Goal: Task Accomplishment & Management: Complete application form

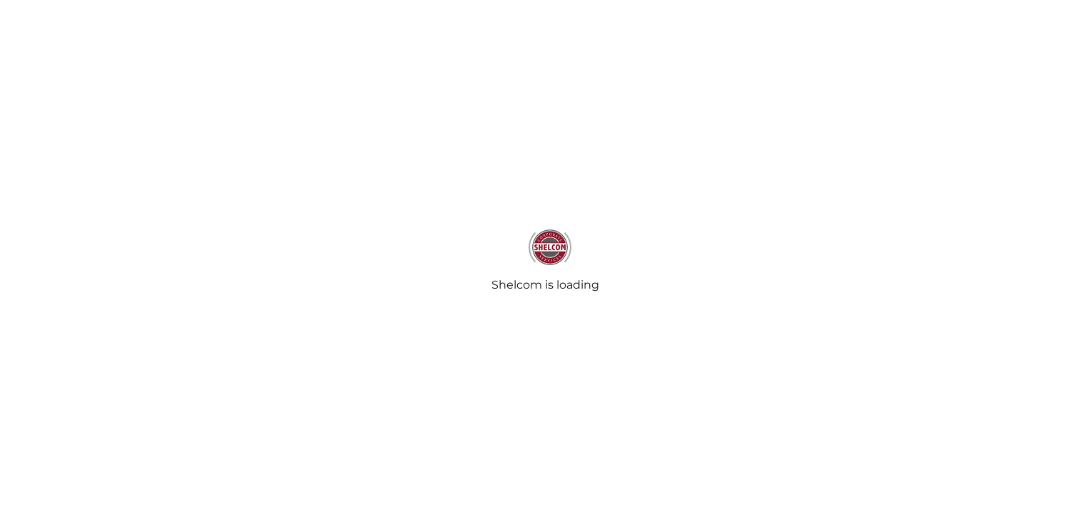
type input "Delta-G Holdings Trust"
type input "[DATE]"
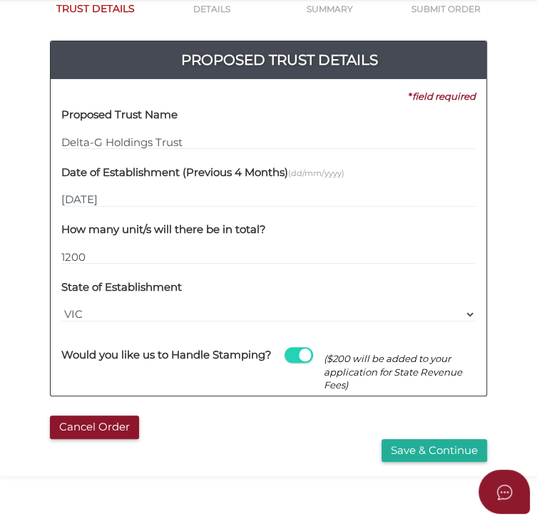
scroll to position [214, 0]
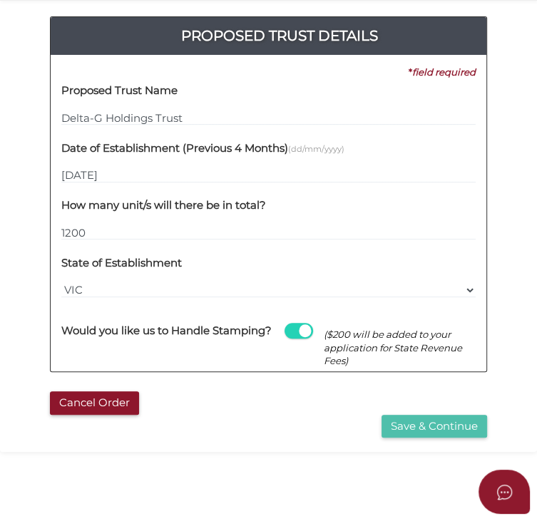
click at [397, 431] on button "Save & Continue" at bounding box center [435, 427] width 106 height 24
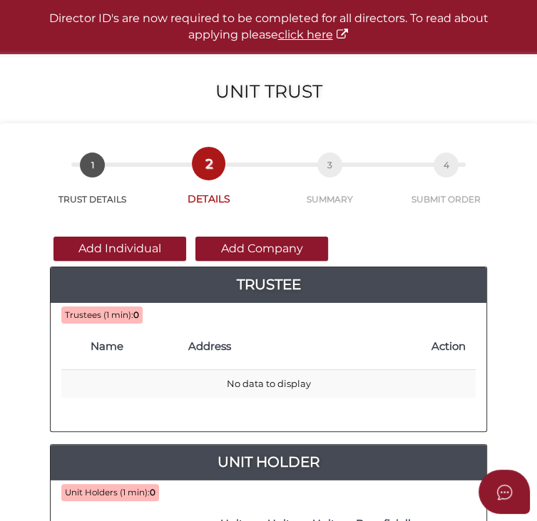
scroll to position [143, 0]
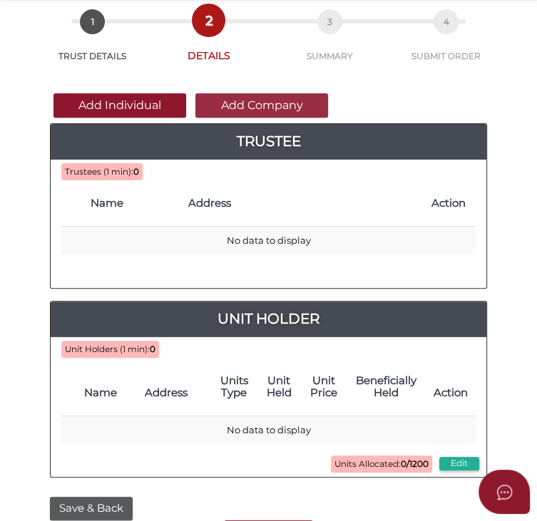
click at [223, 106] on button "Add Company" at bounding box center [261, 105] width 133 height 24
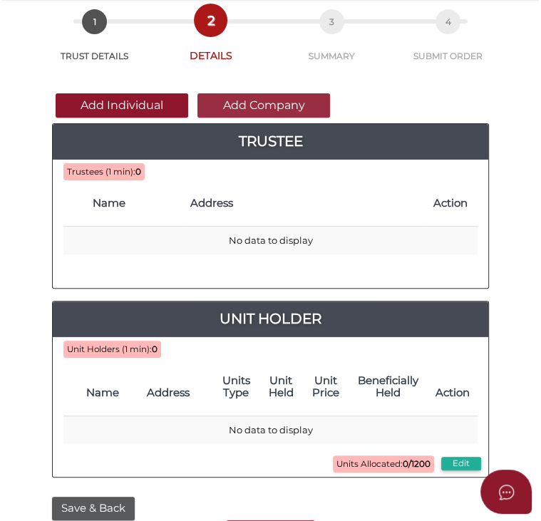
scroll to position [0, 0]
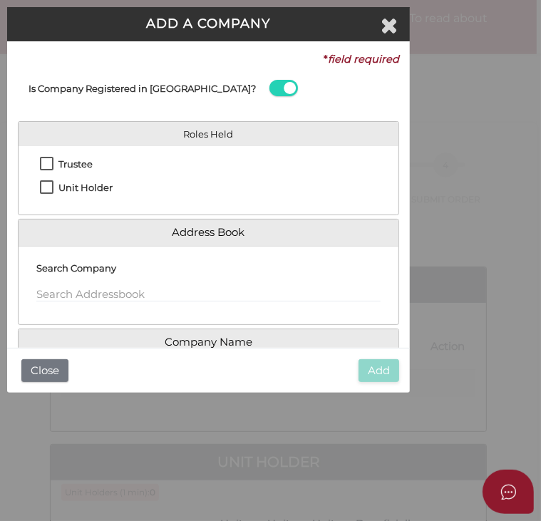
click at [49, 168] on label "Trustee" at bounding box center [66, 168] width 53 height 18
checkbox input "true"
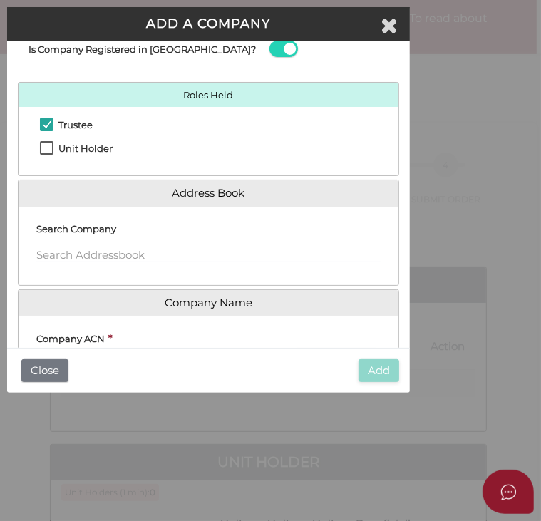
scroll to position [71, 0]
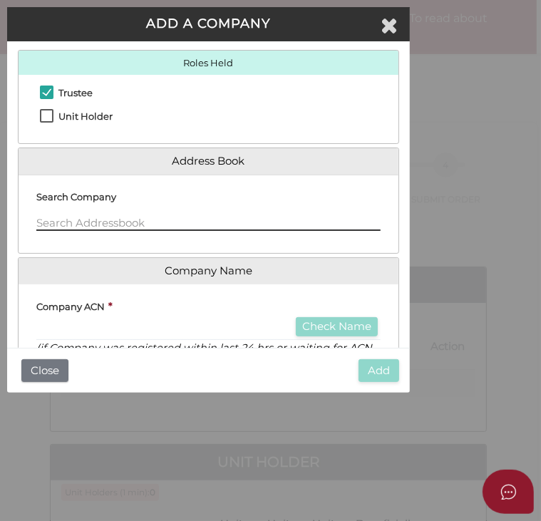
click at [83, 229] on input "text" at bounding box center [208, 223] width 345 height 16
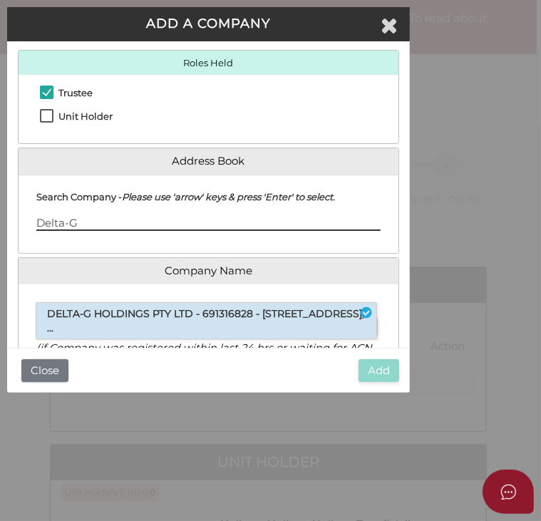
type input "Delta-G"
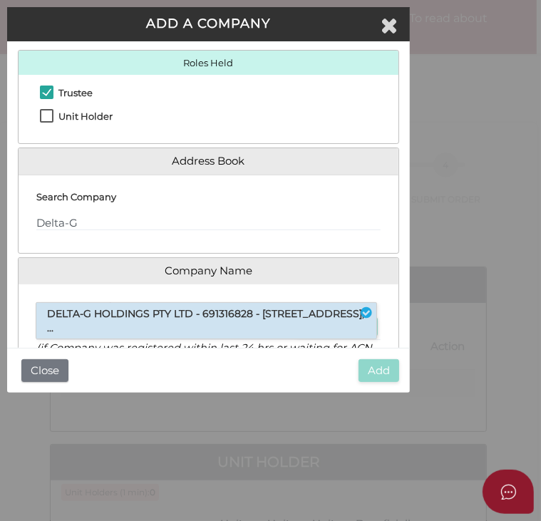
click at [108, 320] on li "DELTA-G HOLDINGS PTY LTD - 691316828 - [STREET_ADDRESS], ..." at bounding box center [206, 321] width 340 height 36
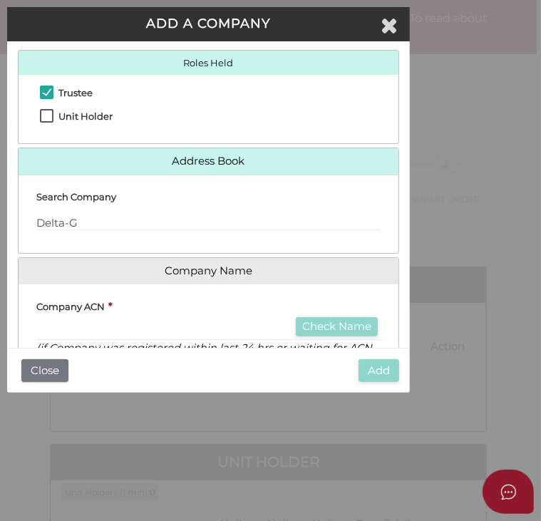
scroll to position [143, 0]
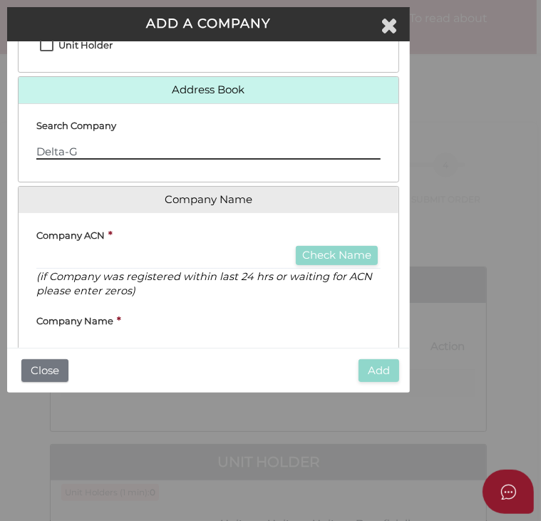
click at [96, 148] on input "Delta-G" at bounding box center [208, 152] width 345 height 16
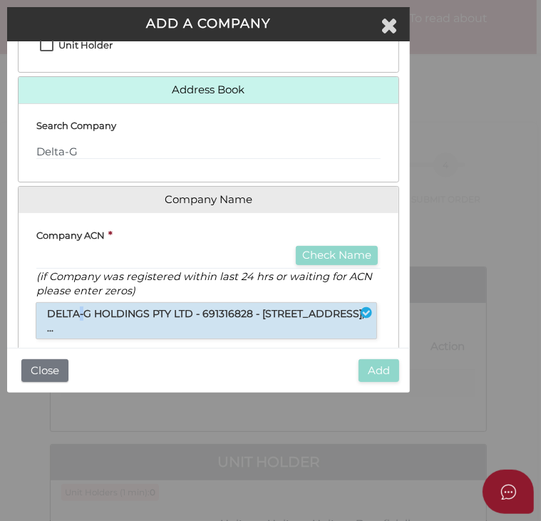
click at [81, 313] on li "DELTA-G HOLDINGS PTY LTD - 691316828 - [STREET_ADDRESS], ..." at bounding box center [206, 321] width 340 height 36
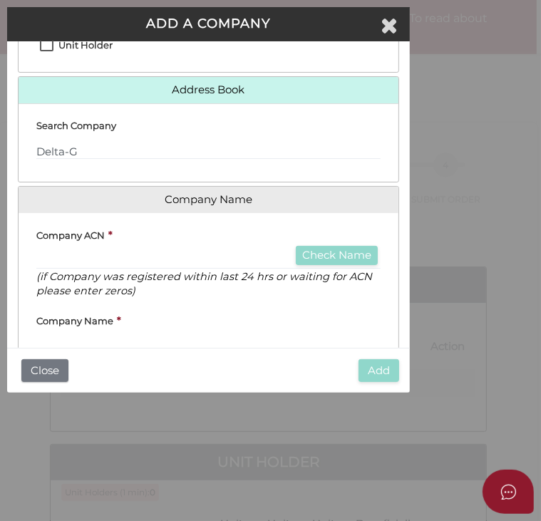
type input "691316828"
type input "DELTA-G HOLDINGS PTY LTD"
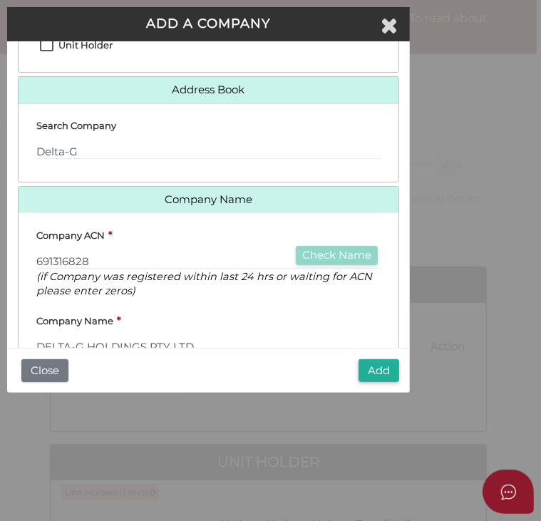
drag, startPoint x: 80, startPoint y: 313, endPoint x: 231, endPoint y: 290, distance: 152.9
click at [231, 290] on p "(if Company was registered within last 24 hrs or waiting for ACN please enter z…" at bounding box center [208, 284] width 345 height 29
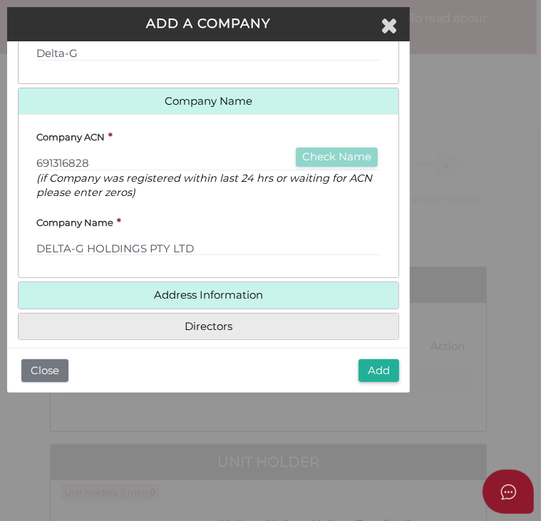
scroll to position [256, 0]
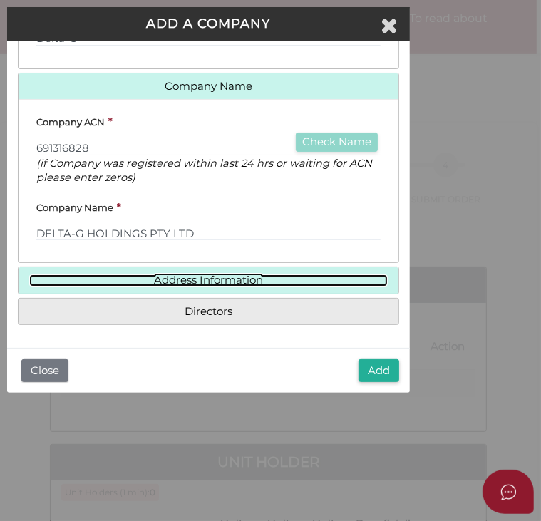
click at [228, 283] on link "Address Information" at bounding box center [208, 281] width 359 height 12
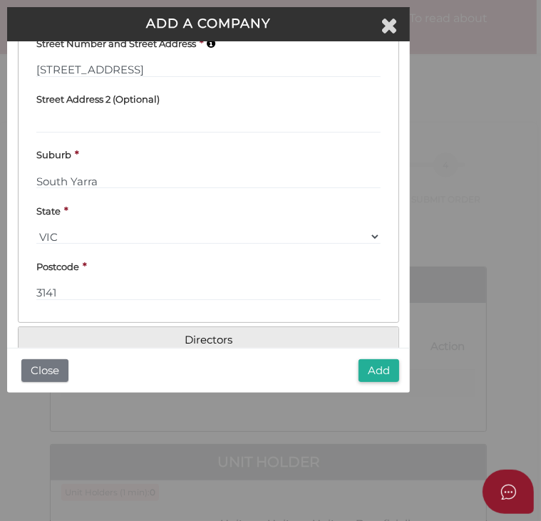
scroll to position [427, 0]
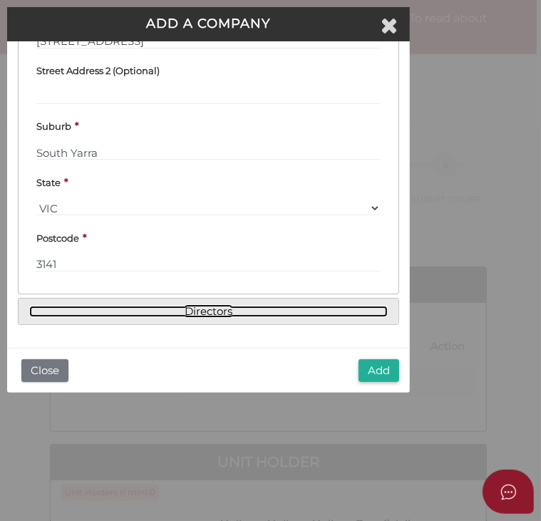
click at [228, 311] on link "Directors" at bounding box center [208, 312] width 359 height 12
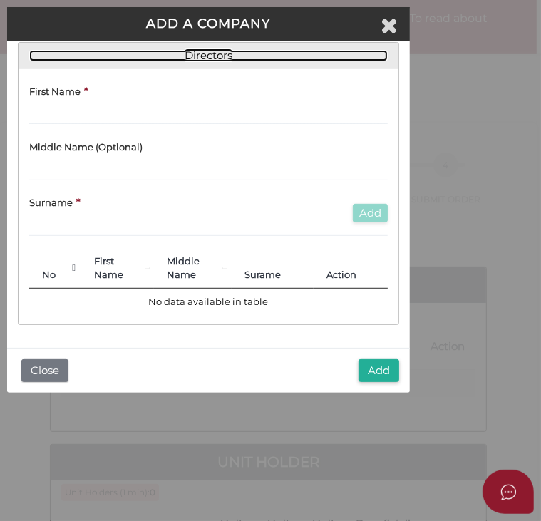
scroll to position [270, 0]
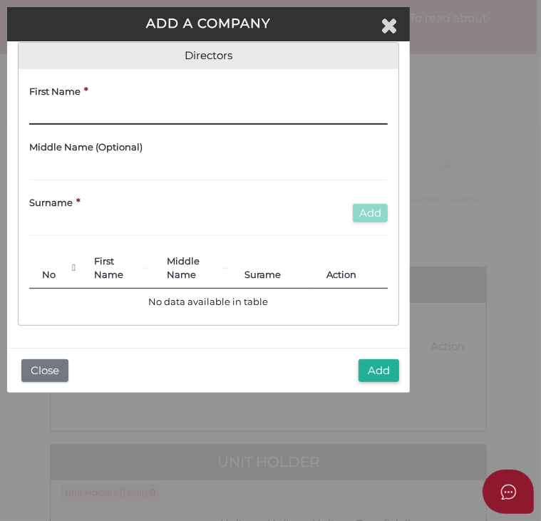
click at [71, 111] on input "text" at bounding box center [208, 117] width 359 height 16
click at [76, 119] on input "text" at bounding box center [208, 117] width 359 height 16
type input "Simon"
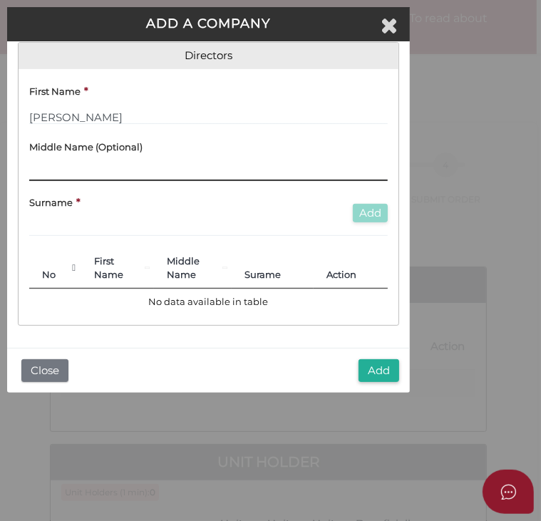
click at [63, 169] on input "text" at bounding box center [208, 173] width 359 height 16
type input "Hayden"
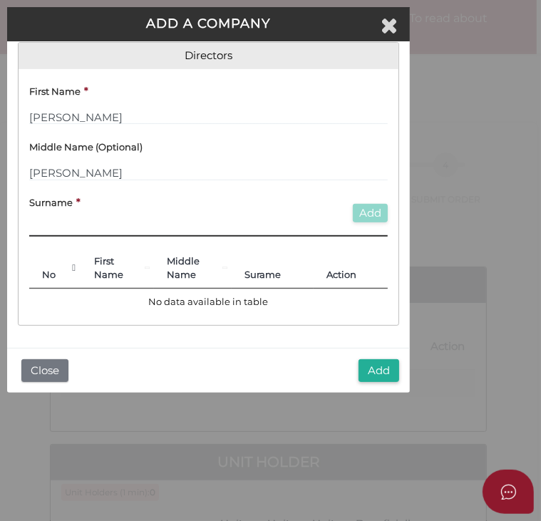
click at [49, 233] on input "text" at bounding box center [208, 229] width 359 height 16
paste input "Szewach"
type input "Szewach"
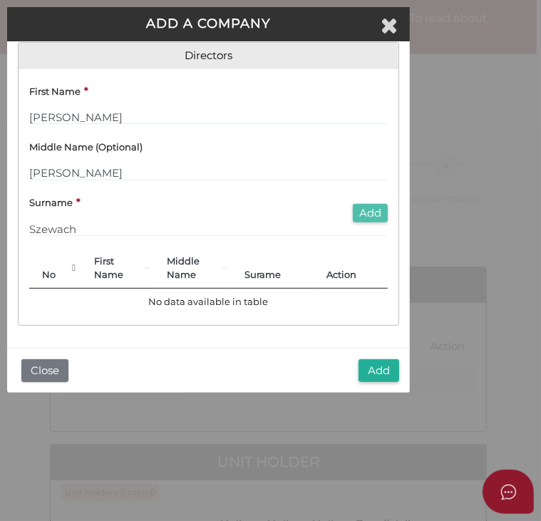
click at [360, 213] on button "Add" at bounding box center [370, 213] width 35 height 19
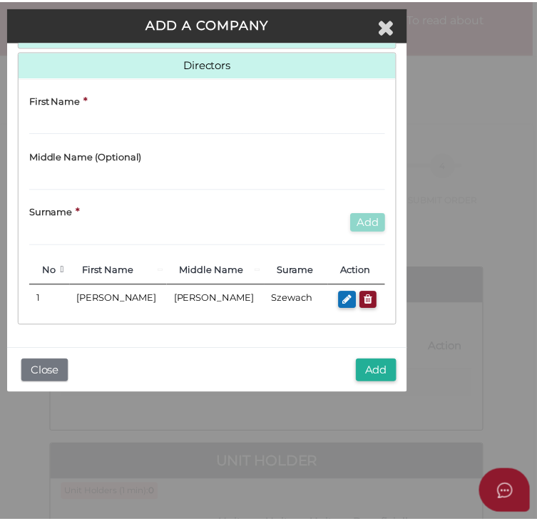
scroll to position [274, 0]
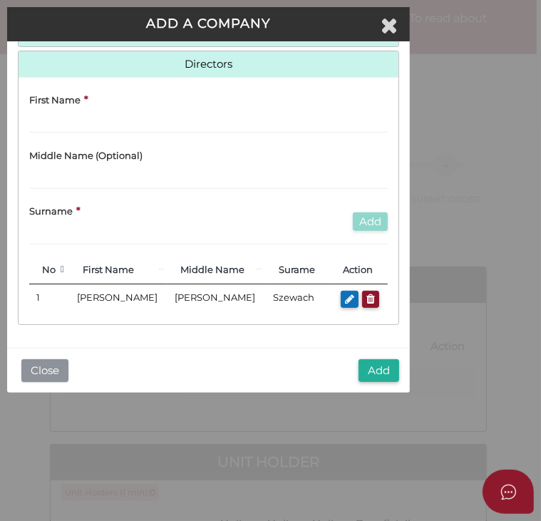
click at [56, 370] on button "Close" at bounding box center [44, 372] width 47 height 24
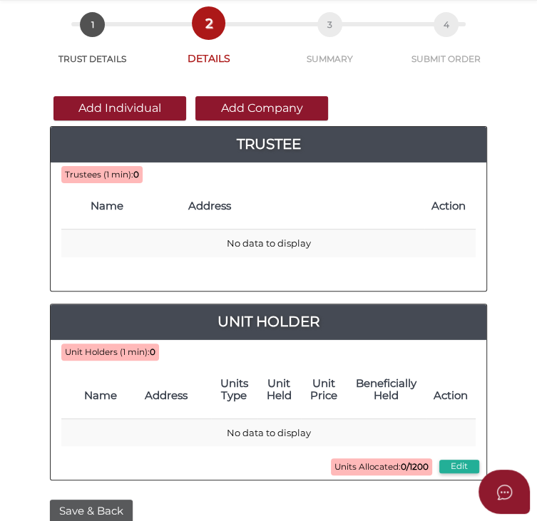
scroll to position [143, 0]
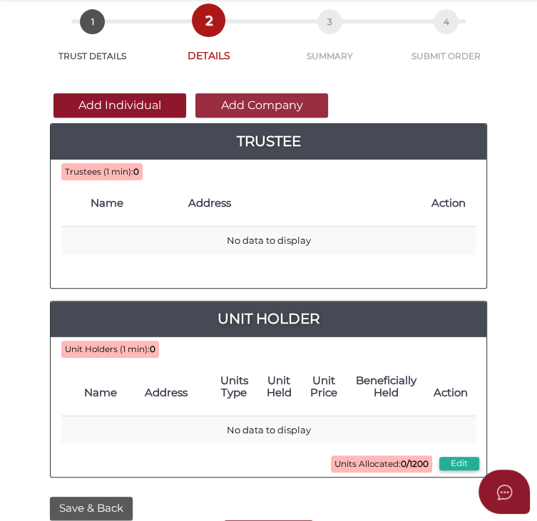
click at [263, 108] on button "Add Company" at bounding box center [261, 105] width 133 height 24
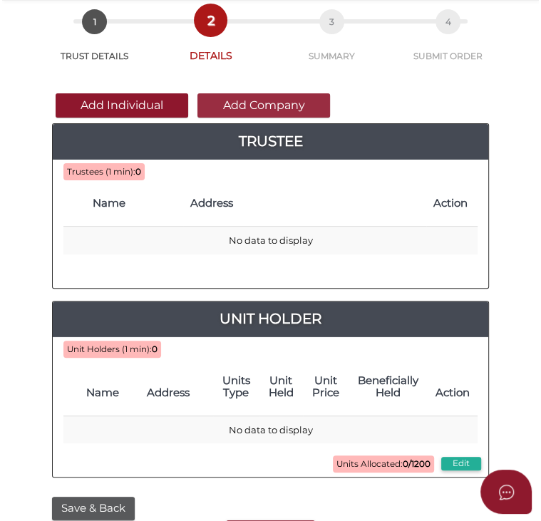
scroll to position [0, 0]
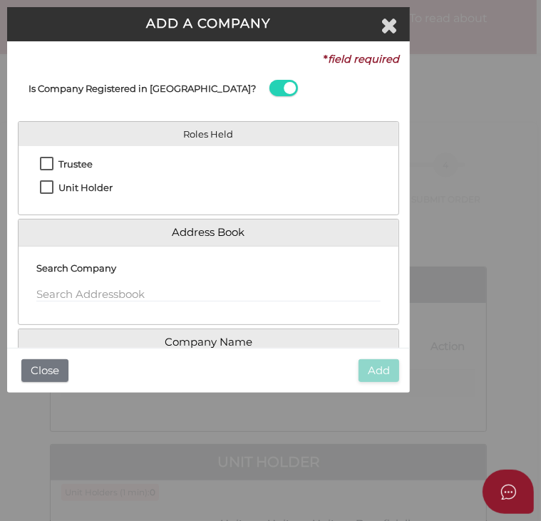
click at [46, 165] on label "Trustee" at bounding box center [66, 168] width 53 height 18
checkbox input "true"
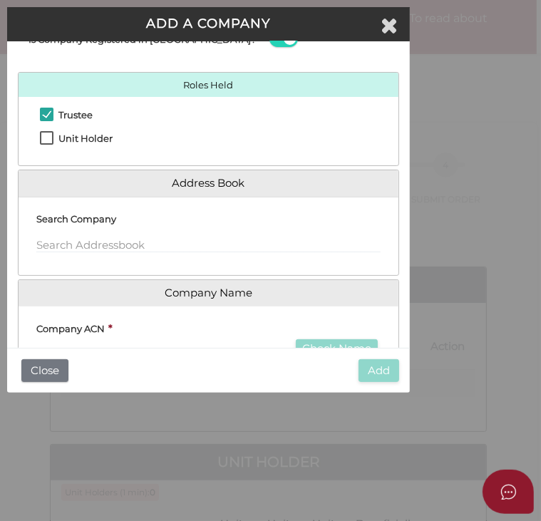
scroll to position [71, 0]
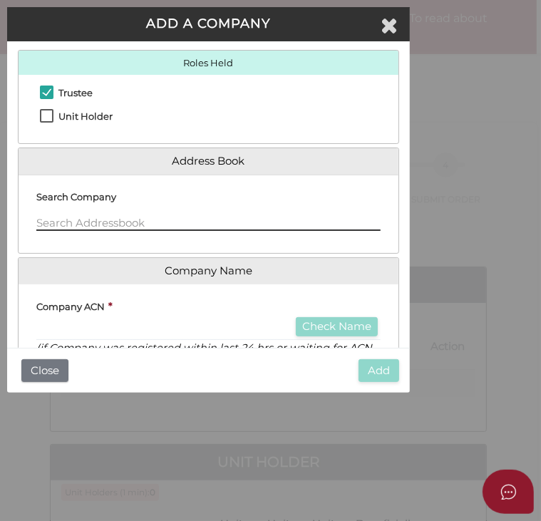
click at [96, 220] on input "text" at bounding box center [208, 223] width 345 height 16
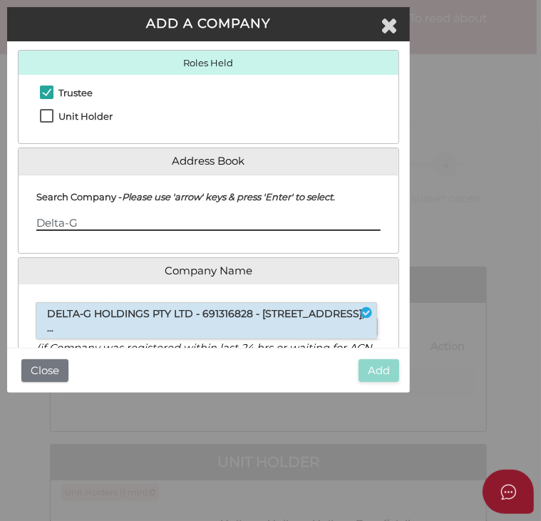
type input "Delta-G"
click at [129, 312] on li "DELTA-G HOLDINGS PTY LTD - 691316828 - [STREET_ADDRESS], ..." at bounding box center [206, 321] width 340 height 36
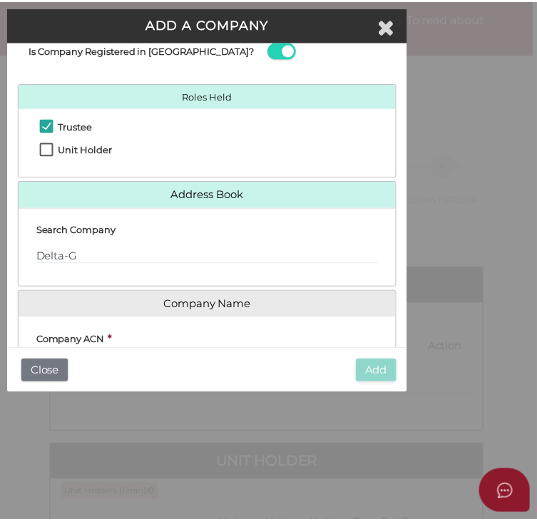
scroll to position [0, 0]
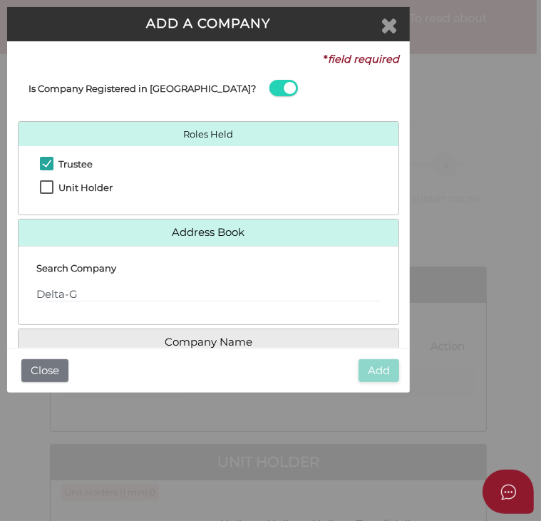
click at [389, 16] on icon "Close" at bounding box center [389, 24] width 17 height 21
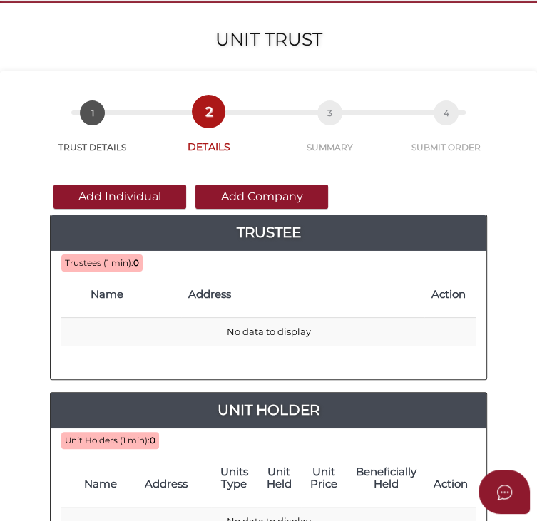
scroll to position [143, 0]
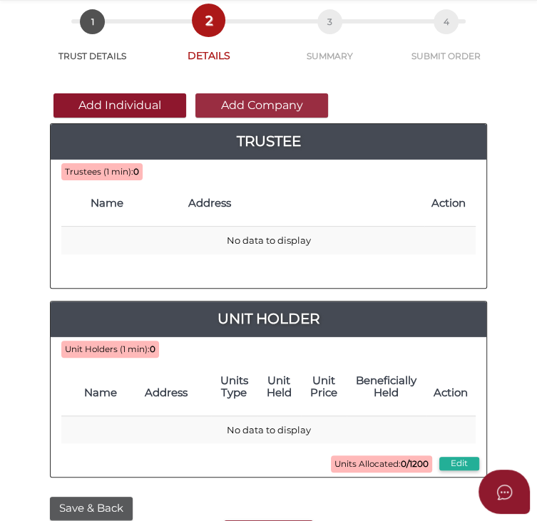
click at [261, 104] on button "Add Company" at bounding box center [261, 105] width 133 height 24
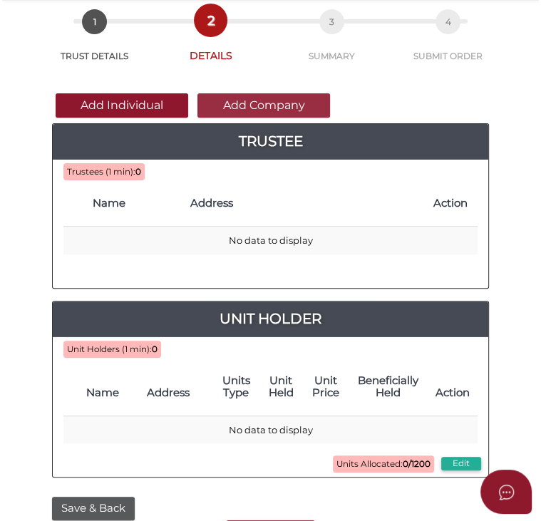
scroll to position [0, 0]
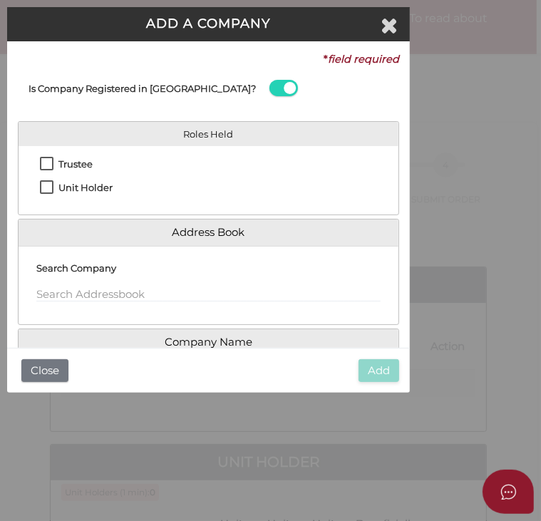
click at [46, 168] on label "Trustee" at bounding box center [66, 168] width 53 height 18
checkbox input "true"
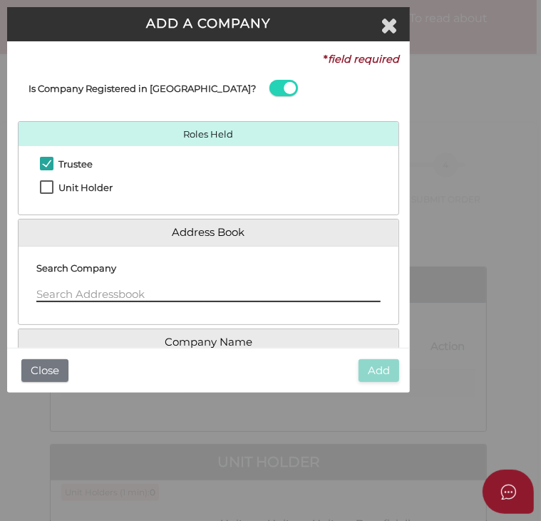
click at [79, 290] on input "text" at bounding box center [208, 295] width 345 height 16
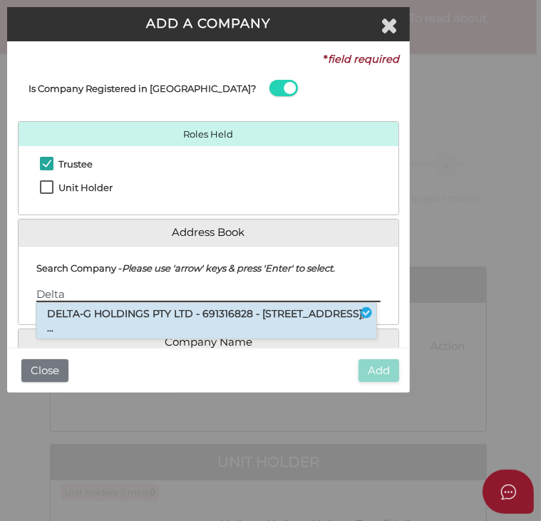
type input "Delta"
click at [97, 322] on li "DELTA-G HOLDINGS PTY LTD - 691316828 - [STREET_ADDRESS], ..." at bounding box center [206, 321] width 340 height 36
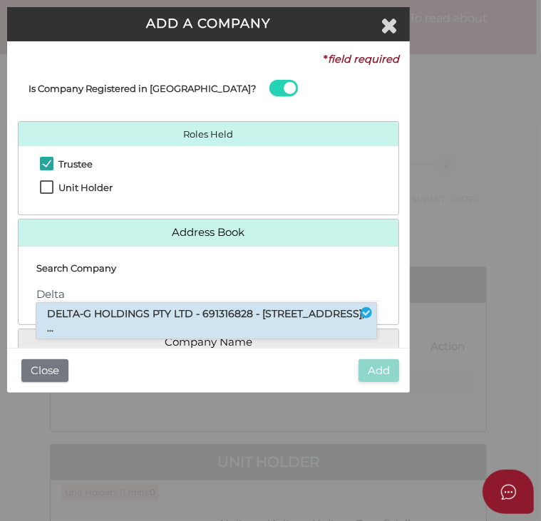
type input "691316828"
type input "DELTA-G HOLDINGS PTY LTD"
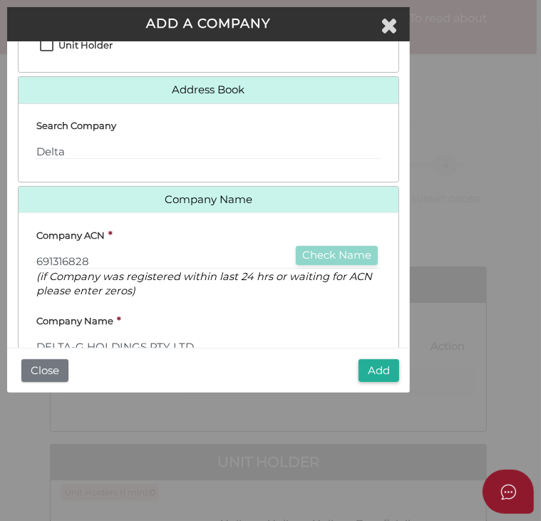
scroll to position [256, 0]
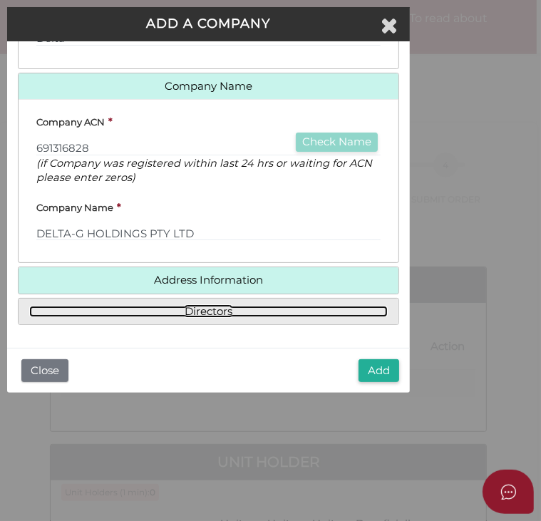
click at [197, 310] on link "Directors" at bounding box center [208, 312] width 359 height 12
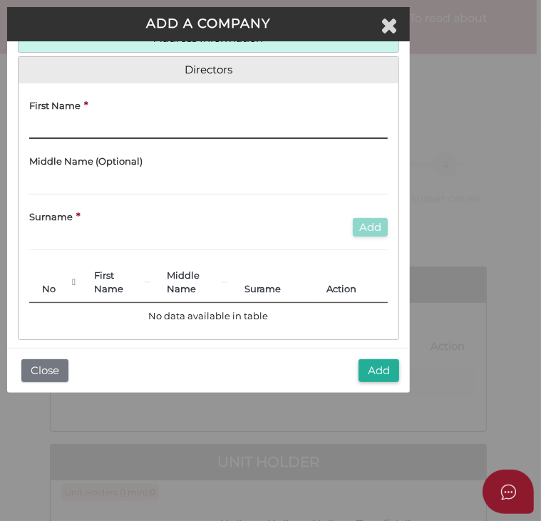
click at [83, 126] on input "text" at bounding box center [208, 131] width 359 height 16
type input "Simon"
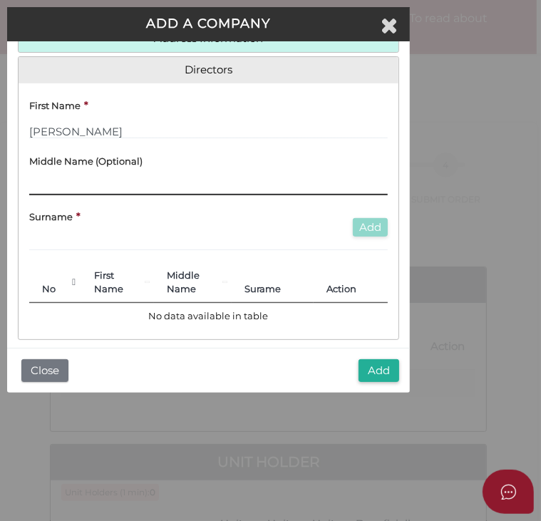
click at [80, 180] on input "text" at bounding box center [208, 188] width 359 height 16
type input "h"
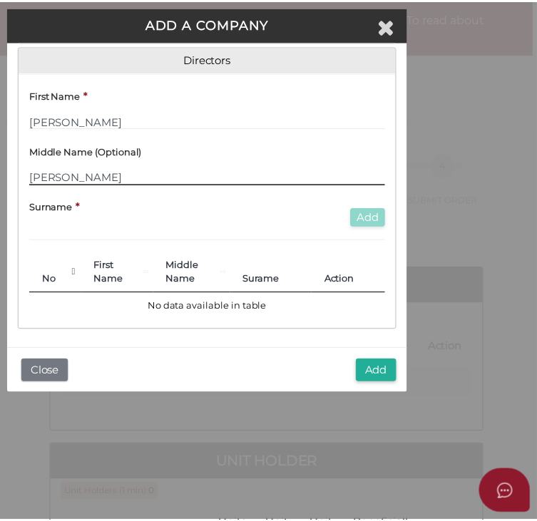
scroll to position [270, 0]
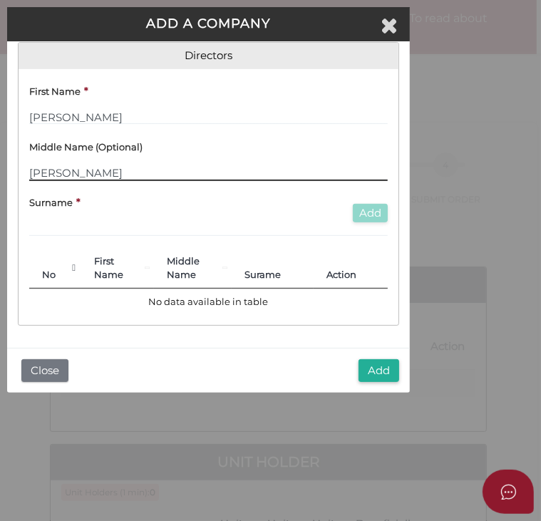
type input "Hayden"
click at [120, 143] on h4 "Middle Name (Optional)" at bounding box center [85, 147] width 113 height 10
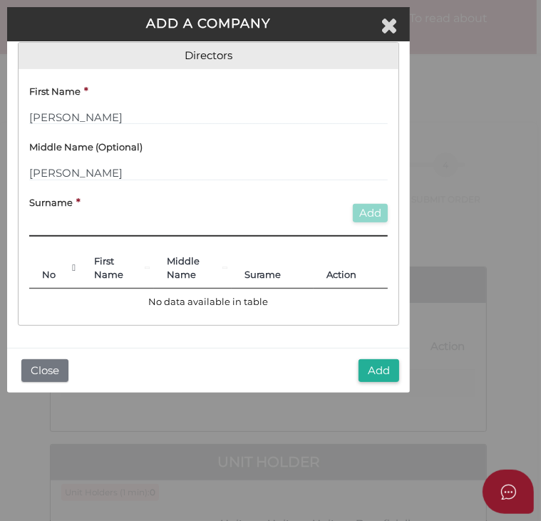
click at [54, 221] on input "text" at bounding box center [208, 229] width 359 height 16
paste input "Szewach"
type input "Szewach"
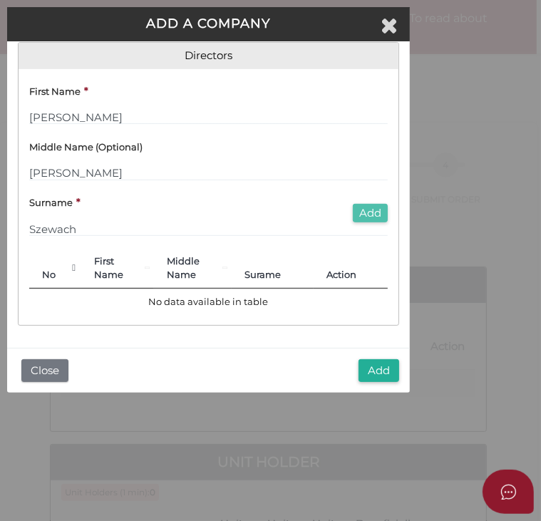
click at [359, 212] on button "Add" at bounding box center [370, 213] width 35 height 19
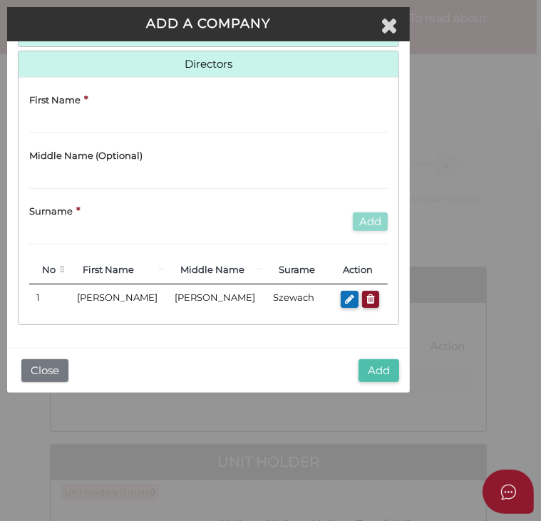
click at [374, 371] on button "Add" at bounding box center [379, 372] width 41 height 24
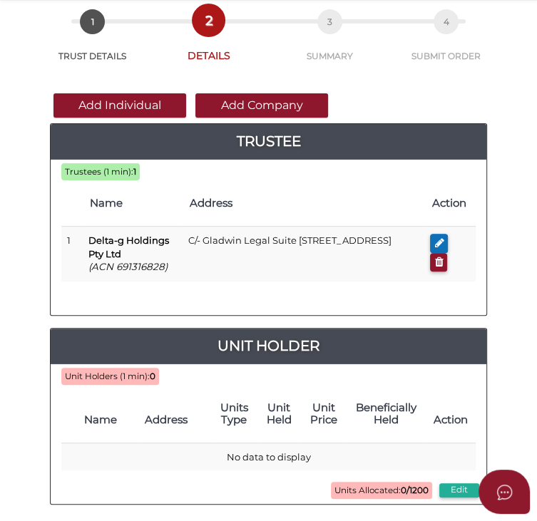
scroll to position [214, 0]
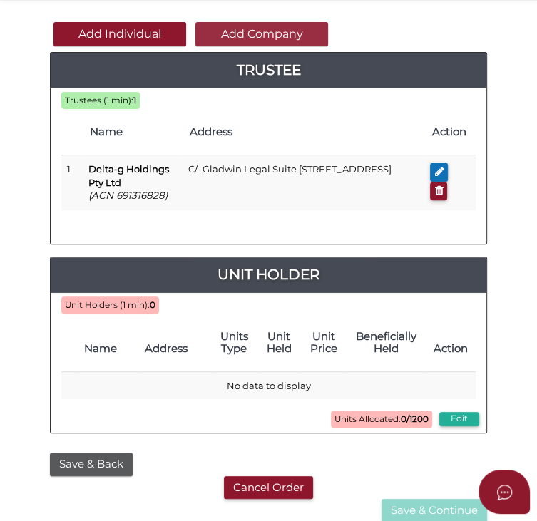
click at [243, 36] on button "Add Company" at bounding box center [261, 34] width 133 height 24
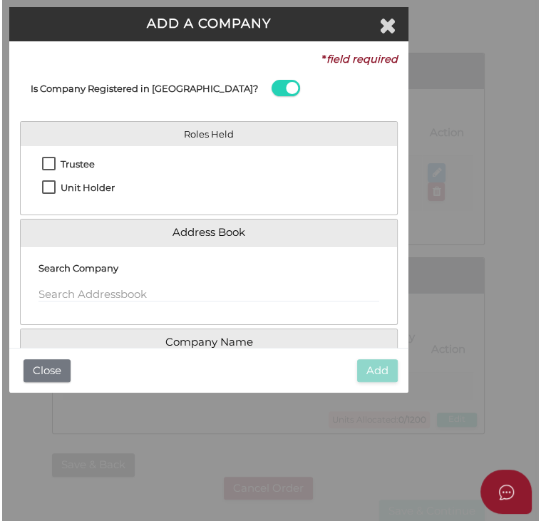
scroll to position [0, 0]
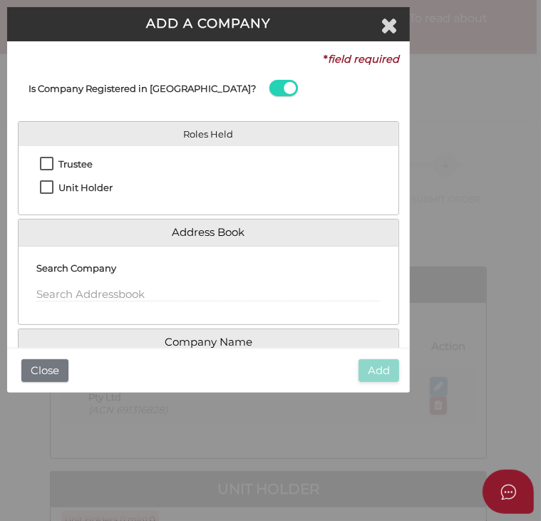
drag, startPoint x: 49, startPoint y: 187, endPoint x: 76, endPoint y: 187, distance: 27.1
click at [49, 187] on label "Unit Holder" at bounding box center [76, 192] width 73 height 18
checkbox input "true"
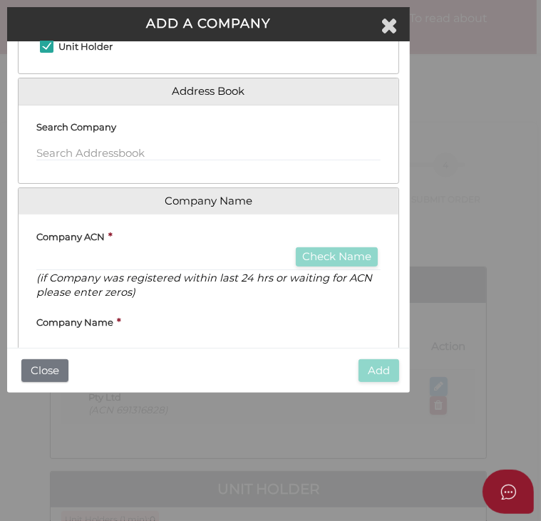
scroll to position [143, 0]
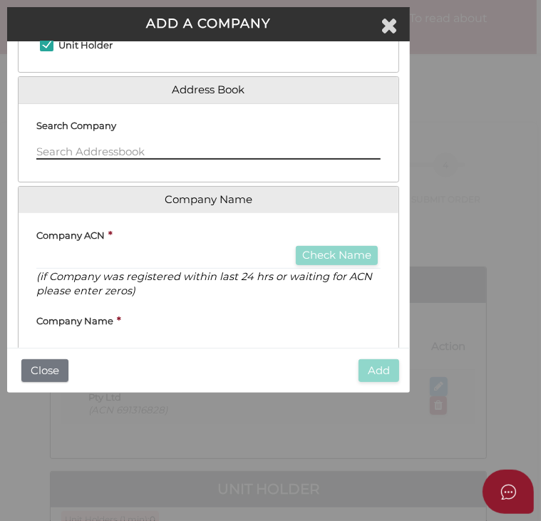
click at [76, 150] on input "text" at bounding box center [208, 152] width 345 height 16
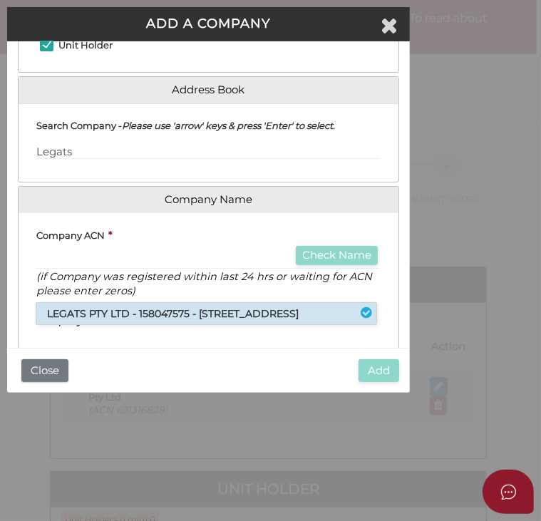
click at [138, 325] on li "LEGATS PTY LTD - 158047575 - 2 Roosevelt Court, Brighton East, VIC, 3187" at bounding box center [206, 313] width 340 height 21
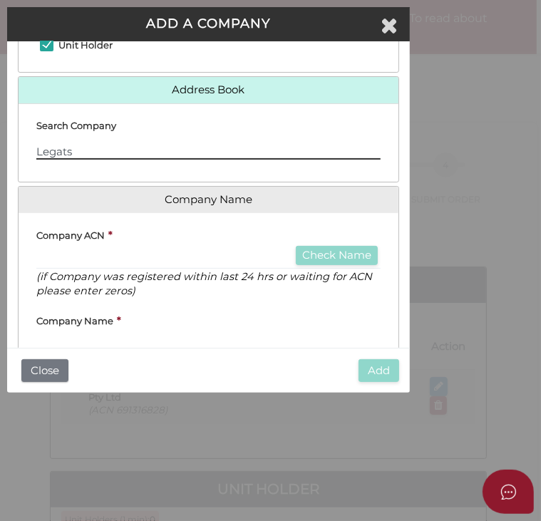
click at [106, 151] on input "Legats" at bounding box center [208, 152] width 345 height 16
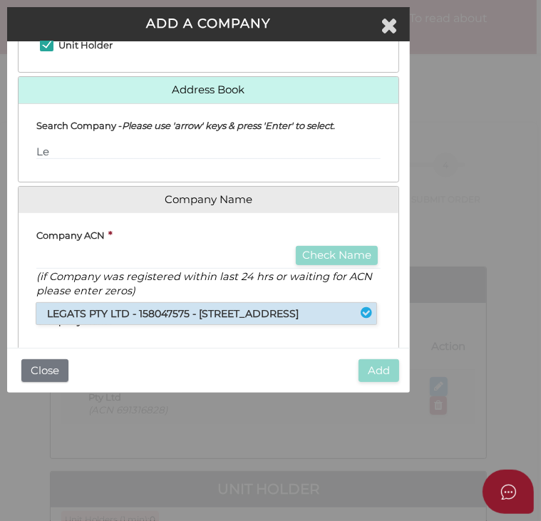
click at [135, 325] on li "LEGATS PTY LTD - 158047575 - 2 Roosevelt Court, Brighton East, VIC, 3187" at bounding box center [206, 313] width 340 height 21
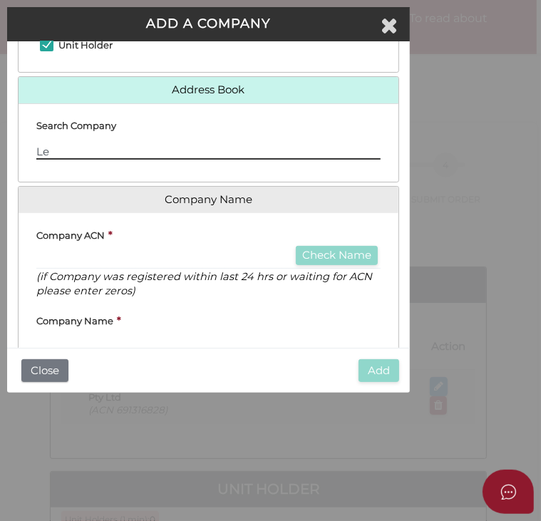
click at [123, 146] on input "Le" at bounding box center [208, 152] width 345 height 16
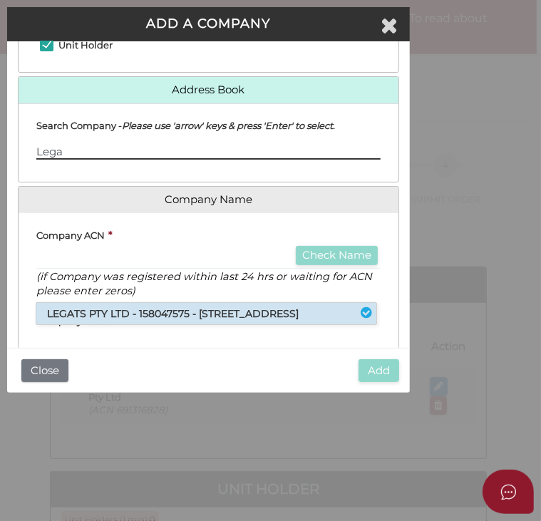
type input "Lega"
click at [106, 325] on li "LEGATS PTY LTD - 158047575 - 2 Roosevelt Court, Brighton East, VIC, 3187" at bounding box center [206, 313] width 340 height 21
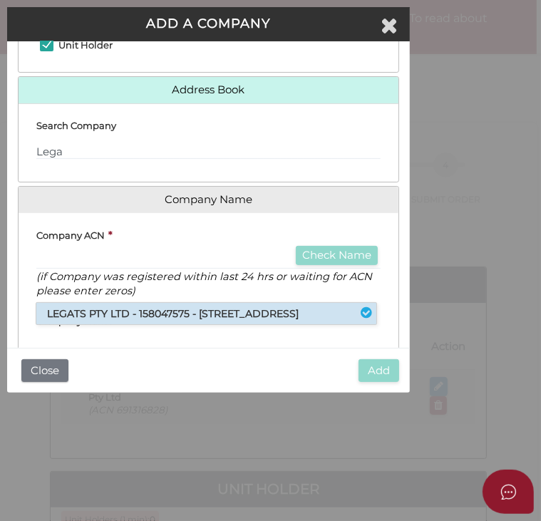
type input "158047575"
type input "LEGATS PTY LTD"
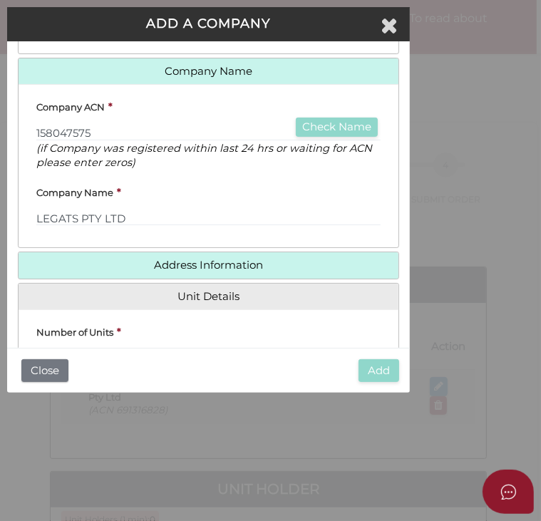
scroll to position [285, 0]
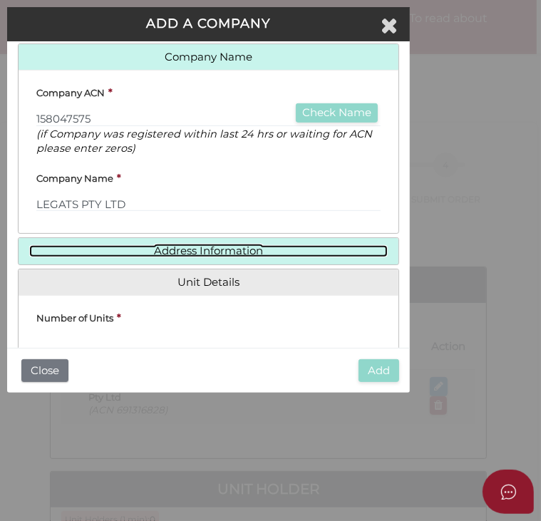
click at [168, 248] on link "Address Information" at bounding box center [208, 251] width 359 height 12
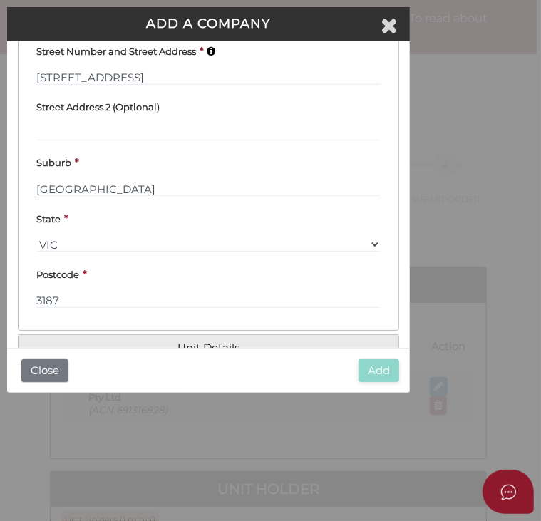
scroll to position [432, 0]
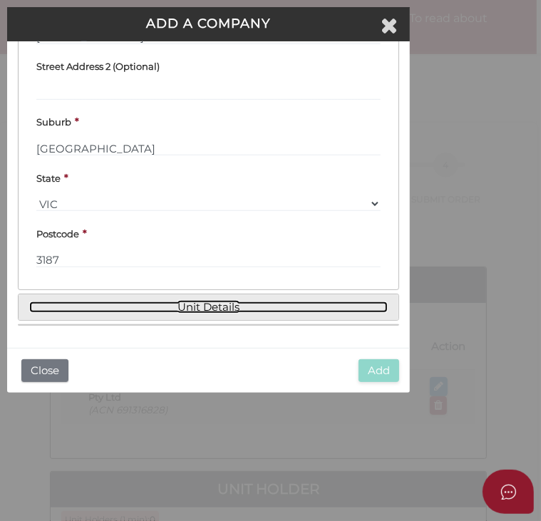
click at [190, 302] on link "Unit Details" at bounding box center [208, 308] width 359 height 12
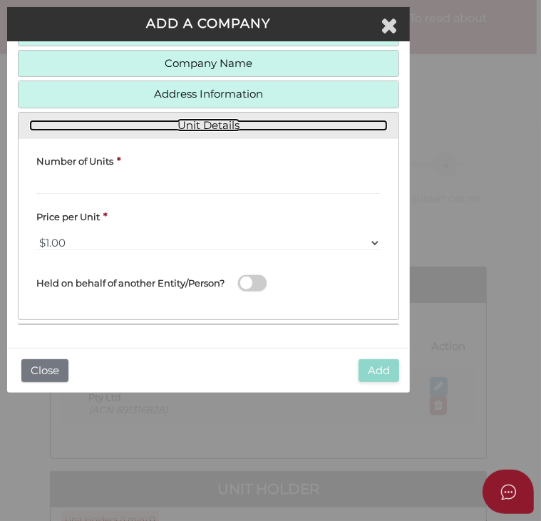
scroll to position [200, 0]
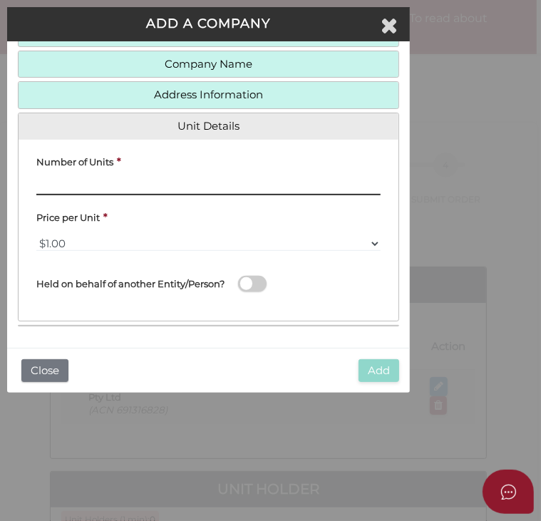
click at [91, 184] on input "text" at bounding box center [208, 188] width 345 height 16
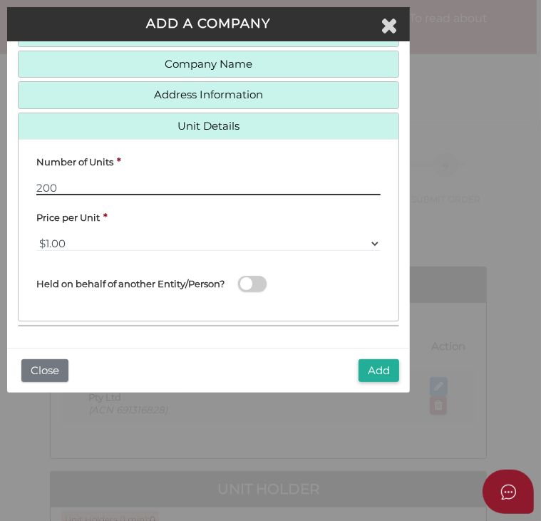
type input "200"
click at [259, 285] on span at bounding box center [252, 284] width 29 height 16
click at [0, 0] on input "checkbox" at bounding box center [0, 0] width 0 height 0
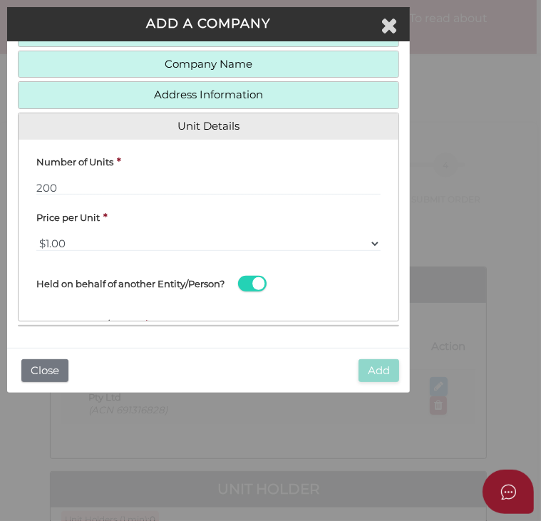
scroll to position [37, 0]
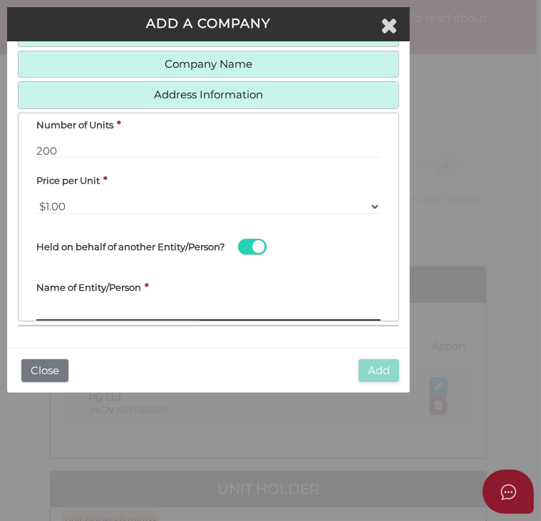
click at [86, 315] on input "text" at bounding box center [208, 313] width 345 height 16
paste input "Simon Szewach Family Trust"
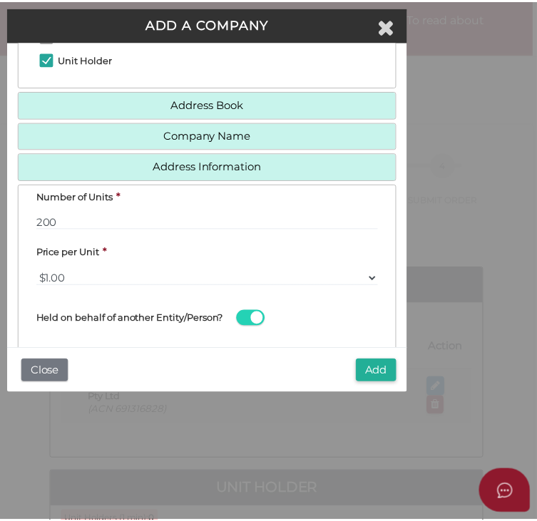
scroll to position [200, 0]
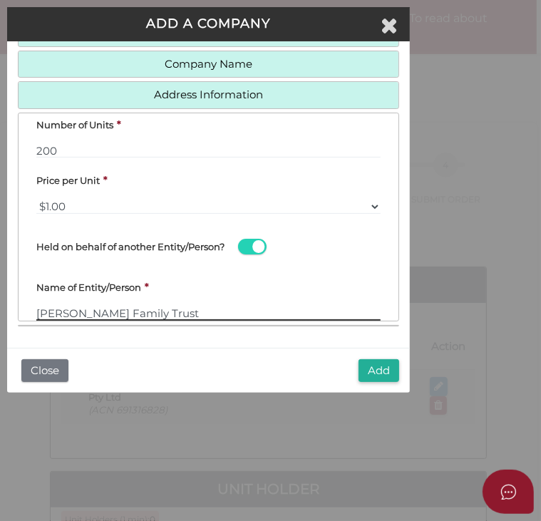
type input "Simon Szewach Family Trust"
click at [368, 376] on button "Add" at bounding box center [379, 372] width 41 height 24
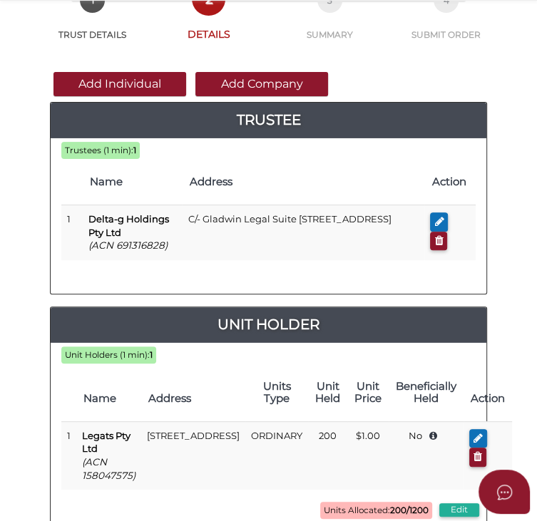
scroll to position [143, 0]
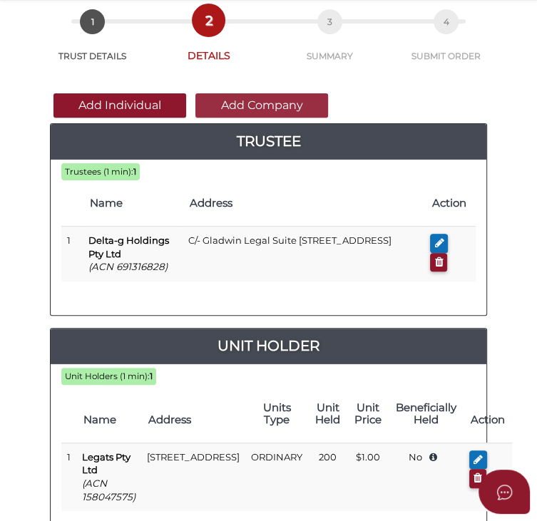
click at [231, 99] on button "Add Company" at bounding box center [261, 105] width 133 height 24
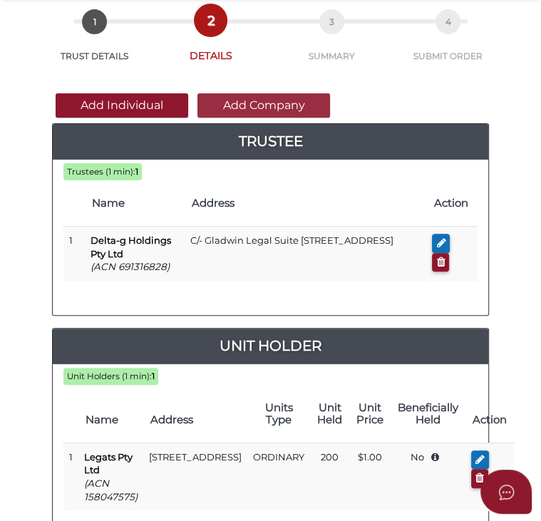
scroll to position [0, 0]
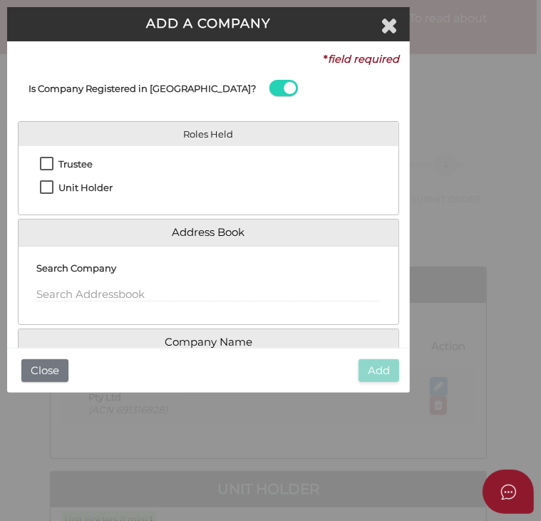
click at [50, 183] on label "Unit Holder" at bounding box center [76, 192] width 73 height 18
checkbox input "true"
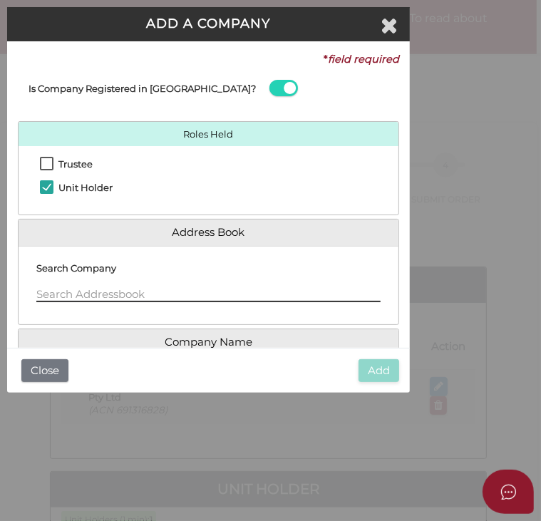
click at [80, 294] on input "text" at bounding box center [208, 295] width 345 height 16
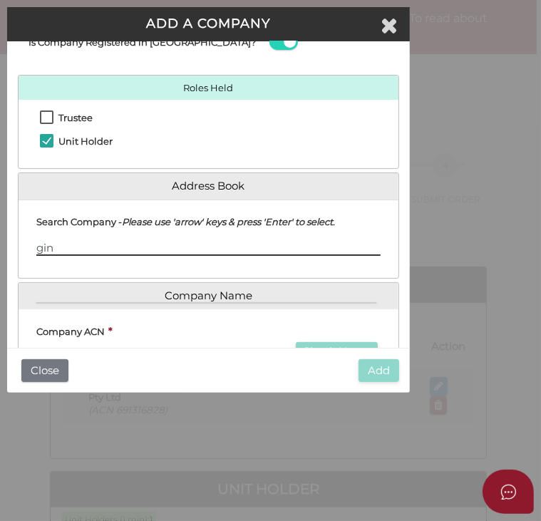
scroll to position [71, 0]
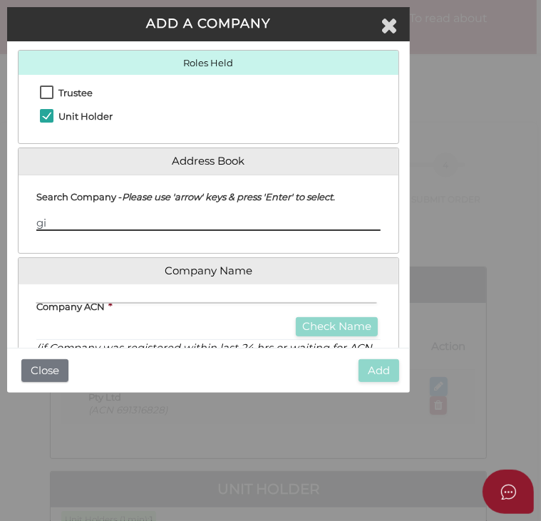
type input "g"
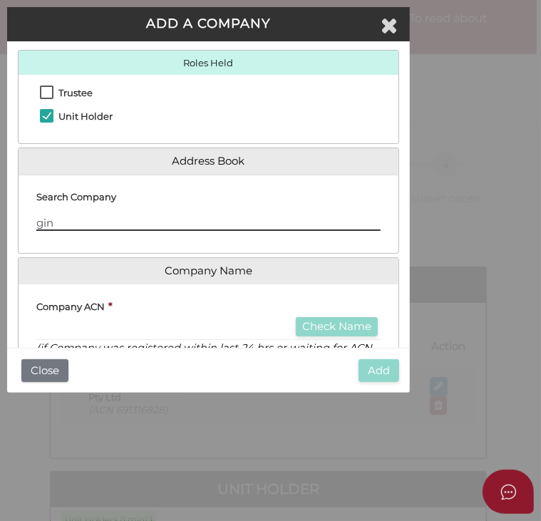
drag, startPoint x: 61, startPoint y: 226, endPoint x: 30, endPoint y: 220, distance: 31.9
click at [30, 220] on div "Search Company gin" at bounding box center [209, 208] width 380 height 45
paste input "GINGELL NOMINEES PTY LTD"
drag, startPoint x: 203, startPoint y: 219, endPoint x: 45, endPoint y: 222, distance: 158.4
click at [45, 222] on input "GINGELL NOMINEES PTY LTD" at bounding box center [208, 223] width 345 height 16
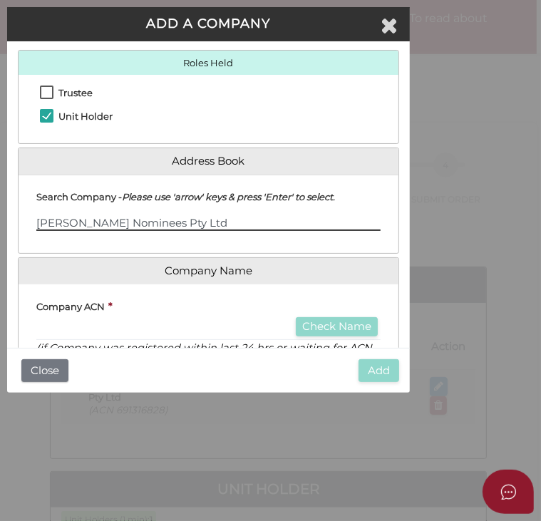
type input "[PERSON_NAME] Nominees Pty Ltd"
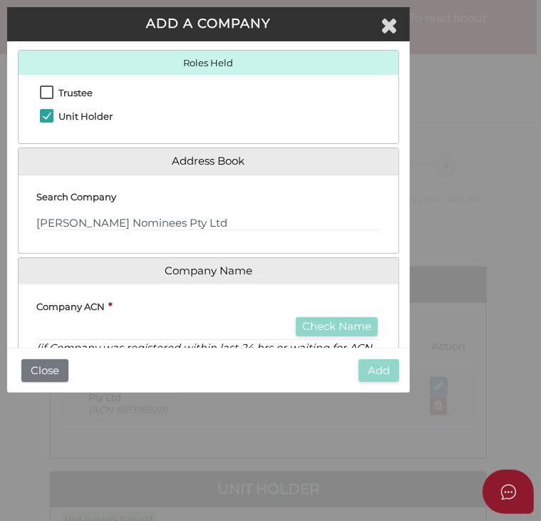
click at [135, 243] on div "Roles Held Trustee Unit Holder Address Book Search Company Gingell Nominees Pty…" at bounding box center [209, 373] width 382 height 647
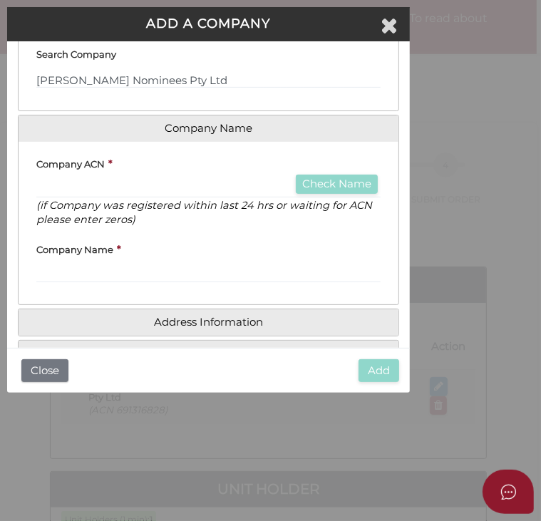
scroll to position [143, 0]
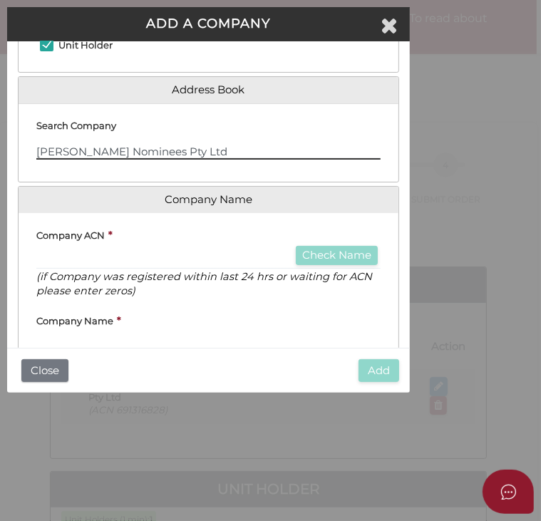
drag, startPoint x: 161, startPoint y: 155, endPoint x: 34, endPoint y: 159, distance: 127.0
click at [34, 159] on div "Search Company Gingell Nominees Pty Ltd" at bounding box center [209, 137] width 380 height 45
click at [80, 248] on div "Company ACN * Check Name (if Company was registered within last 24 hrs or waiti…" at bounding box center [208, 261] width 345 height 75
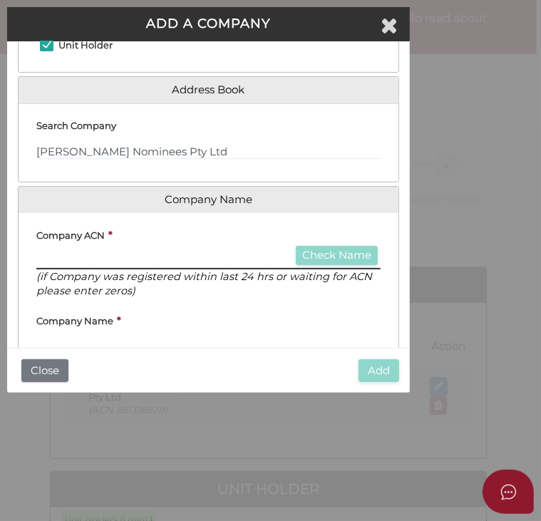
click at [80, 254] on input "text" at bounding box center [208, 262] width 345 height 16
click at [57, 260] on input "text" at bounding box center [208, 262] width 345 height 16
paste input "25051916"
click at [38, 262] on input "25051916" at bounding box center [208, 262] width 345 height 16
type input "625051916"
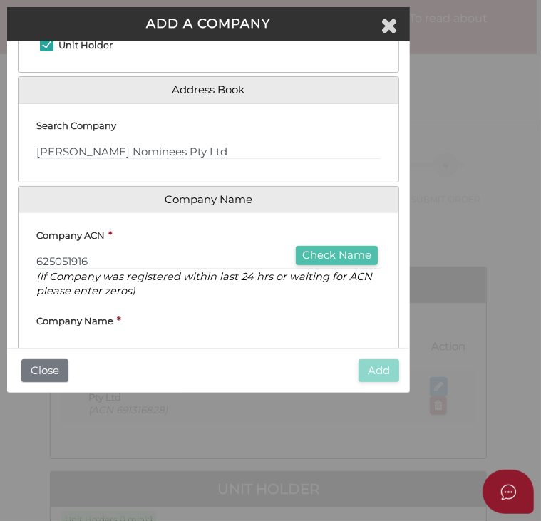
click at [316, 258] on button "Check Name" at bounding box center [337, 255] width 82 height 19
type input "GINGELL NOMINEES PTY LTD"
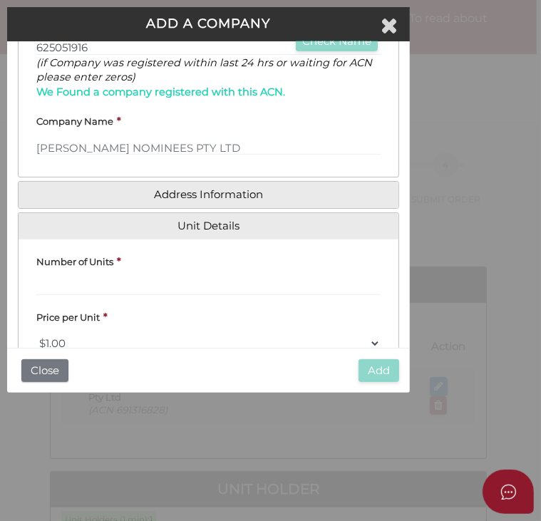
scroll to position [428, 0]
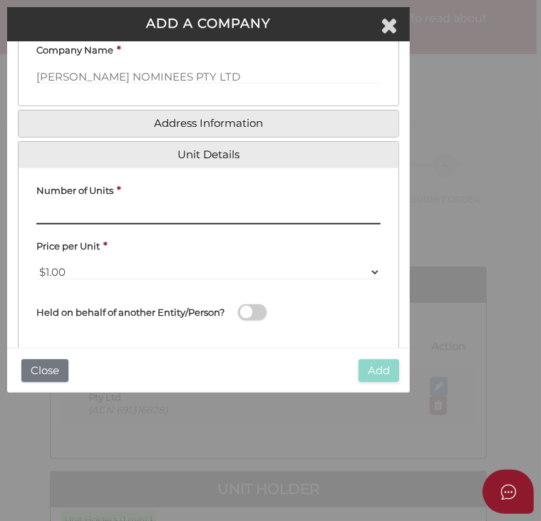
click at [75, 211] on input "text" at bounding box center [208, 217] width 345 height 16
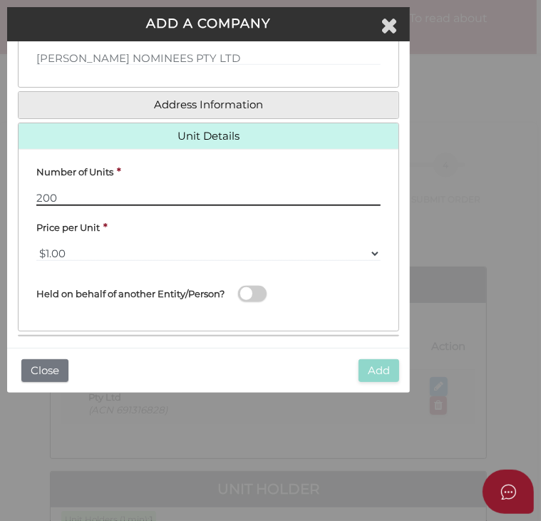
scroll to position [457, 0]
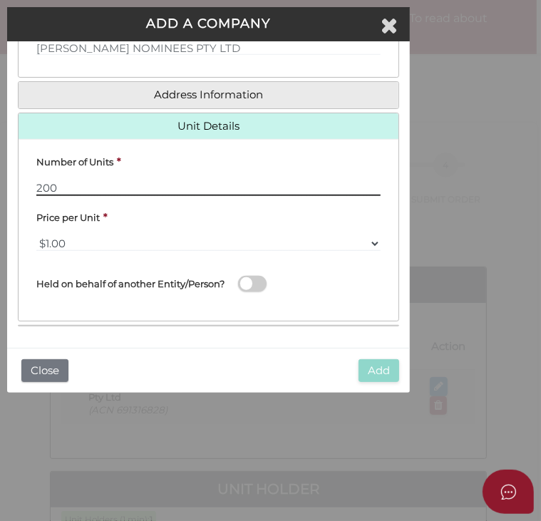
type input "200"
click at [250, 288] on span at bounding box center [252, 284] width 29 height 16
click at [0, 0] on input "checkbox" at bounding box center [0, 0] width 0 height 0
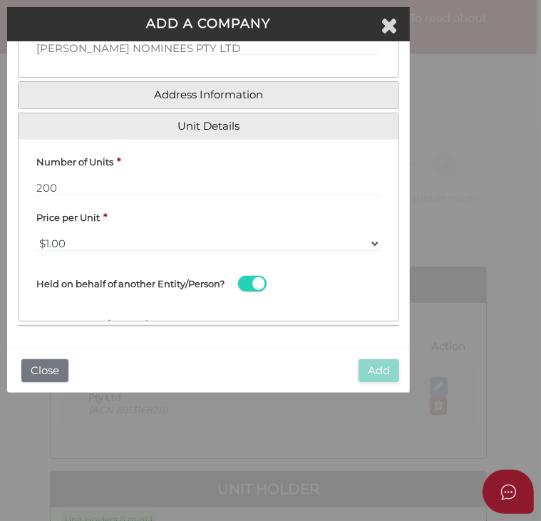
scroll to position [37, 0]
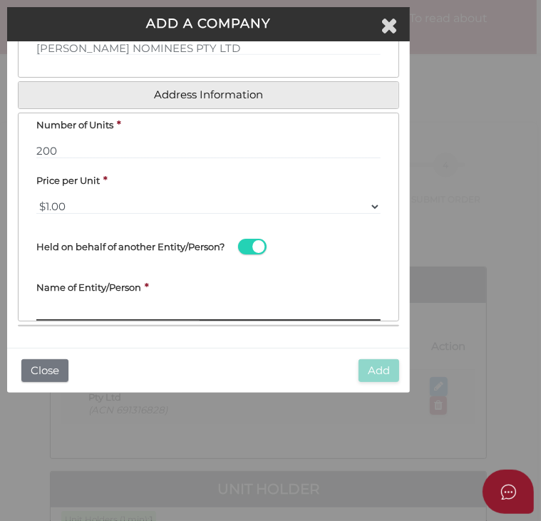
click at [112, 307] on input "text" at bounding box center [208, 313] width 345 height 16
paste input "Gingell Investments Trust"
type input "Gingell Investments Trust"
click at [157, 252] on label "Held on behalf of another Entity/Person?" at bounding box center [130, 247] width 188 height 22
click at [0, 0] on input "checkbox" at bounding box center [0, 0] width 0 height 0
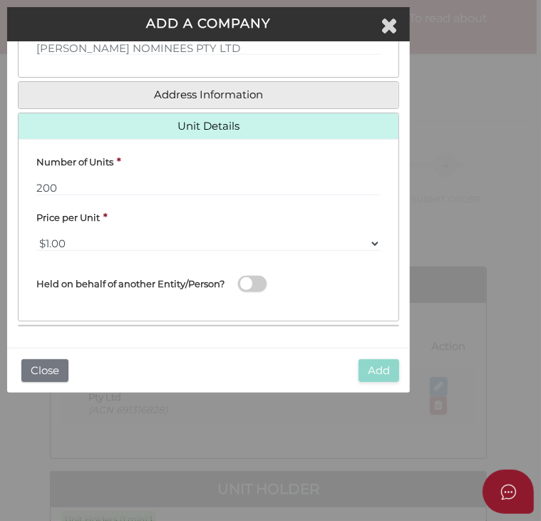
scroll to position [0, 0]
click at [260, 282] on span at bounding box center [252, 284] width 29 height 16
click at [0, 0] on input "checkbox" at bounding box center [0, 0] width 0 height 0
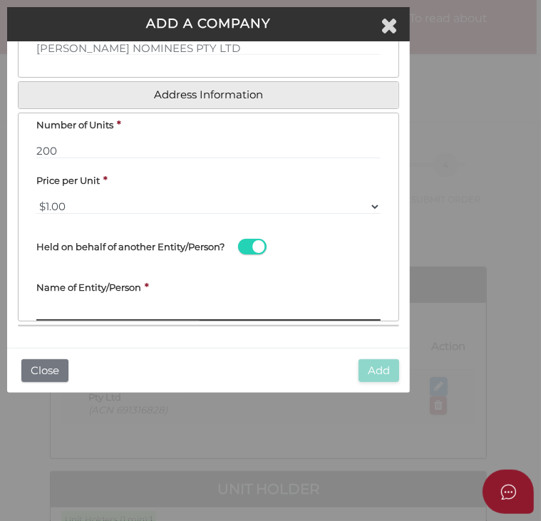
paste input "Gingell Investments Trust"
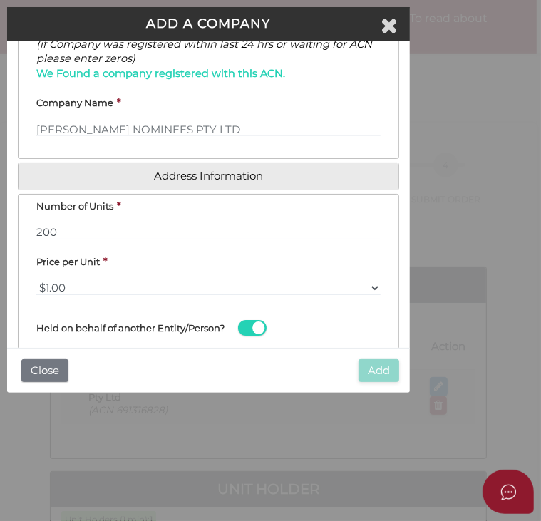
scroll to position [243, 0]
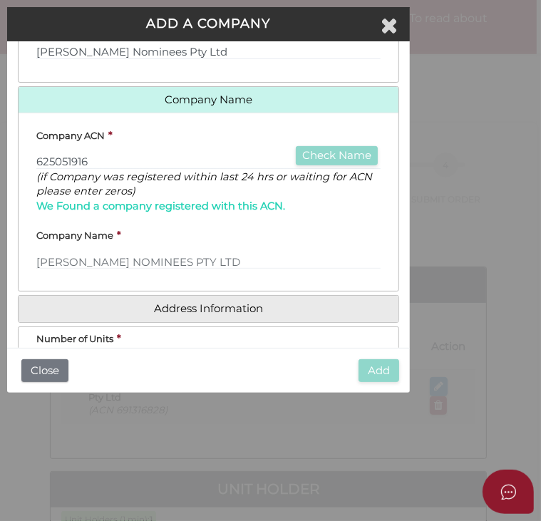
type input "Gingell Investments Trust"
click at [170, 198] on p "(if Company was registered within last 24 hrs or waiting for ACN please enter z…" at bounding box center [208, 184] width 345 height 29
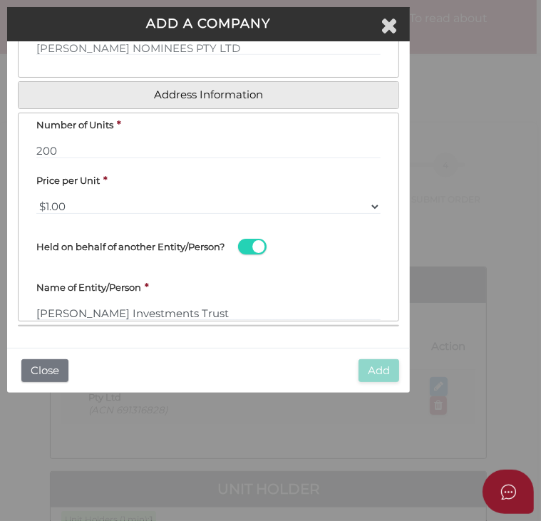
click at [190, 301] on div "Name of Entity/Person * Gingell Investments Trust" at bounding box center [208, 298] width 345 height 45
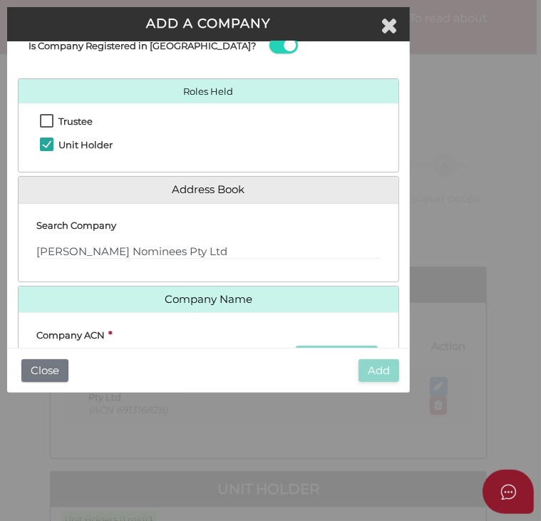
scroll to position [0, 0]
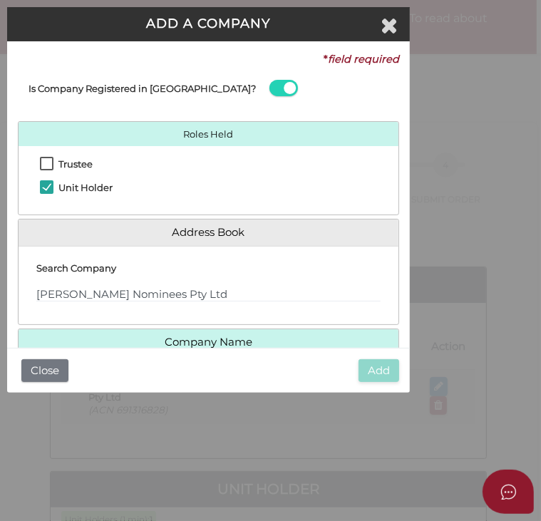
click at [175, 280] on div "Search Company Gingell Nominees Pty Ltd" at bounding box center [208, 280] width 345 height 45
click at [182, 286] on div "Search Company Gingell Nominees Pty Ltd" at bounding box center [208, 280] width 345 height 45
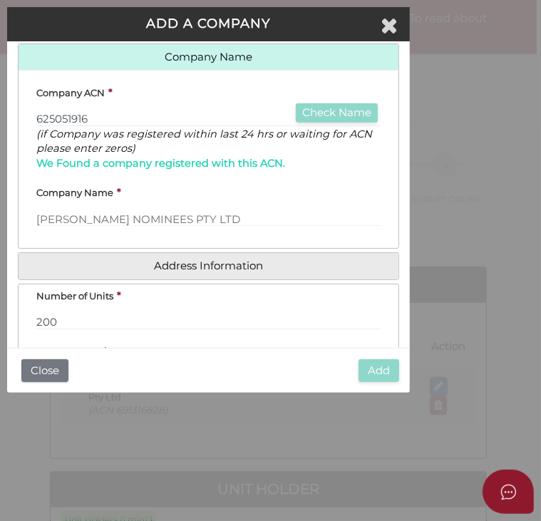
click at [163, 211] on div "Company Name * GINGELL NOMINEES PTY LTD" at bounding box center [208, 204] width 345 height 45
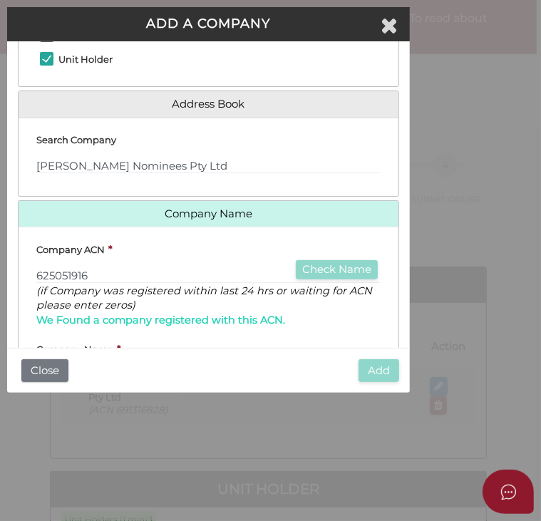
scroll to position [143, 0]
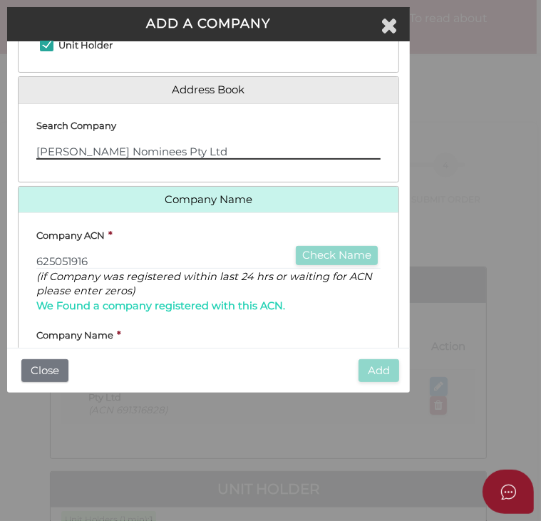
click at [168, 156] on input "Gingell Nominees Pty Ltd" at bounding box center [208, 152] width 345 height 16
drag, startPoint x: 183, startPoint y: 156, endPoint x: 34, endPoint y: 162, distance: 148.5
click at [34, 162] on div "Search Company - Please use 'arrow' keys & press 'Enter' to select. Gingell Nom…" at bounding box center [209, 143] width 380 height 56
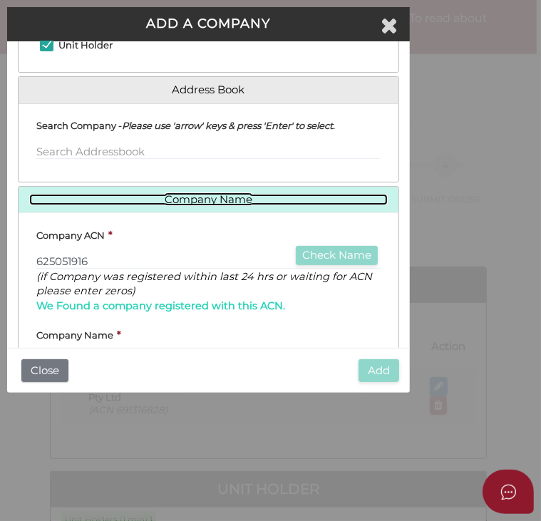
click at [134, 200] on link "Company Name" at bounding box center [208, 200] width 359 height 12
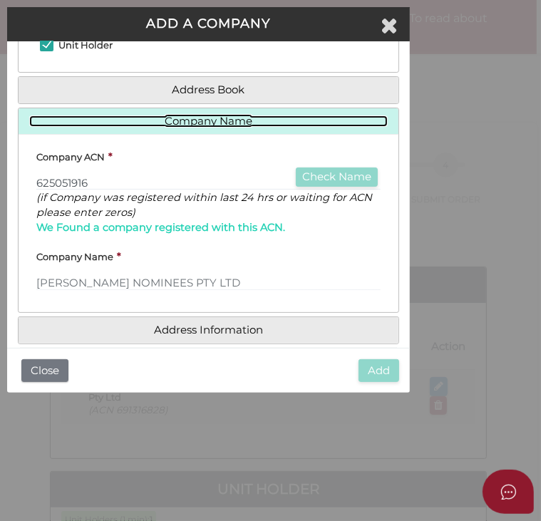
scroll to position [0, 0]
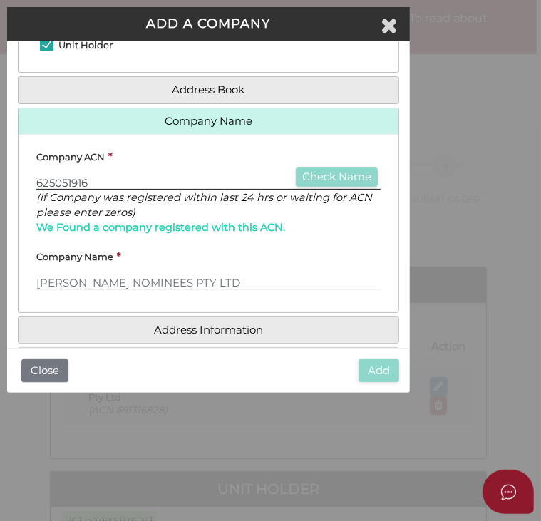
click at [148, 185] on input "625051916" at bounding box center [208, 183] width 345 height 16
type input "62505191"
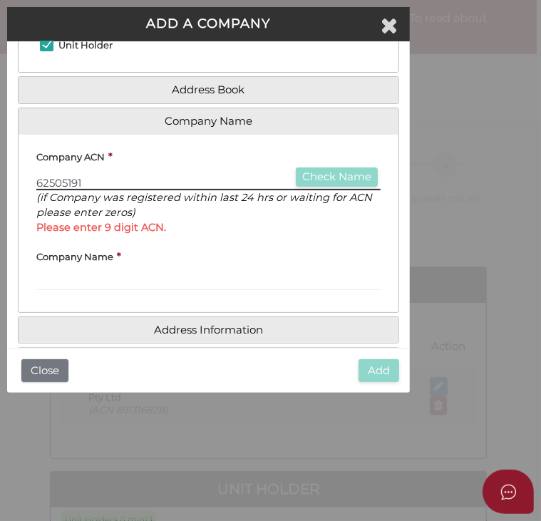
type input "625051916"
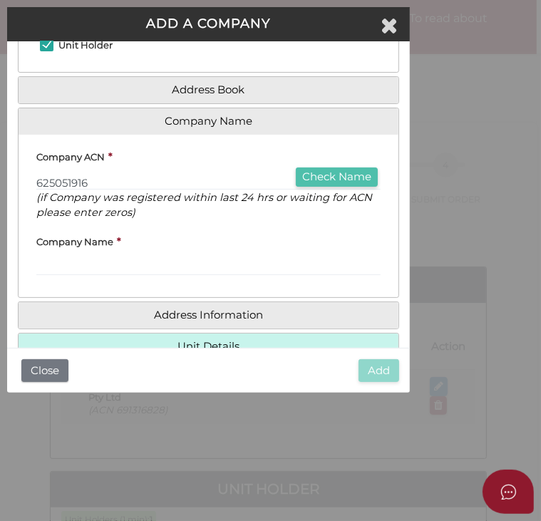
click at [312, 178] on button "Check Name" at bounding box center [337, 177] width 82 height 19
type input "GINGELL NOMINEES PTY LTD"
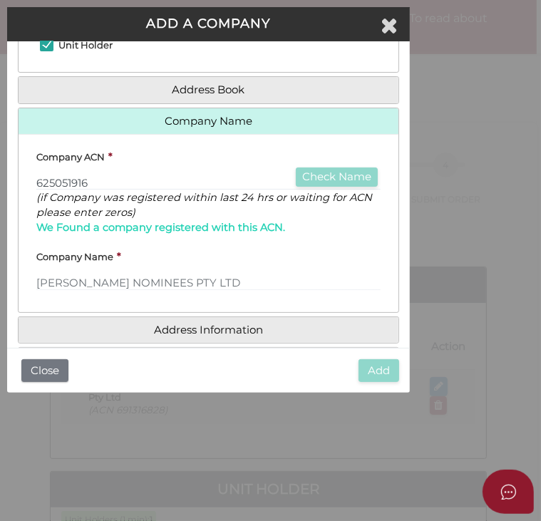
scroll to position [197, 0]
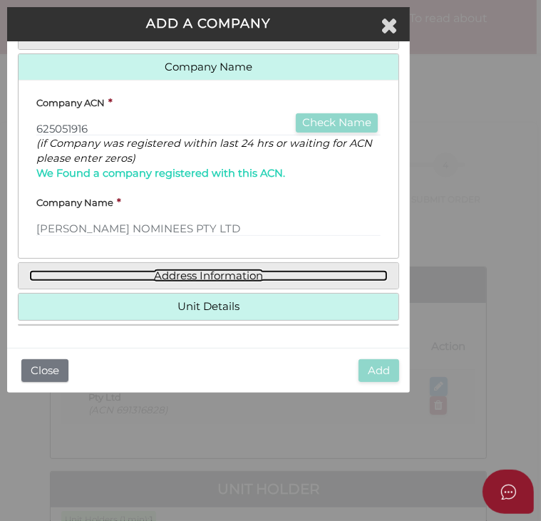
click at [201, 271] on link "Address Information" at bounding box center [208, 276] width 359 height 12
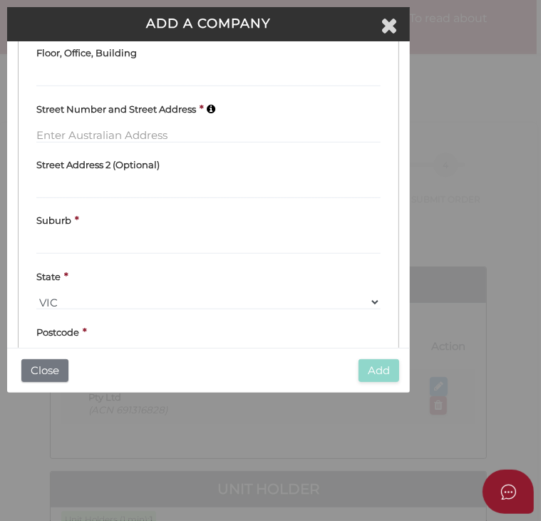
scroll to position [340, 0]
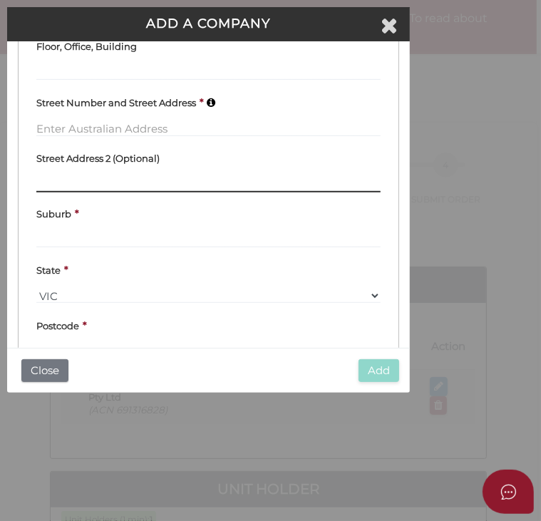
click at [79, 179] on input "text" at bounding box center [208, 185] width 345 height 16
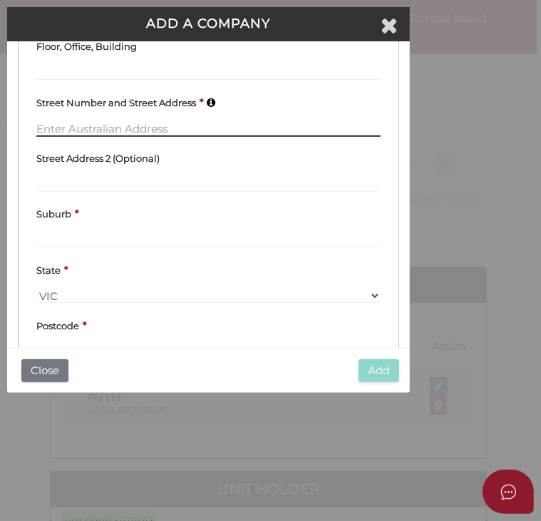
click at [68, 131] on input "text" at bounding box center [208, 129] width 345 height 16
paste input "LEVEL 7, 616 ST KILDA ROAD"
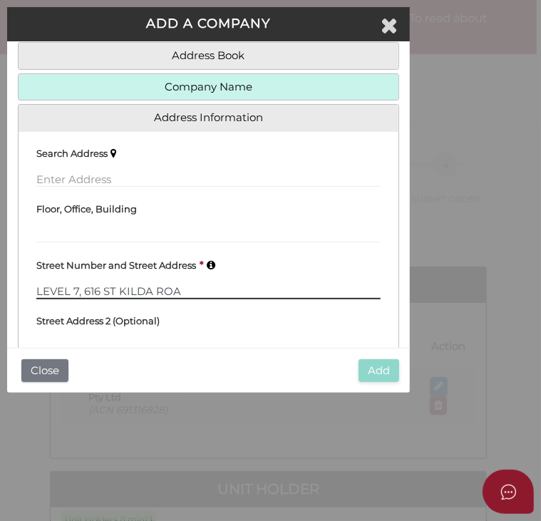
scroll to position [197, 0]
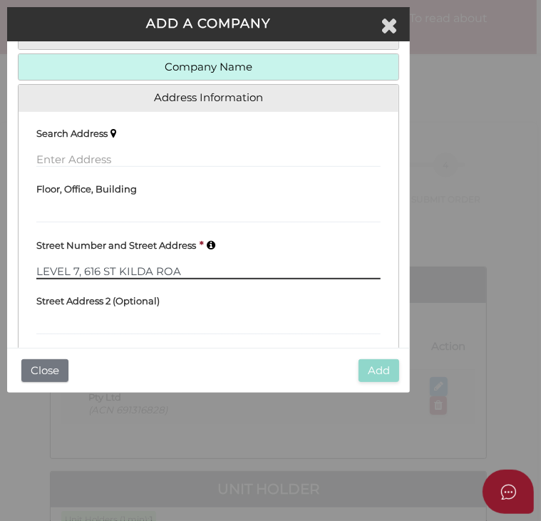
type input "LEVEL 7, 616 ST KILDA ROA"
click at [77, 150] on div "Search Address" at bounding box center [208, 145] width 345 height 45
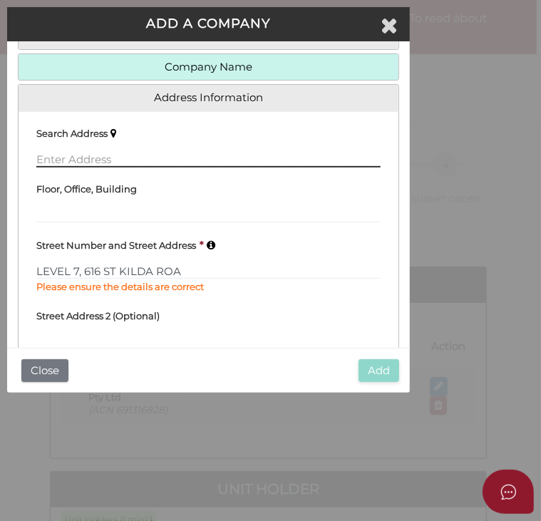
click at [76, 158] on input "text" at bounding box center [208, 160] width 345 height 16
paste input "LEVEL 7, 616 ST KILDA ROAD"
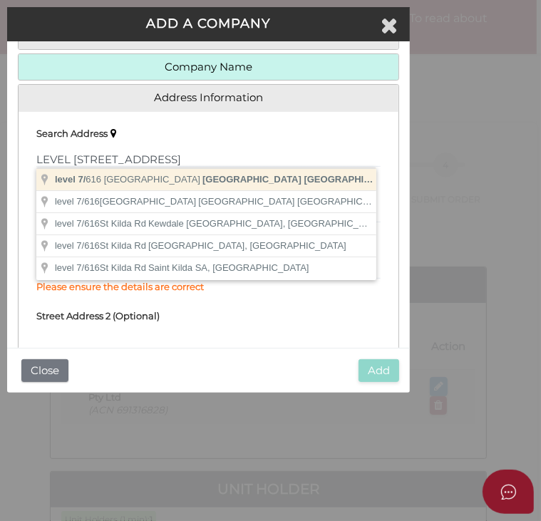
type input "level 7/616 Saint Kilda Road, Melbourne VIC, Australia"
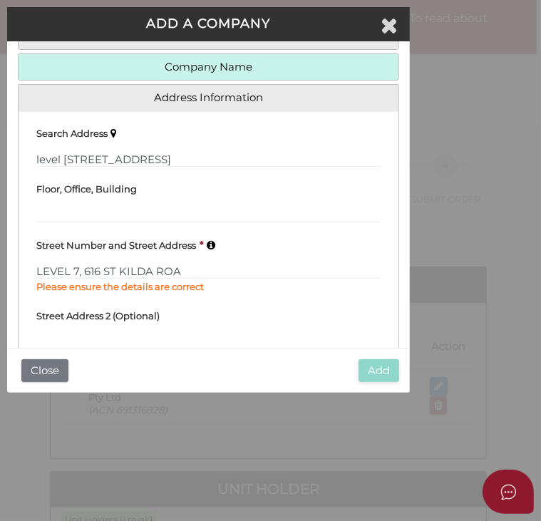
type input "level 7"
type input "616 Saint Kilda Road"
type input "Melbourne"
select select "VIC"
type input "3004"
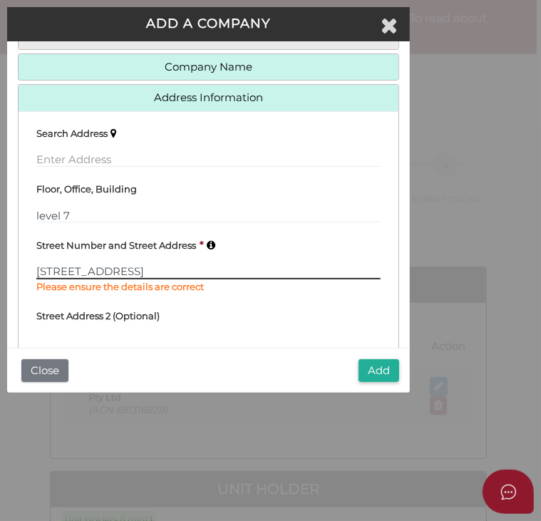
drag, startPoint x: 164, startPoint y: 268, endPoint x: 39, endPoint y: 265, distance: 125.6
click at [39, 265] on input "616 Saint Kilda Road" at bounding box center [208, 272] width 345 height 16
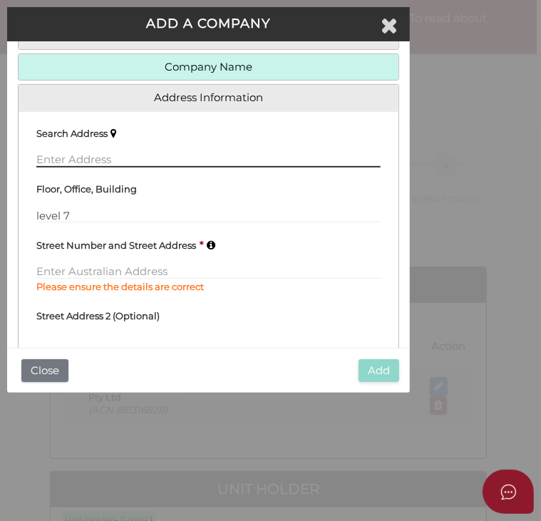
click at [60, 158] on input "text" at bounding box center [208, 160] width 345 height 16
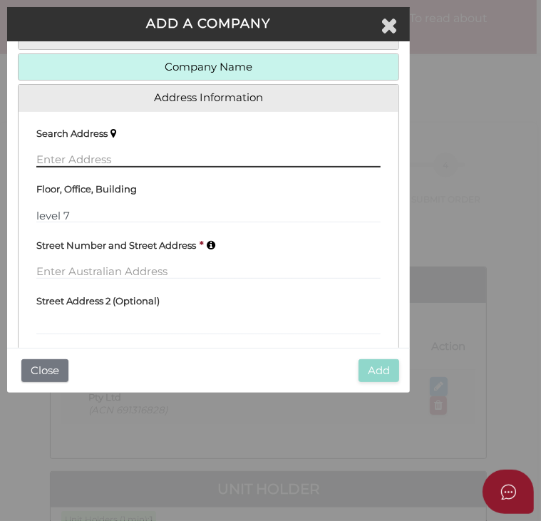
paste input "LEVEL 7, 616 ST KILDA ROAD"
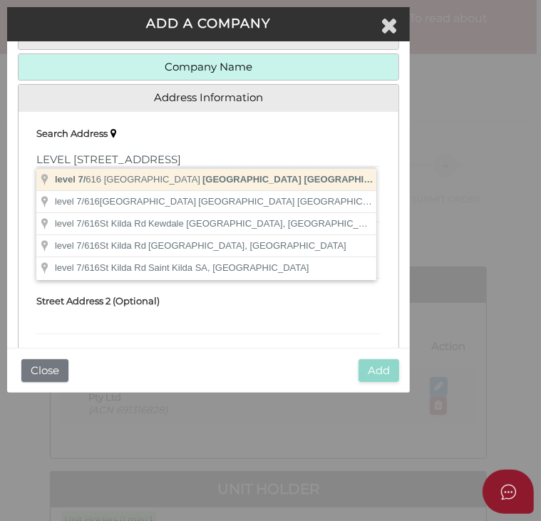
type input "level 7/616 Saint Kilda Road, Melbourne VIC, Australia"
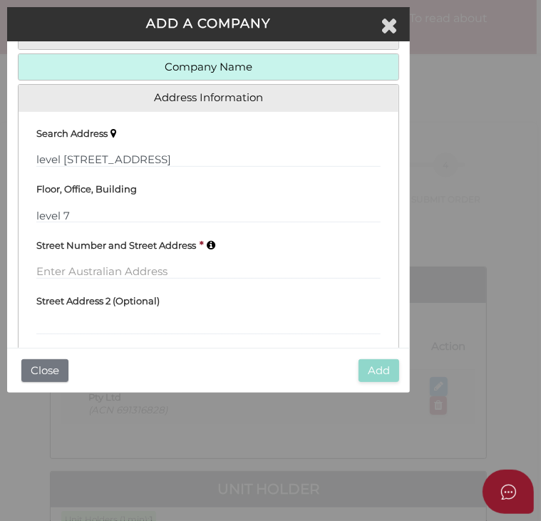
type input "616 Saint Kilda Road"
type input "Melbourne"
select select "VIC"
type input "3004"
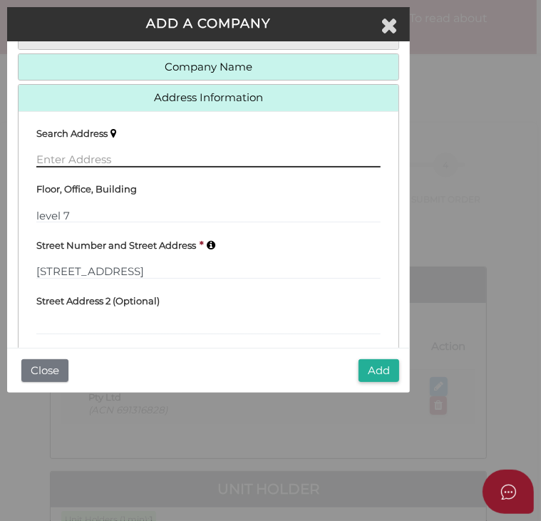
click at [86, 158] on input "text" at bounding box center [208, 160] width 345 height 16
paste input "LEVEL 7, 616 ST KILDA ROAD"
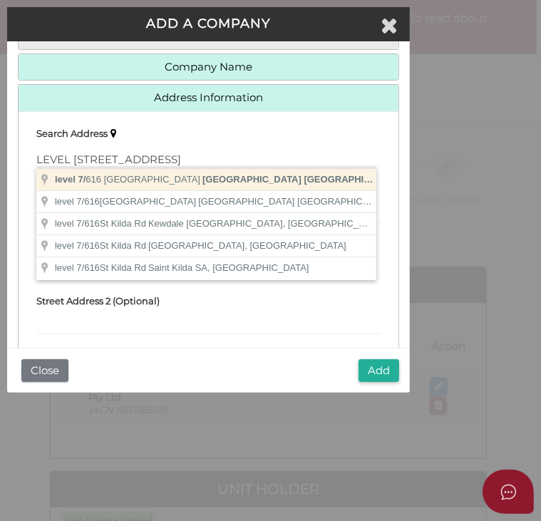
type input "level 7/616 Saint Kilda Road, Melbourne VIC, Australia"
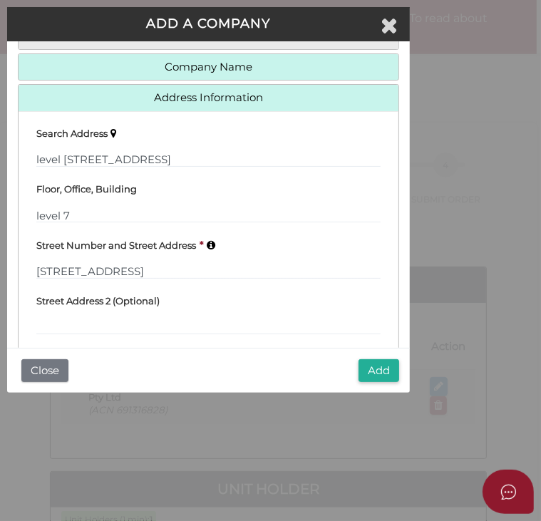
type input "616 Saint Kilda Road"
type input "Melbourne"
select select "VIC"
type input "3004"
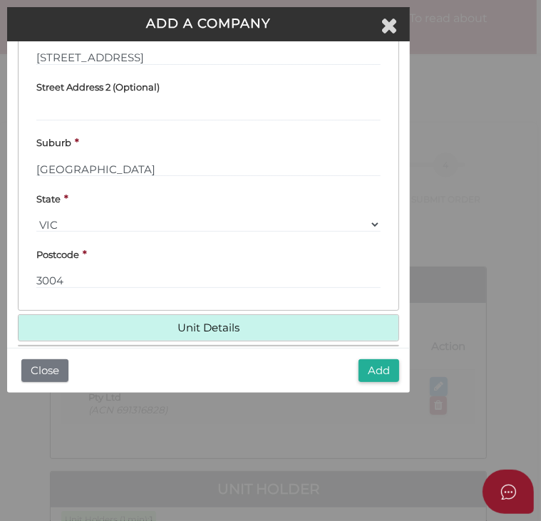
scroll to position [432, 0]
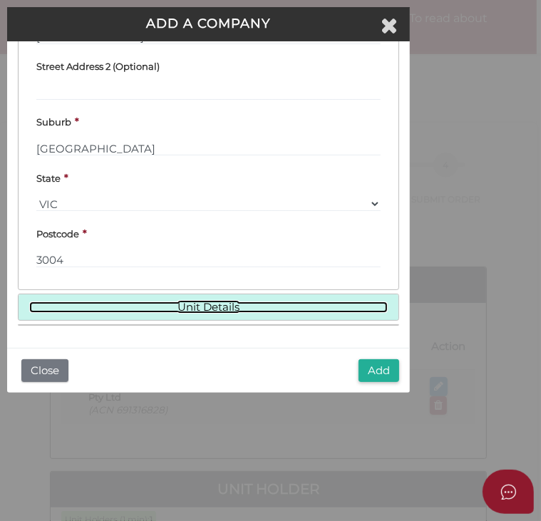
click at [206, 311] on link "Unit Details" at bounding box center [208, 308] width 359 height 12
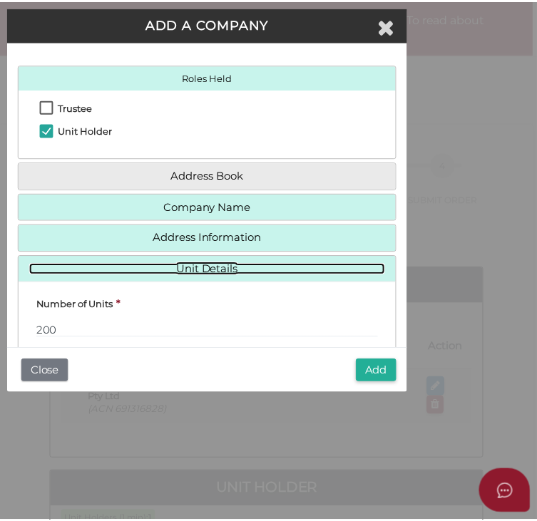
scroll to position [200, 0]
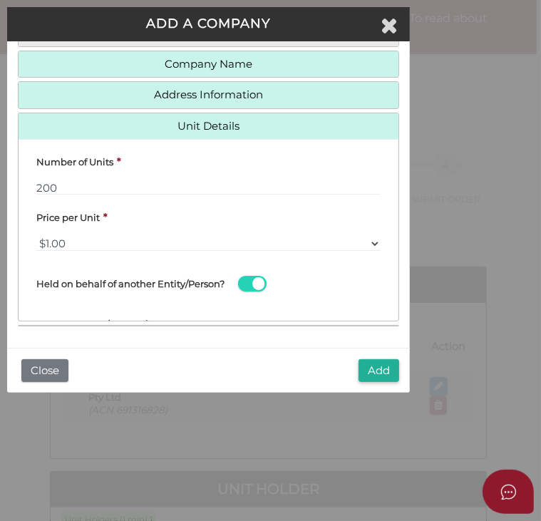
click at [313, 277] on div "Held on behalf of another Entity/Person?" at bounding box center [208, 283] width 345 height 40
click at [362, 370] on button "Add" at bounding box center [379, 372] width 41 height 24
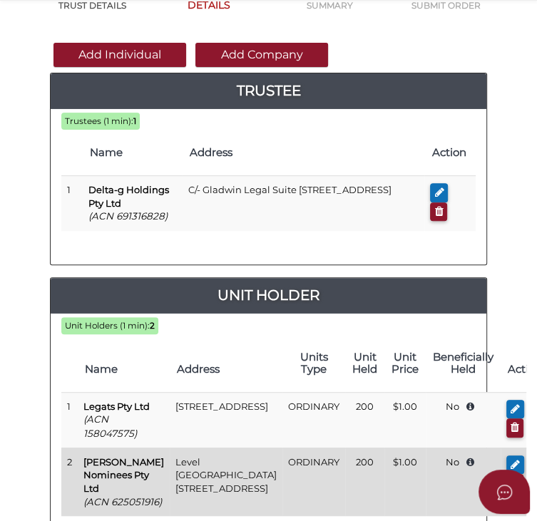
scroll to position [143, 0]
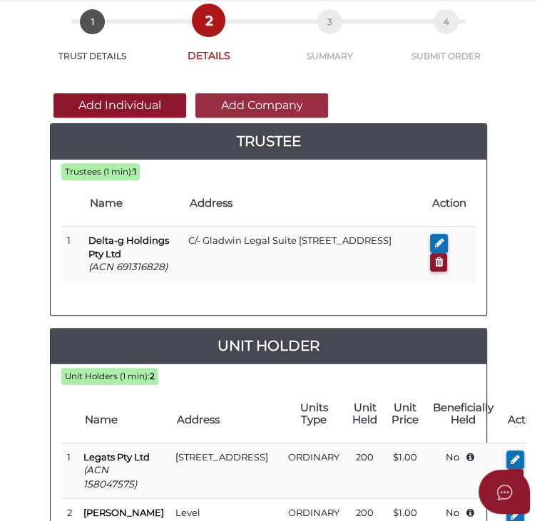
click at [265, 112] on button "Add Company" at bounding box center [261, 105] width 133 height 24
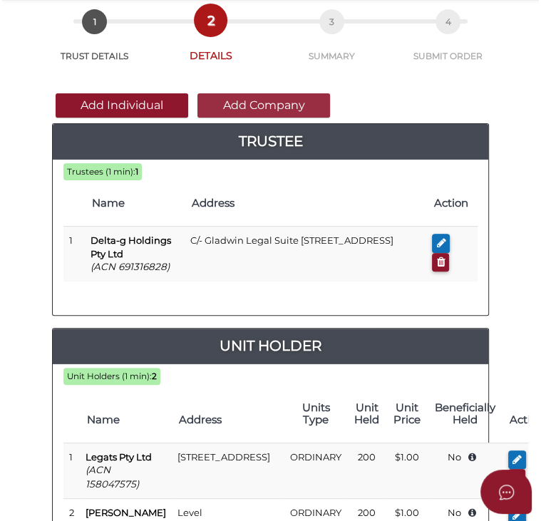
scroll to position [0, 0]
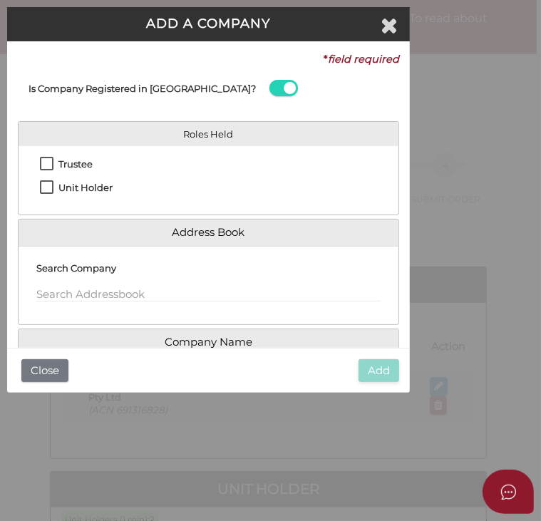
click at [48, 188] on label "Unit Holder" at bounding box center [76, 192] width 73 height 18
checkbox input "true"
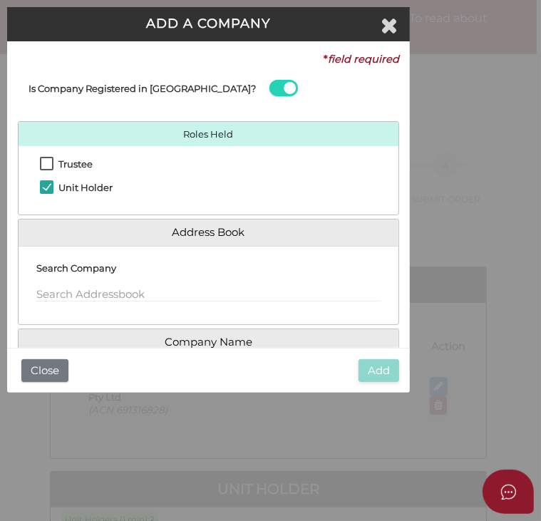
click at [70, 284] on div "Search Company" at bounding box center [208, 280] width 345 height 45
click at [68, 292] on input "text" at bounding box center [208, 295] width 345 height 16
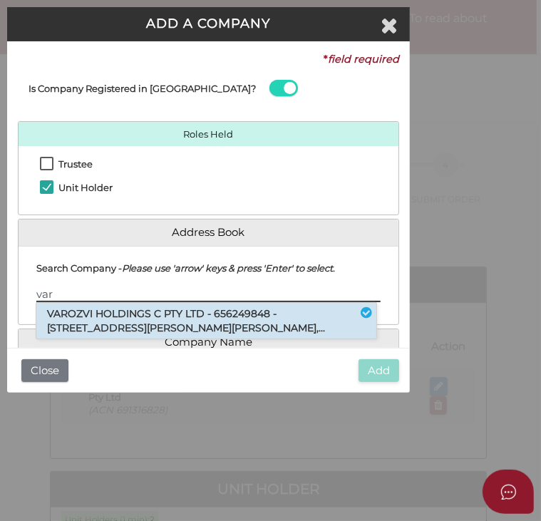
type input "var"
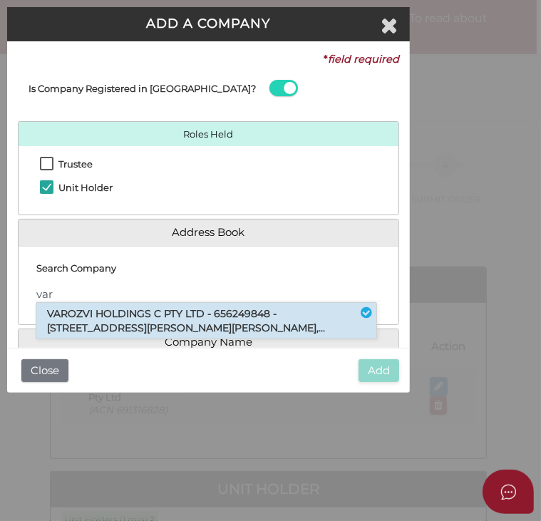
click at [82, 327] on li "VAROZVI HOLDINGS C PTY LTD - 656249848 - 20 Wickham Road, Hampton East, VIC,..." at bounding box center [206, 321] width 340 height 36
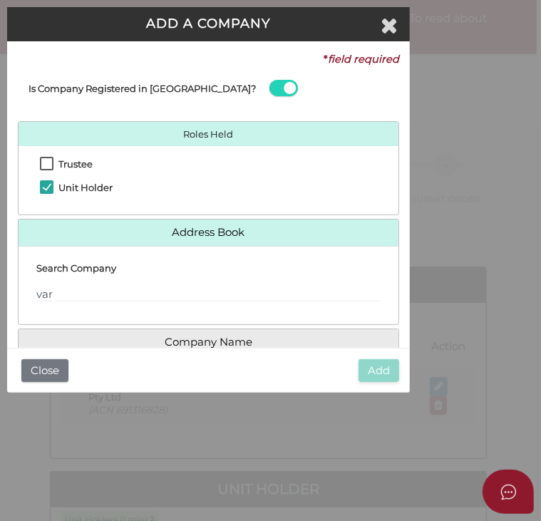
scroll to position [71, 0]
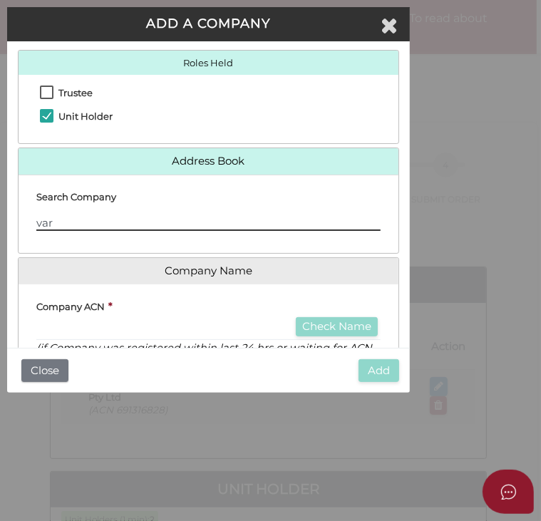
click at [57, 220] on input "var" at bounding box center [208, 223] width 345 height 16
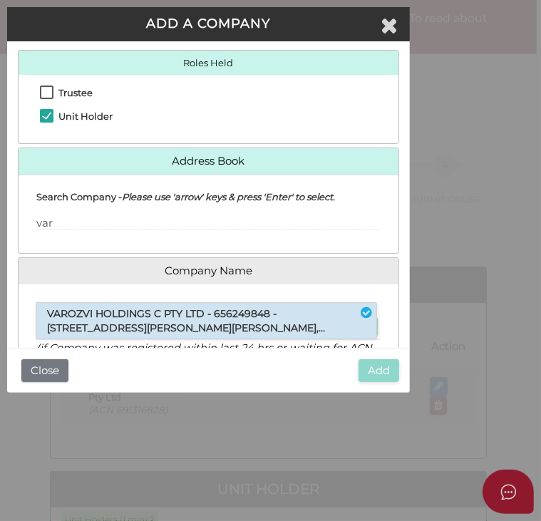
click at [111, 313] on li "VAROZVI HOLDINGS C PTY LTD - 656249848 - 20 Wickham Road, Hampton East, VIC,..." at bounding box center [206, 321] width 340 height 36
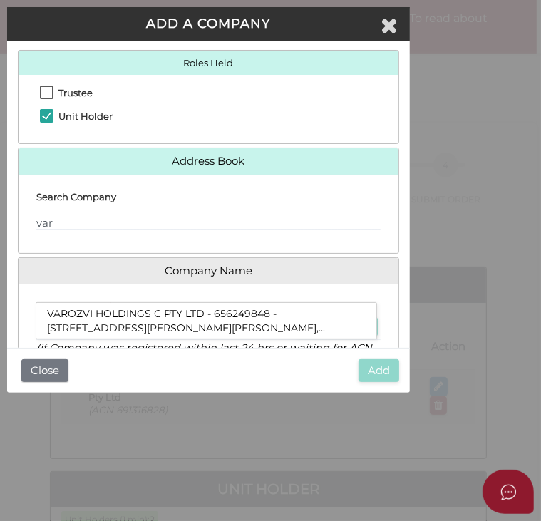
type input "656249848"
type input "VAROZVI HOLDINGS C PTY LTD"
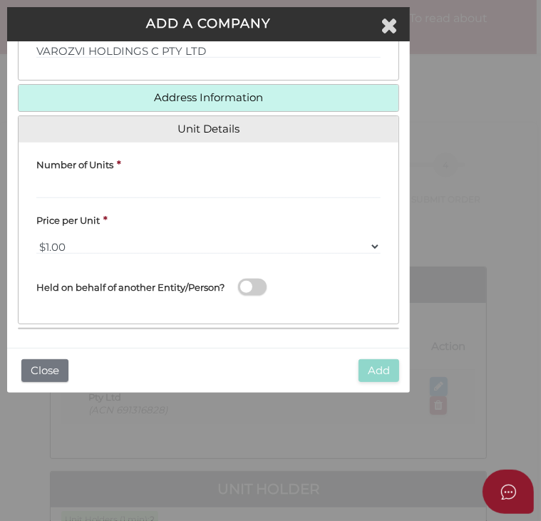
scroll to position [442, 0]
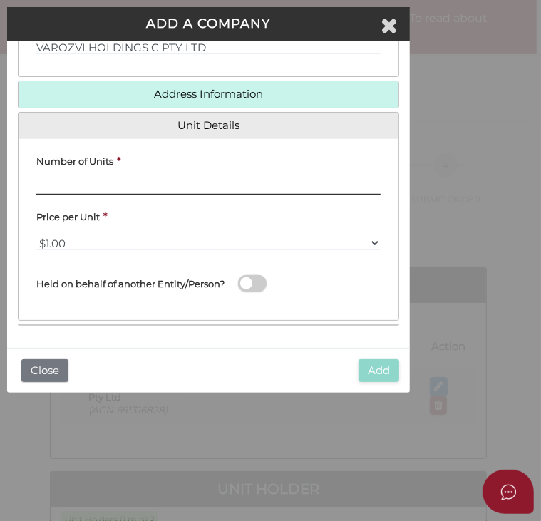
click at [99, 184] on input "text" at bounding box center [208, 188] width 345 height 16
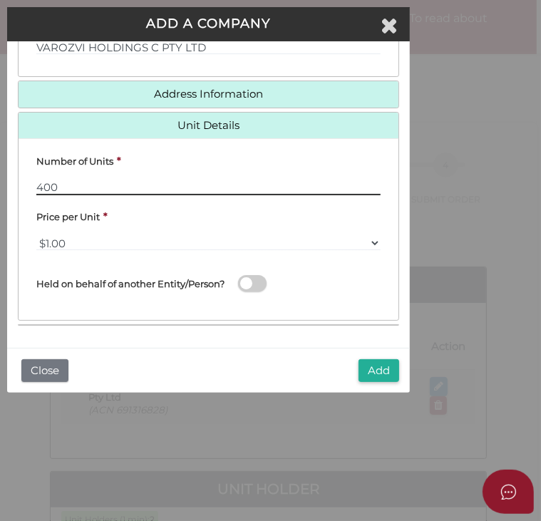
type input "400"
click at [25, 223] on div "Price per Unit * $0.01 $0.10 $0.50 $1.00 $2.00 $5.00 $10.00" at bounding box center [209, 228] width 380 height 45
click at [263, 282] on span at bounding box center [252, 283] width 29 height 16
click at [0, 0] on input "checkbox" at bounding box center [0, 0] width 0 height 0
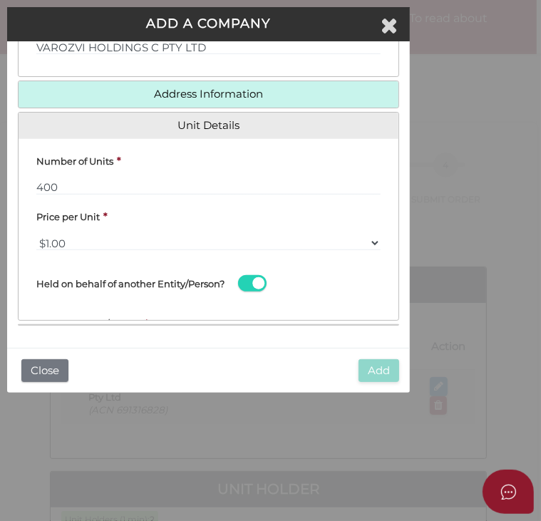
scroll to position [37, 0]
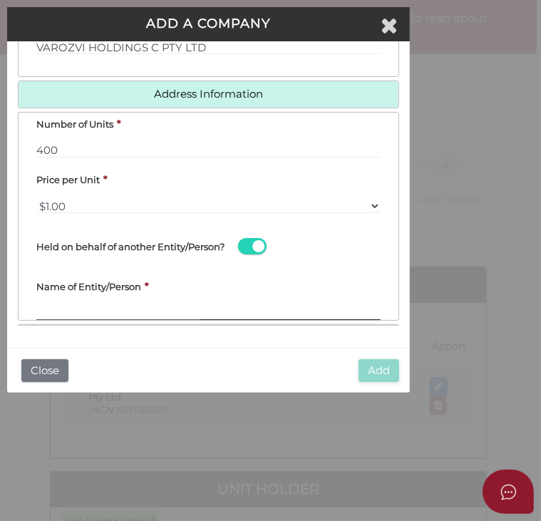
click at [115, 312] on input "text" at bounding box center [208, 313] width 345 height 16
paste input "The Varozvi Trust C"
type input "The Varozvi Trust C"
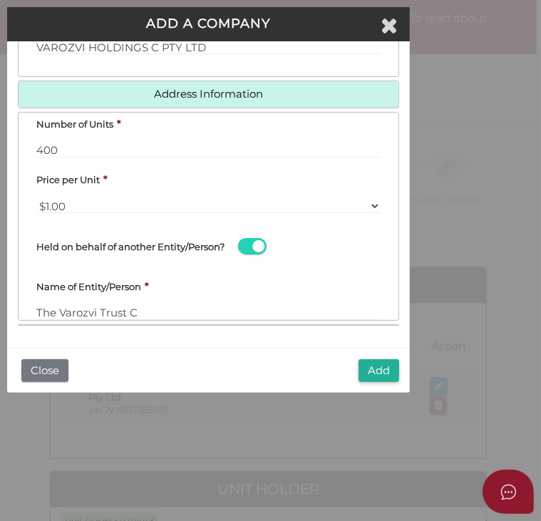
click at [171, 337] on div "* field required Is Company Registered in Australia? Roles Held Trustee Unit Ho…" at bounding box center [208, 194] width 403 height 307
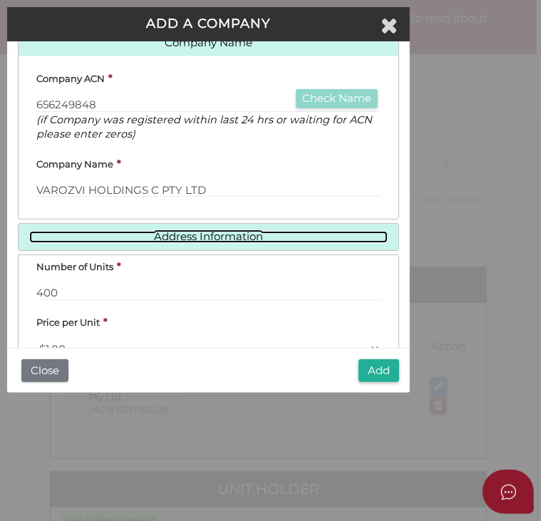
click at [216, 231] on link "Address Information" at bounding box center [208, 237] width 359 height 12
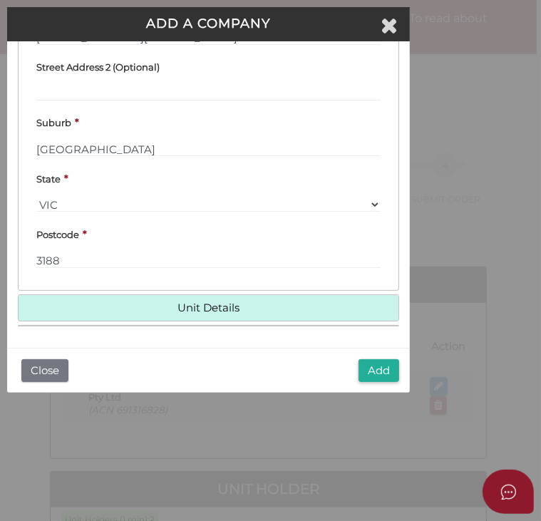
scroll to position [432, 0]
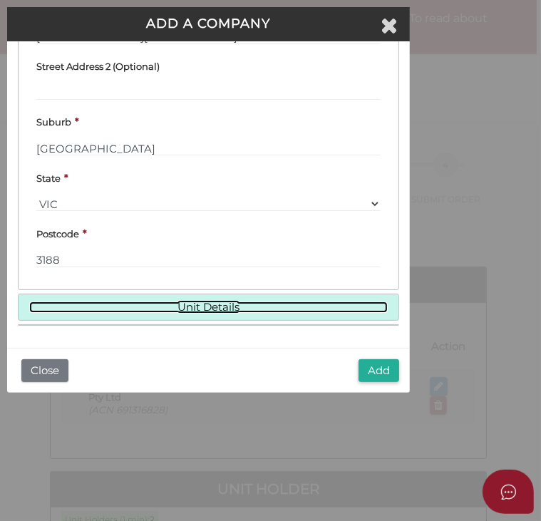
click at [215, 308] on link "Unit Details" at bounding box center [208, 308] width 359 height 12
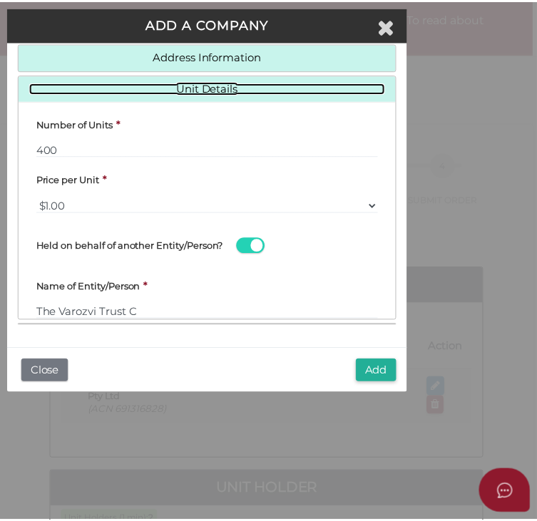
scroll to position [200, 0]
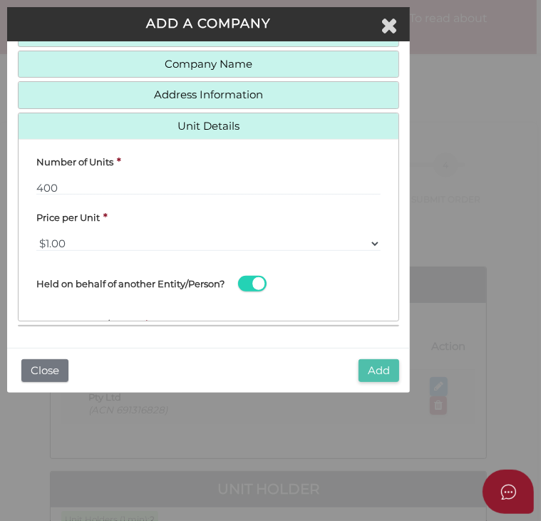
click at [367, 375] on button "Add" at bounding box center [379, 372] width 41 height 24
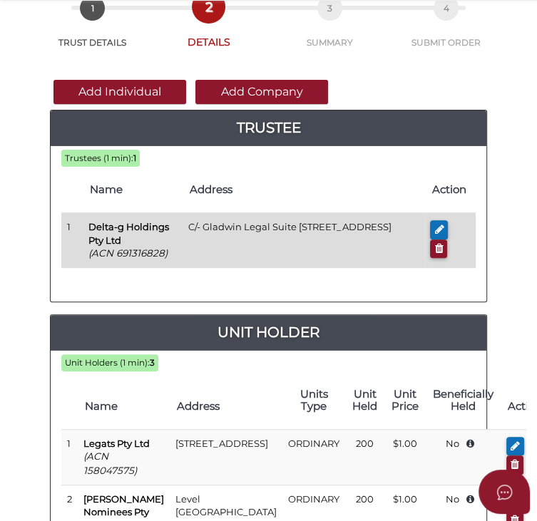
scroll to position [143, 0]
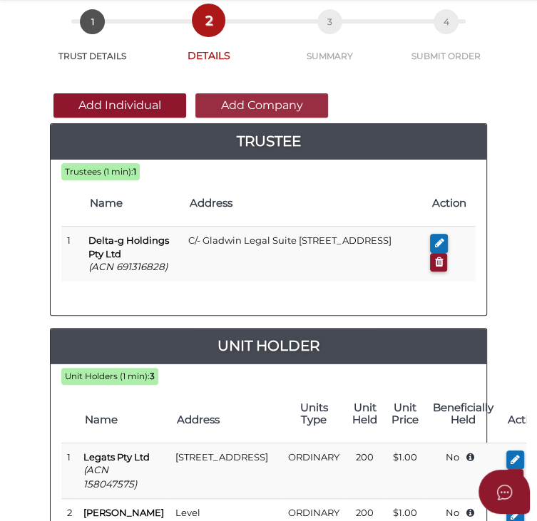
click at [263, 110] on button "Add Company" at bounding box center [261, 105] width 133 height 24
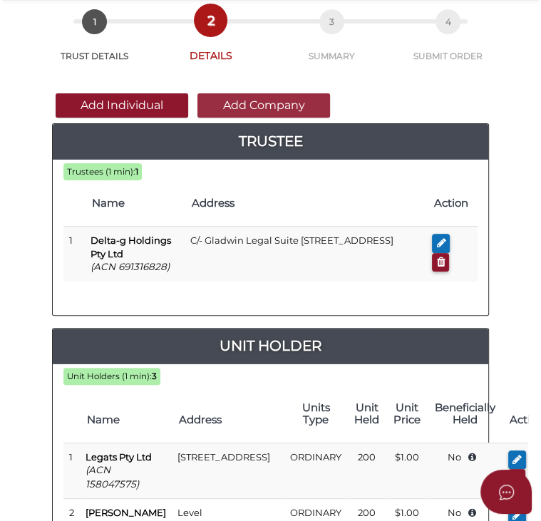
scroll to position [0, 0]
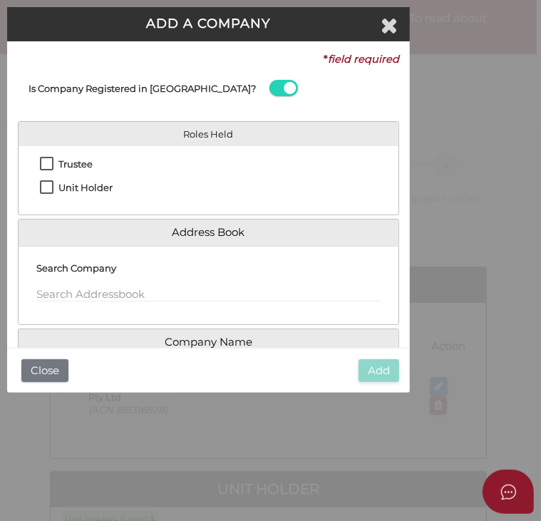
click at [46, 183] on label "Unit Holder" at bounding box center [76, 192] width 73 height 18
checkbox input "true"
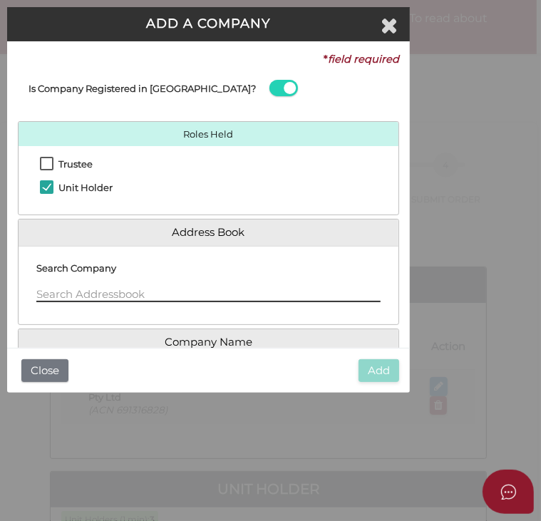
click at [60, 300] on input "text" at bounding box center [208, 295] width 345 height 16
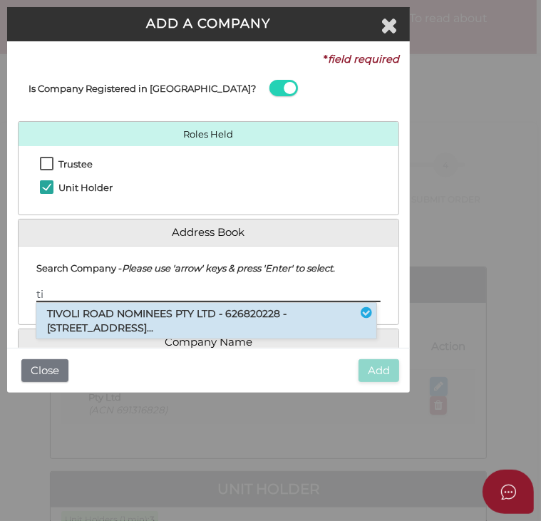
type input "ti"
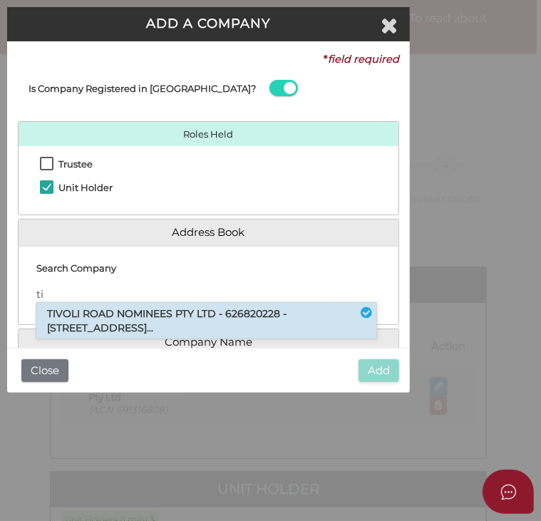
click at [96, 317] on li "TIVOLI ROAD NOMINEES PTY LTD - 626820228 - [STREET_ADDRESS]..." at bounding box center [206, 321] width 340 height 36
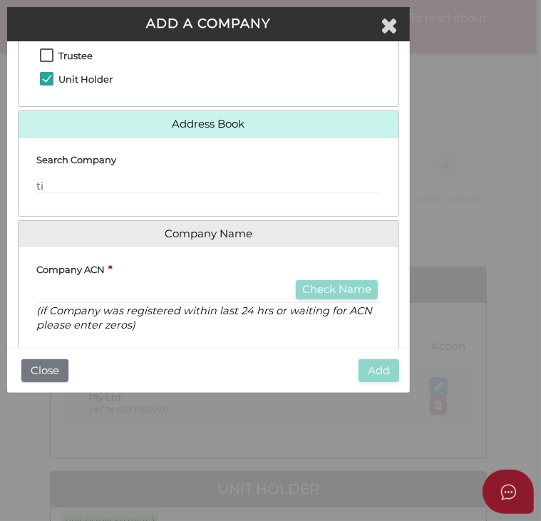
scroll to position [214, 0]
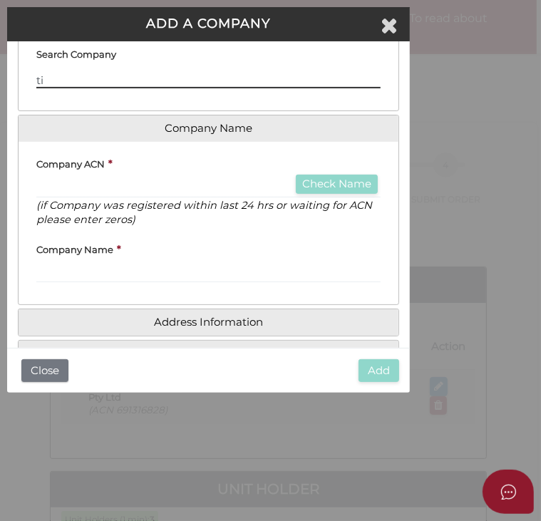
click at [57, 83] on input "ti" at bounding box center [208, 81] width 345 height 16
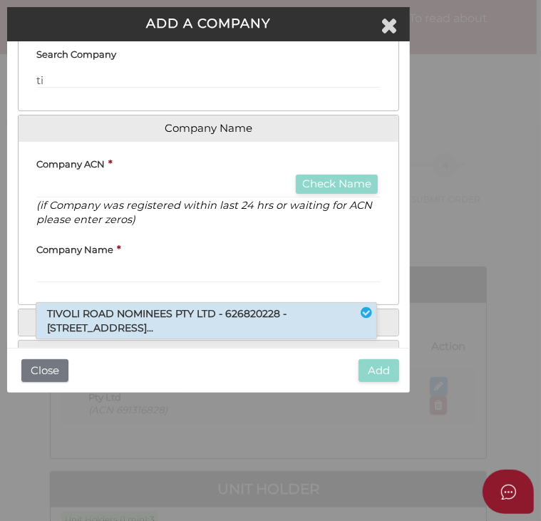
click at [157, 314] on li "TIVOLI ROAD NOMINEES PTY LTD - 626820228 - [STREET_ADDRESS]..." at bounding box center [206, 321] width 340 height 36
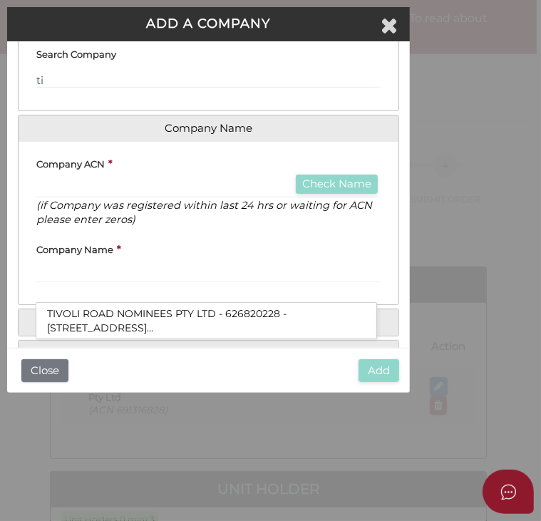
type input "626820228"
type input "TIVOLI ROAD NOMINEES PTY LTD"
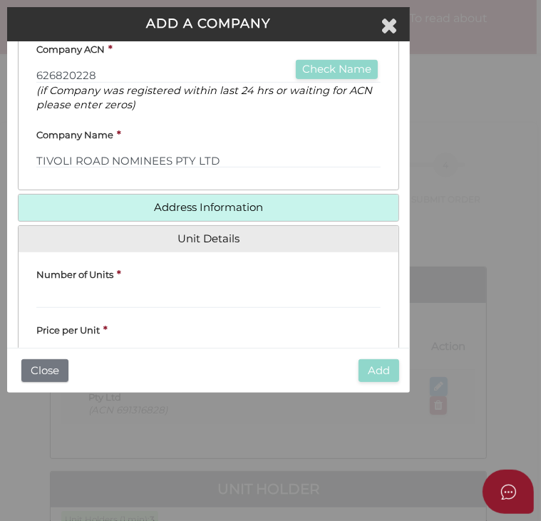
scroll to position [428, 0]
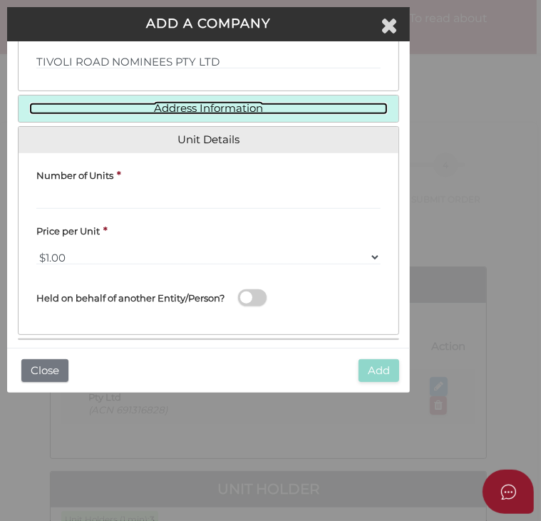
click at [165, 111] on link "Address Information" at bounding box center [208, 109] width 359 height 12
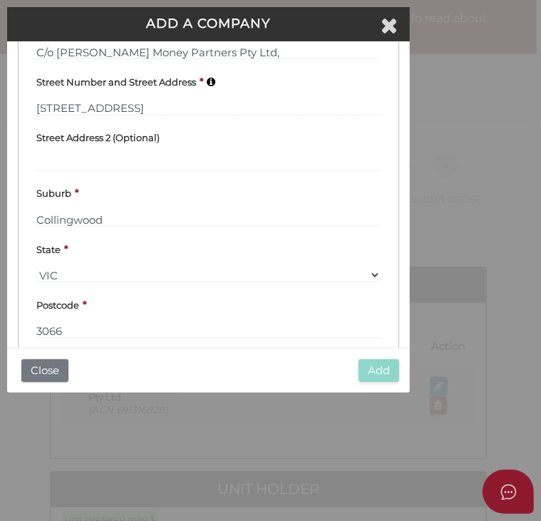
scroll to position [432, 0]
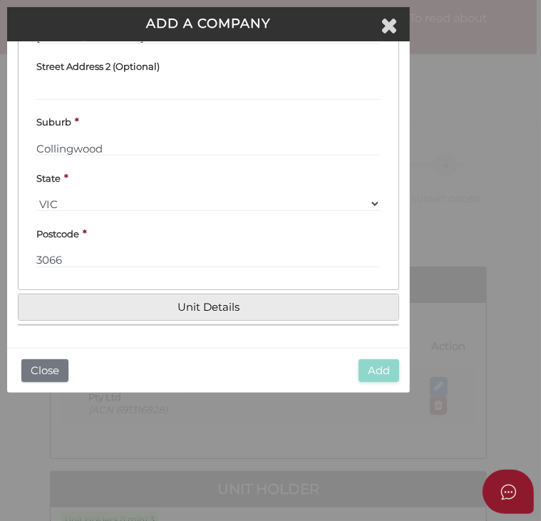
click at [153, 317] on h4 "Unit Details" at bounding box center [209, 308] width 380 height 26
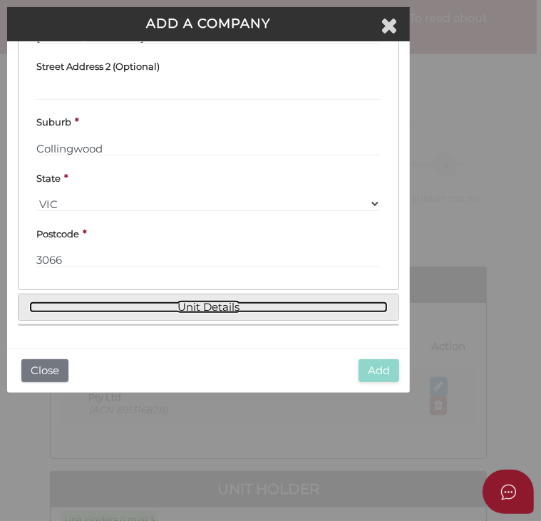
click at [151, 312] on link "Unit Details" at bounding box center [208, 308] width 359 height 12
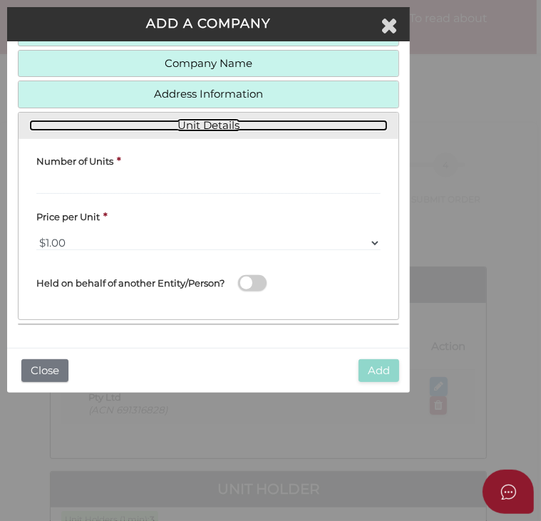
scroll to position [200, 0]
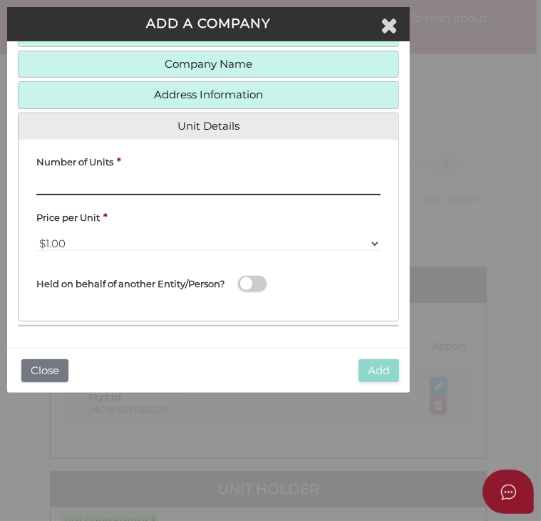
click at [80, 183] on input "text" at bounding box center [208, 188] width 345 height 16
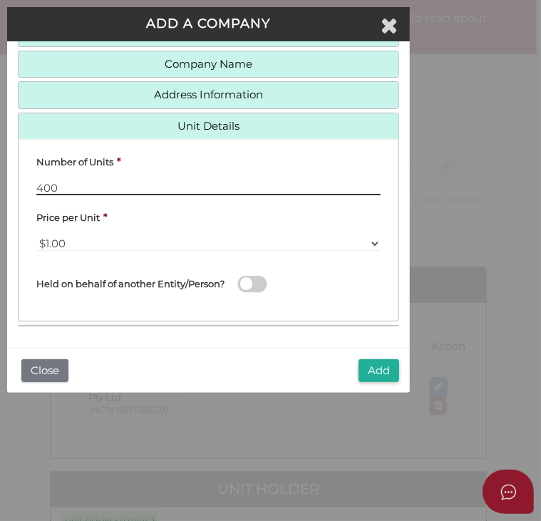
type input "400"
click at [258, 287] on span at bounding box center [252, 284] width 29 height 16
click at [0, 0] on input "checkbox" at bounding box center [0, 0] width 0 height 0
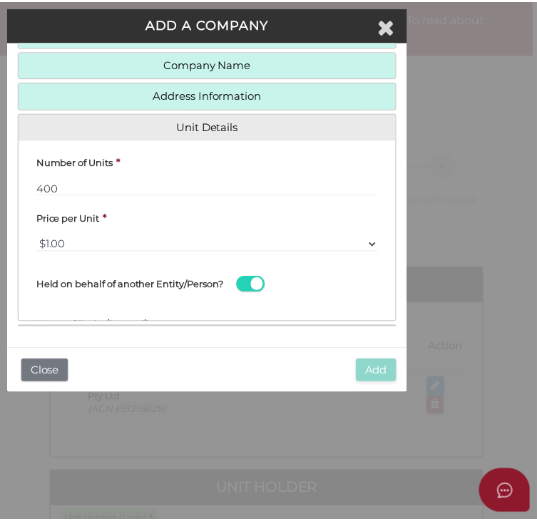
scroll to position [37, 0]
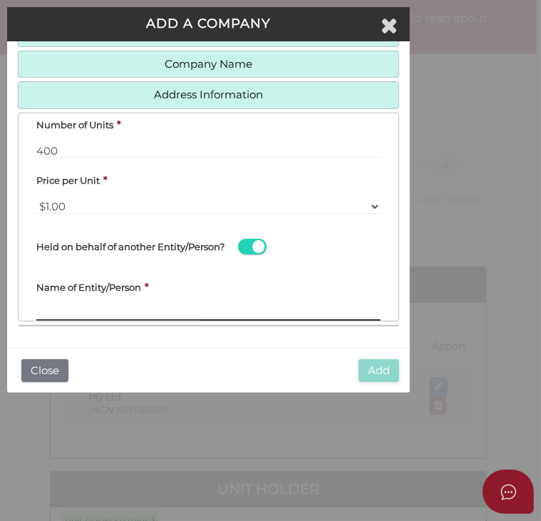
click at [54, 310] on input "text" at bounding box center [208, 313] width 345 height 16
paste input "The [PERSON_NAME] Family Trust"
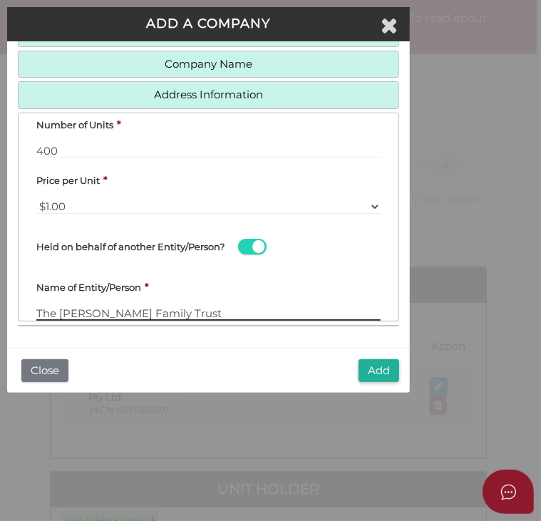
type input "The [PERSON_NAME] Family Trust"
click at [368, 372] on button "Add" at bounding box center [379, 372] width 41 height 24
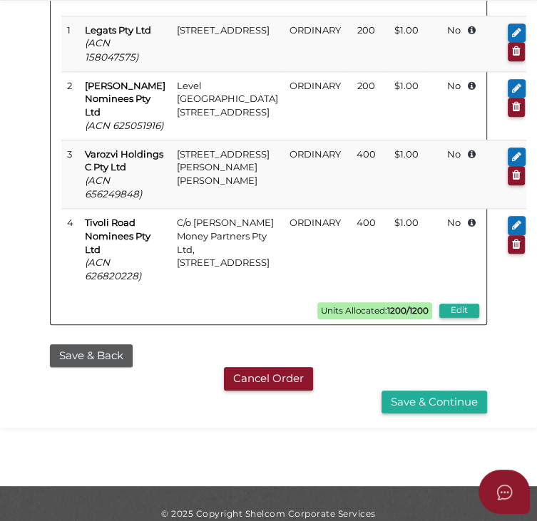
scroll to position [645, 0]
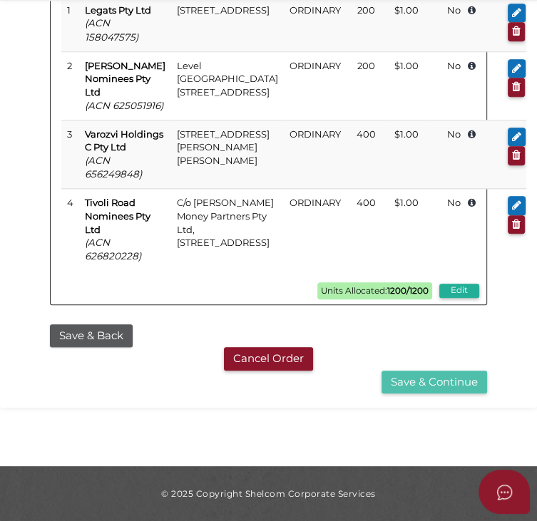
click at [407, 394] on button "Save & Continue" at bounding box center [435, 383] width 106 height 24
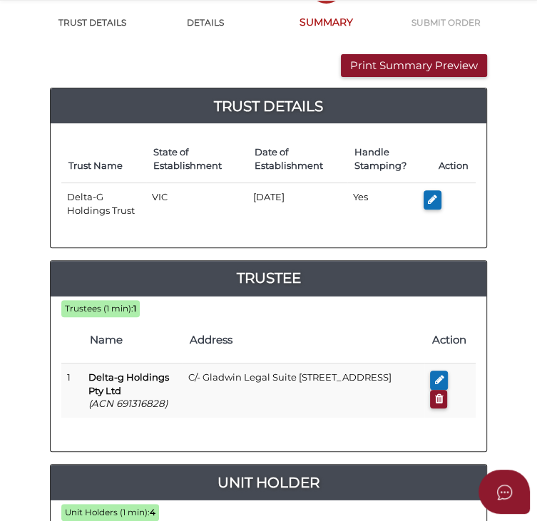
scroll to position [143, 0]
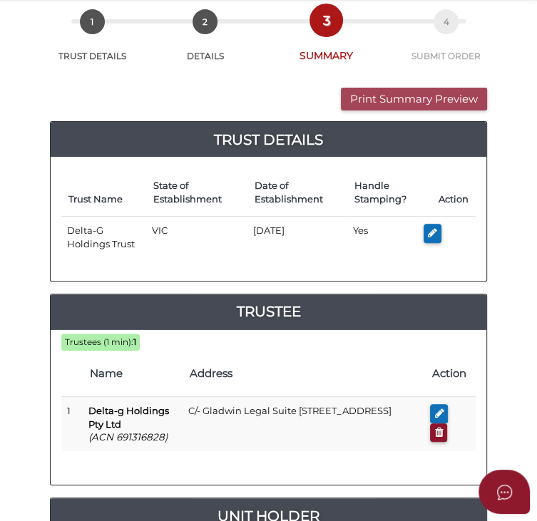
click at [365, 103] on button "Print Summary Preview" at bounding box center [414, 100] width 146 height 24
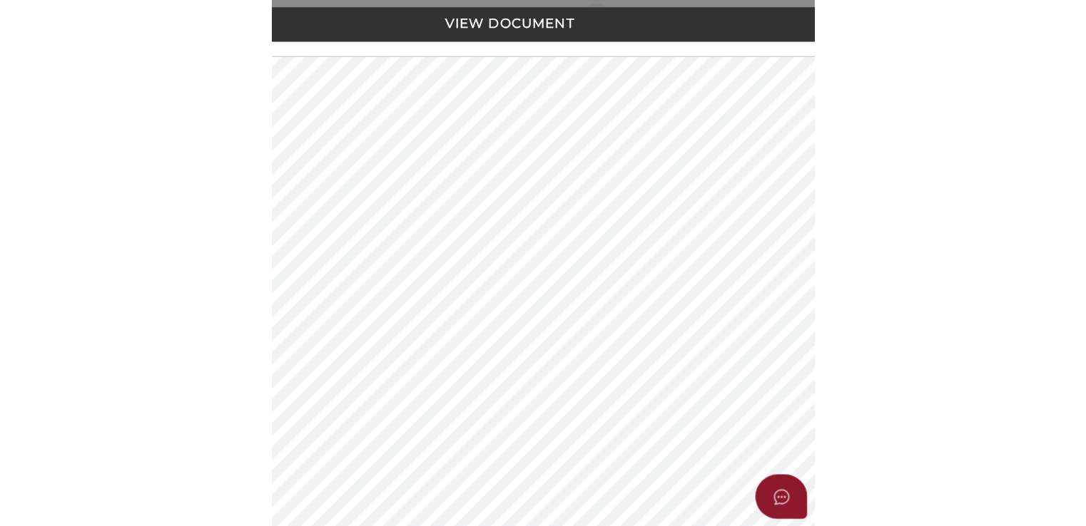
scroll to position [0, 0]
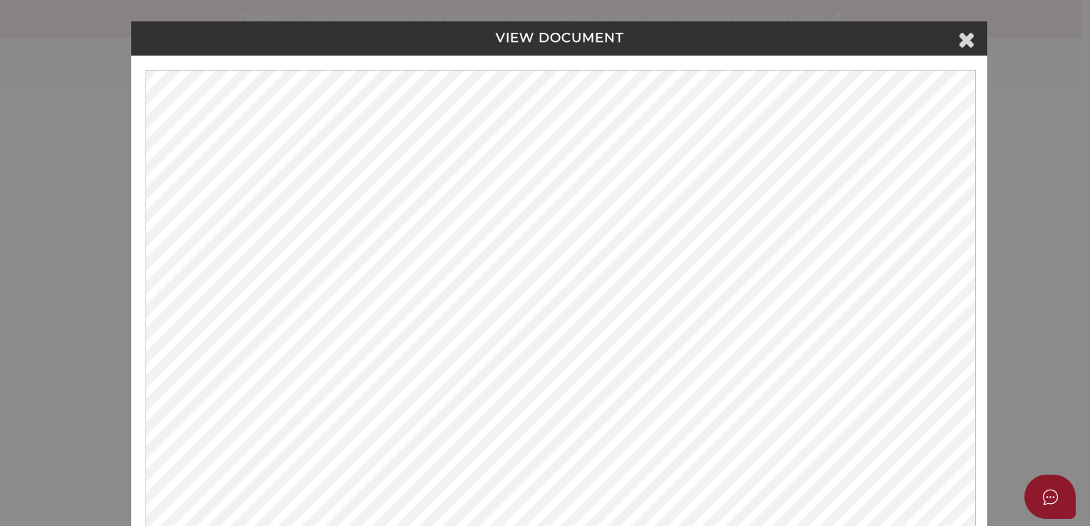
click at [541, 41] on h4 "VIEW DOCUMENT" at bounding box center [559, 38] width 836 height 14
click at [541, 33] on icon at bounding box center [966, 39] width 17 height 21
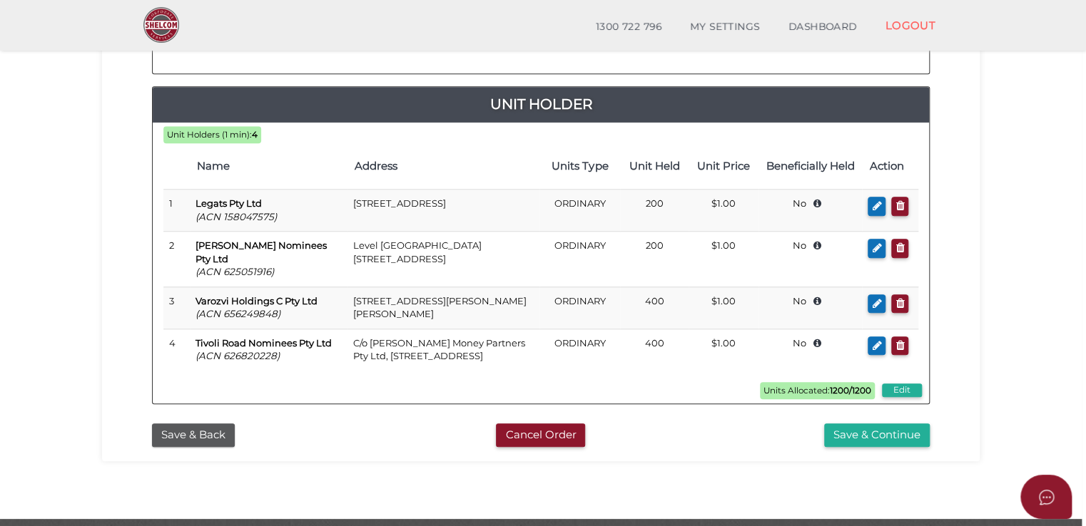
scroll to position [499, 0]
click at [541, 429] on button "Save & Continue" at bounding box center [877, 435] width 106 height 24
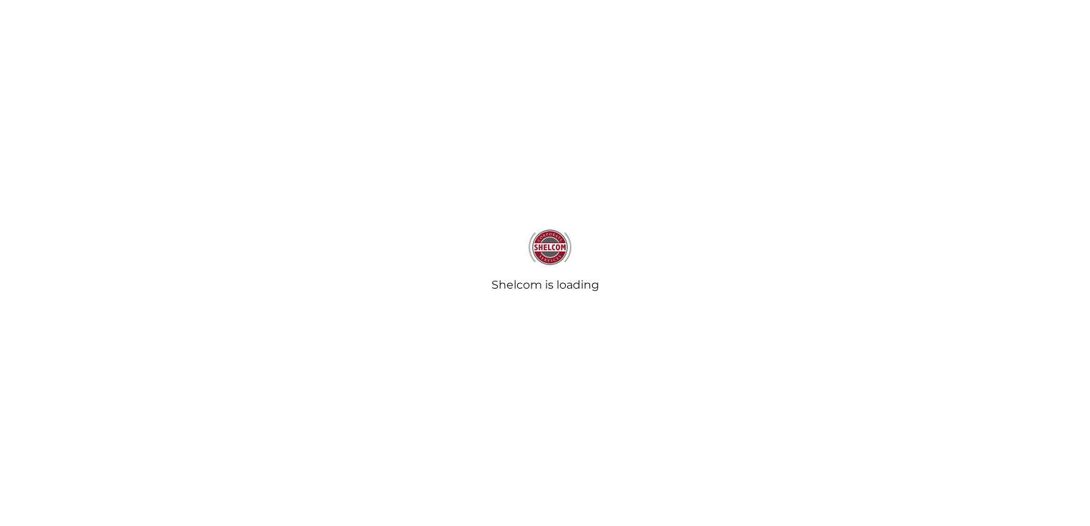
select select "Comb Binding"
radio input "true"
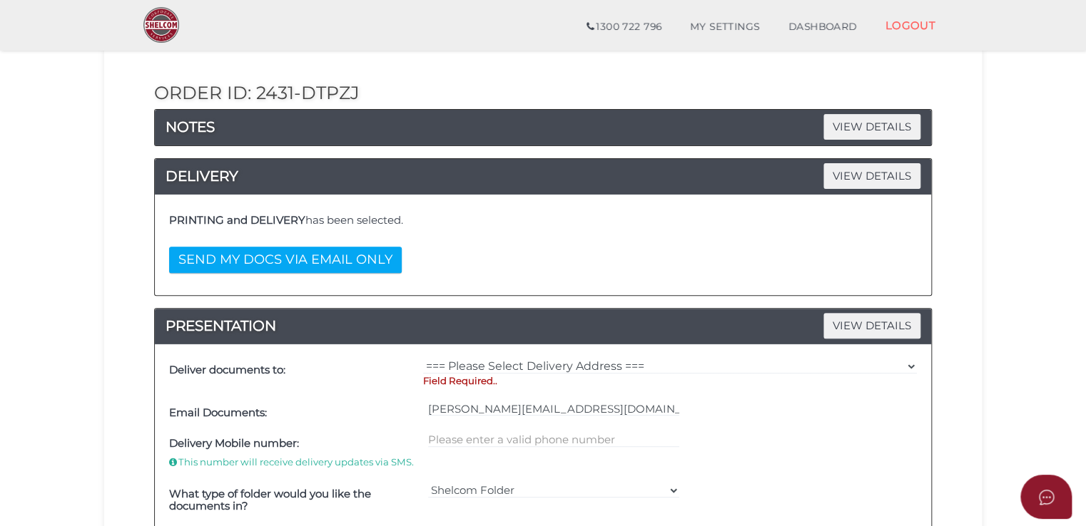
scroll to position [214, 0]
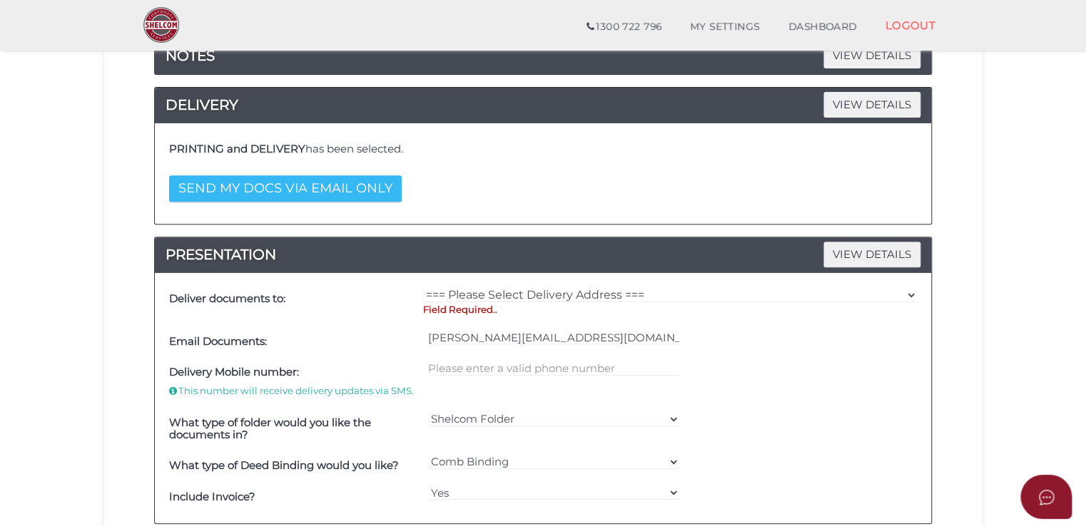
click at [342, 185] on button "SEND MY DOCS VIA EMAIL ONLY" at bounding box center [285, 188] width 233 height 26
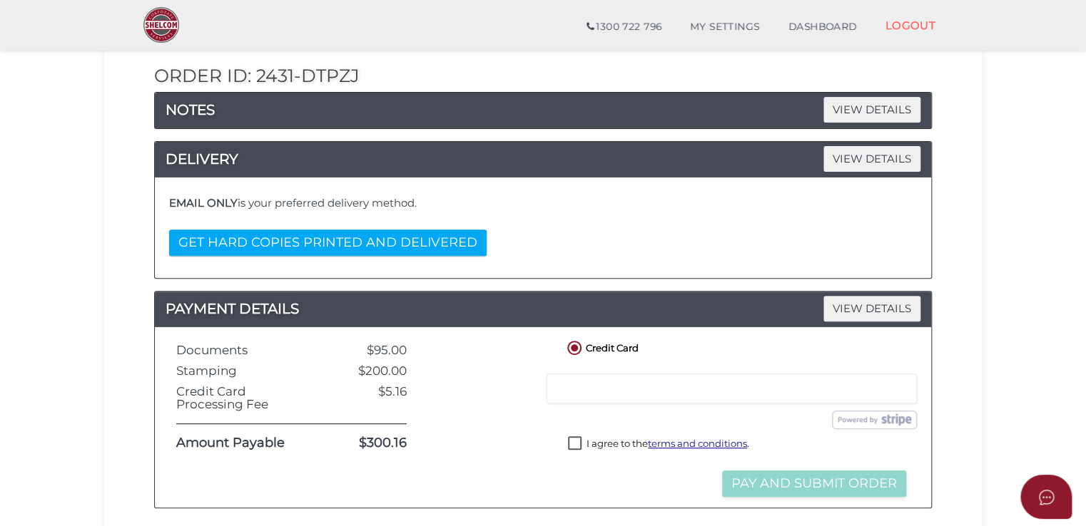
scroll to position [285, 0]
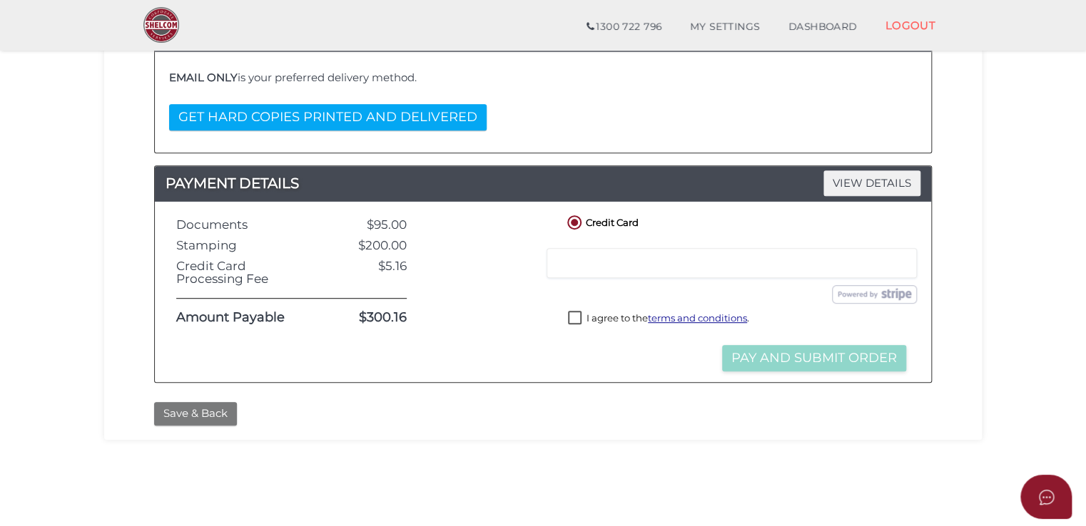
click at [223, 419] on button "Save & Back" at bounding box center [195, 414] width 83 height 24
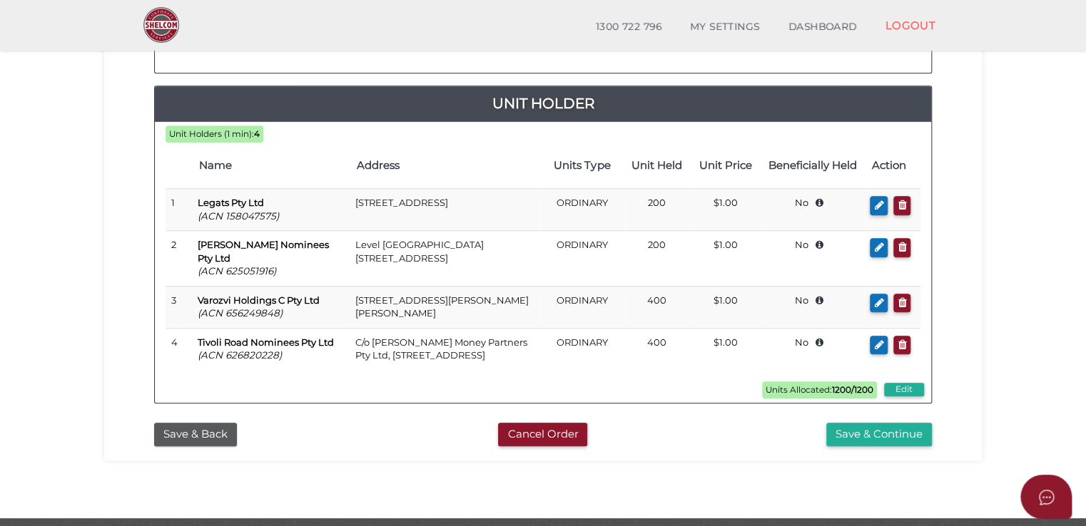
scroll to position [285, 0]
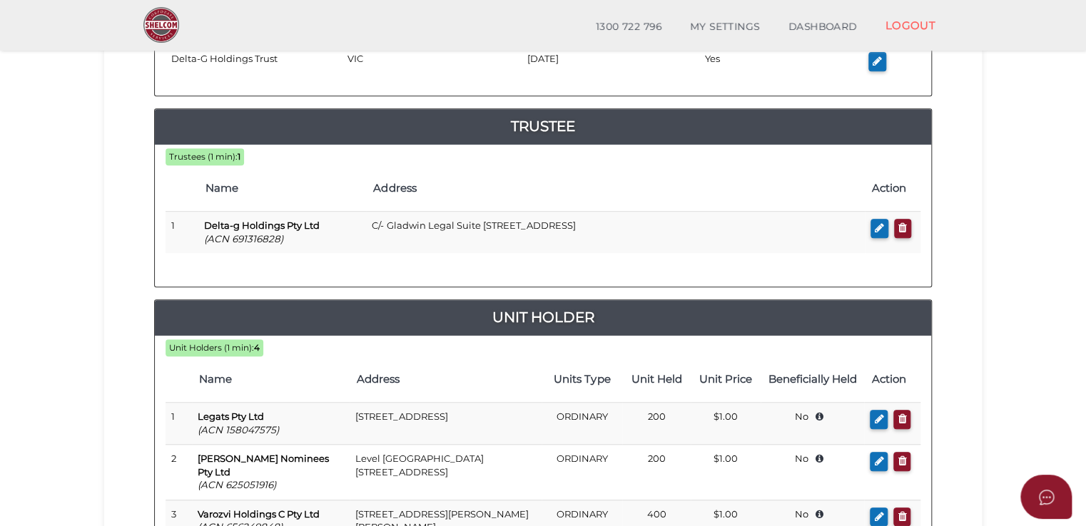
click at [2, 246] on section "Unit Trust 98d785393d0579344d9e4bdc30e97a46 1 TRUST DETAILS 2 DETAILS 3 SUMMARY…" at bounding box center [543, 242] width 1086 height 981
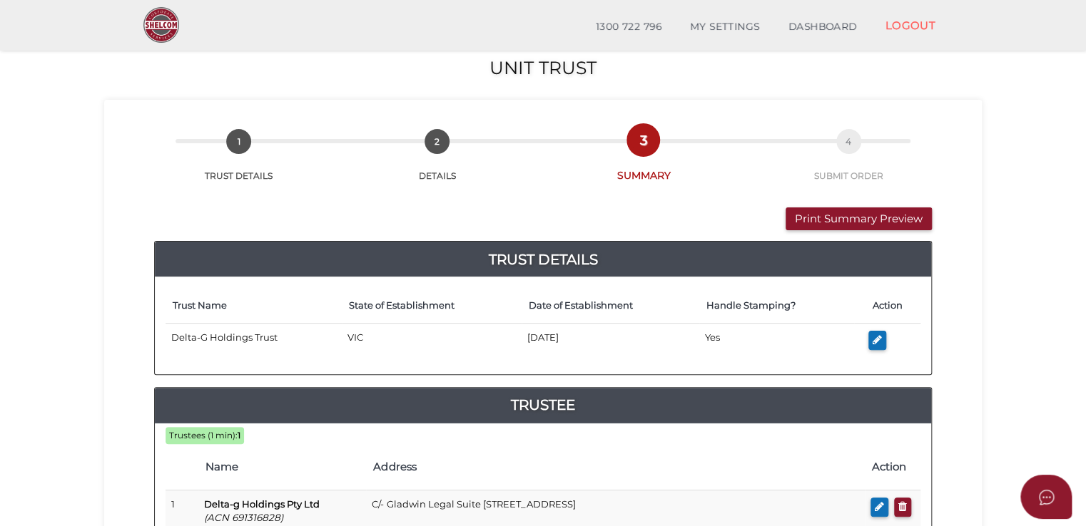
scroll to position [0, 0]
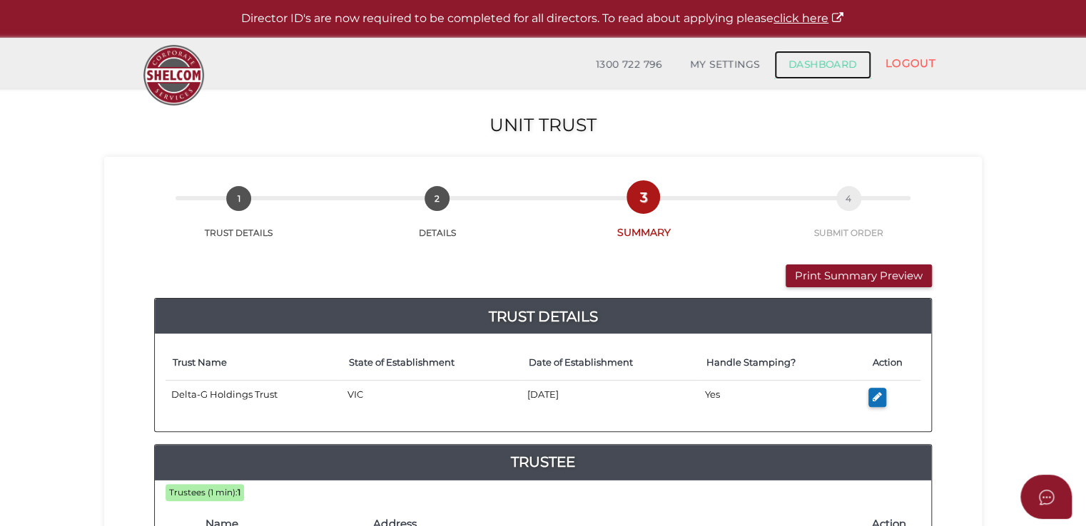
click at [833, 67] on link "DASHBOARD" at bounding box center [822, 65] width 97 height 29
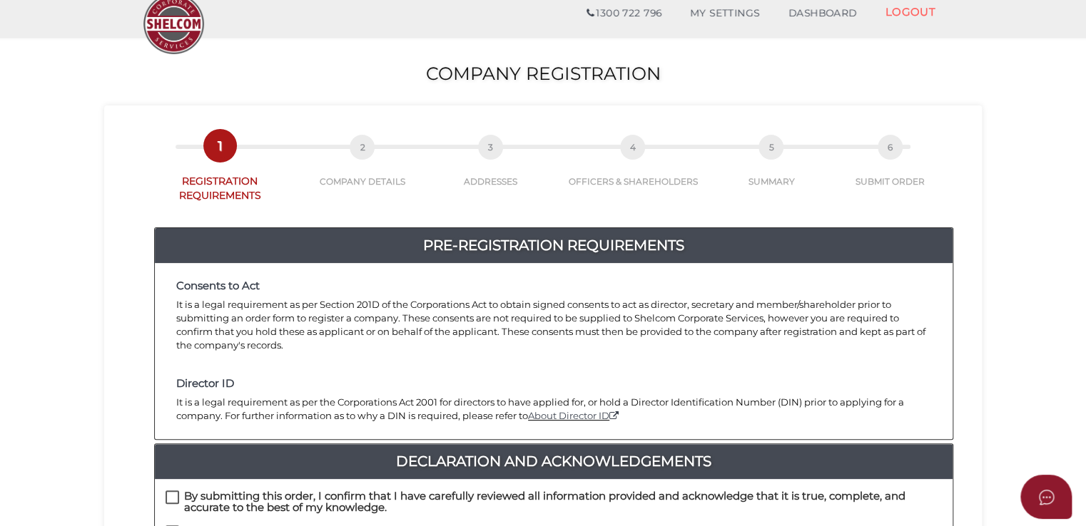
scroll to position [285, 0]
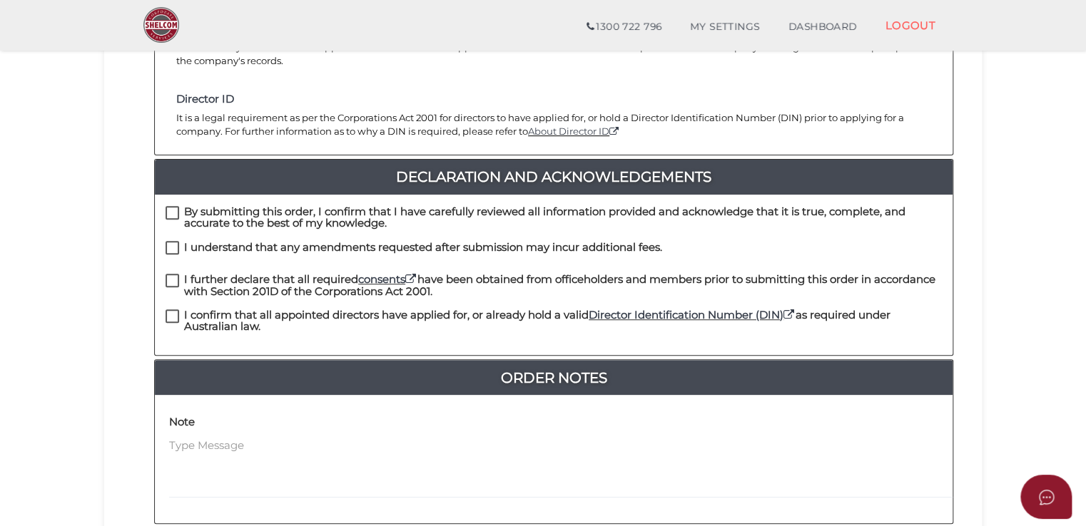
click at [173, 206] on label "By submitting this order, I confirm that I have carefully reviewed all informat…" at bounding box center [553, 215] width 776 height 18
checkbox input "true"
click at [168, 242] on label "I understand that any amendments requested after submission may incur additiona…" at bounding box center [413, 251] width 496 height 18
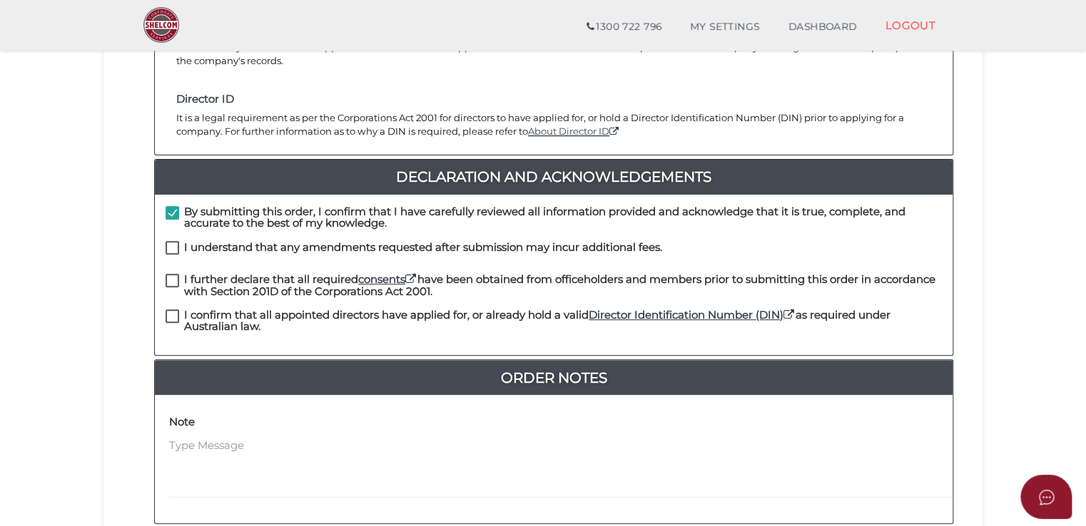
checkbox input "true"
click at [171, 274] on label "I further declare that all required consents have been obtained from officehold…" at bounding box center [553, 283] width 776 height 18
checkbox input "true"
click at [167, 299] on div "By submitting this order, I confirm that I have carefully reviewed all informat…" at bounding box center [554, 275] width 798 height 161
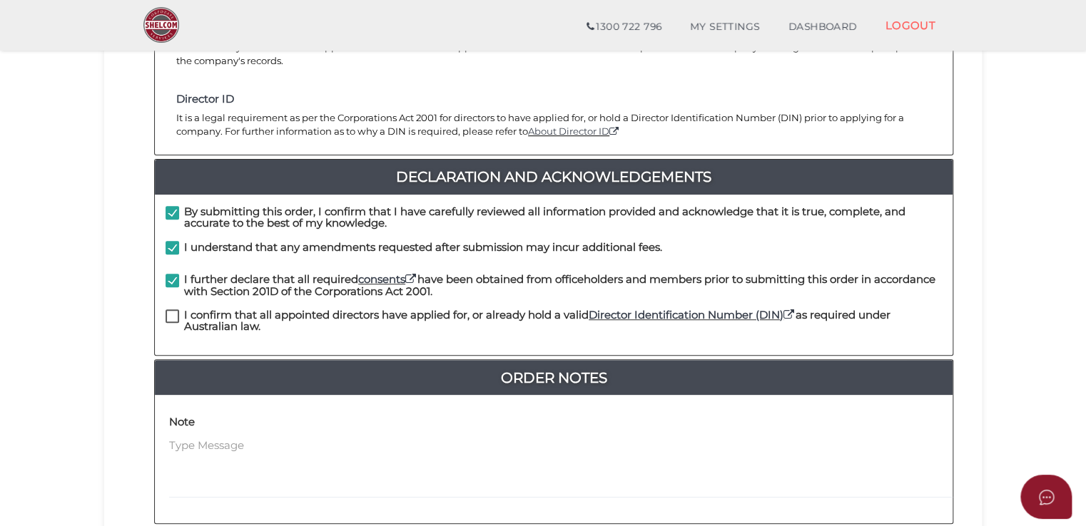
click at [169, 310] on label "I confirm that all appointed directors have applied for, or already hold a vali…" at bounding box center [553, 319] width 776 height 18
checkbox input "true"
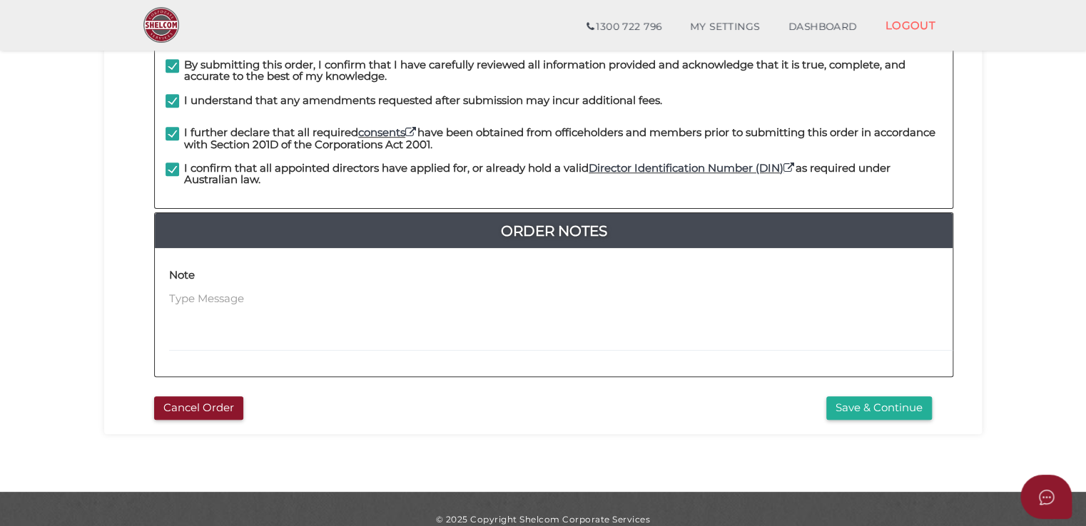
scroll to position [437, 0]
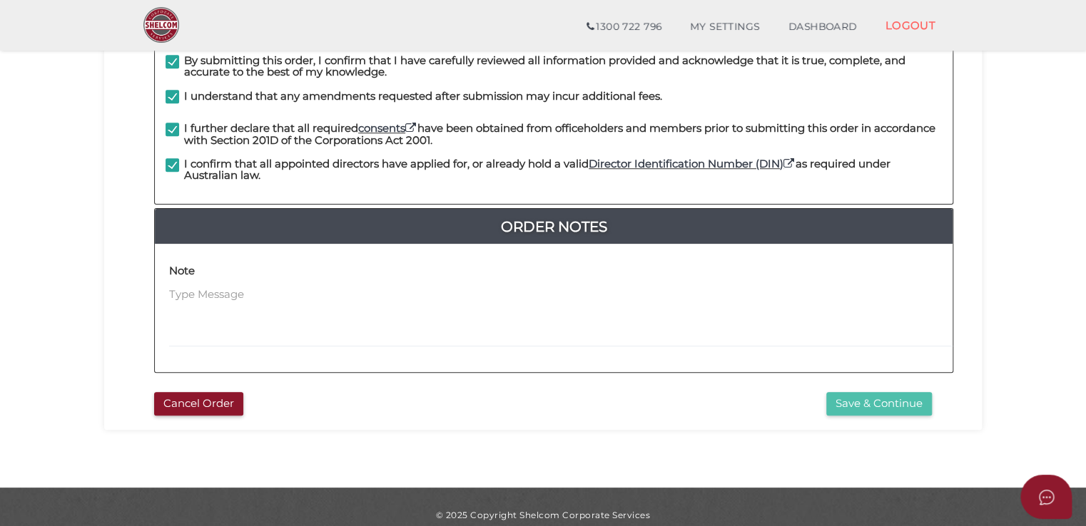
click at [834, 392] on button "Save & Continue" at bounding box center [879, 404] width 106 height 24
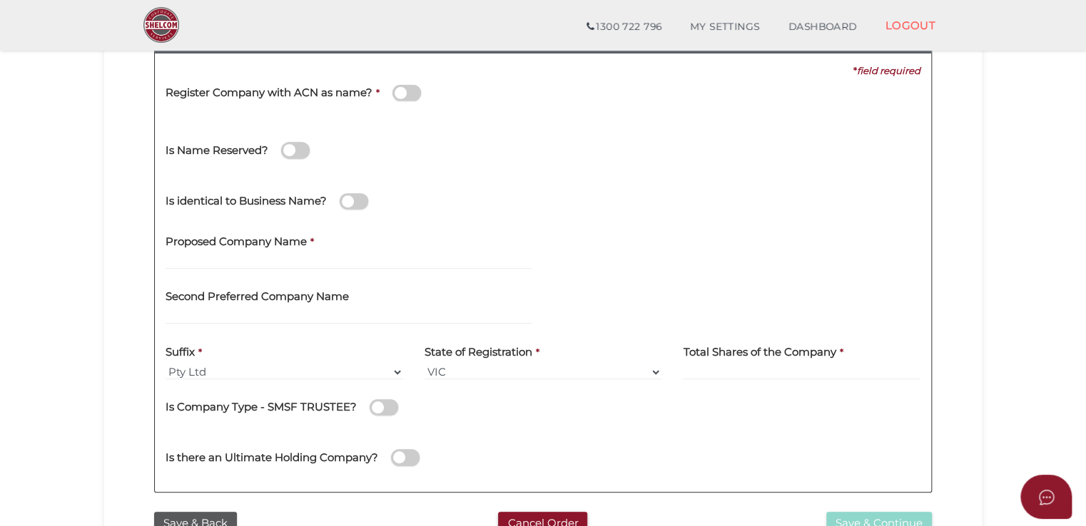
scroll to position [214, 0]
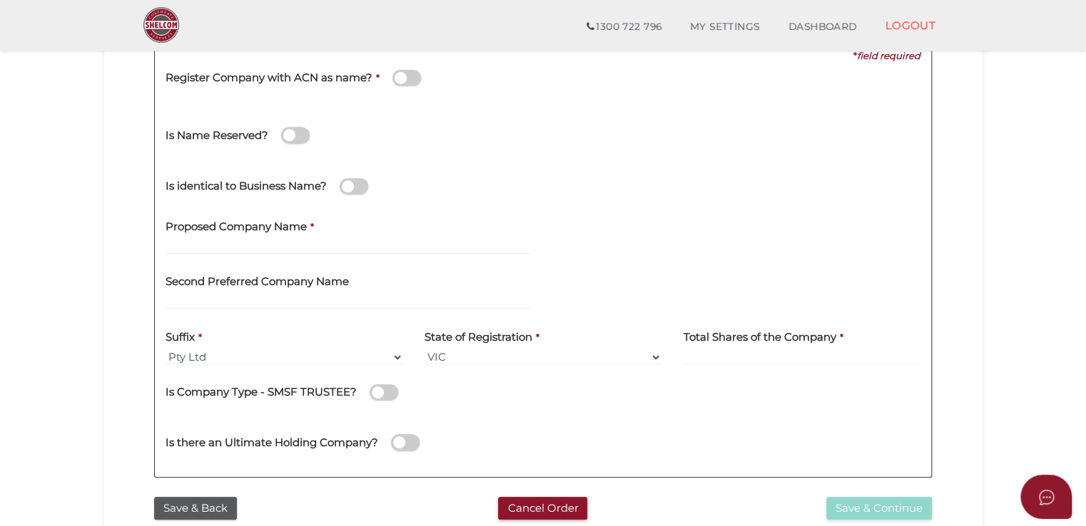
click at [417, 80] on span at bounding box center [406, 78] width 29 height 16
click at [0, 0] on input "checkbox" at bounding box center [0, 0] width 0 height 0
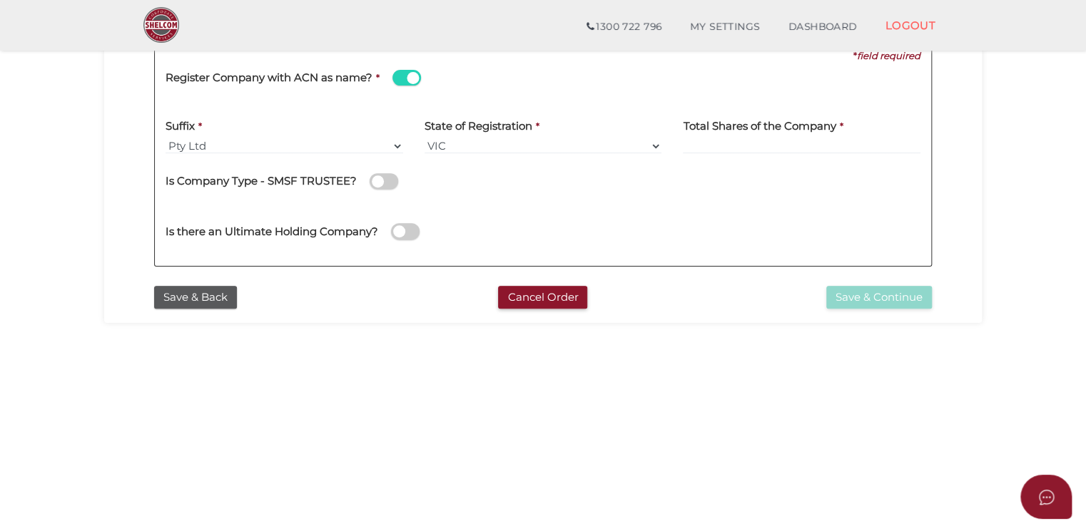
click at [404, 81] on span at bounding box center [406, 78] width 29 height 16
click at [0, 0] on input "checkbox" at bounding box center [0, 0] width 0 height 0
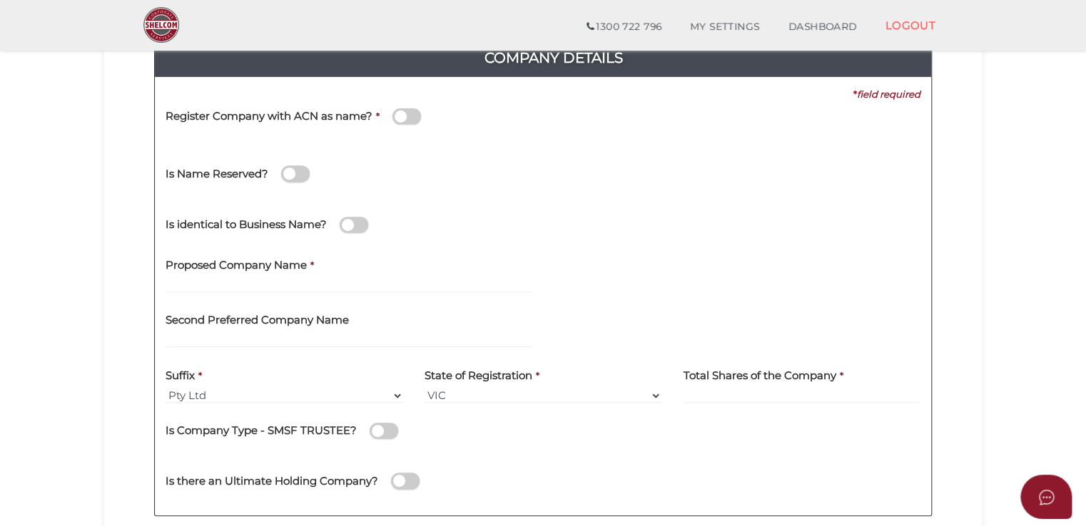
scroll to position [143, 0]
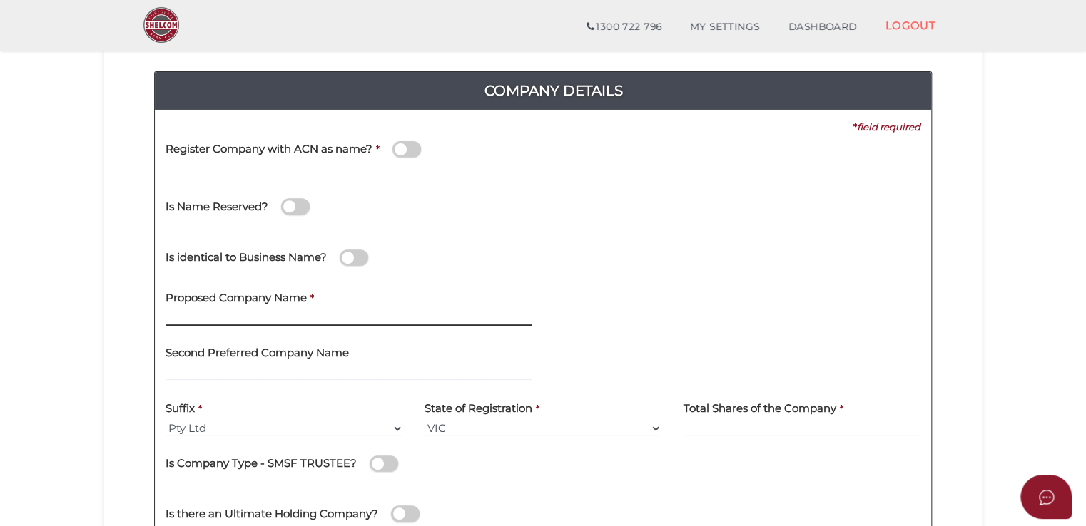
click at [269, 310] on div "Proposed Company Name *" at bounding box center [348, 303] width 367 height 45
paste input "Delta-G Management Pty Ltd"
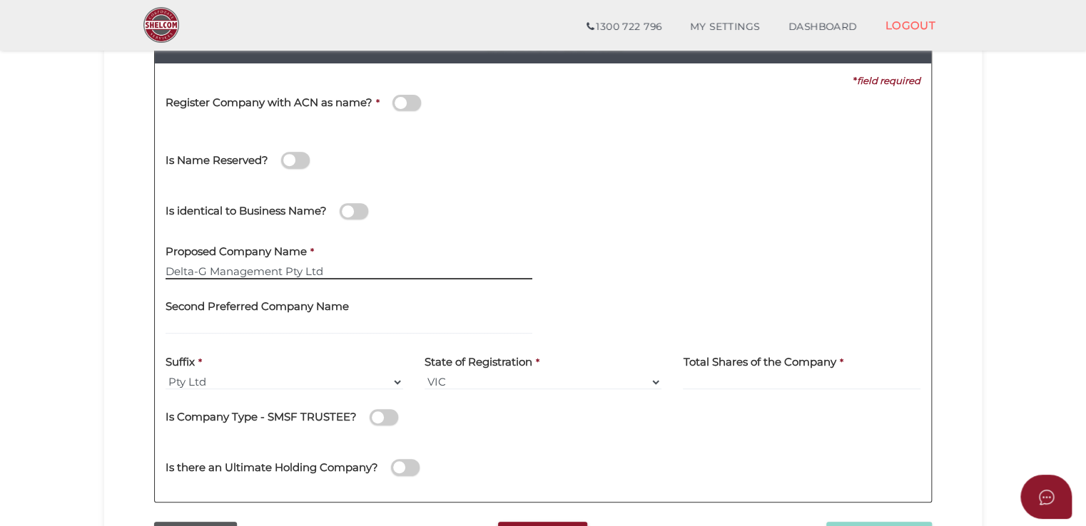
scroll to position [285, 0]
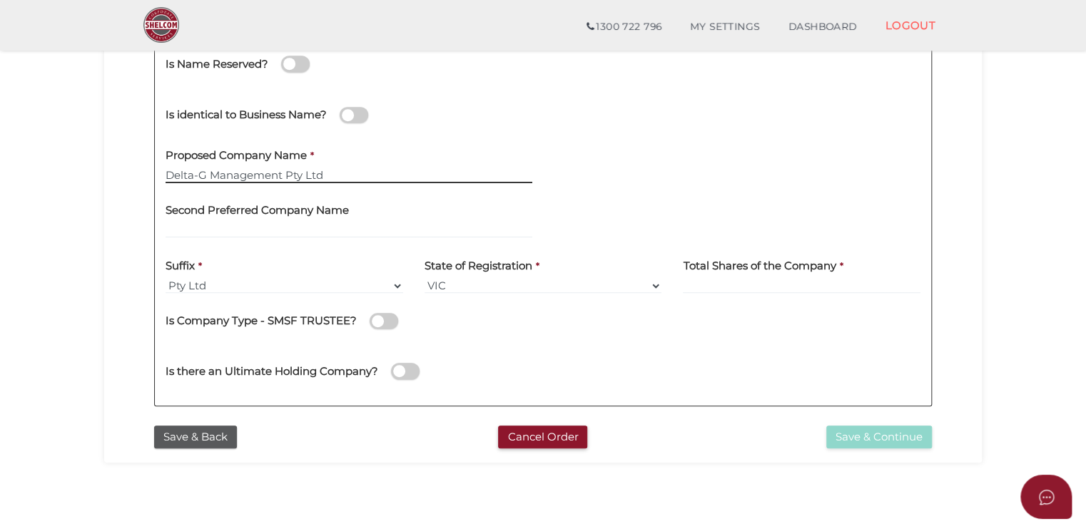
type input "Delta-G Management Pty Ltd"
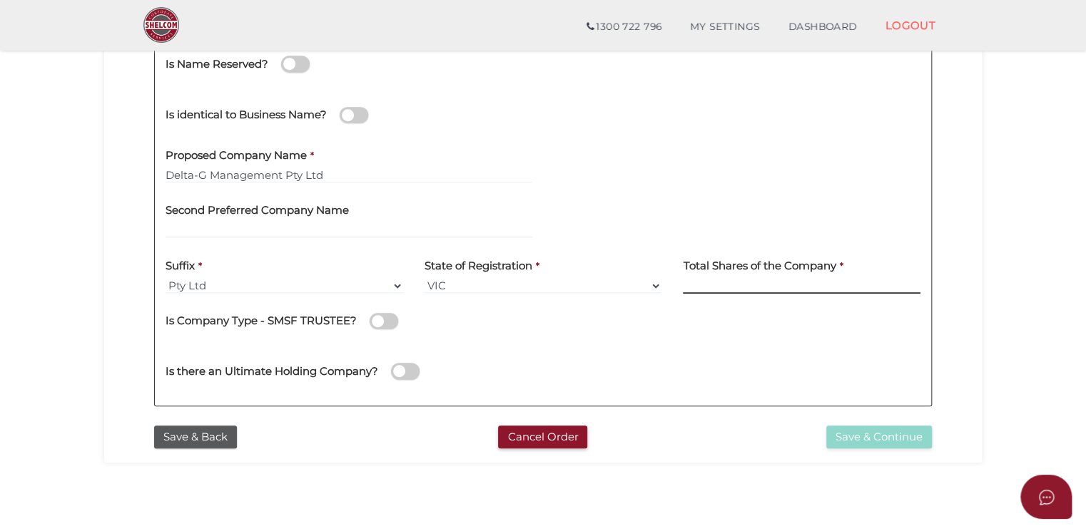
click at [736, 278] on input at bounding box center [802, 286] width 238 height 16
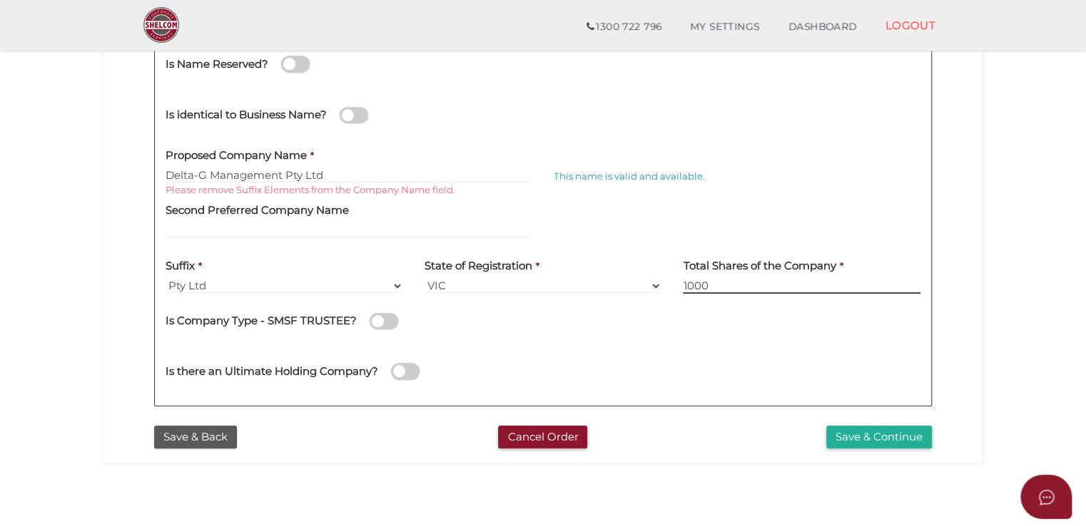
type input "1000"
drag, startPoint x: 628, startPoint y: 329, endPoint x: 625, endPoint y: 335, distance: 7.3
click at [628, 330] on div "Is Company Type - SMSF TRUSTEE?" at bounding box center [542, 319] width 755 height 29
click at [411, 372] on span at bounding box center [405, 371] width 29 height 16
click at [0, 0] on input "checkbox" at bounding box center [0, 0] width 0 height 0
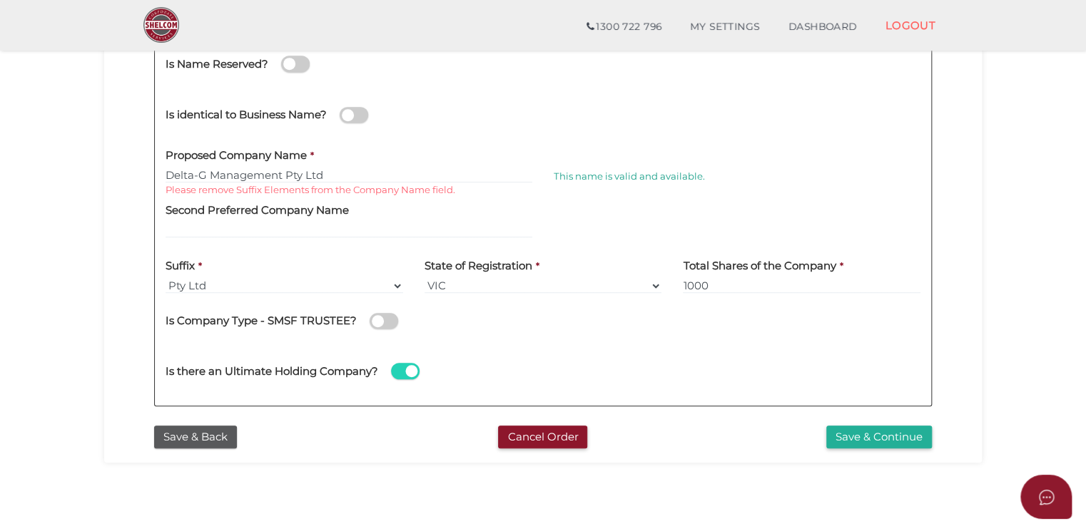
select select "[GEOGRAPHIC_DATA]"
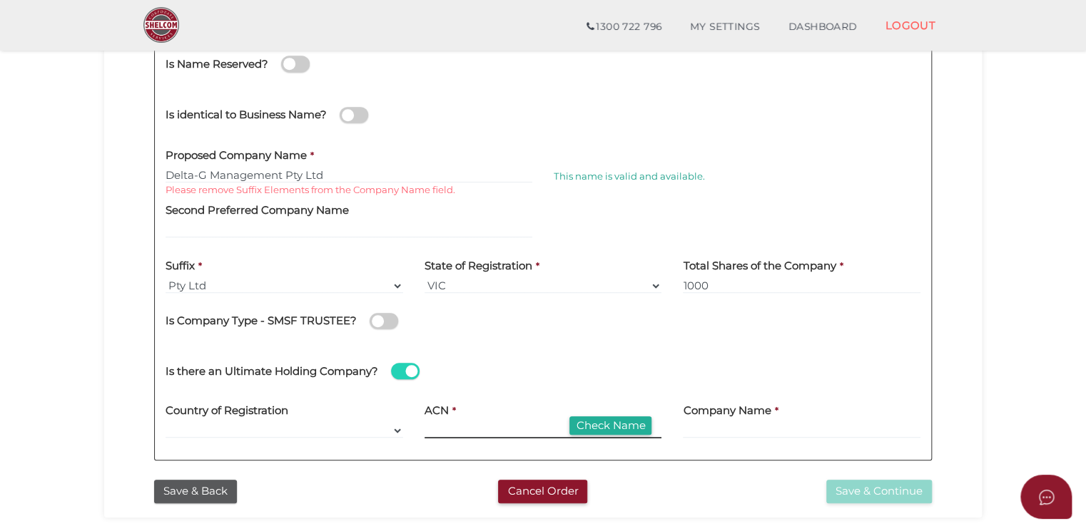
click at [437, 426] on input at bounding box center [543, 431] width 238 height 16
paste input "691 316 8"
click at [590, 427] on button "Check Name" at bounding box center [610, 426] width 82 height 19
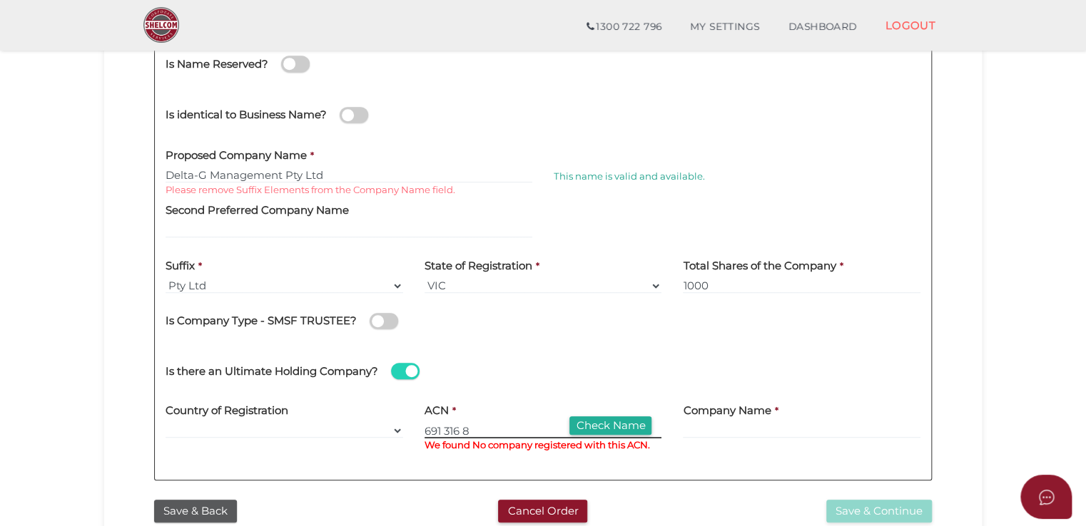
click at [469, 434] on input "691 316 8" at bounding box center [543, 431] width 238 height 16
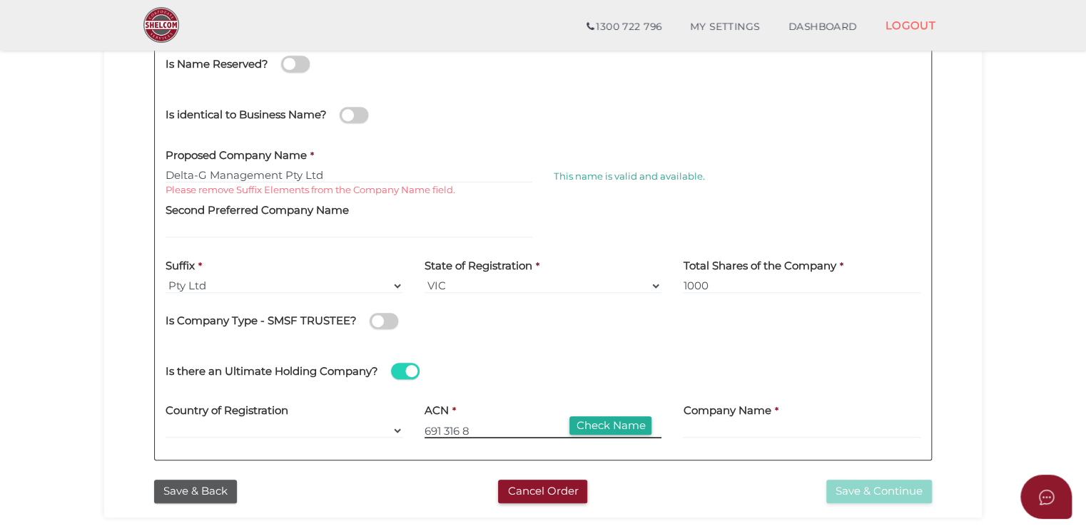
click at [442, 427] on input "691 316 8" at bounding box center [543, 431] width 238 height 16
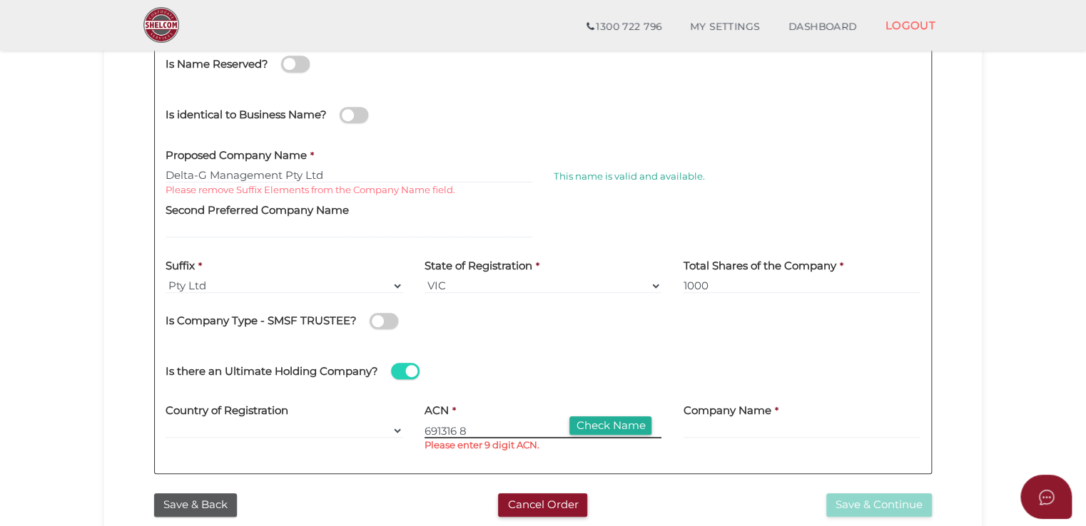
click at [460, 429] on input "691316 8" at bounding box center [543, 431] width 238 height 16
click at [464, 429] on input "6913168" at bounding box center [543, 431] width 238 height 16
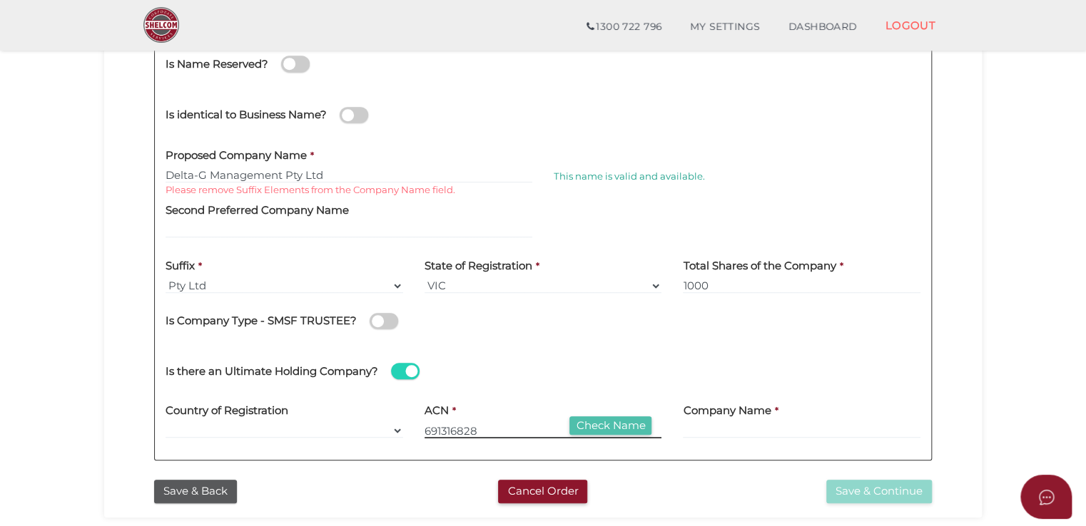
type input "691316828"
click at [588, 425] on button "Check Name" at bounding box center [610, 426] width 82 height 19
type input "DELTA-G HOLDINGS PTY LTD"
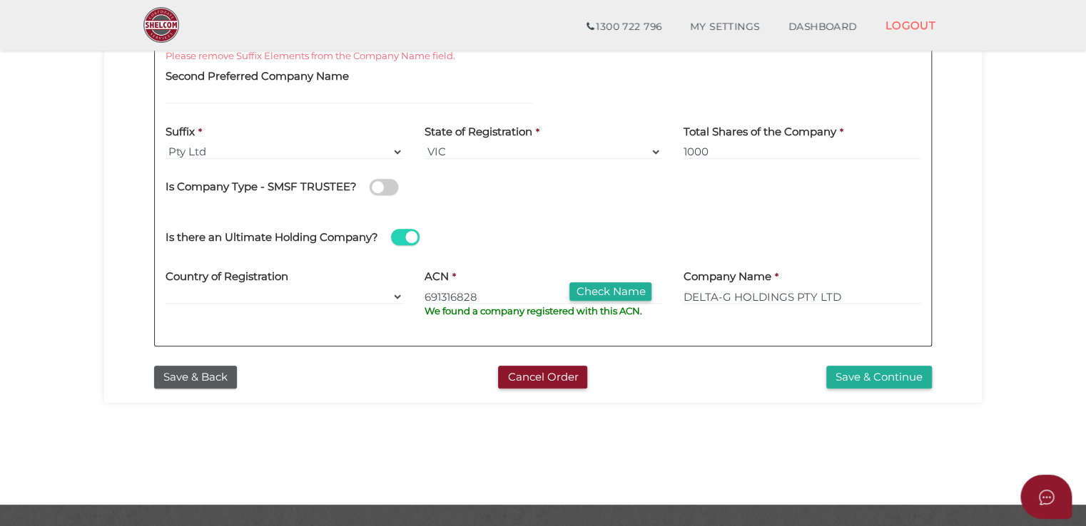
scroll to position [428, 0]
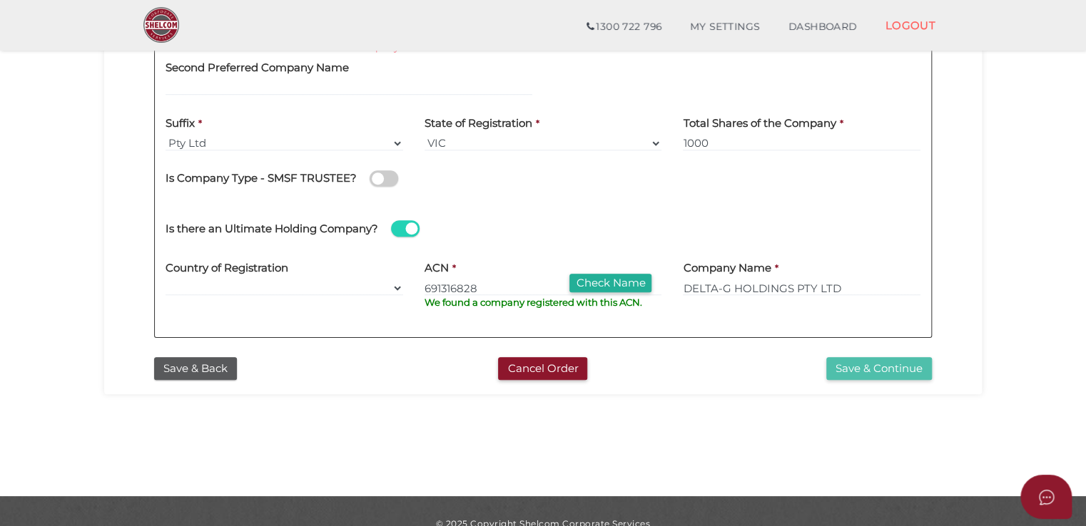
click at [864, 372] on button "Save & Continue" at bounding box center [879, 369] width 106 height 24
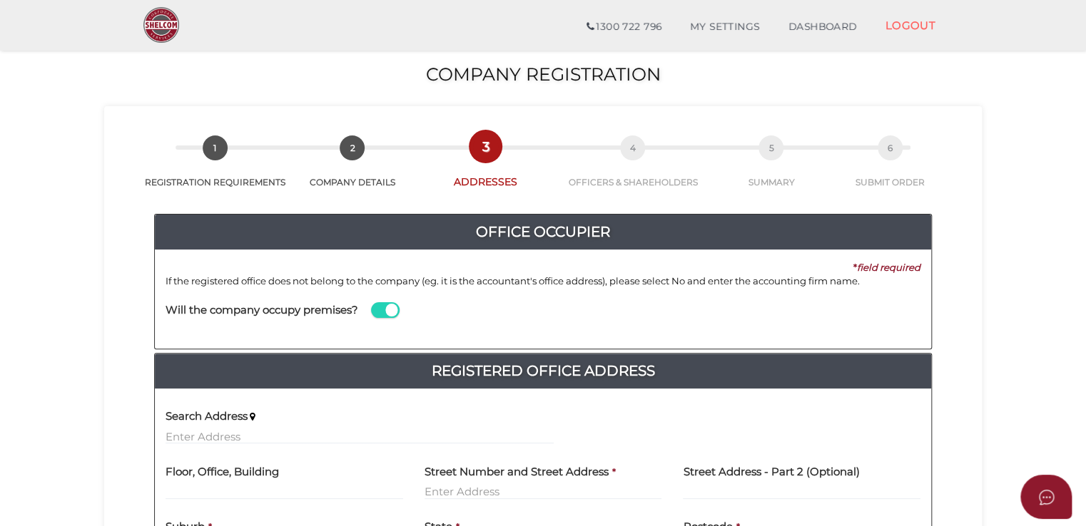
scroll to position [143, 0]
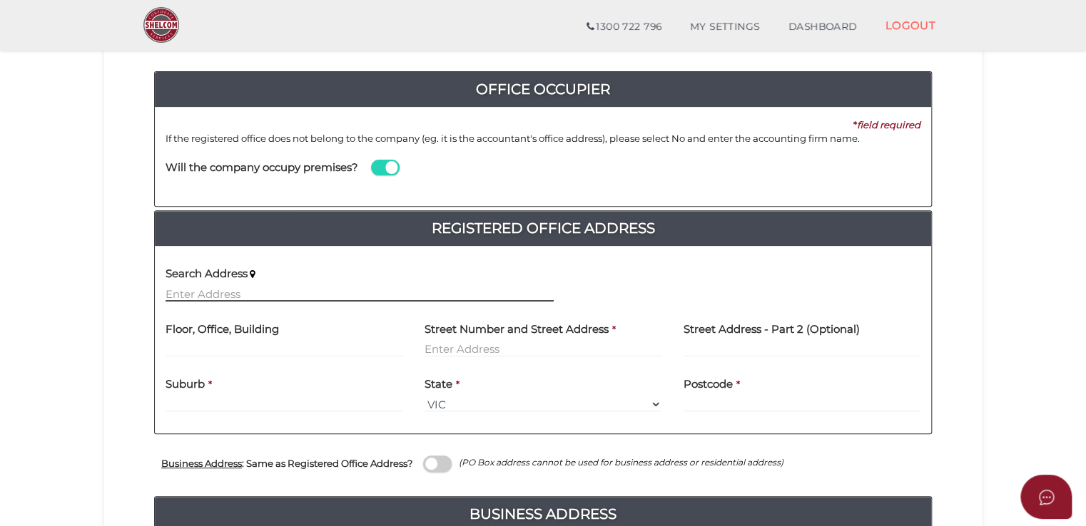
click at [299, 290] on input "text" at bounding box center [359, 294] width 388 height 16
type input "c"
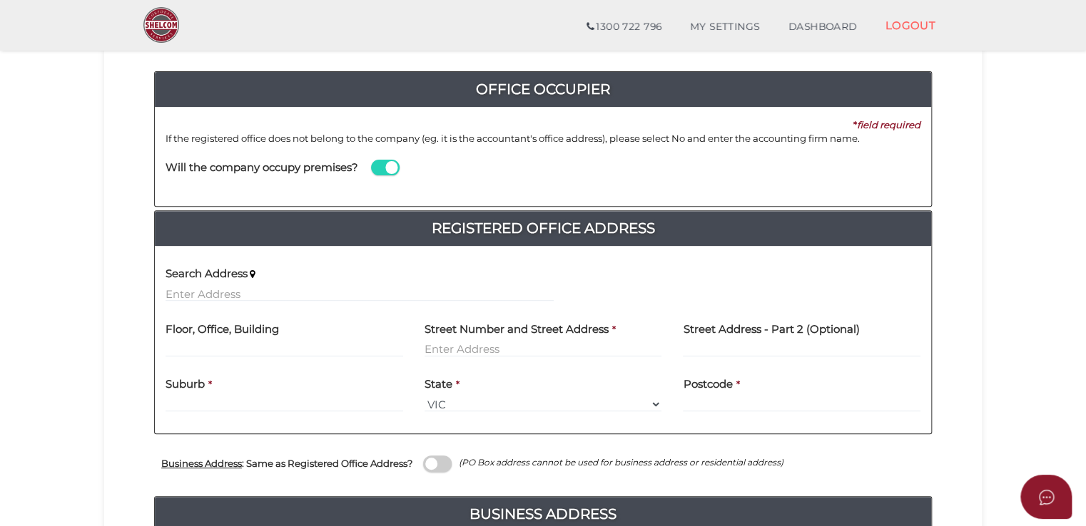
click at [386, 165] on span at bounding box center [385, 168] width 29 height 16
click at [0, 0] on input "checkbox" at bounding box center [0, 0] width 0 height 0
click at [577, 183] on input at bounding box center [737, 182] width 367 height 16
type input "g"
type input "Gladwin Legal Pty Ltd"
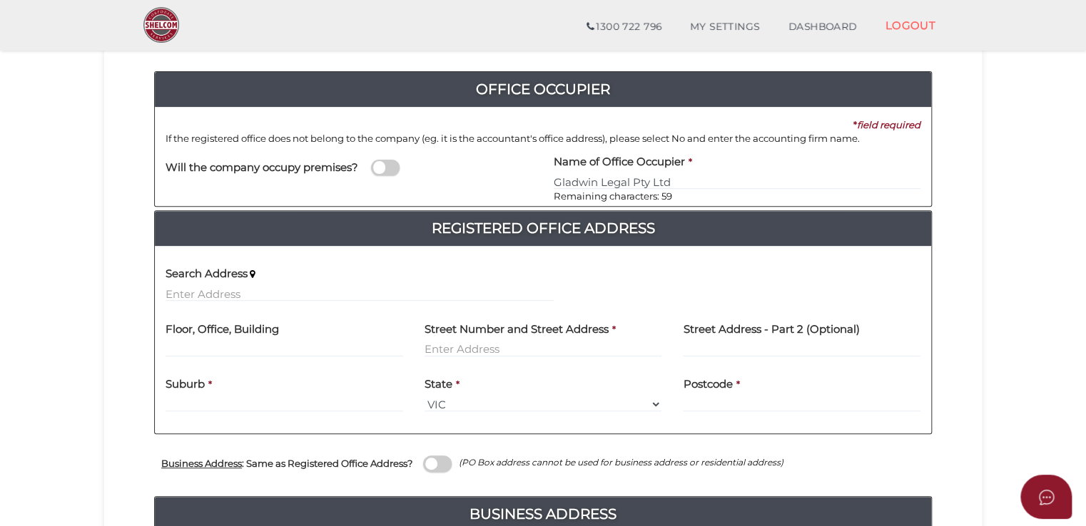
click at [785, 259] on div "Search Address" at bounding box center [543, 286] width 776 height 56
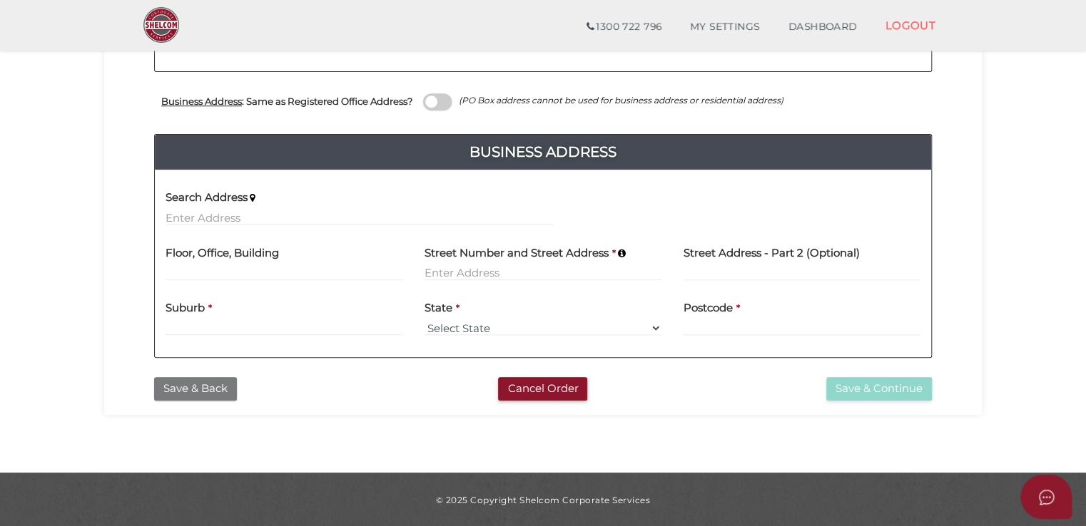
click at [210, 389] on button "Save & Back" at bounding box center [195, 389] width 83 height 24
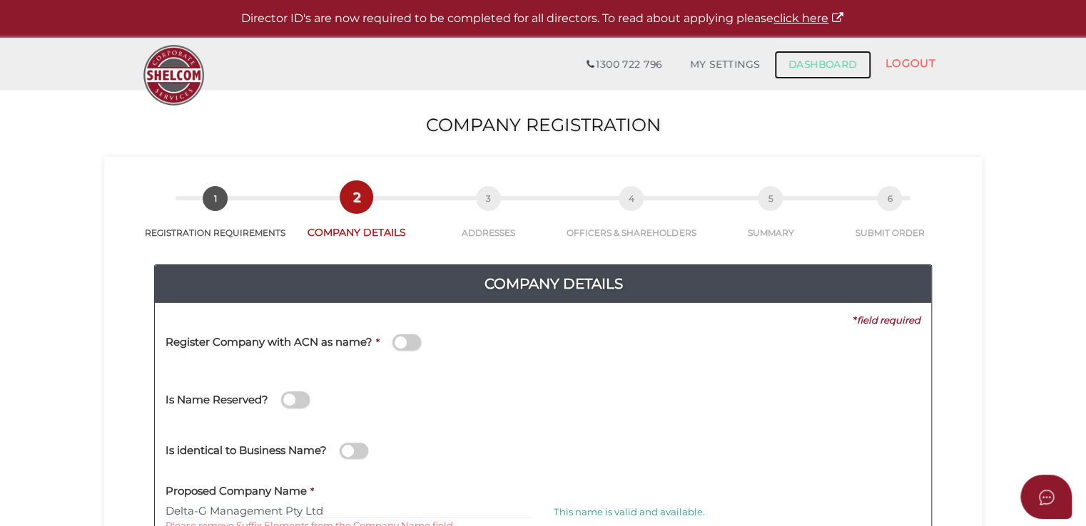
click at [792, 69] on link "DASHBOARD" at bounding box center [822, 65] width 97 height 29
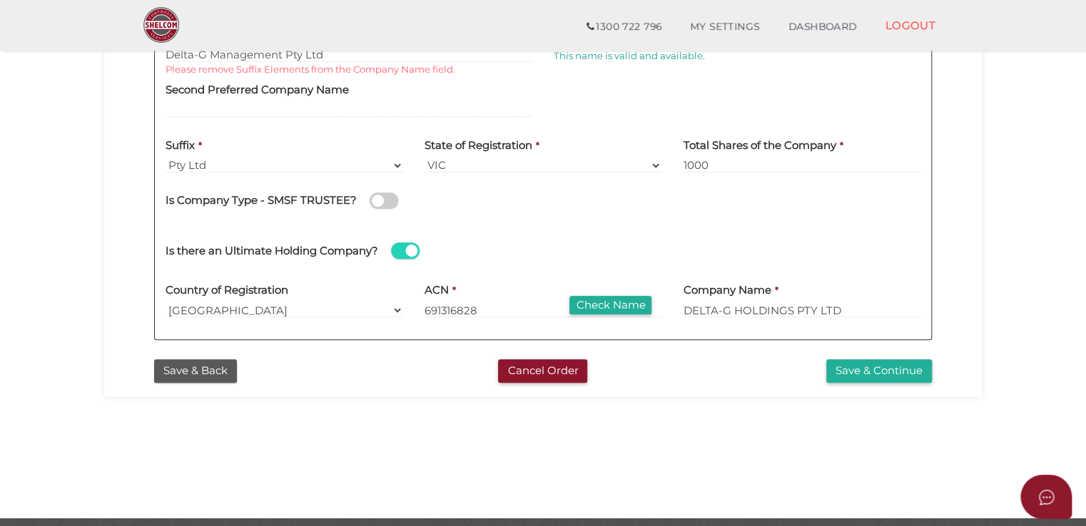
scroll to position [428, 0]
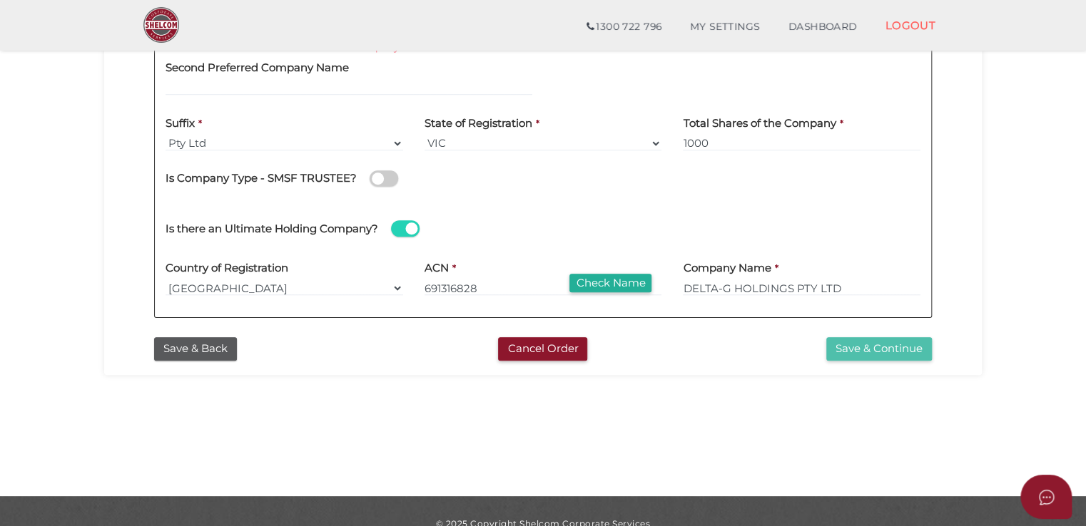
drag, startPoint x: 838, startPoint y: 357, endPoint x: 830, endPoint y: 360, distance: 9.0
click at [837, 357] on button "Save & Continue" at bounding box center [879, 349] width 106 height 24
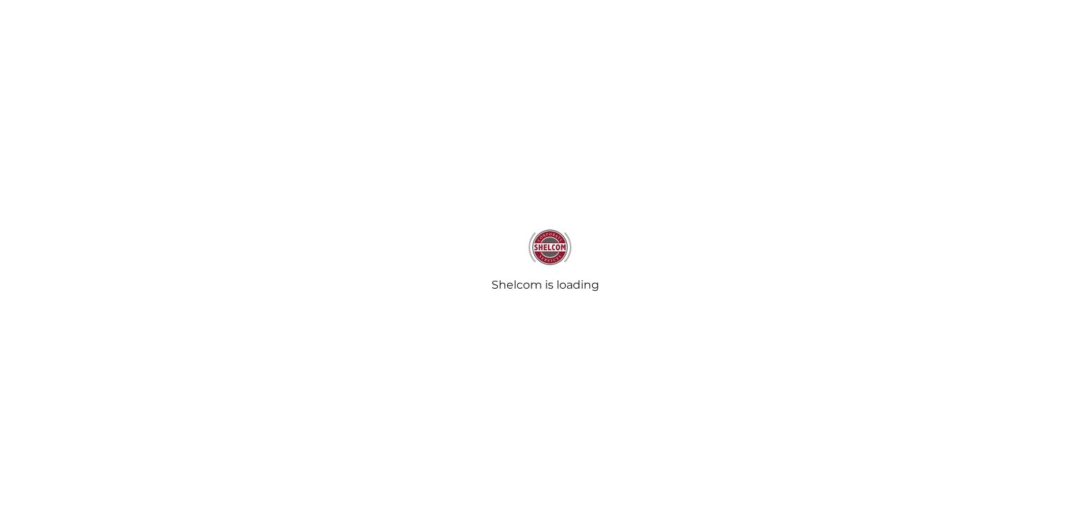
type input "Gladwin Legal Pty Ltd"
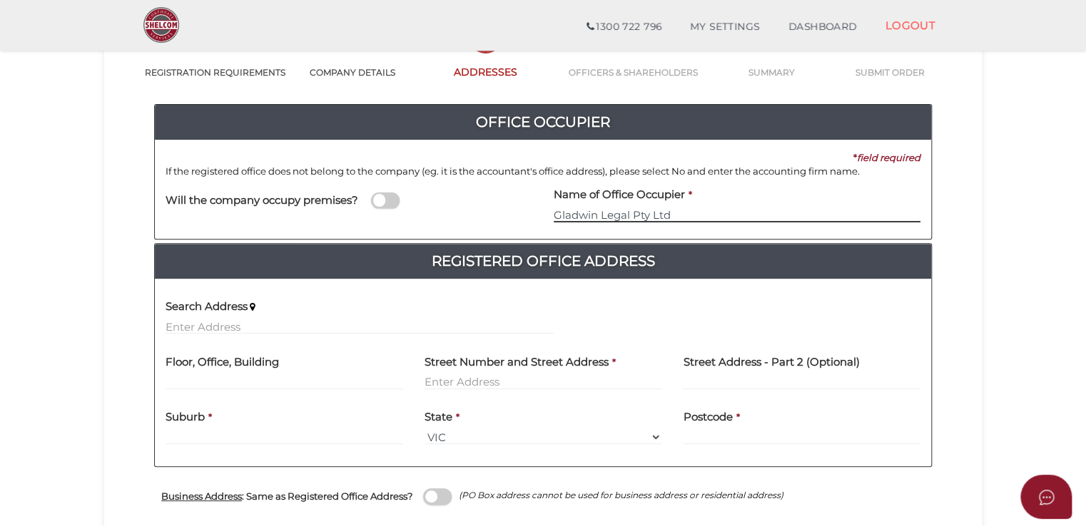
scroll to position [143, 0]
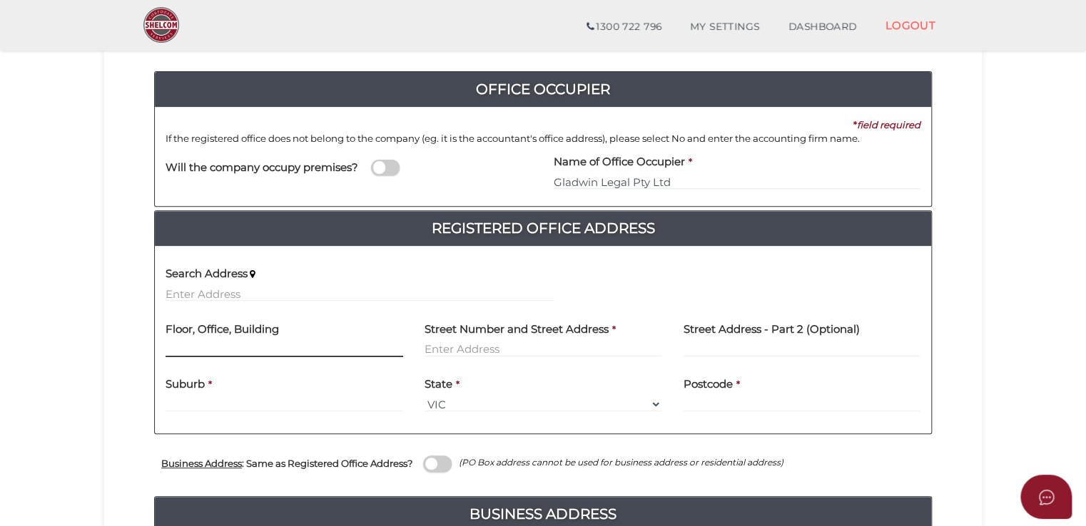
drag, startPoint x: 340, startPoint y: 348, endPoint x: 351, endPoint y: 338, distance: 15.2
click at [347, 342] on input "text" at bounding box center [284, 350] width 238 height 16
paste input "C/- Gladwin Legal Suite [STREET_ADDRESS]"
click at [245, 348] on input "C/- Gladwin Legal Suite [STREET_ADDRESS]" at bounding box center [284, 350] width 238 height 16
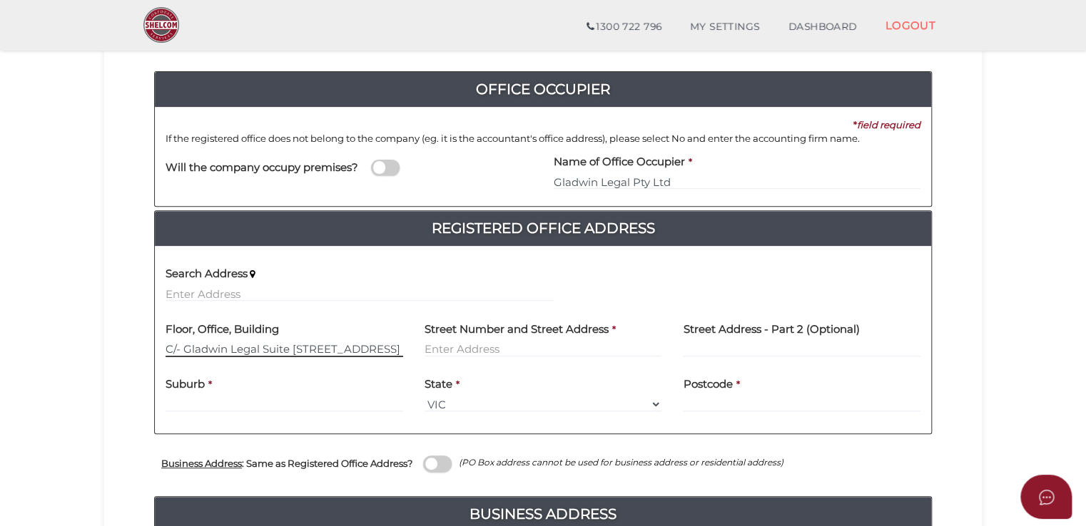
drag, startPoint x: 330, startPoint y: 347, endPoint x: 423, endPoint y: 344, distance: 93.5
click at [427, 344] on div "Floor, Office, Building C/- Gladwin Legal [STREET_ADDRESS] [GEOGRAPHIC_DATA] Ad…" at bounding box center [543, 340] width 776 height 56
type input "C/- Gladwin Legal Suite 10 Level 19"
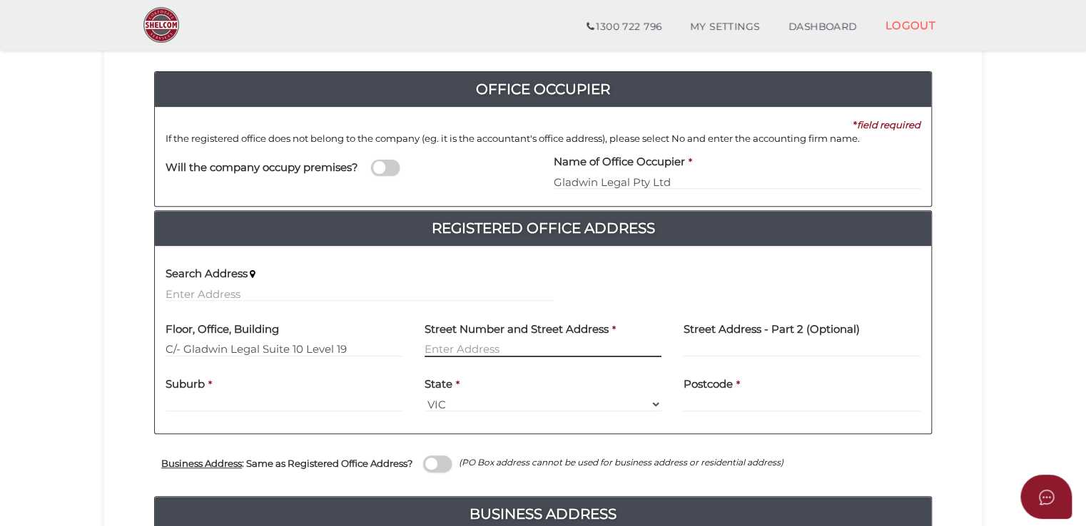
click at [491, 350] on input "text" at bounding box center [543, 350] width 238 height 16
paste input "[STREET_ADDRESS]"
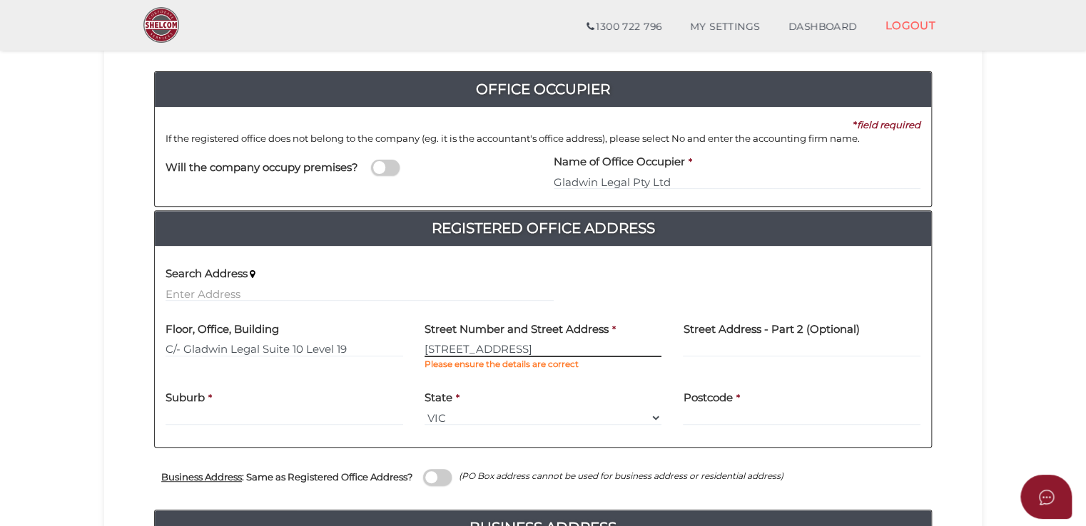
type input "[STREET_ADDRESS]"
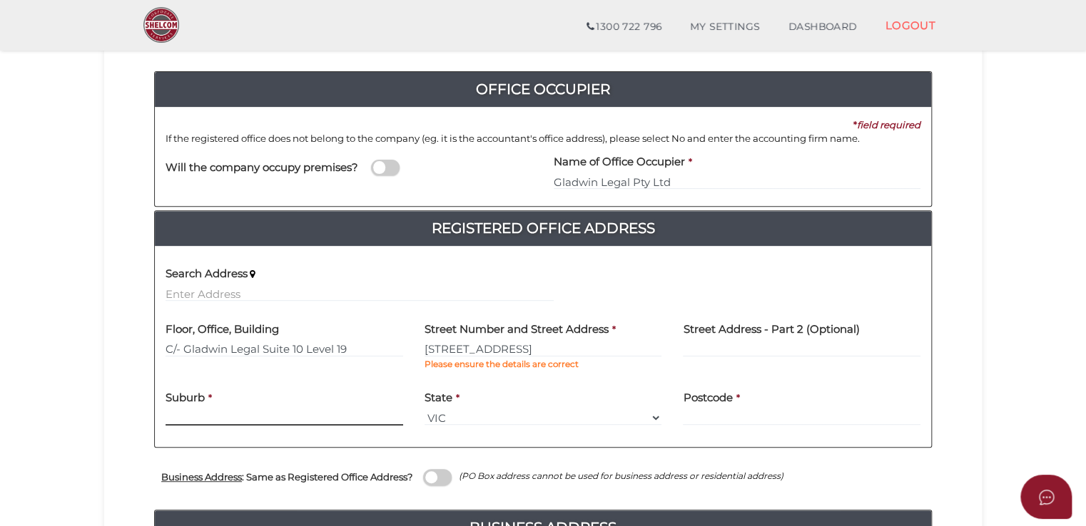
click at [282, 413] on input "text" at bounding box center [284, 418] width 238 height 16
click at [269, 414] on input "text" at bounding box center [284, 418] width 238 height 16
drag, startPoint x: 269, startPoint y: 414, endPoint x: 275, endPoint y: 364, distance: 51.1
click at [275, 364] on div "Floor, Office, Building C/- Gladwin Legal Suite 10 Level 19" at bounding box center [284, 346] width 259 height 68
drag, startPoint x: 249, startPoint y: 410, endPoint x: 240, endPoint y: 414, distance: 10.2
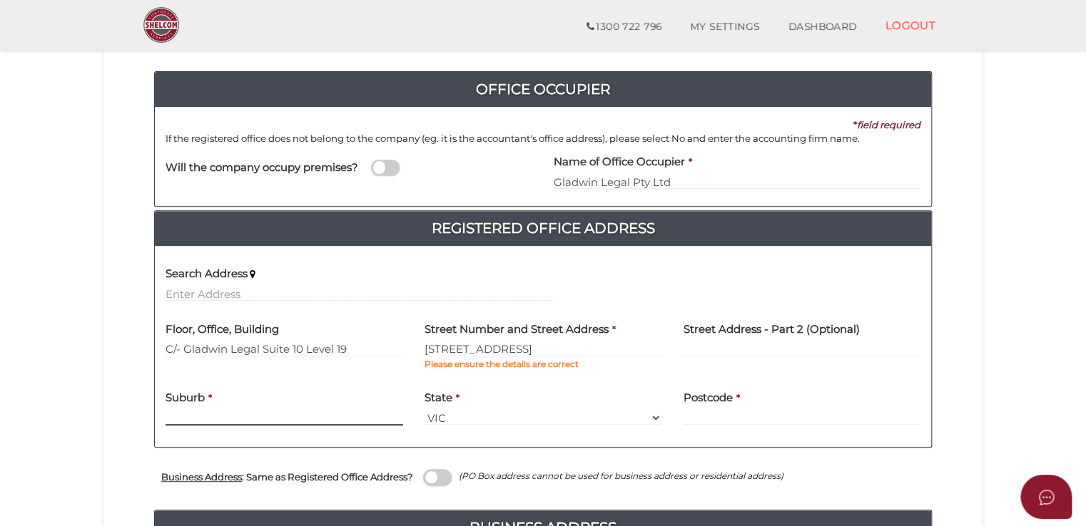
click at [245, 413] on input "text" at bounding box center [284, 418] width 238 height 16
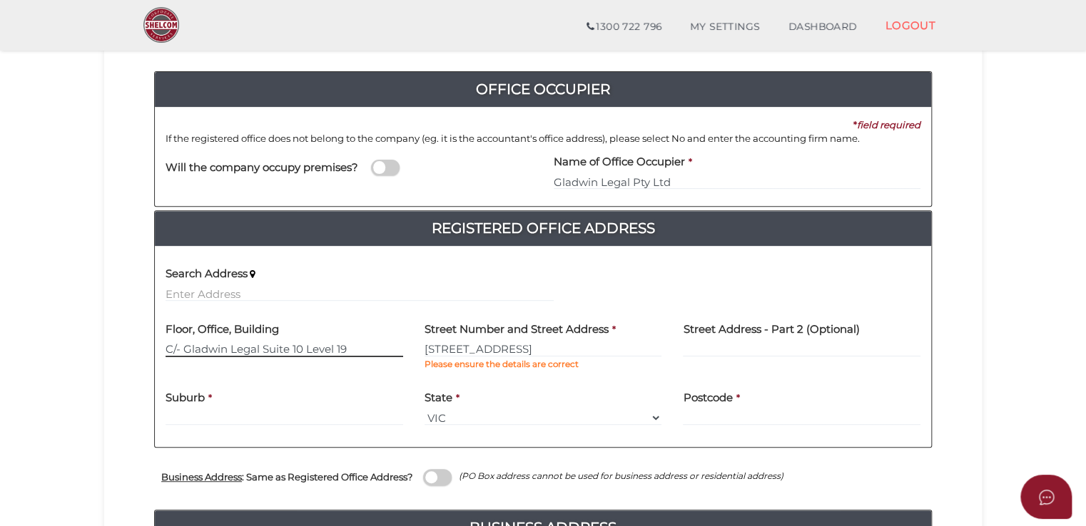
click at [205, 356] on input "C/- Gladwin Legal Suite 10 Level 19" at bounding box center [284, 350] width 238 height 16
click at [285, 406] on div "Suburb *" at bounding box center [284, 404] width 238 height 45
click at [277, 352] on input "C/- Gladwin Legal Suite 10 Level 19" at bounding box center [284, 350] width 238 height 16
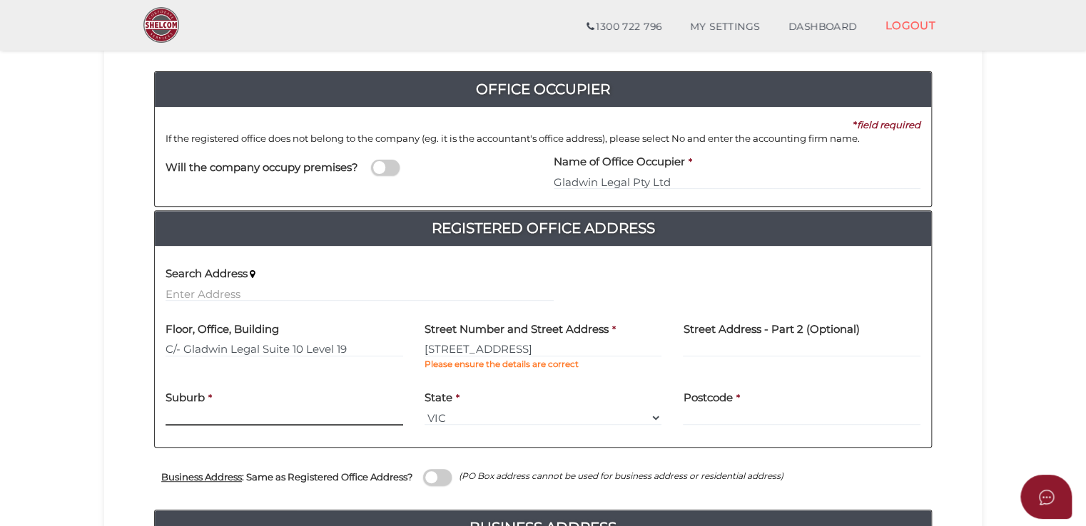
click at [248, 416] on input "text" at bounding box center [284, 418] width 238 height 16
click at [265, 417] on input "text" at bounding box center [284, 418] width 238 height 16
type input "South Yarra"
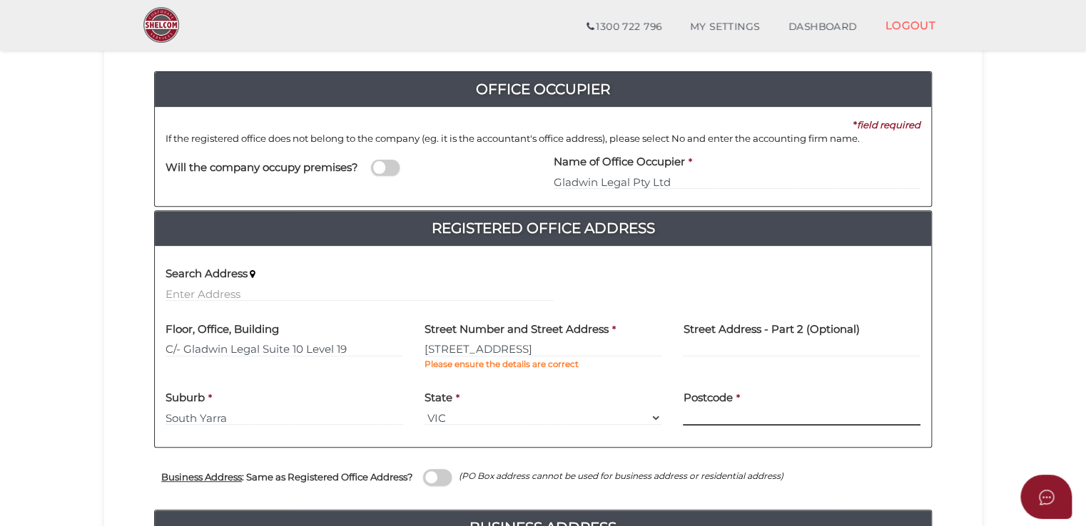
click at [706, 420] on input "text" at bounding box center [802, 418] width 238 height 16
paste input "314"
click at [686, 415] on input "314" at bounding box center [802, 418] width 238 height 16
click at [707, 418] on input "314" at bounding box center [802, 418] width 238 height 16
type input "3141"
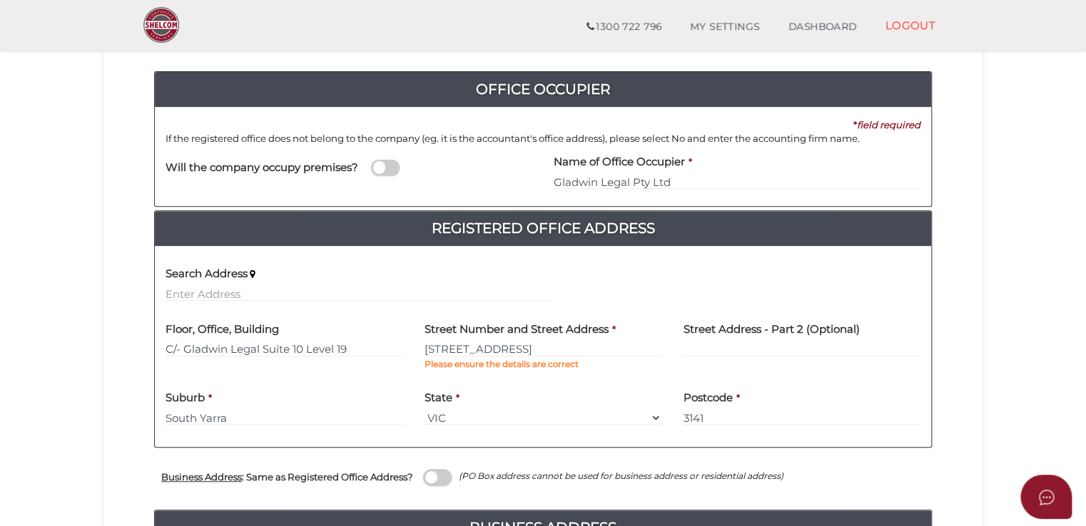
click at [35, 387] on section "Company Registration 43e06a2c85b6613e1c61de951fdd03c3 1 REGISTRATION REQUIREMEN…" at bounding box center [543, 372] width 1086 height 954
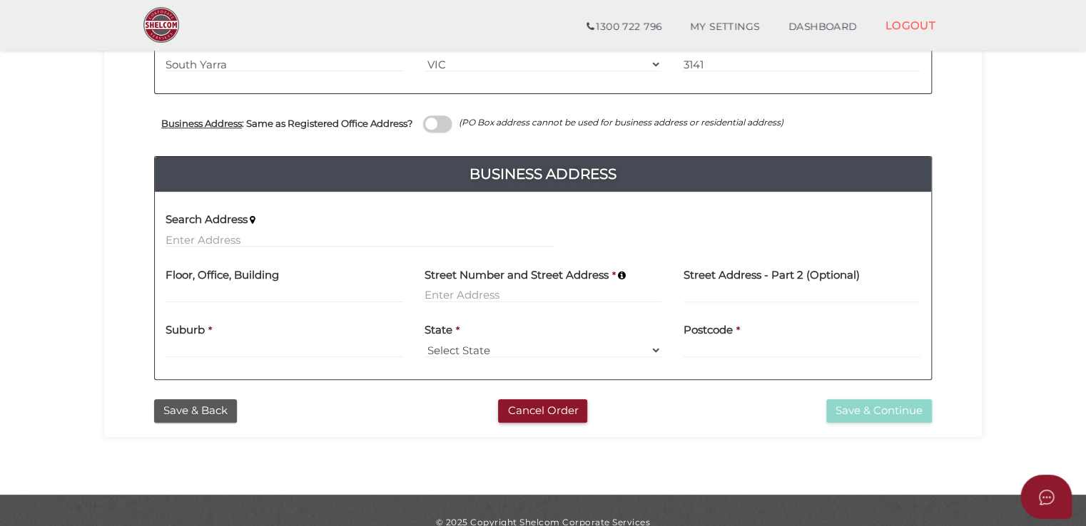
scroll to position [499, 0]
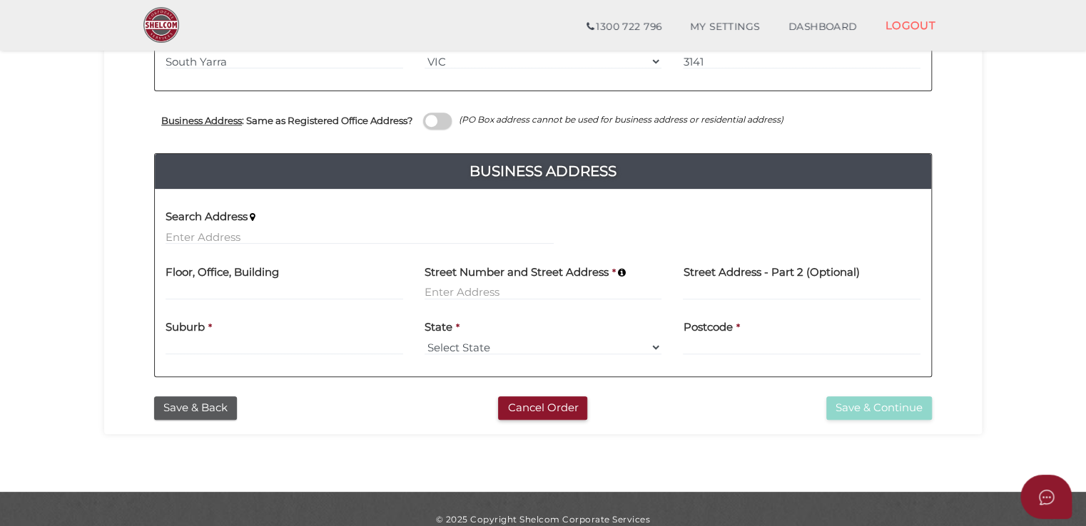
click at [277, 278] on label "Floor, Office, Building" at bounding box center [221, 269] width 113 height 29
click at [277, 285] on input at bounding box center [284, 293] width 238 height 16
paste input "[STREET_ADDRESS]"
type input "[STREET_ADDRESS]"
click at [459, 295] on input at bounding box center [543, 293] width 238 height 16
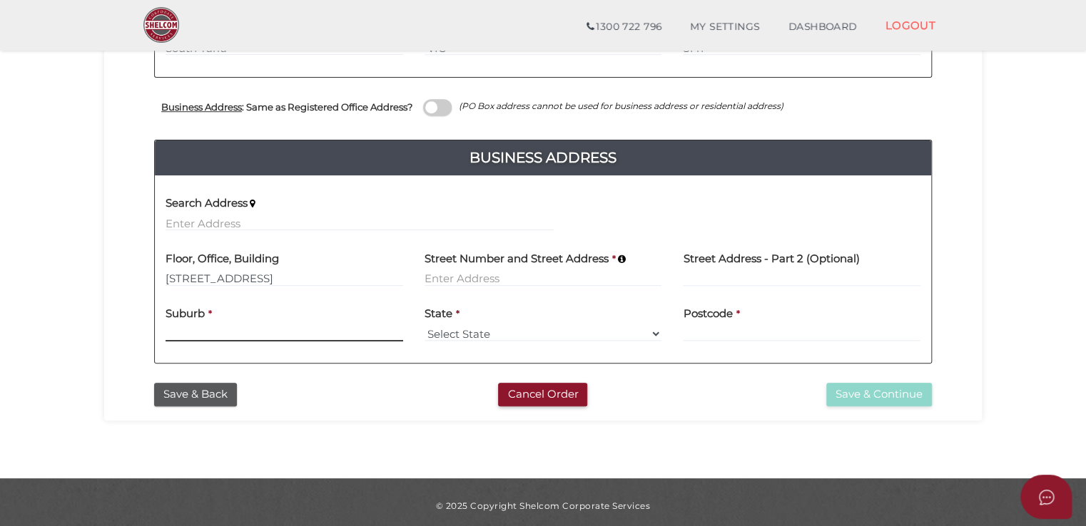
click at [323, 330] on input at bounding box center [284, 334] width 238 height 16
paste input "[GEOGRAPHIC_DATA]"
type input "[GEOGRAPHIC_DATA]"
click at [492, 329] on select "Select State [GEOGRAPHIC_DATA] ACT [GEOGRAPHIC_DATA] NT [GEOGRAPHIC_DATA] TAS […" at bounding box center [543, 334] width 238 height 16
select select "VIC"
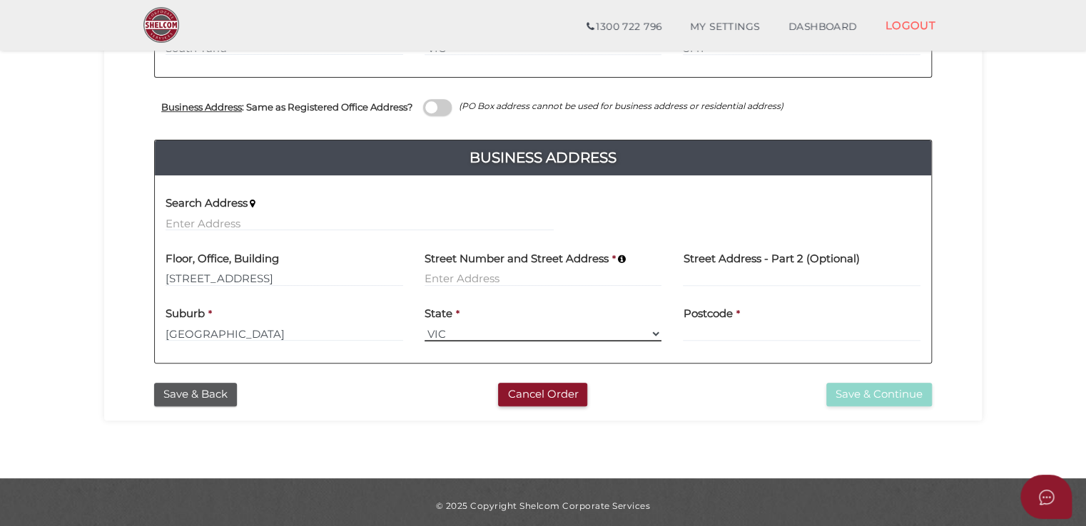
click at [424, 326] on select "Select State [GEOGRAPHIC_DATA] ACT [GEOGRAPHIC_DATA] NT [GEOGRAPHIC_DATA] TAS […" at bounding box center [543, 334] width 238 height 16
drag, startPoint x: 269, startPoint y: 268, endPoint x: 205, endPoint y: 272, distance: 64.3
click at [200, 273] on div "Floor, Office, Building [STREET_ADDRESS]" at bounding box center [284, 264] width 238 height 45
drag, startPoint x: 168, startPoint y: 275, endPoint x: 260, endPoint y: 274, distance: 91.3
click at [260, 274] on input "[STREET_ADDRESS]" at bounding box center [284, 279] width 238 height 16
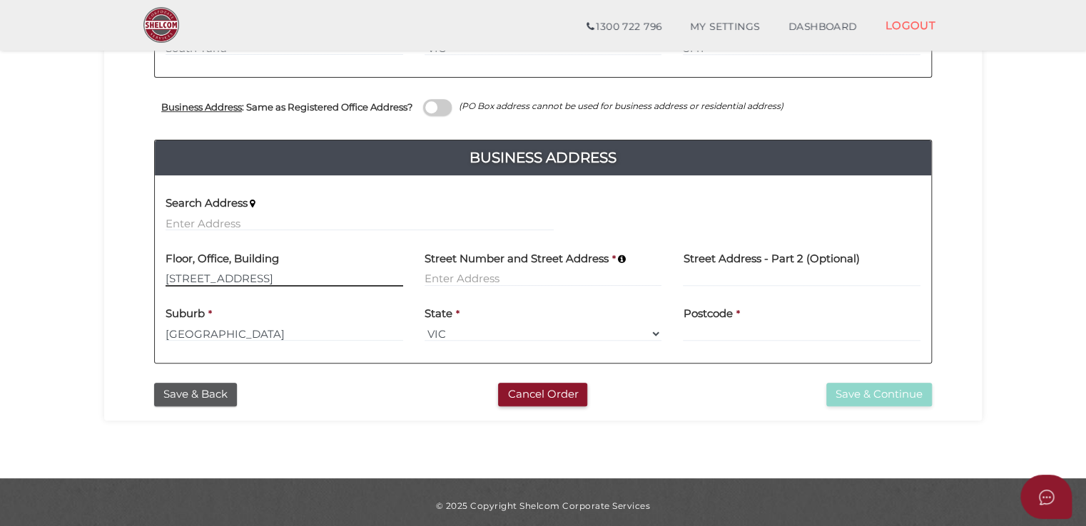
drag, startPoint x: 177, startPoint y: 283, endPoint x: 163, endPoint y: 284, distance: 14.3
click at [176, 283] on input "[STREET_ADDRESS]" at bounding box center [284, 279] width 238 height 16
click at [168, 284] on input "[STREET_ADDRESS]" at bounding box center [284, 279] width 238 height 16
drag, startPoint x: 165, startPoint y: 278, endPoint x: 285, endPoint y: 272, distance: 119.3
click at [285, 272] on input "[STREET_ADDRESS]" at bounding box center [284, 279] width 238 height 16
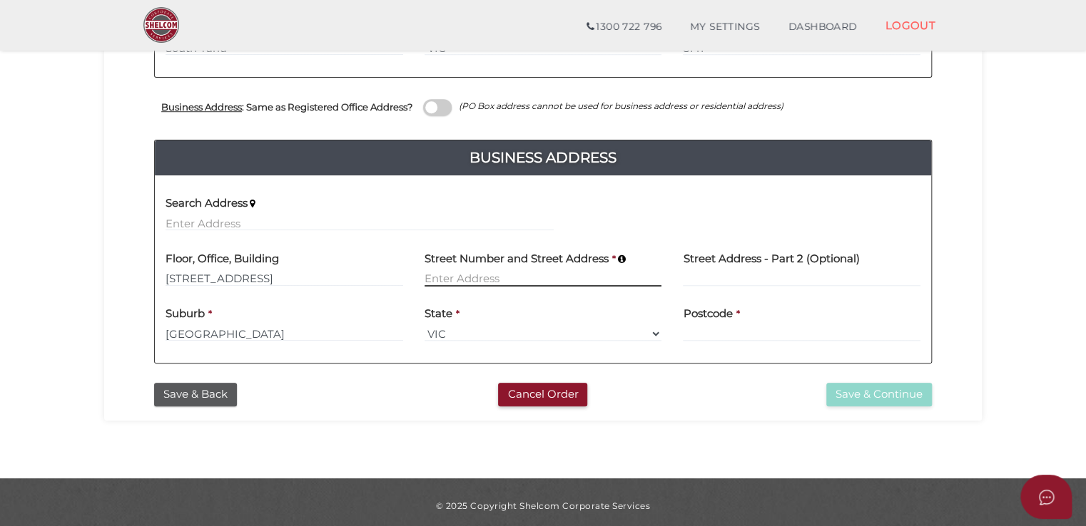
click at [491, 278] on input at bounding box center [543, 279] width 238 height 16
paste input "[STREET_ADDRESS]"
type input "[STREET_ADDRESS]"
click at [305, 282] on div "Floor, Office, Building [STREET_ADDRESS]" at bounding box center [284, 264] width 238 height 45
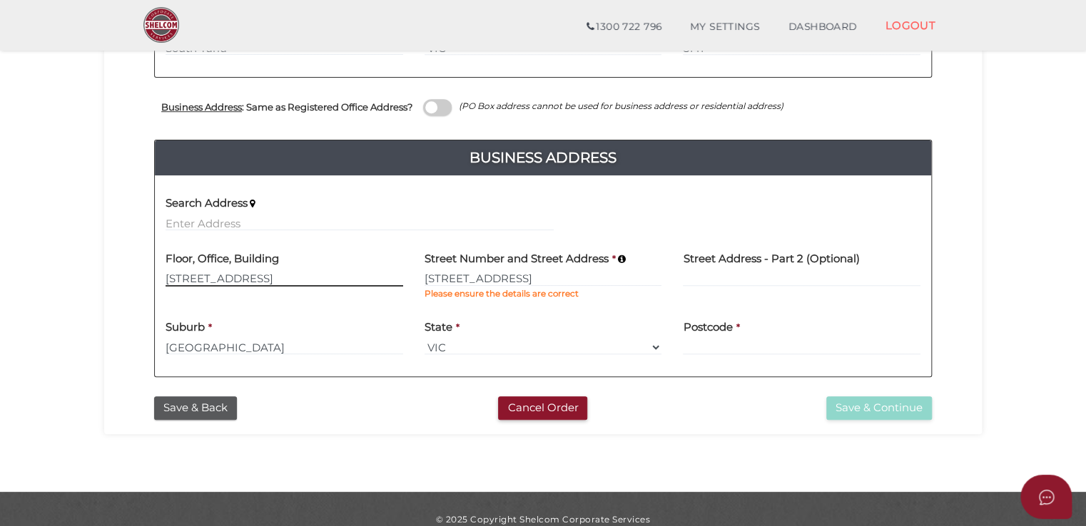
click at [291, 281] on input "[STREET_ADDRESS]" at bounding box center [284, 279] width 238 height 16
click at [290, 281] on input "[STREET_ADDRESS]" at bounding box center [284, 279] width 238 height 16
type input "2"
click at [405, 304] on div "Floor, Office, Building" at bounding box center [284, 276] width 259 height 68
click at [710, 336] on label "Postcode" at bounding box center [707, 325] width 49 height 29
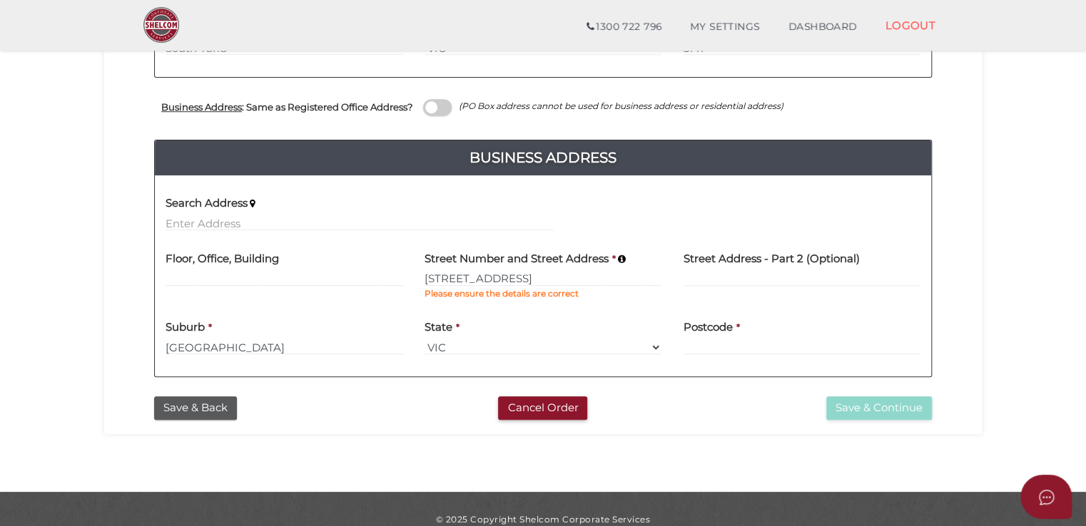
click at [710, 336] on label "Postcode" at bounding box center [707, 325] width 49 height 29
click at [698, 350] on input at bounding box center [802, 348] width 238 height 16
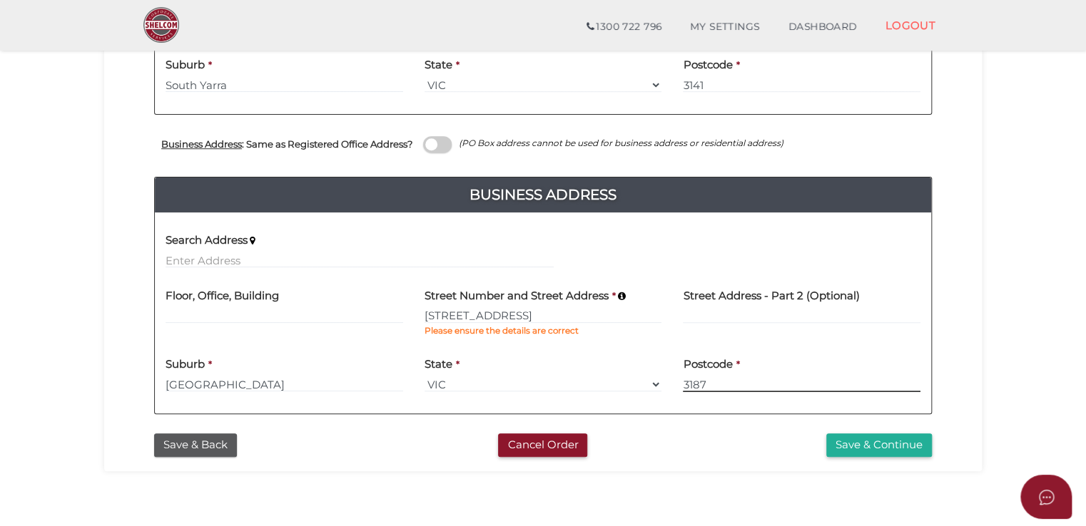
scroll to position [428, 0]
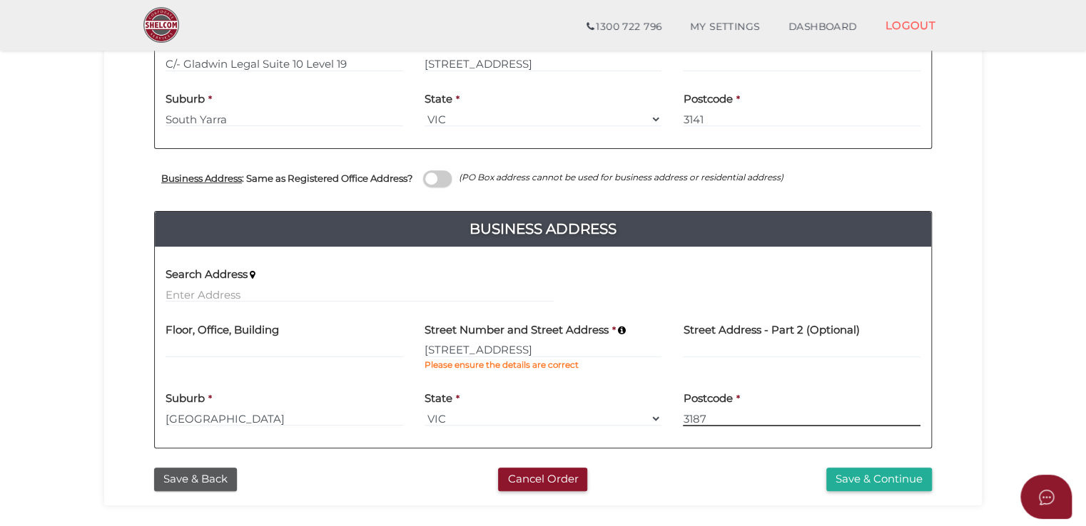
type input "3187"
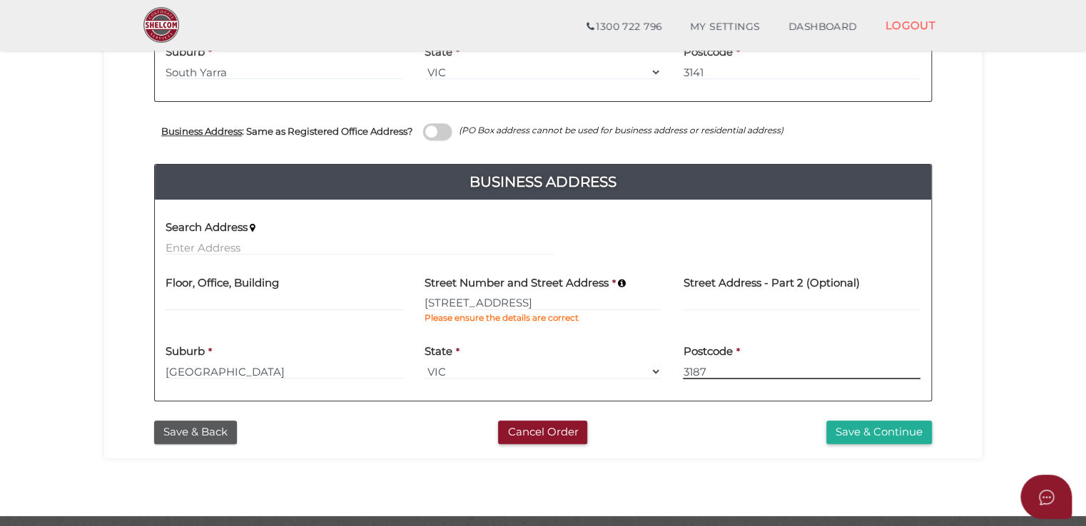
scroll to position [499, 0]
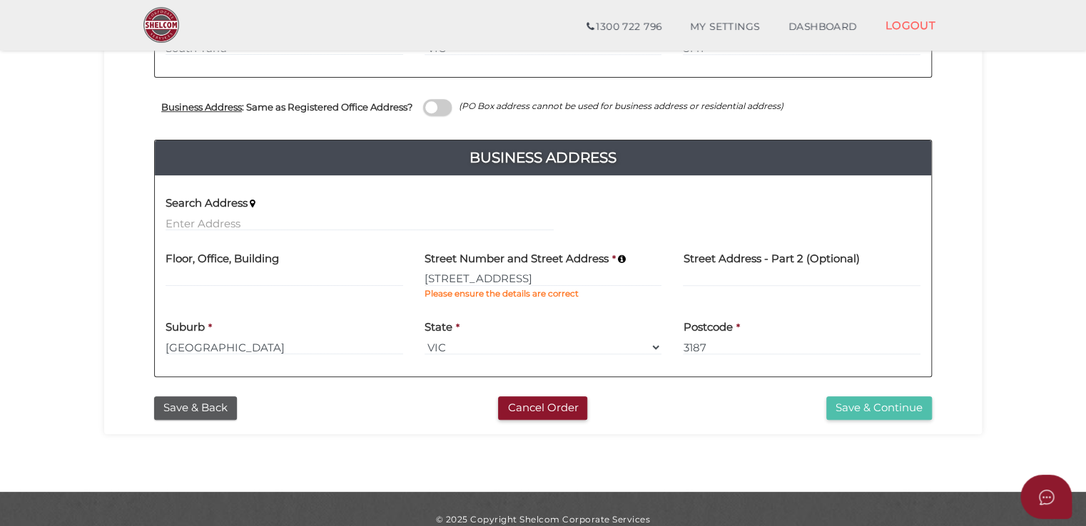
click at [839, 409] on button "Save & Continue" at bounding box center [879, 409] width 106 height 24
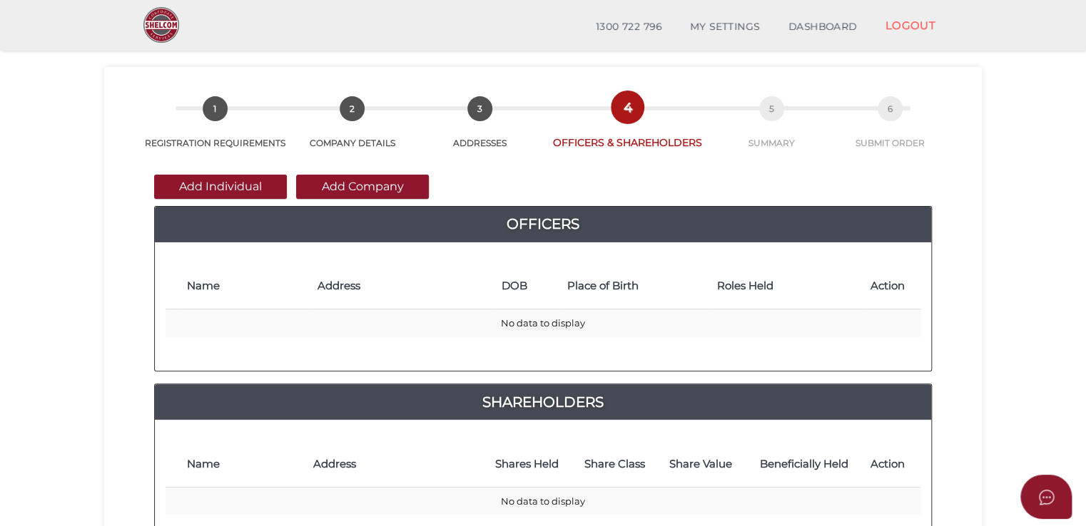
scroll to position [71, 0]
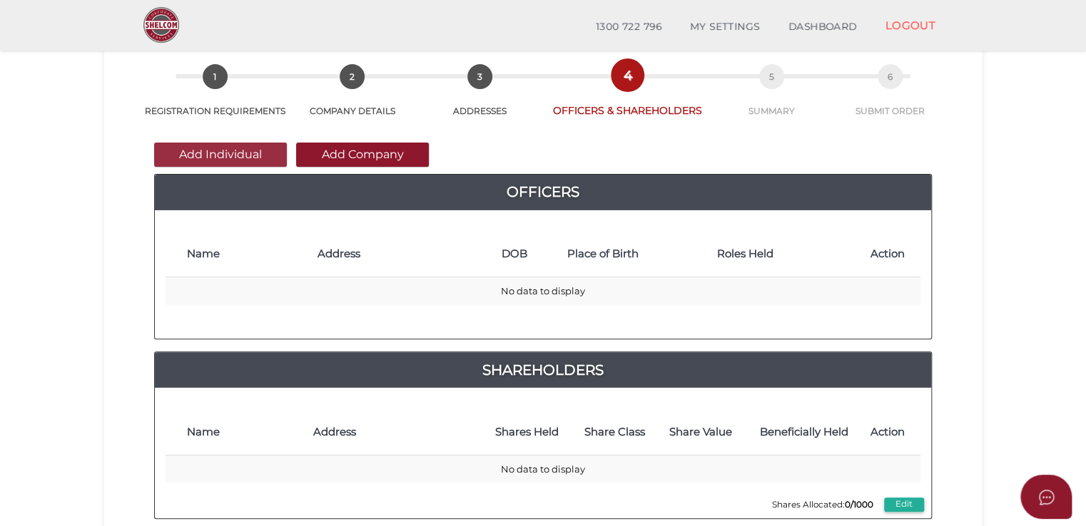
click at [251, 157] on button "Add Individual" at bounding box center [220, 155] width 133 height 24
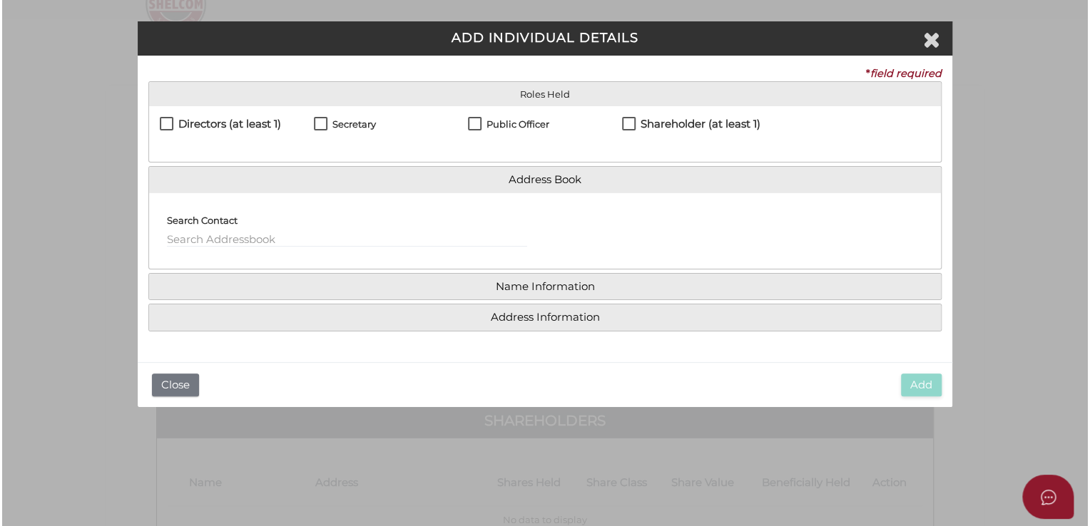
scroll to position [0, 0]
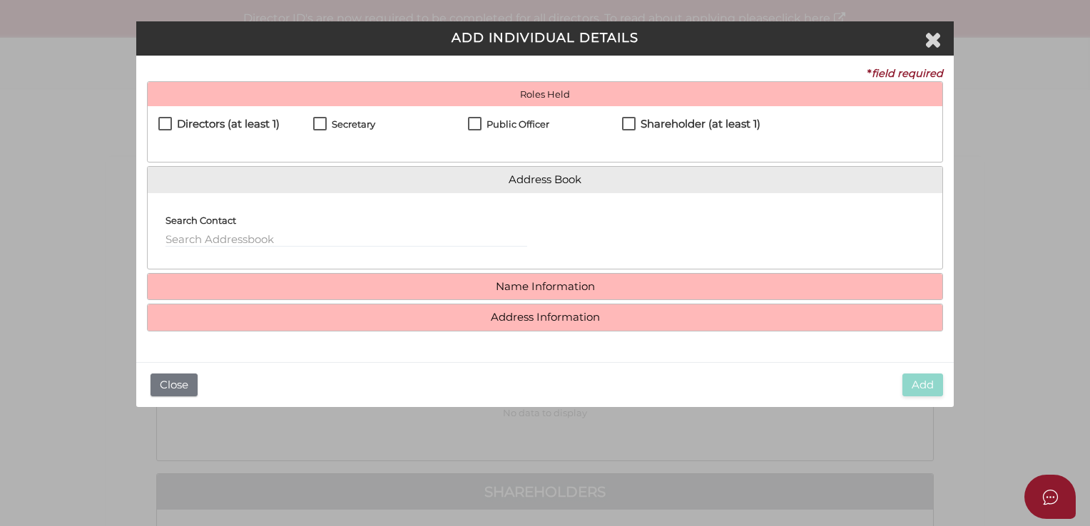
click at [163, 123] on label "Directors (at least 1)" at bounding box center [218, 127] width 121 height 18
checkbox input "true"
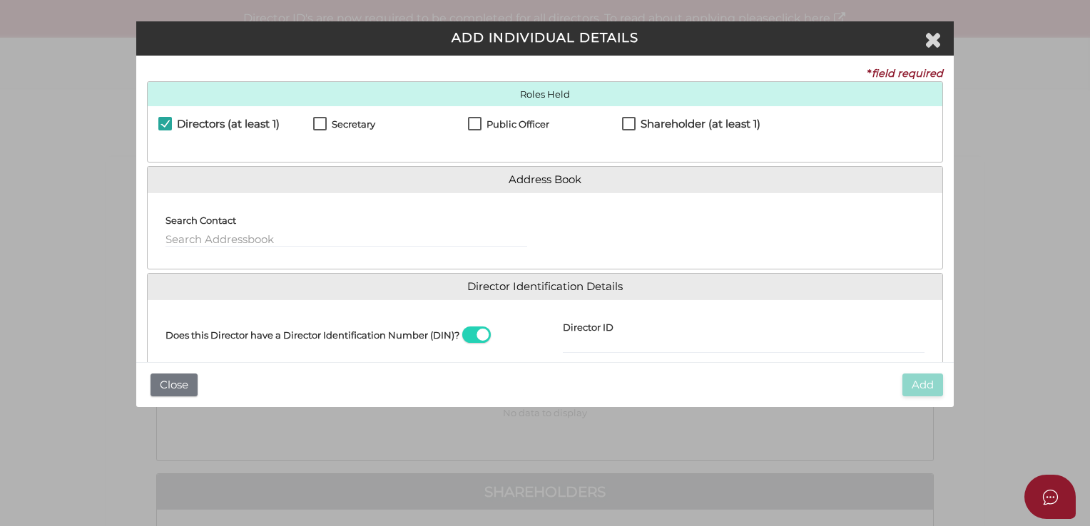
click at [474, 126] on label "Public Officer" at bounding box center [508, 128] width 81 height 18
checkbox input "true"
click at [322, 126] on label "Secretary" at bounding box center [344, 128] width 62 height 18
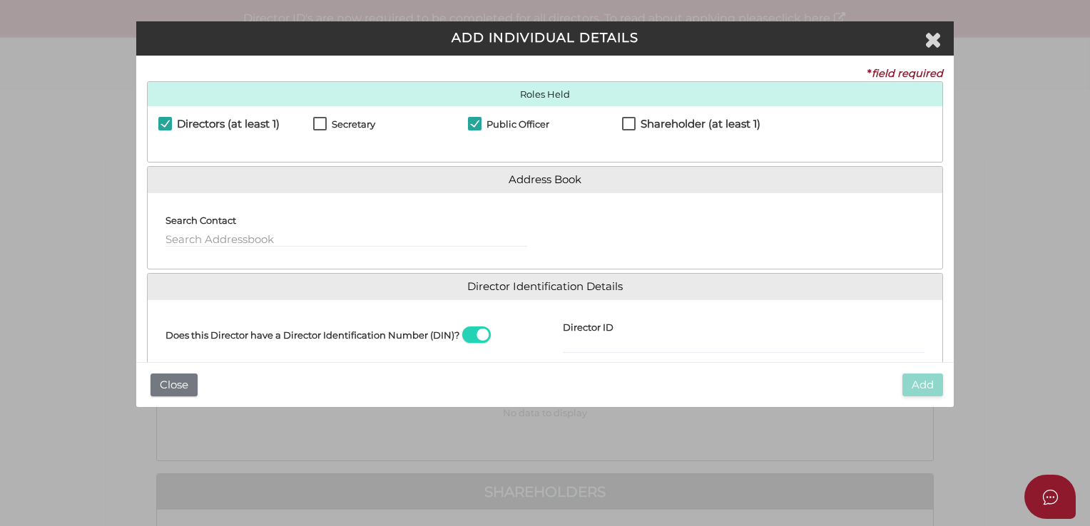
checkbox input "true"
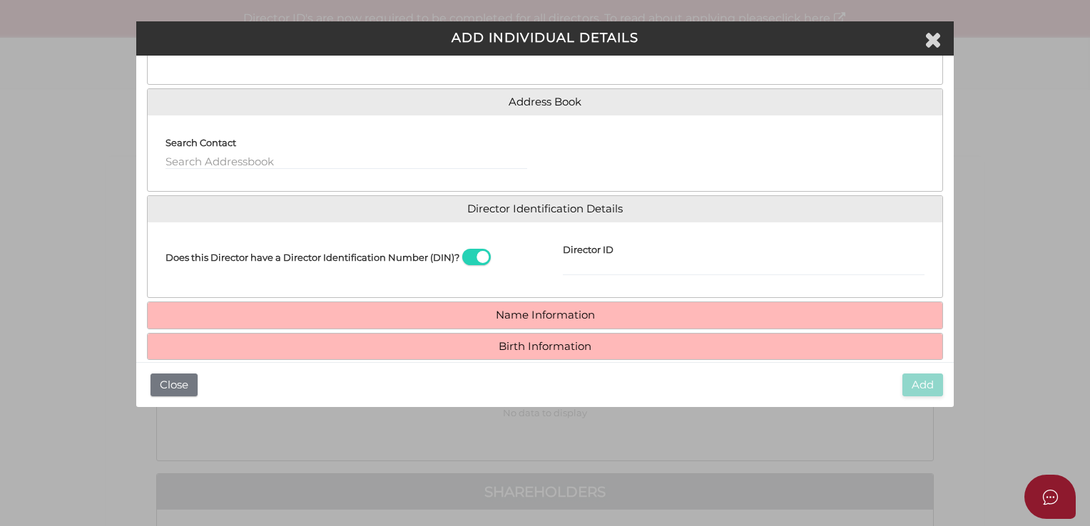
scroll to position [57, 0]
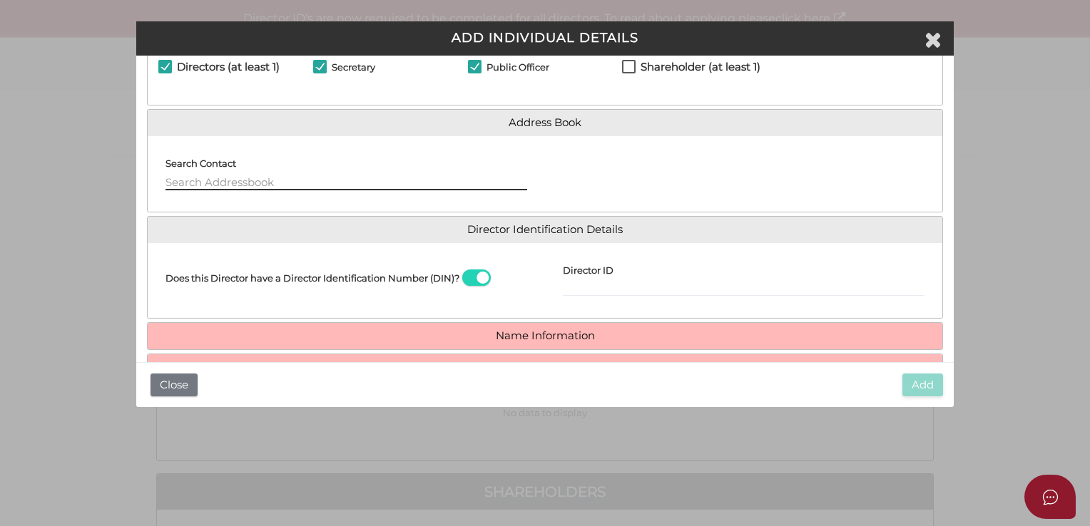
click at [235, 186] on input "text" at bounding box center [346, 183] width 362 height 16
type input "d"
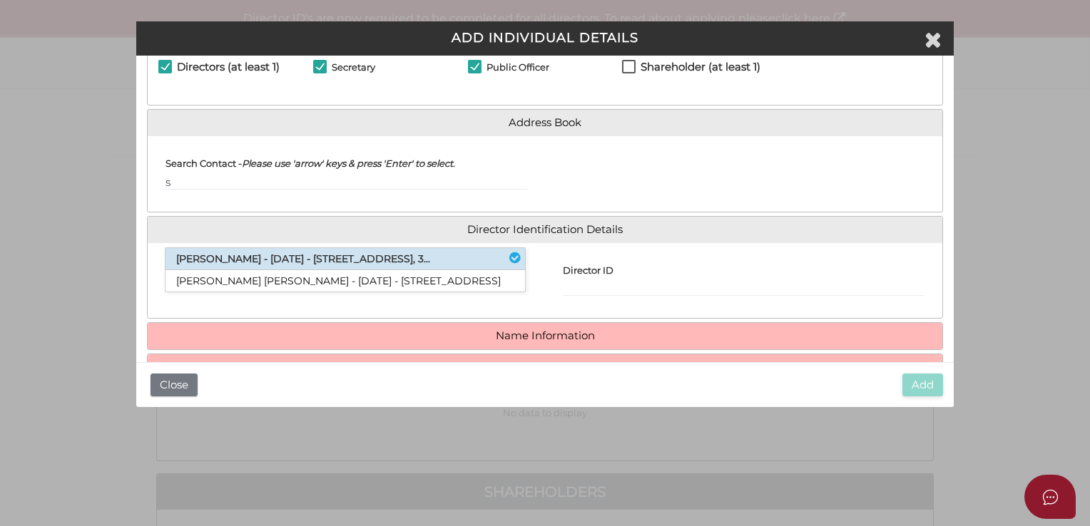
click at [251, 255] on li "[PERSON_NAME] - [DATE] - [STREET_ADDRESS], 3..." at bounding box center [345, 259] width 360 height 22
type input "[PERSON_NAME]"
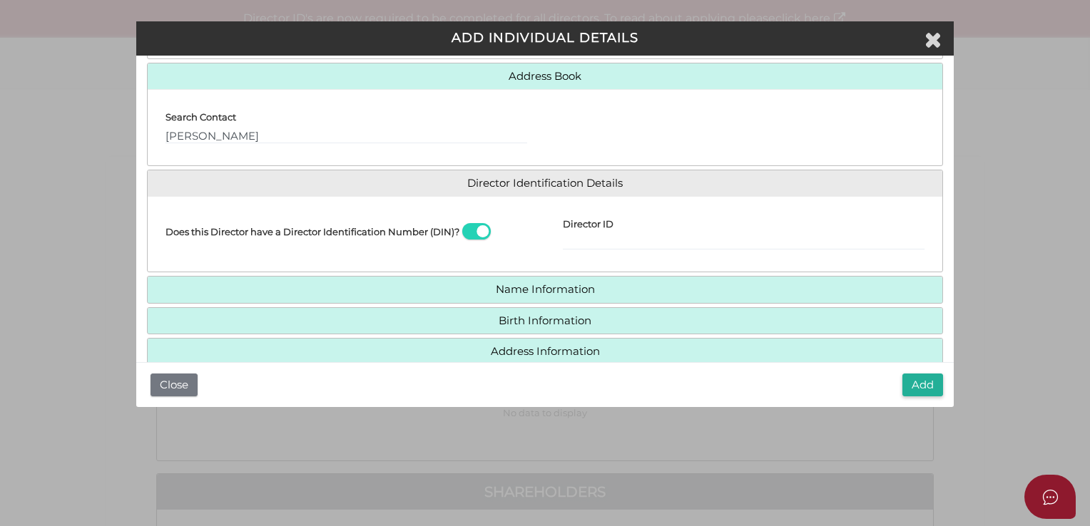
scroll to position [128, 0]
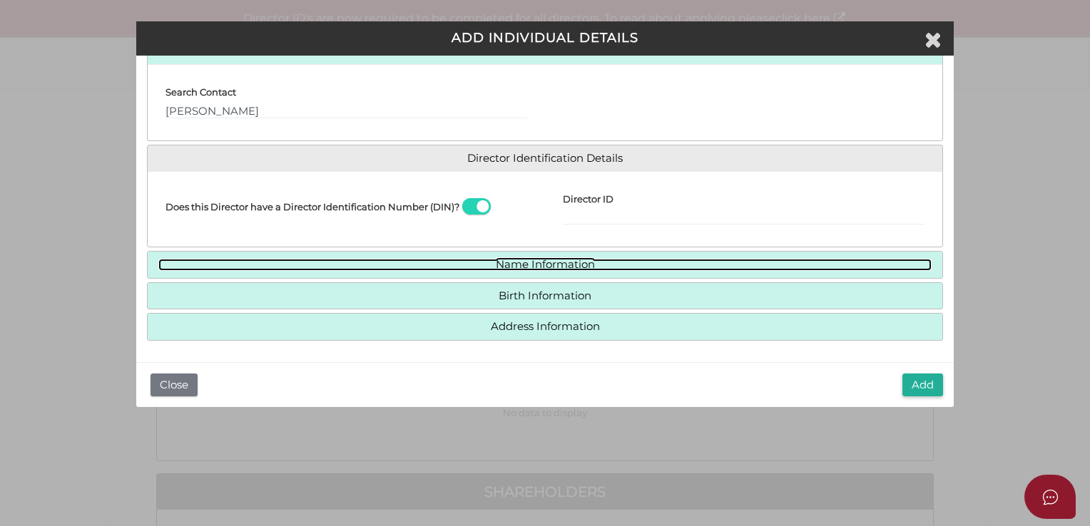
click at [364, 264] on link "Name Information" at bounding box center [544, 265] width 773 height 12
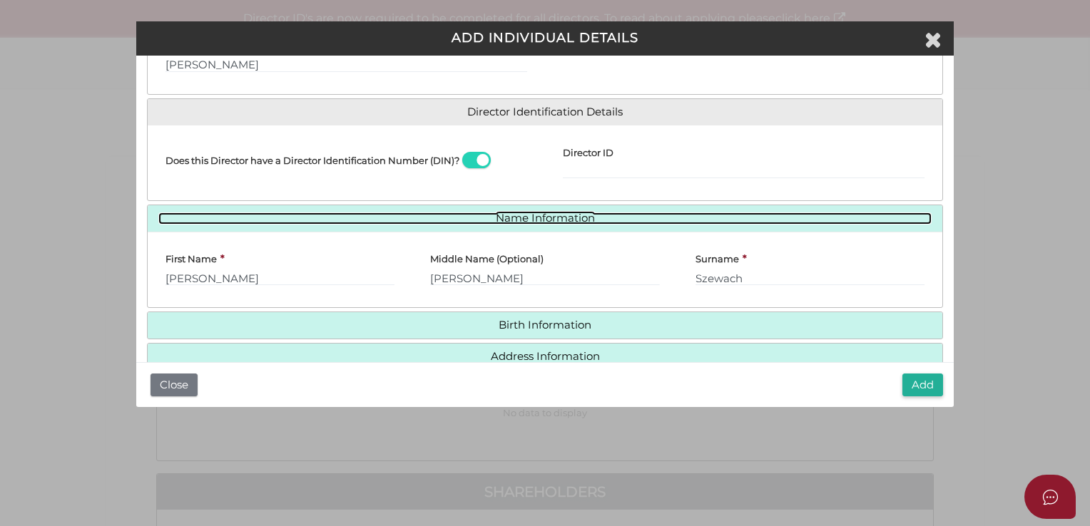
scroll to position [204, 0]
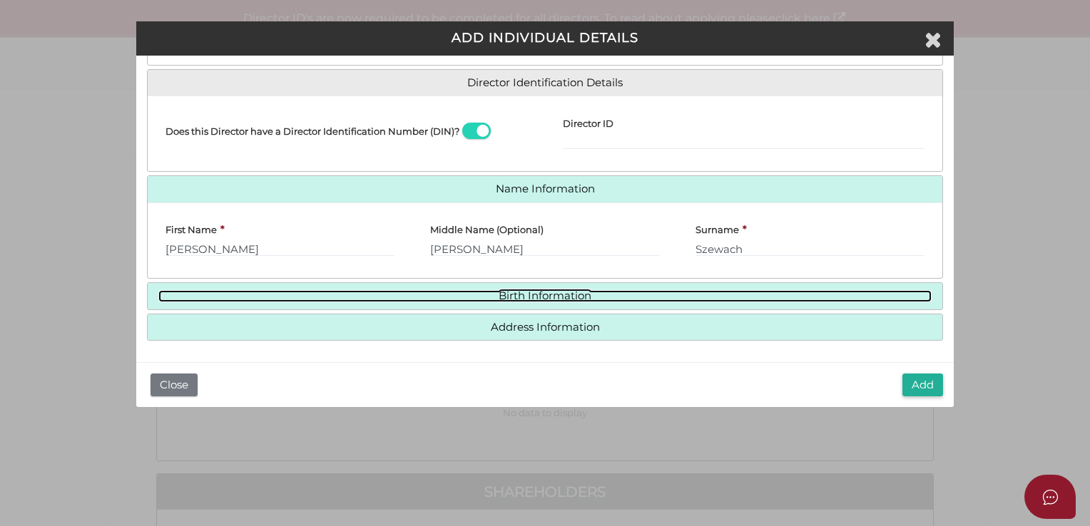
click at [382, 290] on link "Birth Information" at bounding box center [544, 296] width 773 height 12
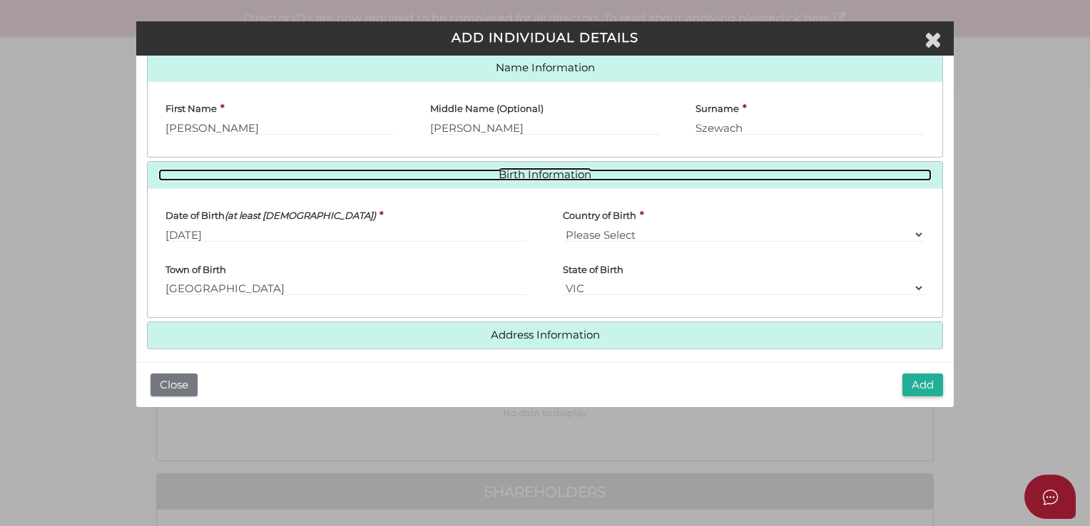
scroll to position [333, 0]
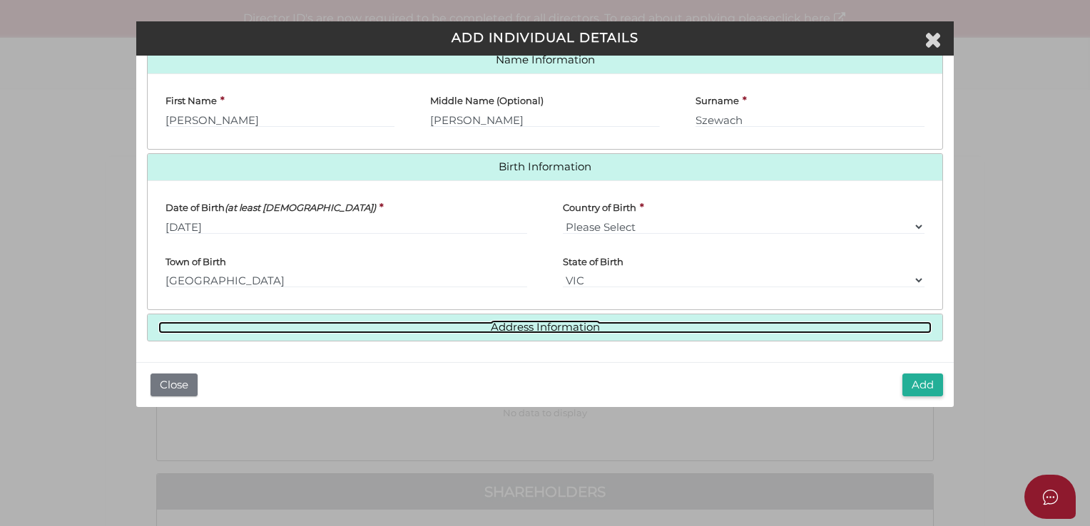
click at [370, 322] on link "Address Information" at bounding box center [544, 328] width 773 height 12
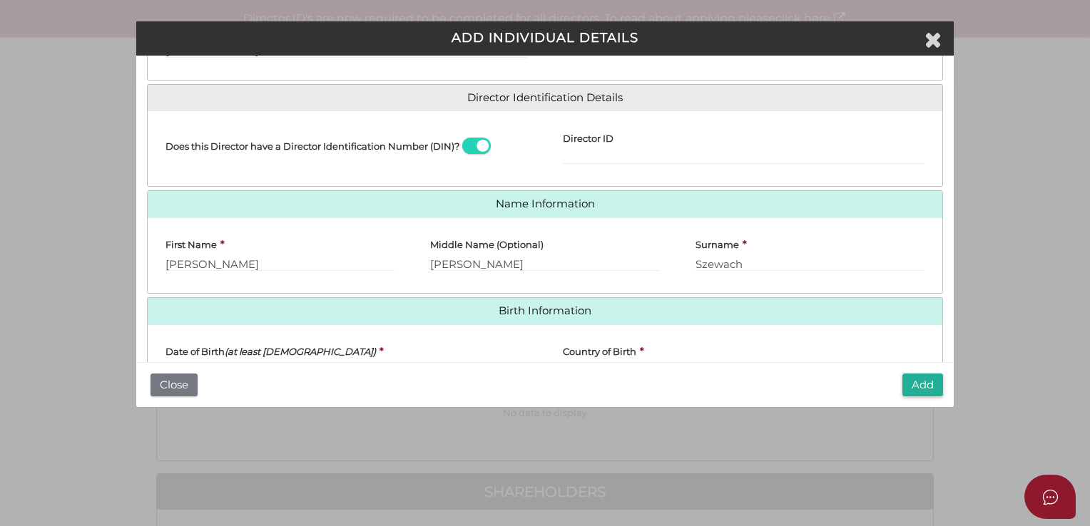
scroll to position [118, 0]
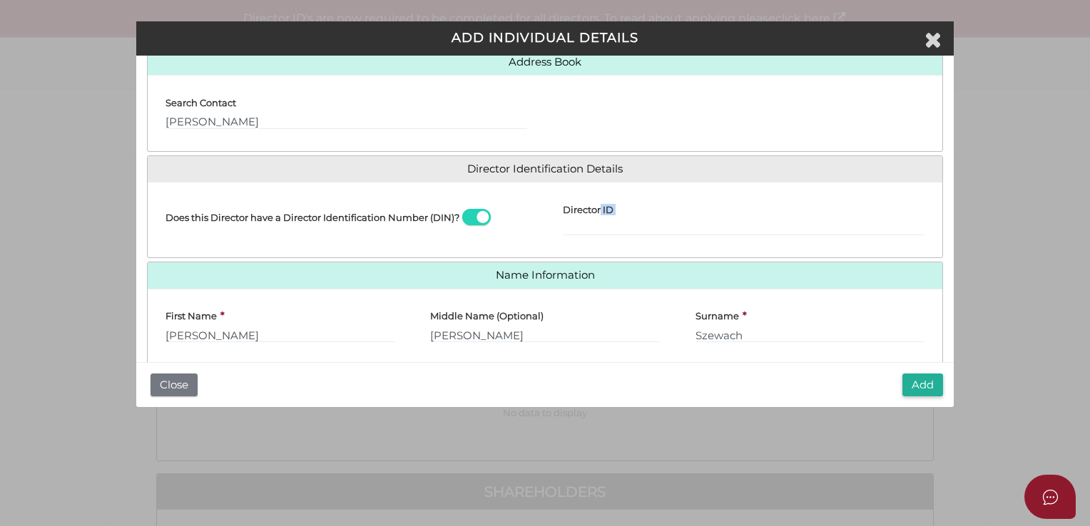
drag, startPoint x: 597, startPoint y: 218, endPoint x: 589, endPoint y: 229, distance: 13.9
click at [595, 223] on div "Director ID" at bounding box center [744, 214] width 362 height 43
click at [588, 230] on input "Director ID" at bounding box center [744, 228] width 362 height 16
paste input "036828565599854"
type input "036828565599854"
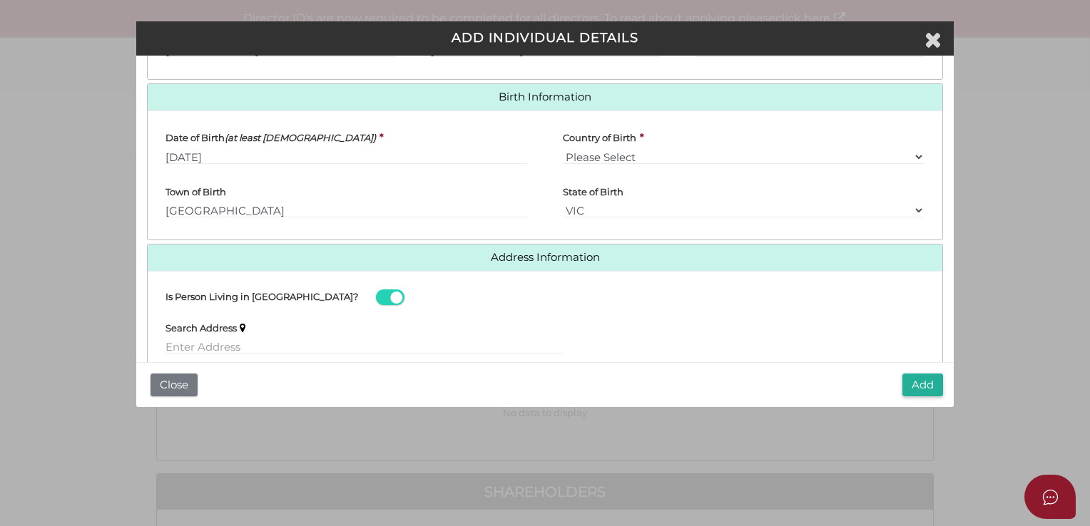
scroll to position [546, 0]
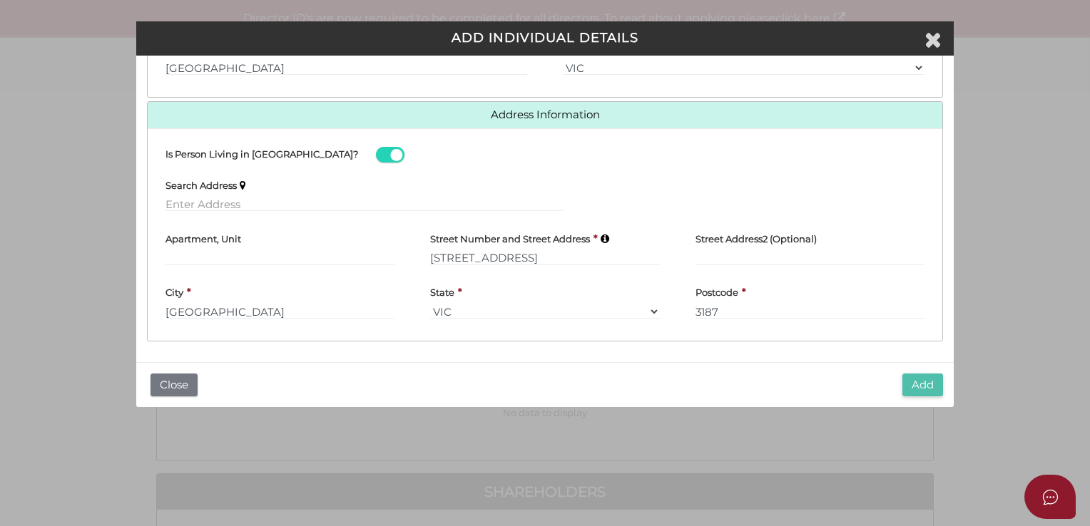
click at [917, 386] on button "Add" at bounding box center [922, 386] width 41 height 24
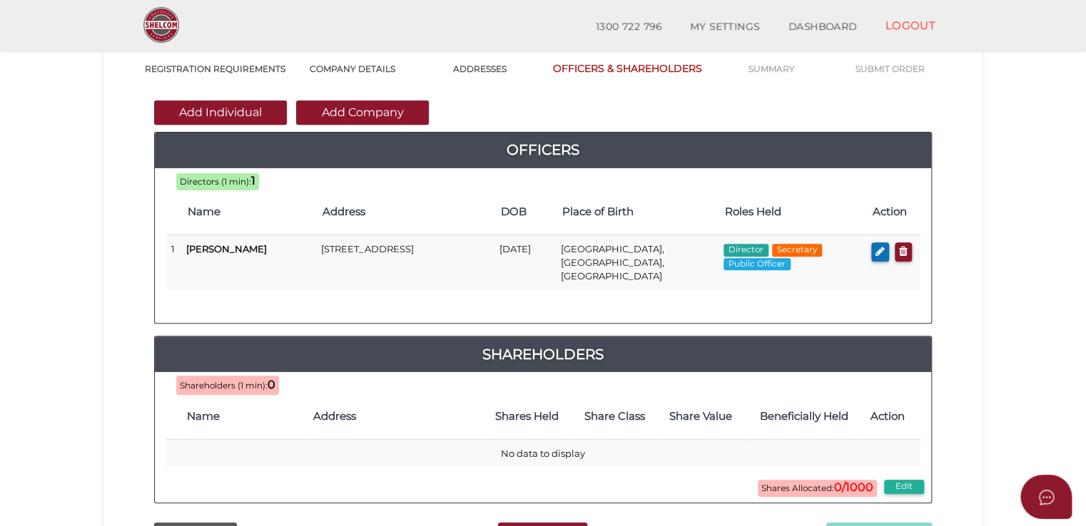
scroll to position [143, 0]
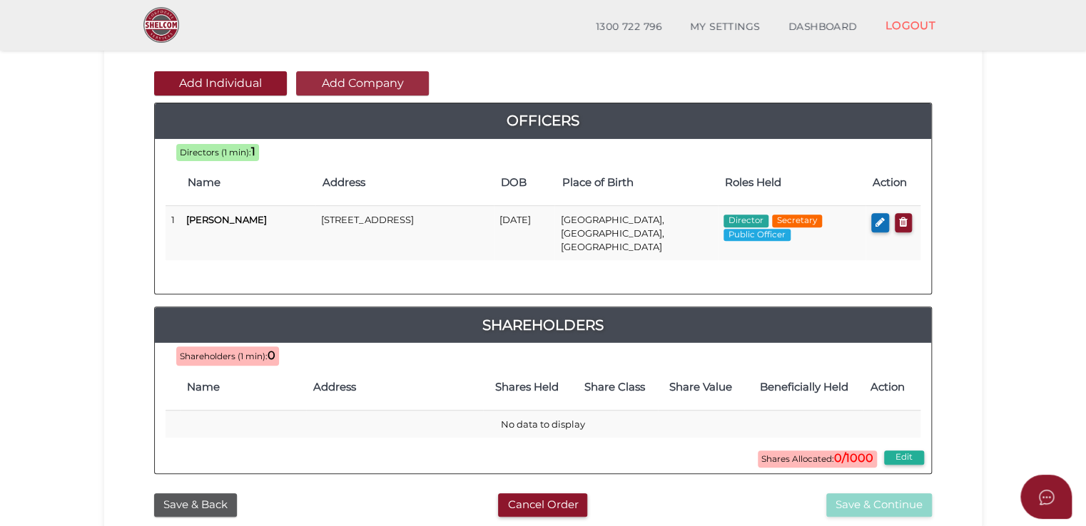
click at [371, 86] on button "Add Company" at bounding box center [362, 83] width 133 height 24
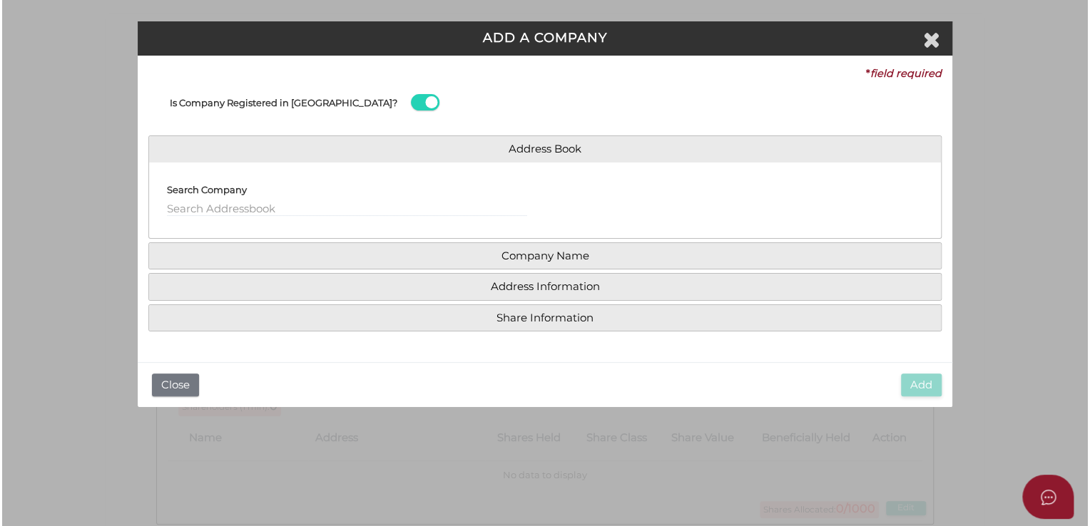
scroll to position [0, 0]
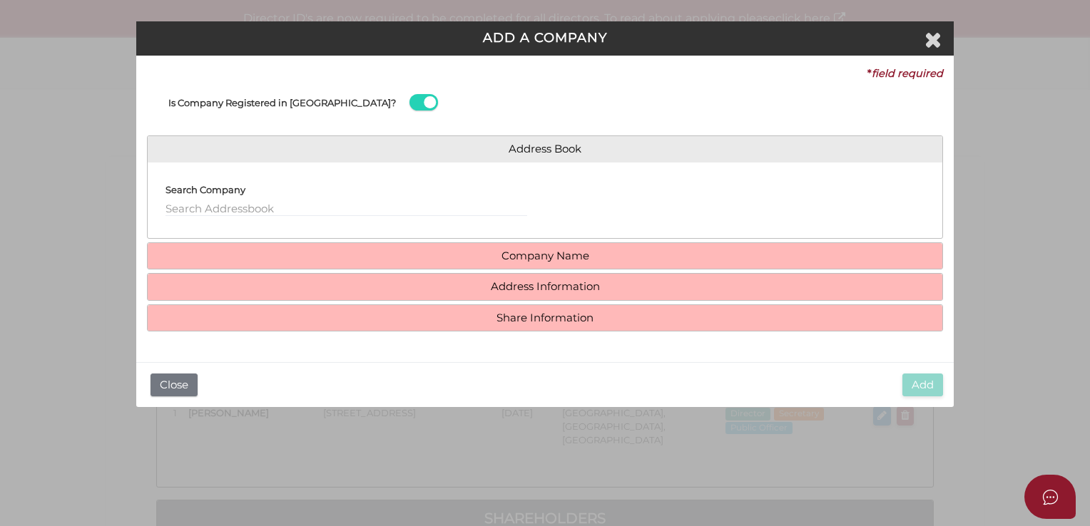
click at [307, 200] on div "Search Company" at bounding box center [346, 194] width 362 height 43
click at [292, 211] on input "text" at bounding box center [346, 209] width 362 height 16
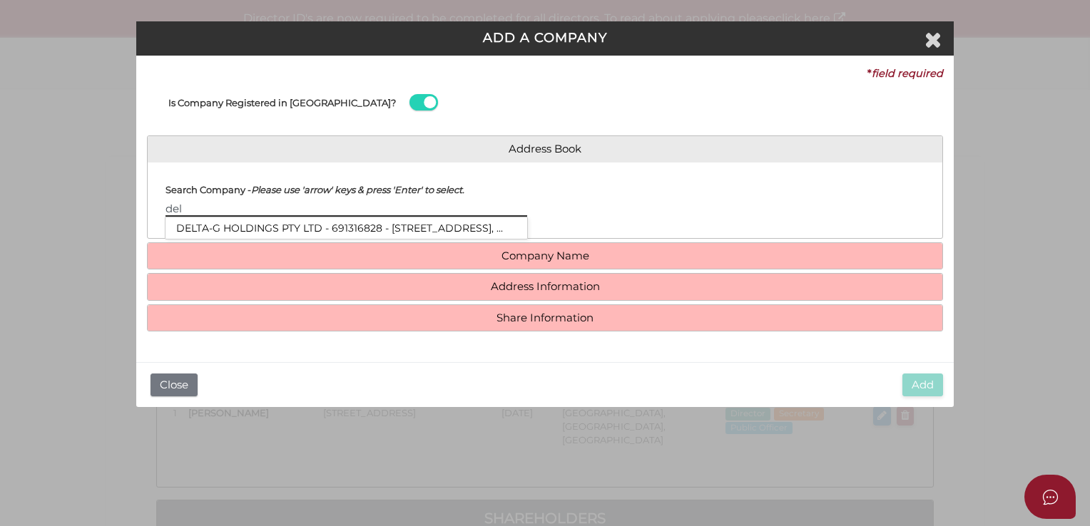
type input "del"
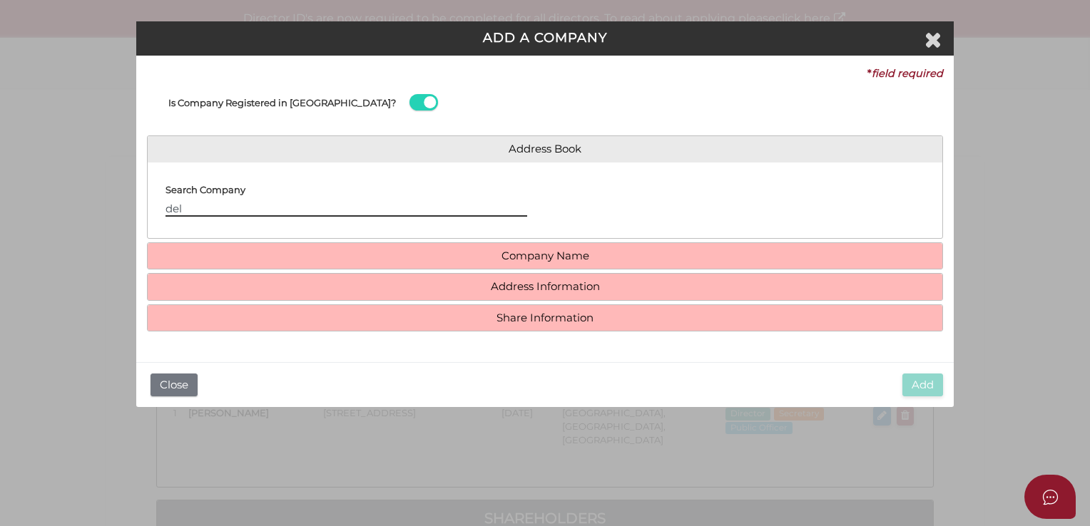
click at [194, 210] on input "del" at bounding box center [346, 209] width 362 height 16
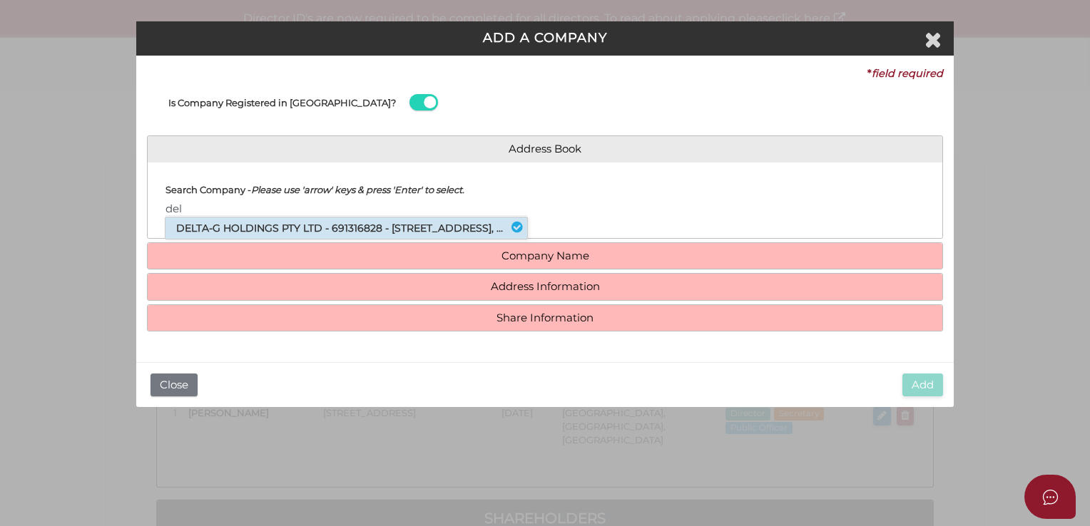
click at [175, 235] on li "DELTA-G HOLDINGS PTY LTD - 691316828 - 644 Chapel Street, South Yarra, VIC, ..." at bounding box center [346, 228] width 362 height 21
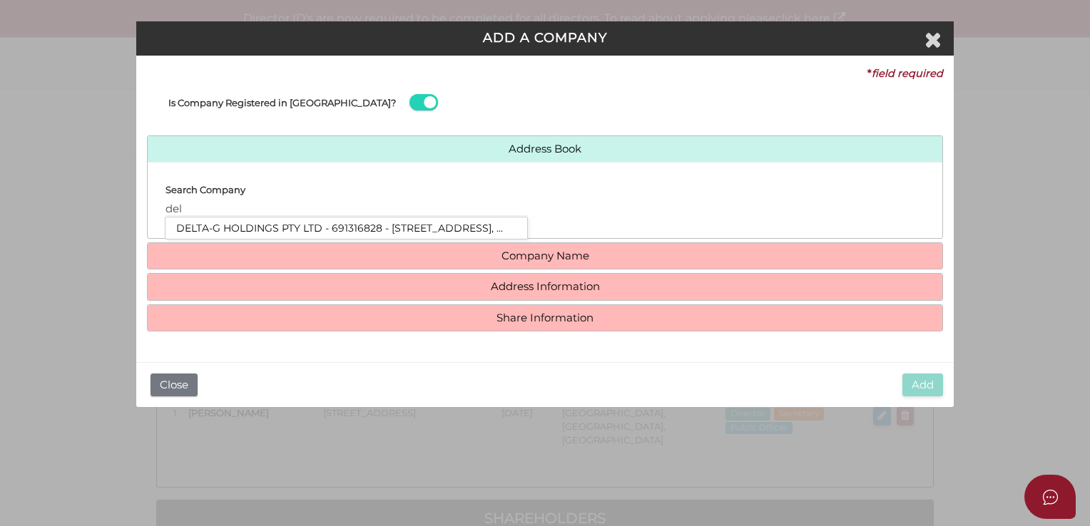
type input "691316828"
type input "DELTA-G HOLDINGS PTY LTD"
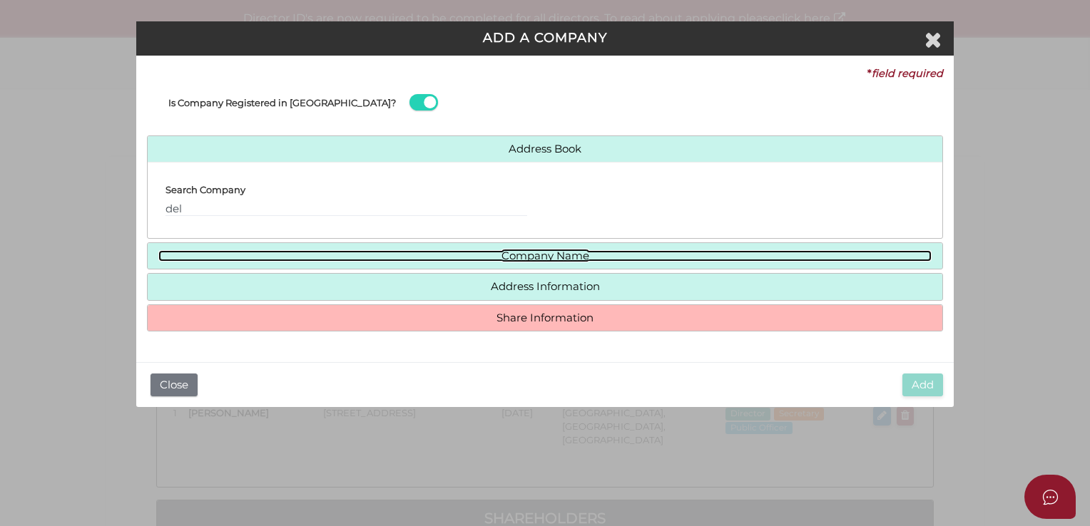
click at [322, 252] on link "Company Name" at bounding box center [544, 256] width 773 height 12
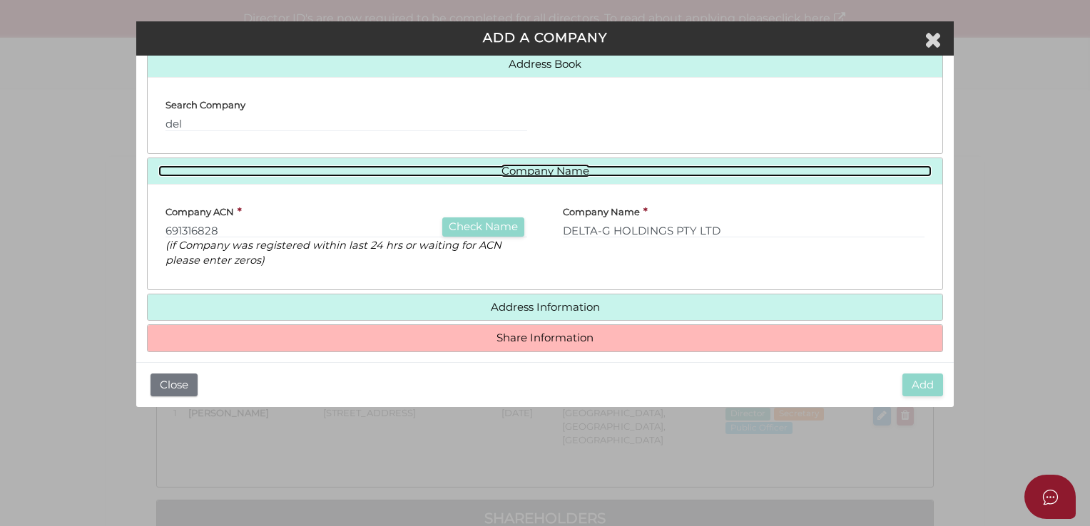
scroll to position [96, 0]
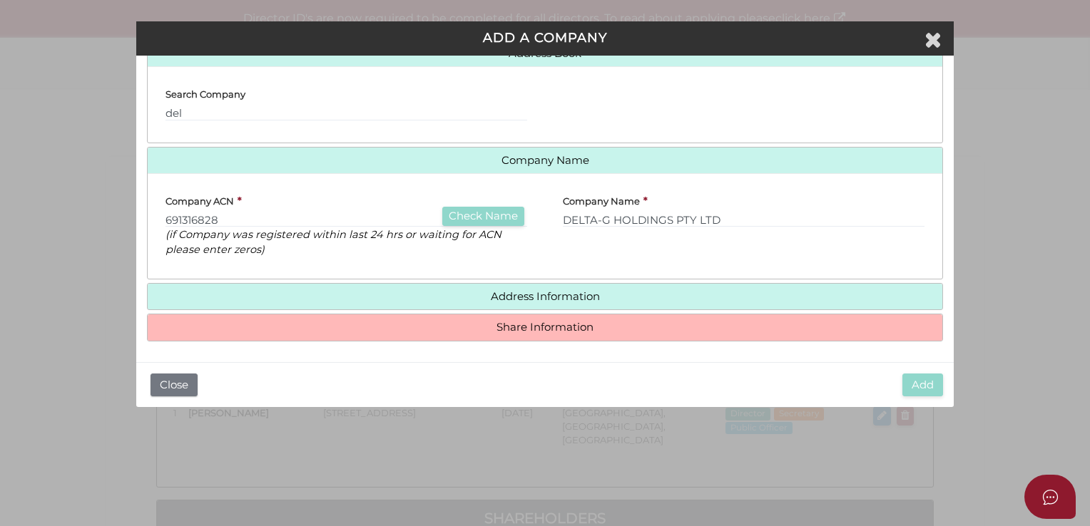
click at [374, 287] on h4 "Address Information" at bounding box center [545, 297] width 795 height 26
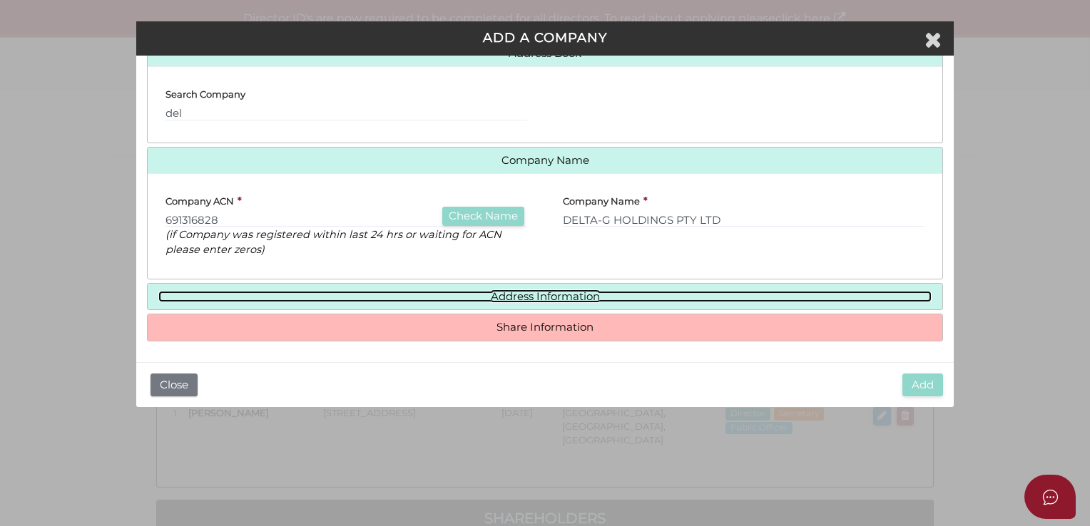
click at [520, 291] on link "Address Information" at bounding box center [544, 297] width 773 height 12
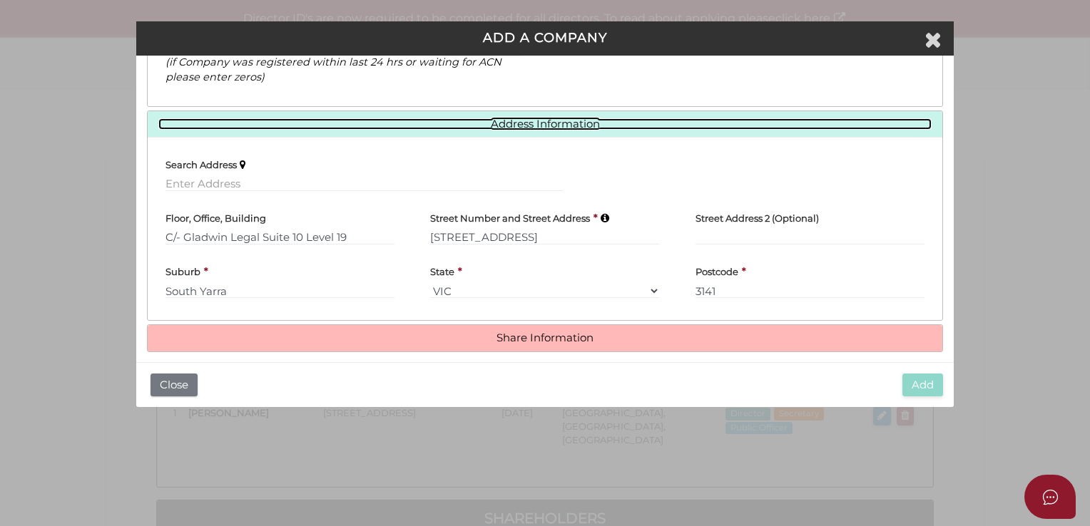
scroll to position [279, 0]
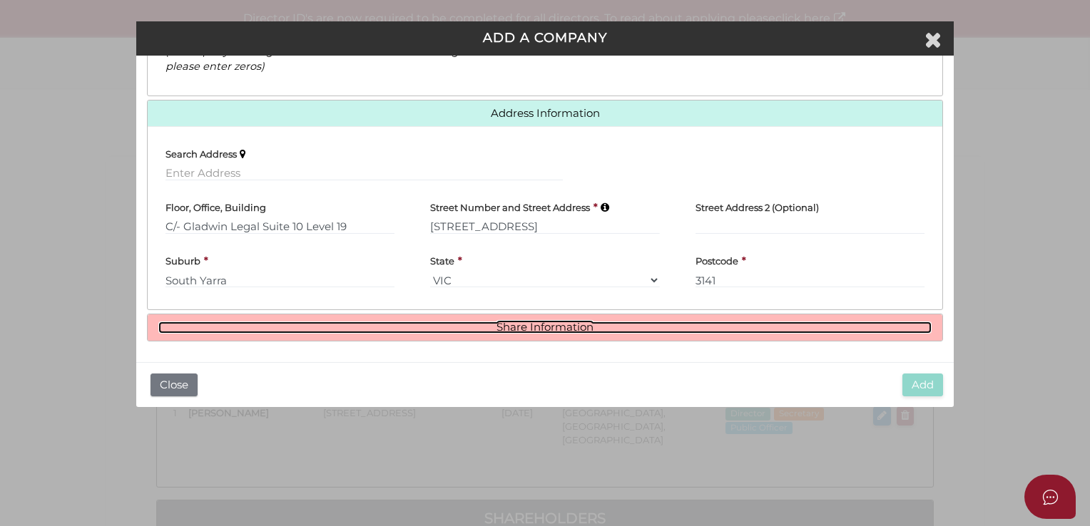
click at [448, 323] on link "Share Information" at bounding box center [544, 328] width 773 height 12
click at [524, 322] on link "Share Information" at bounding box center [544, 328] width 773 height 12
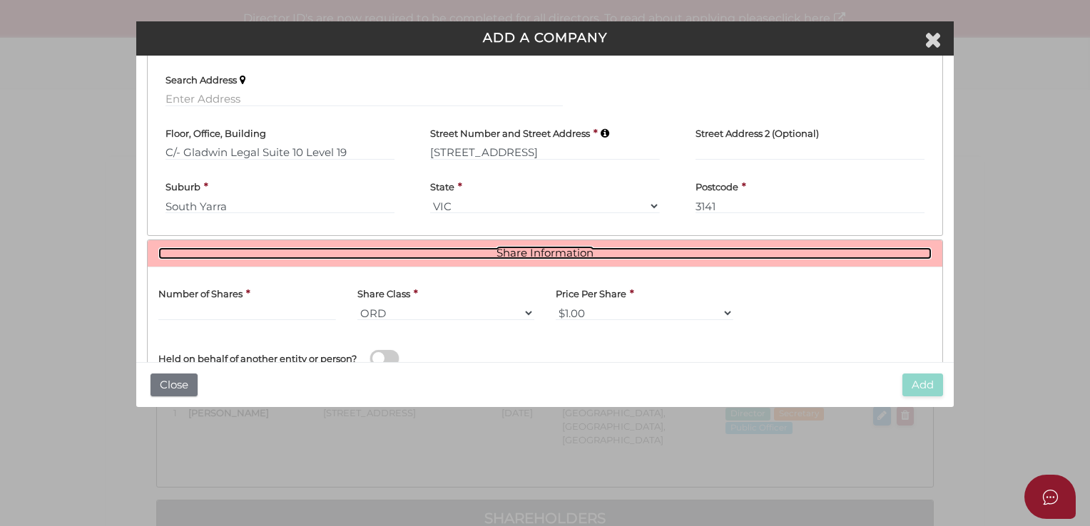
scroll to position [450, 0]
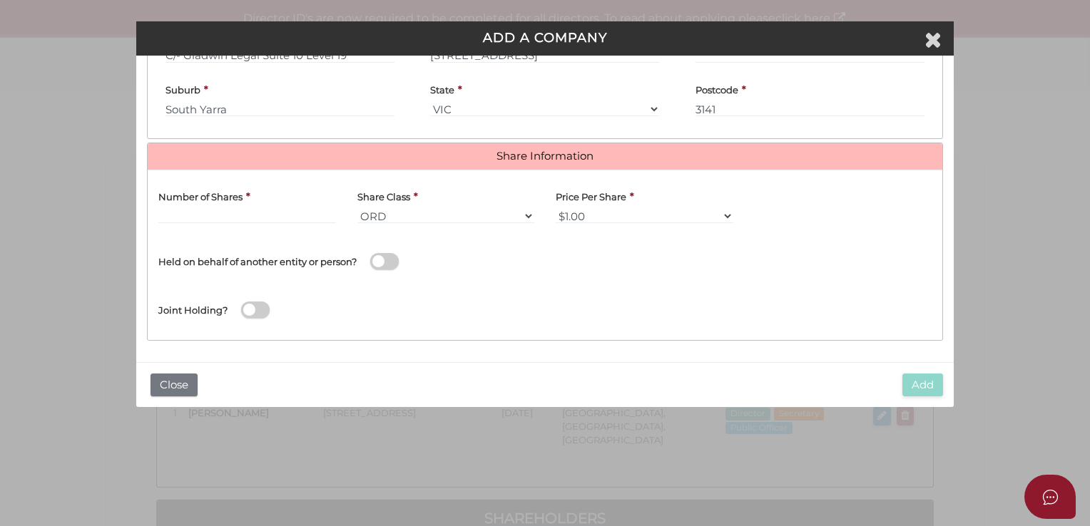
click at [390, 263] on span at bounding box center [384, 261] width 29 height 16
click at [0, 0] on input "checkbox" at bounding box center [0, 0] width 0 height 0
click at [249, 220] on input "text" at bounding box center [247, 216] width 178 height 16
type input "1000"
click at [605, 258] on label "Name of Entity" at bounding box center [591, 248] width 70 height 27
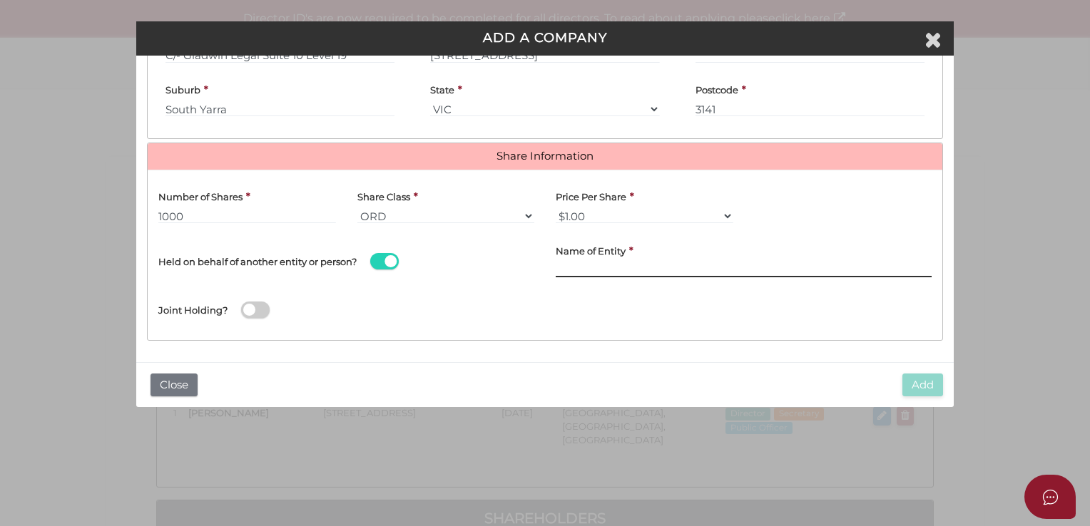
click at [600, 270] on input "text" at bounding box center [744, 270] width 376 height 16
paste input "Delta-G Holdings Trust"
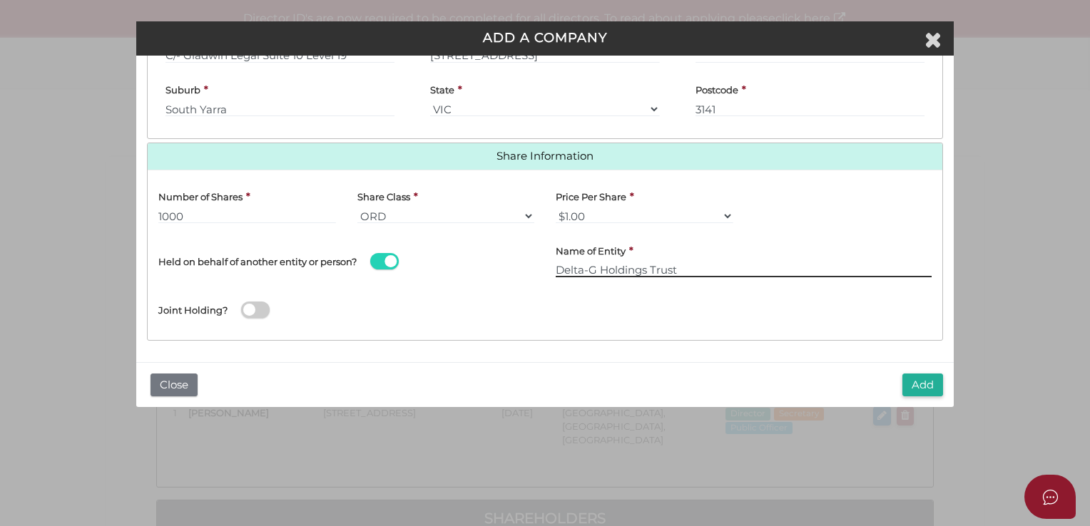
type input "Delta-G Holdings Trust"
click at [926, 379] on button "Add" at bounding box center [922, 386] width 41 height 24
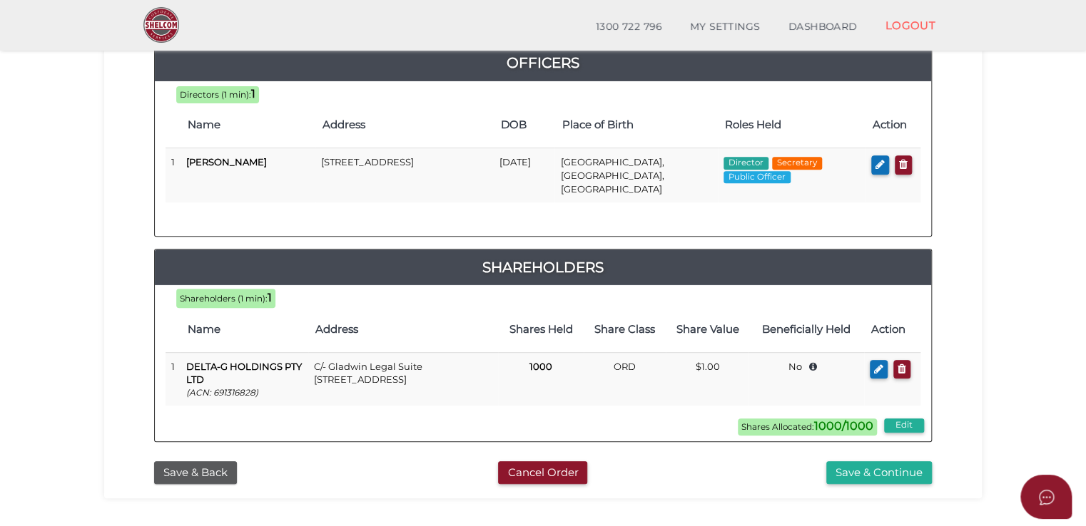
scroll to position [285, 0]
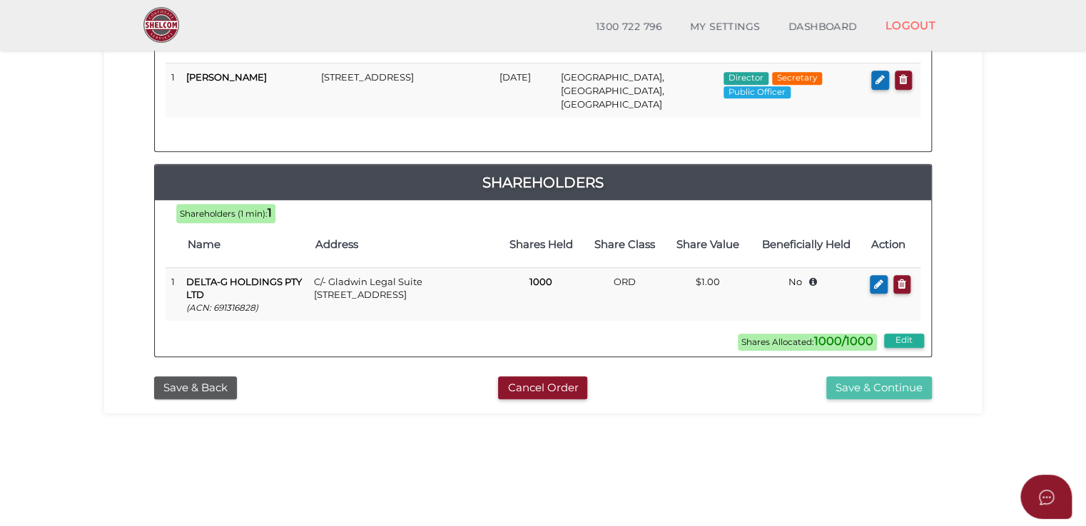
click at [835, 379] on button "Save & Continue" at bounding box center [879, 389] width 106 height 24
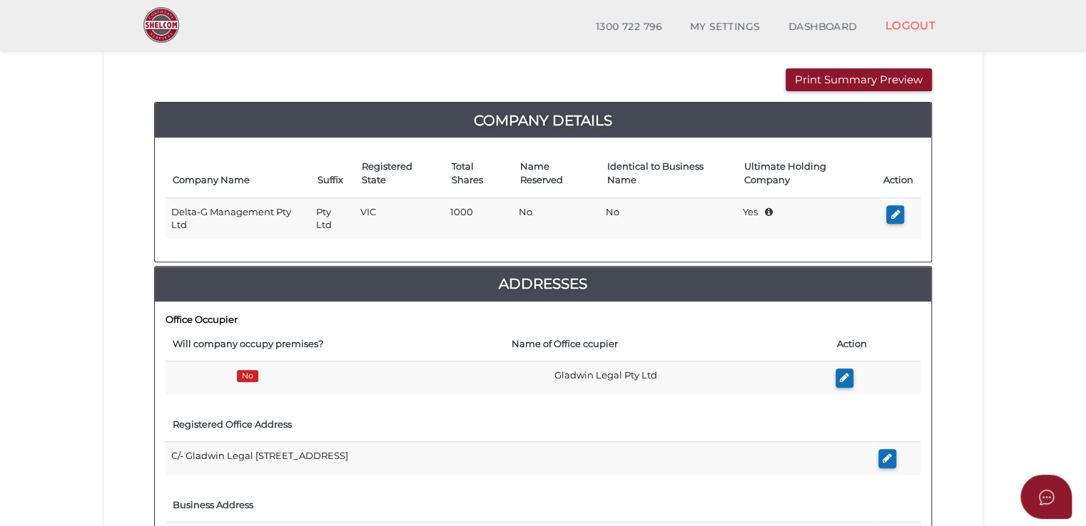
scroll to position [143, 0]
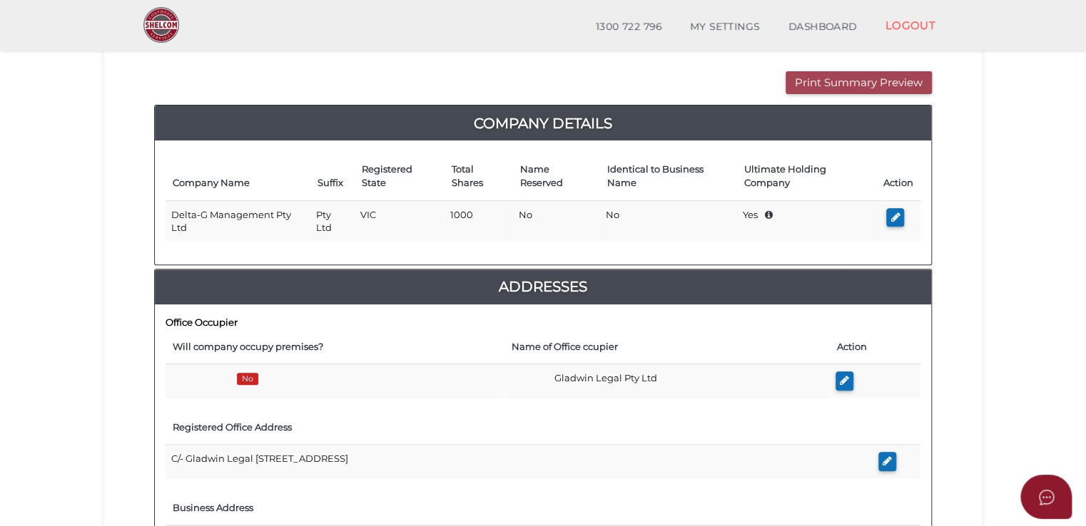
click at [835, 78] on button "Print Summary Preview" at bounding box center [858, 83] width 146 height 24
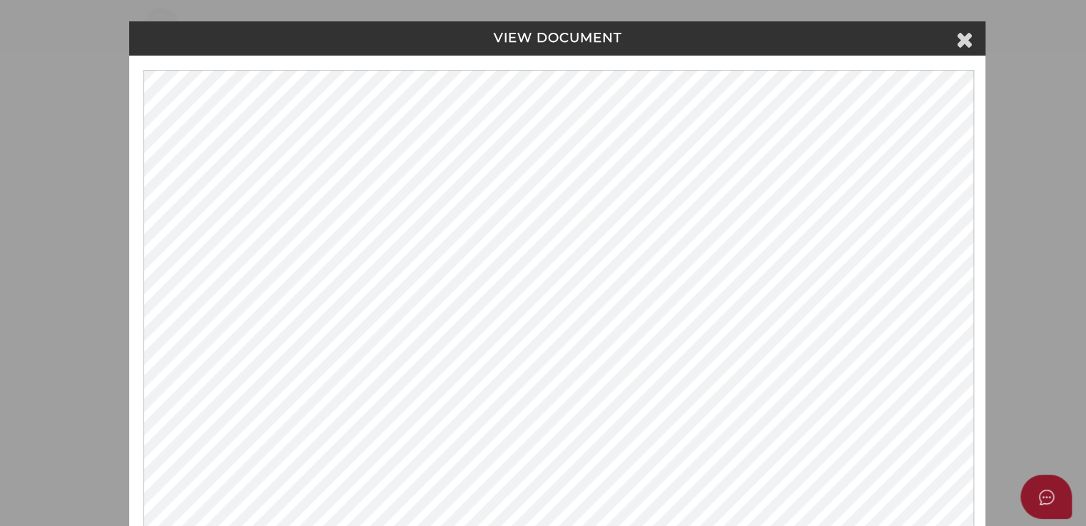
scroll to position [0, 0]
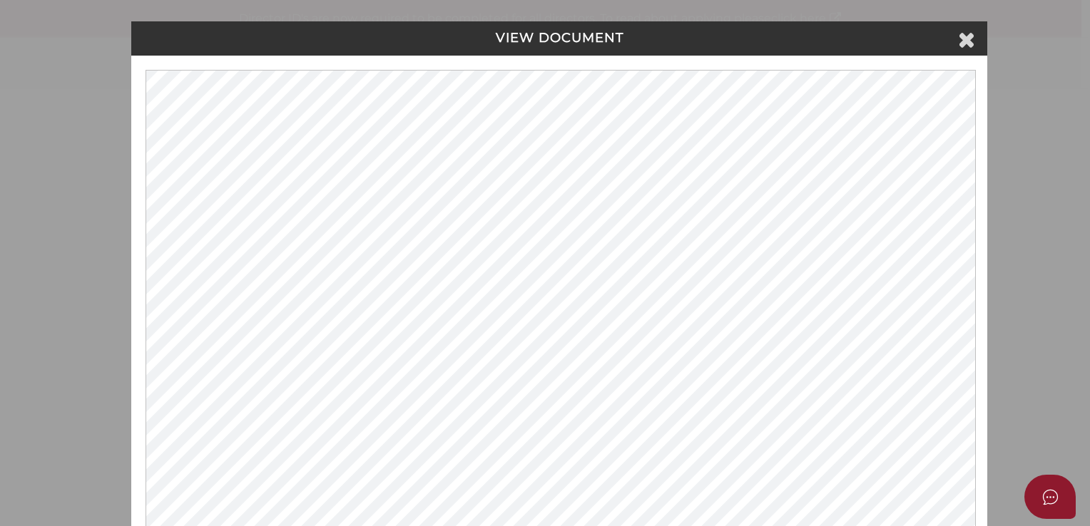
click at [950, 39] on h4 "VIEW DOCUMENT" at bounding box center [559, 38] width 836 height 14
click at [968, 31] on icon at bounding box center [966, 39] width 17 height 21
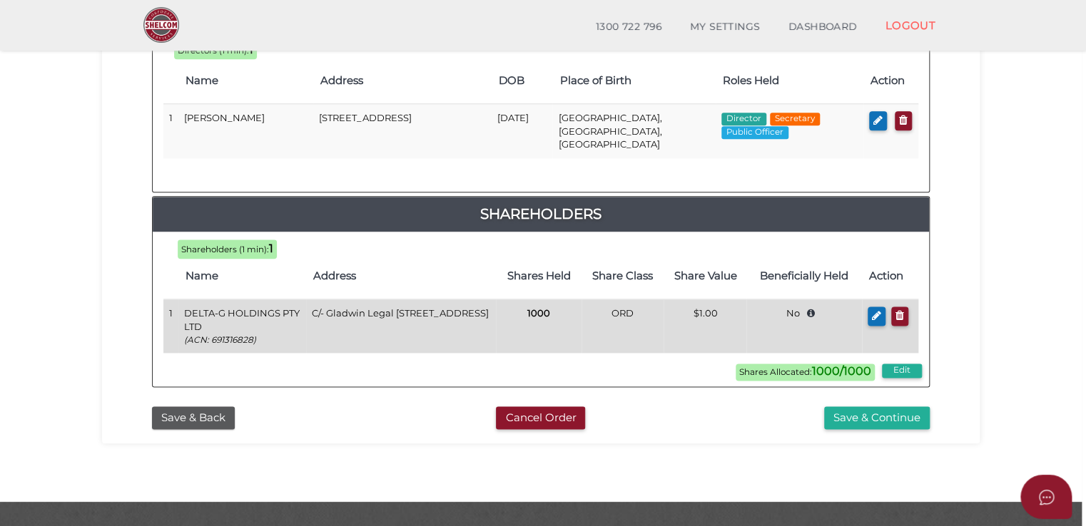
scroll to position [743, 0]
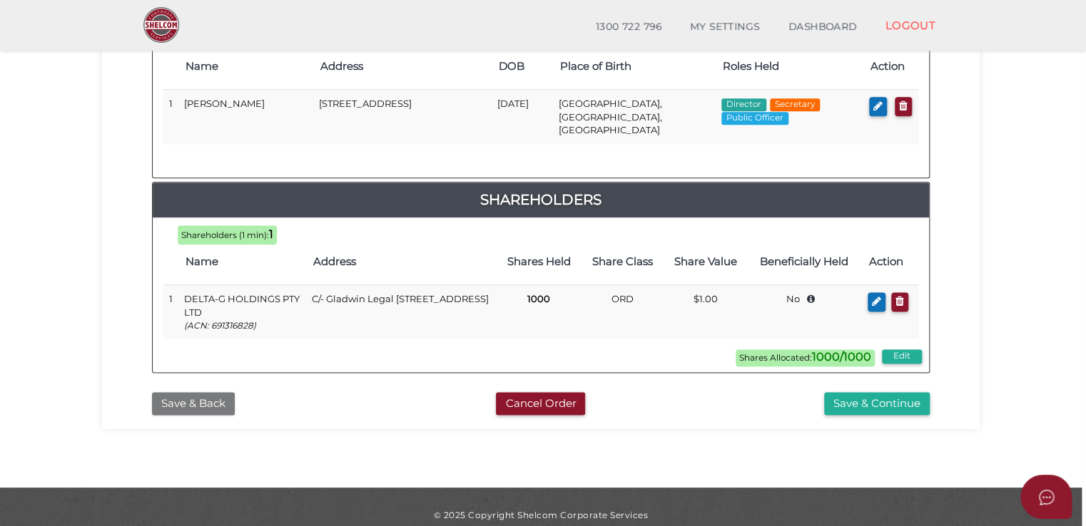
click at [175, 392] on button "Save & Back" at bounding box center [193, 404] width 83 height 24
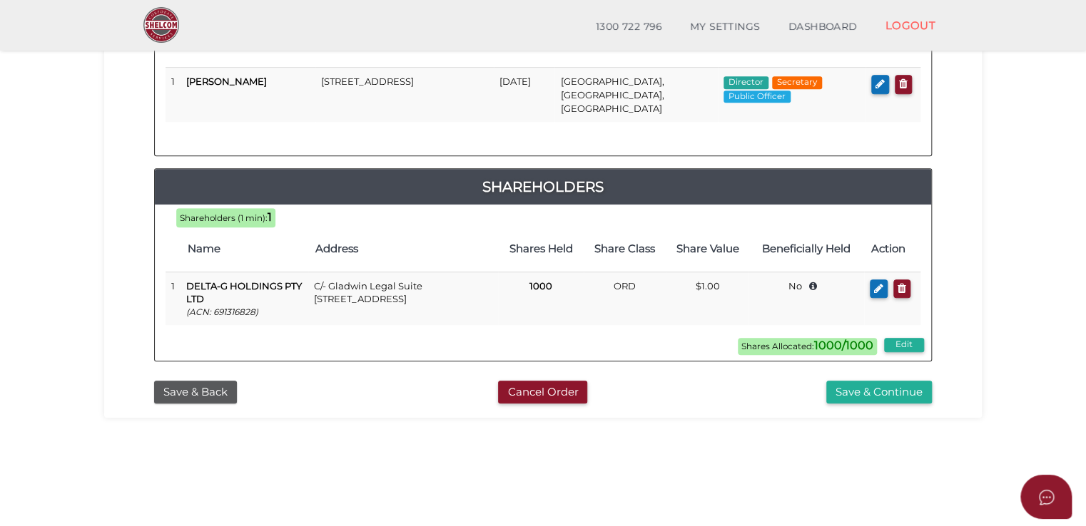
scroll to position [285, 0]
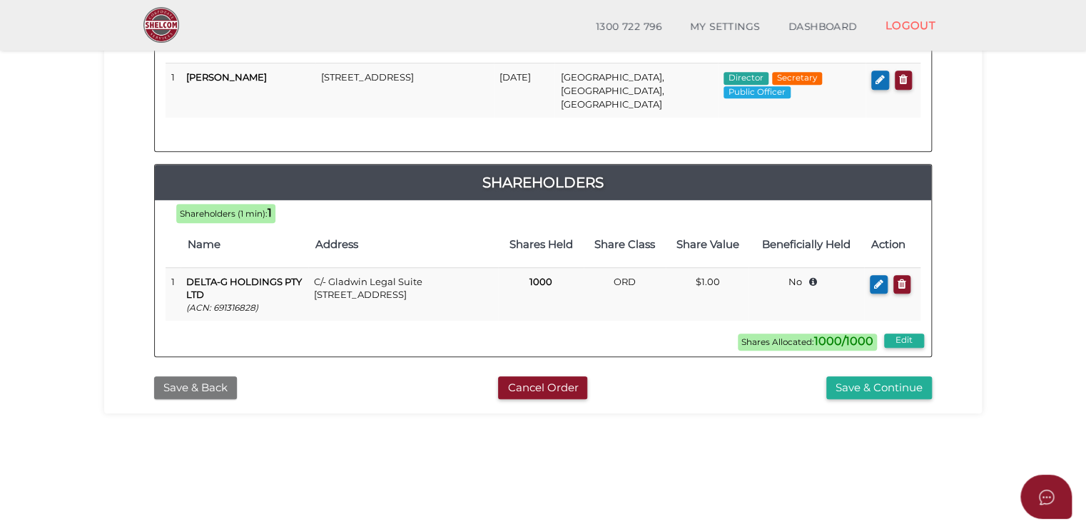
click at [200, 377] on button "Save & Back" at bounding box center [195, 389] width 83 height 24
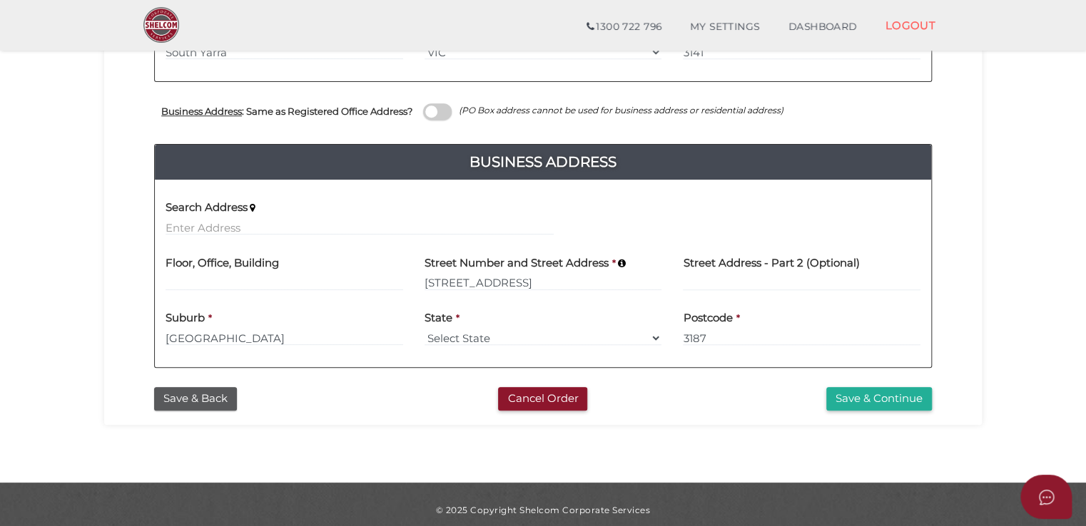
scroll to position [499, 0]
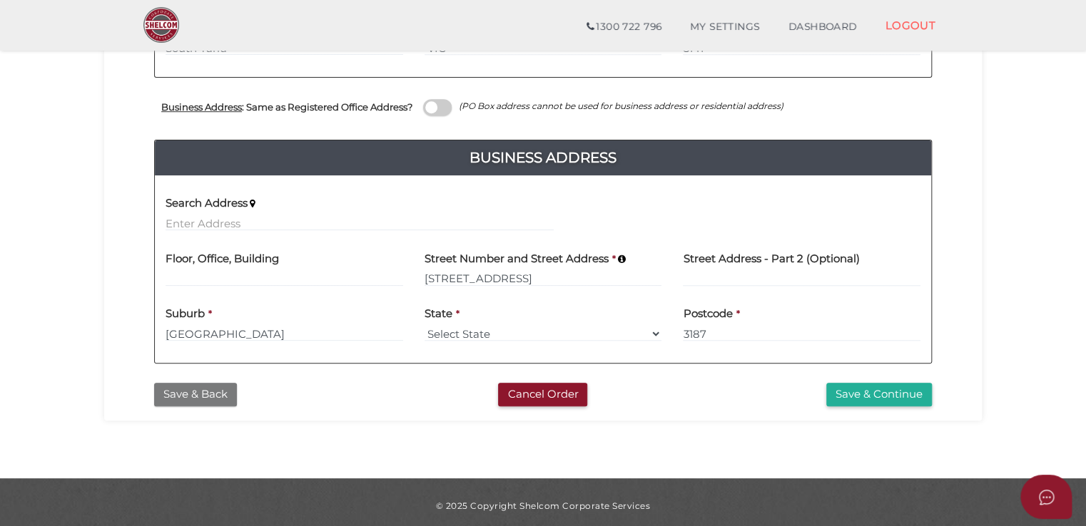
click at [203, 384] on button "Save & Back" at bounding box center [195, 395] width 83 height 24
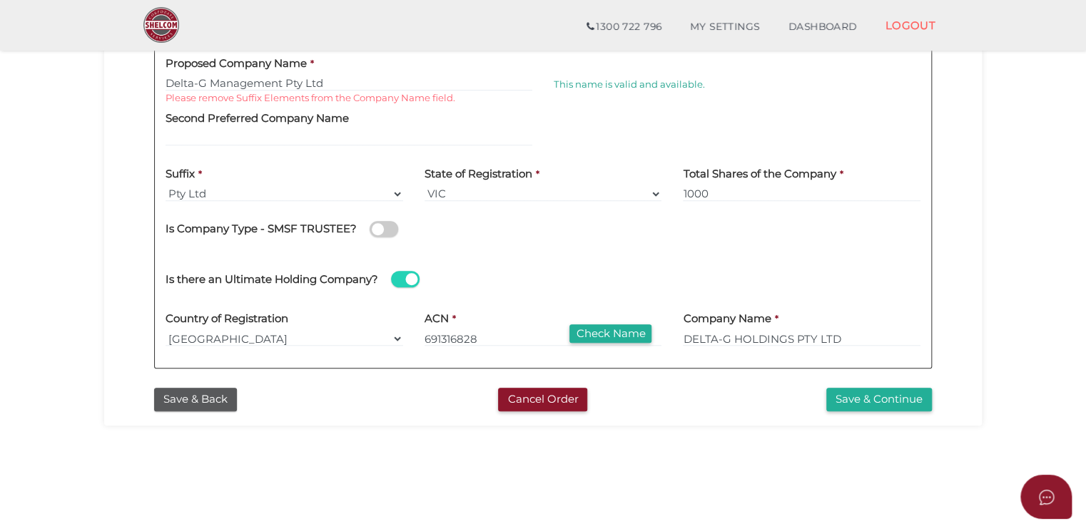
scroll to position [357, 0]
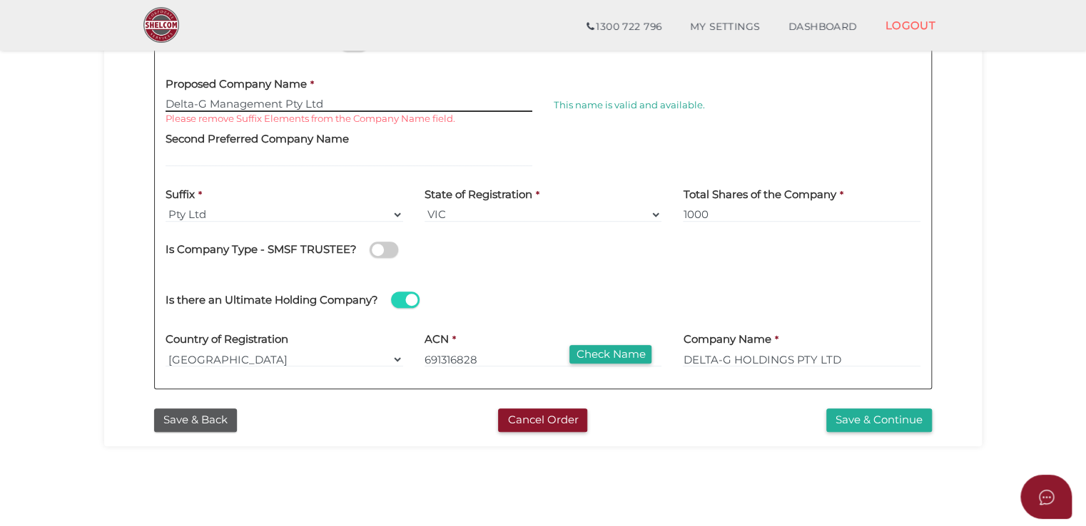
drag, startPoint x: 327, startPoint y: 105, endPoint x: 288, endPoint y: 103, distance: 38.6
click at [288, 103] on input "Delta-G Management Pty Ltd" at bounding box center [348, 104] width 367 height 16
type input "Delta-G Management"
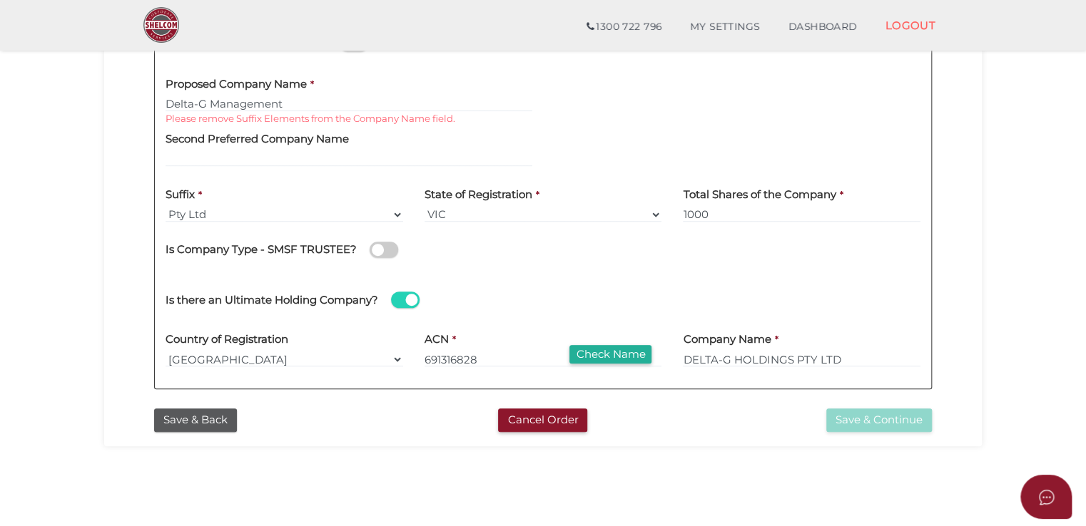
click at [9, 199] on section "Company Registration 43e06a2c85b6613e1c61de951fdd03c3 1 REGISTRATION REQUIREMEN…" at bounding box center [543, 124] width 1086 height 887
click at [882, 429] on button "Save & Continue" at bounding box center [879, 421] width 106 height 24
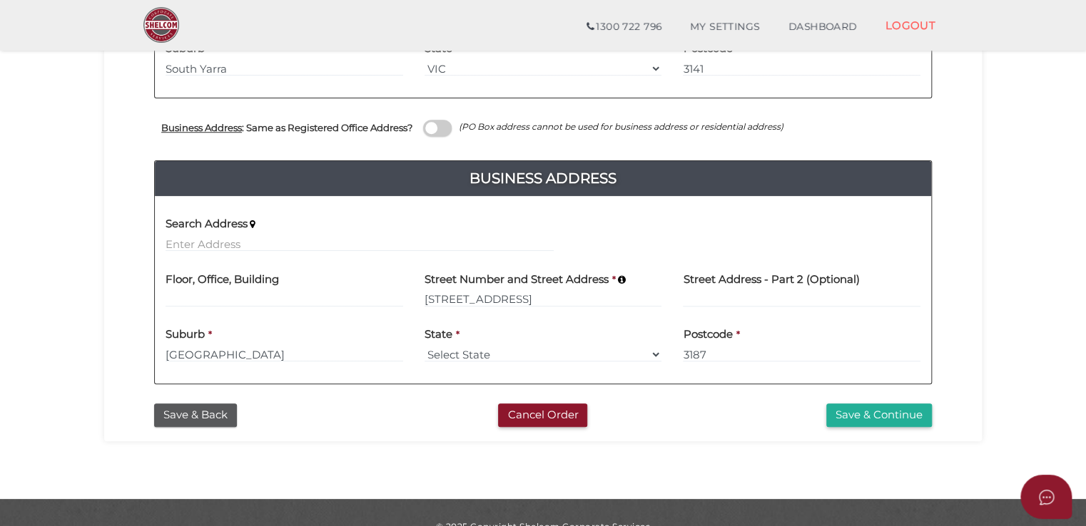
scroll to position [499, 0]
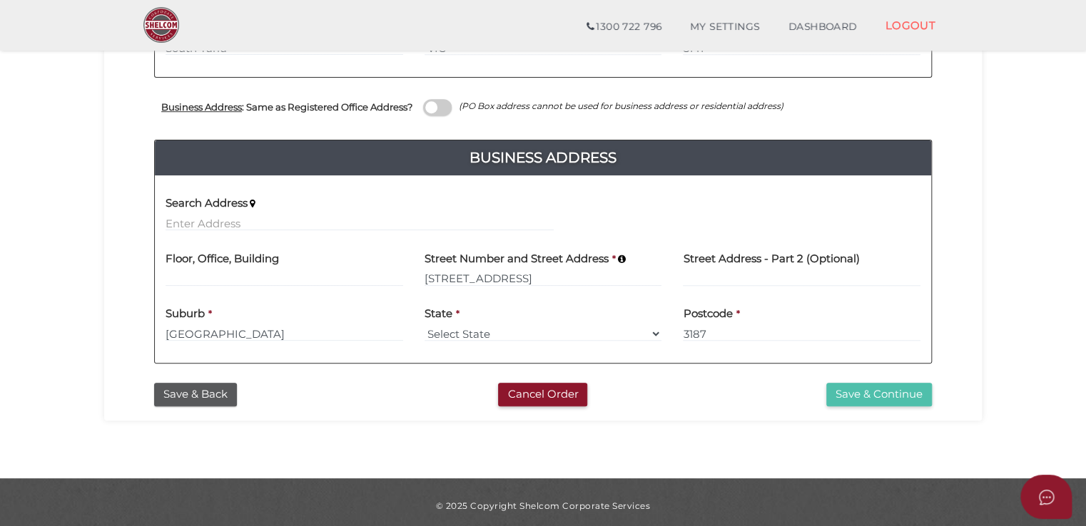
click at [883, 399] on button "Save & Continue" at bounding box center [879, 395] width 106 height 24
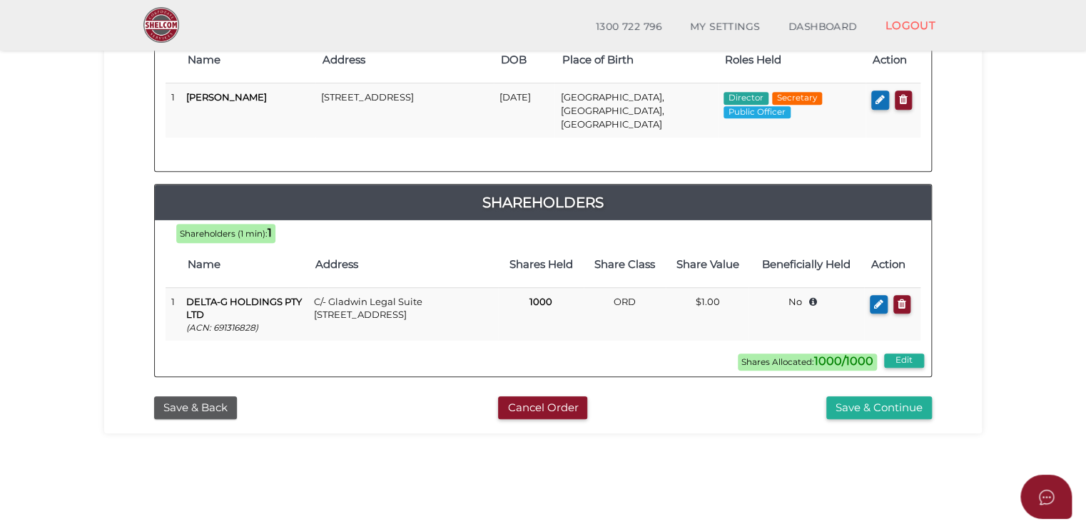
scroll to position [285, 0]
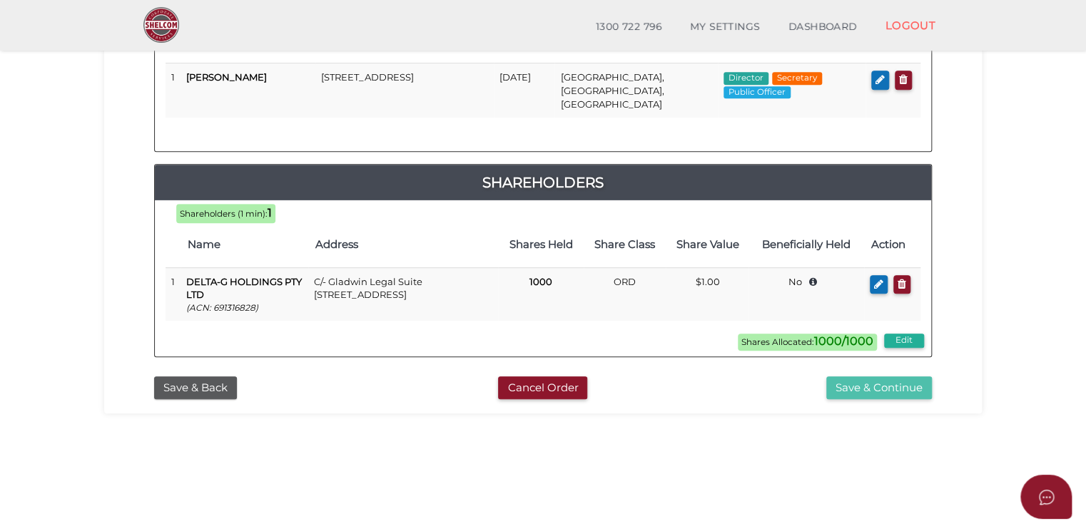
click at [842, 377] on button "Save & Continue" at bounding box center [879, 389] width 106 height 24
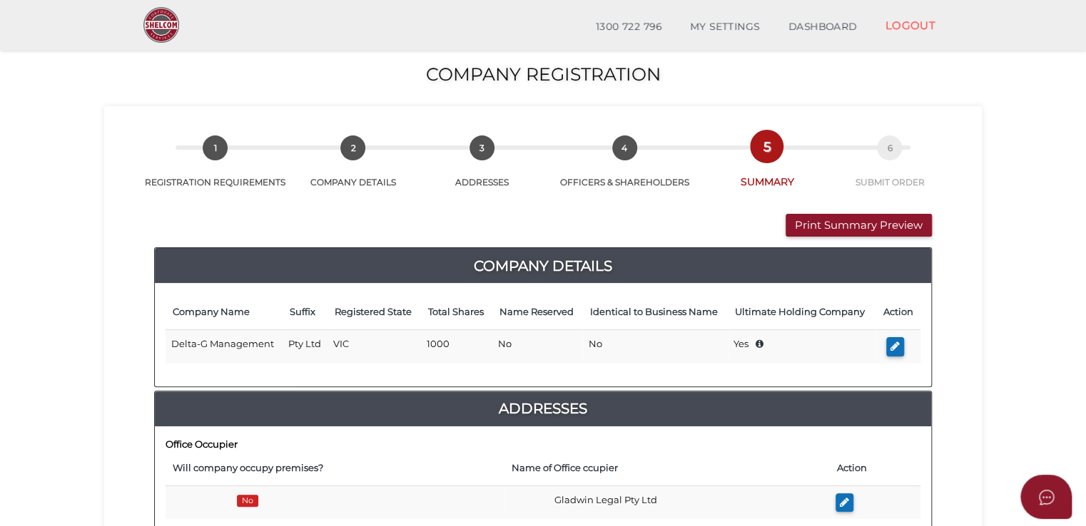
scroll to position [143, 0]
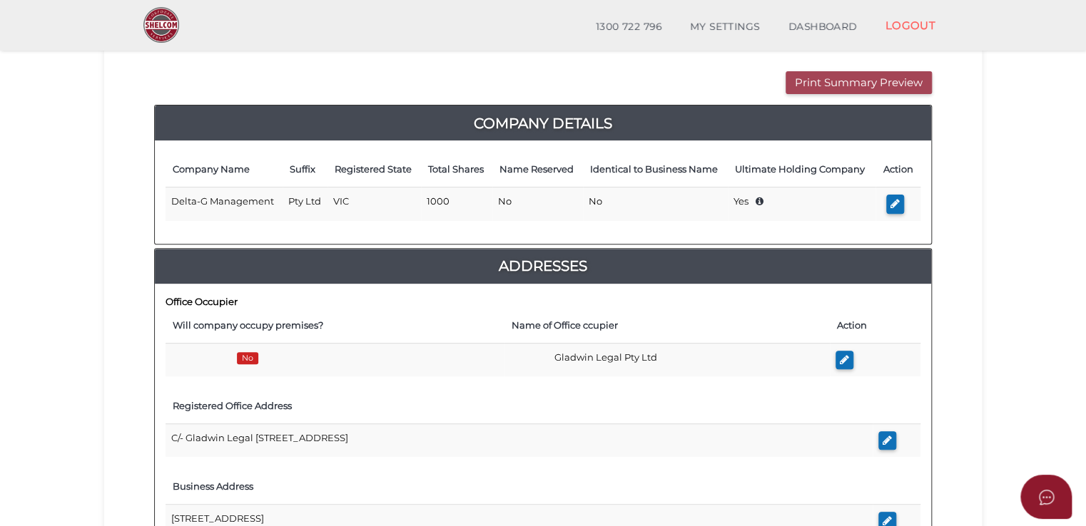
click at [803, 89] on button "Print Summary Preview" at bounding box center [858, 83] width 146 height 24
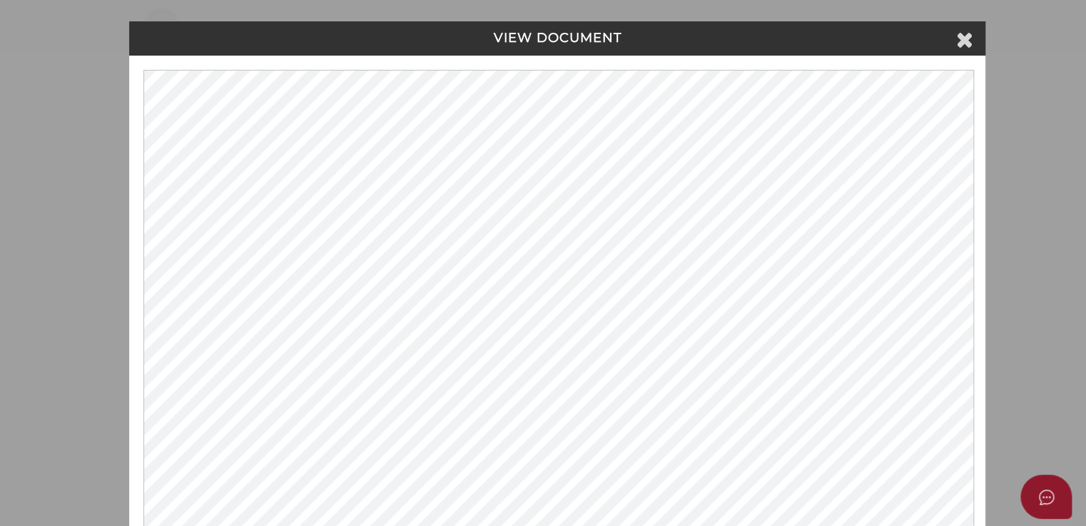
scroll to position [0, 0]
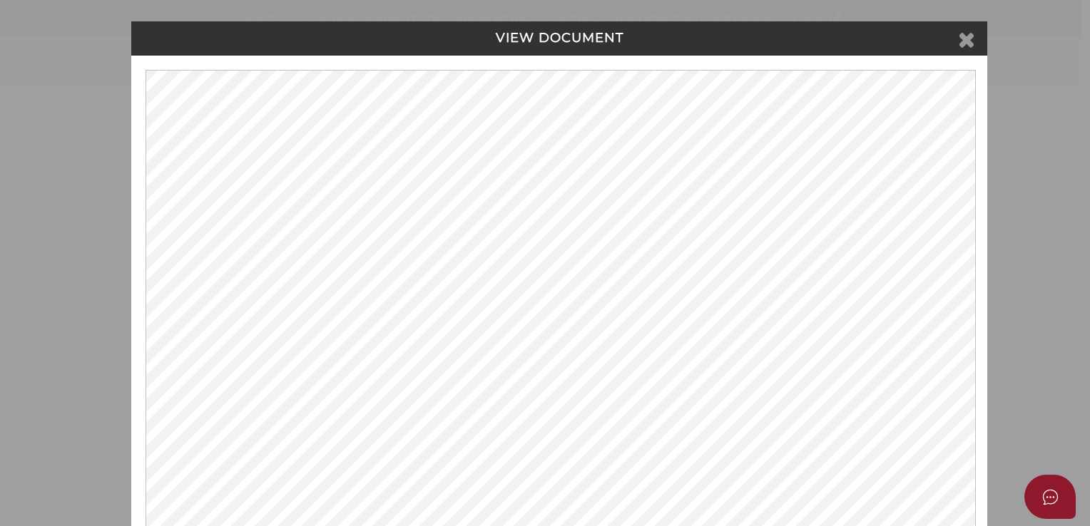
click at [962, 41] on icon at bounding box center [966, 39] width 17 height 21
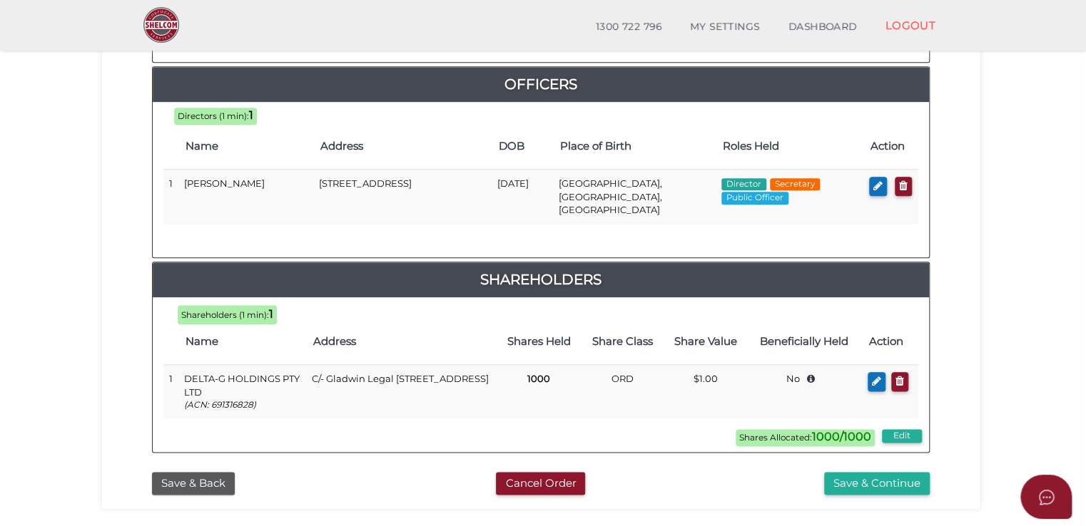
scroll to position [713, 0]
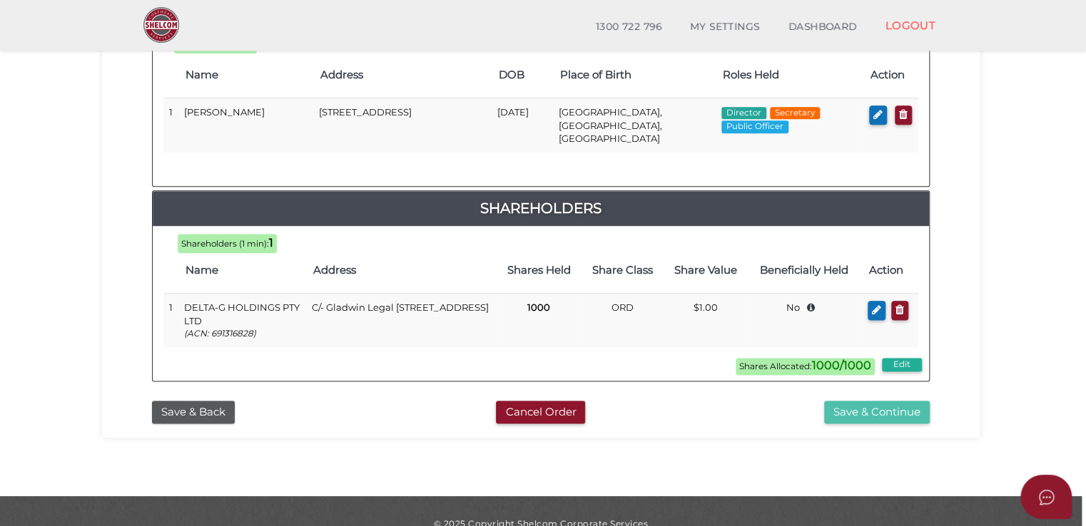
click at [842, 401] on button "Save & Continue" at bounding box center [877, 413] width 106 height 24
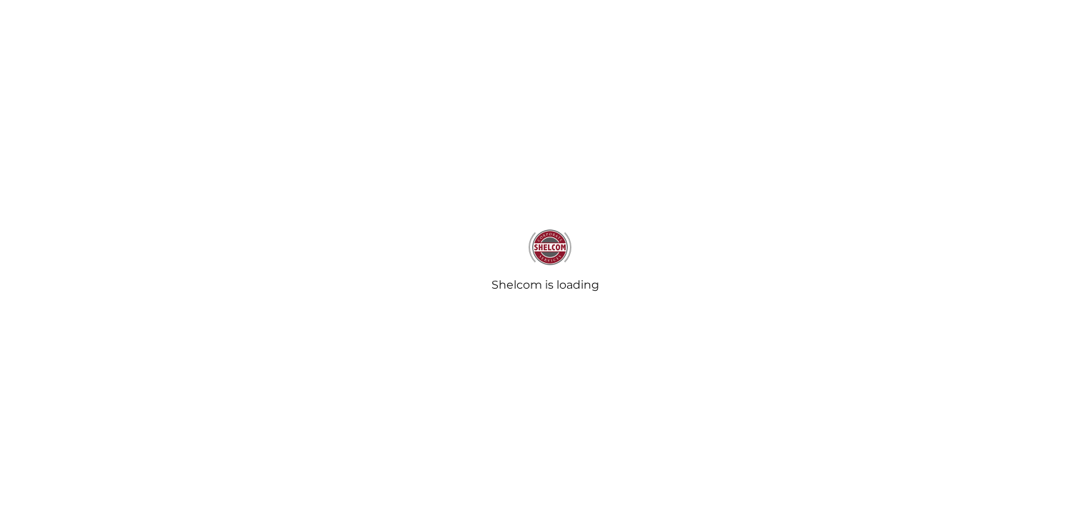
select select "Comb Binding"
select select "No"
radio input "true"
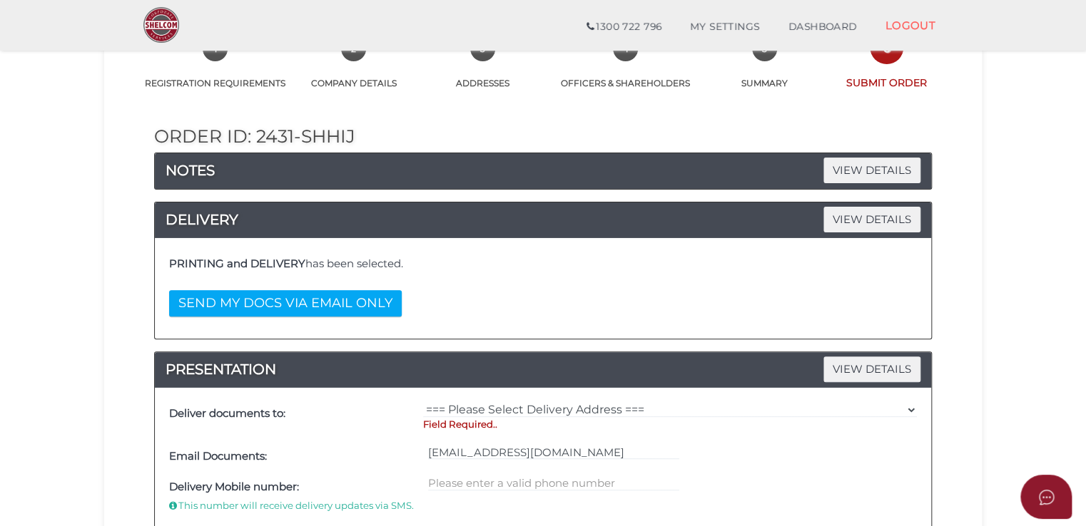
scroll to position [143, 0]
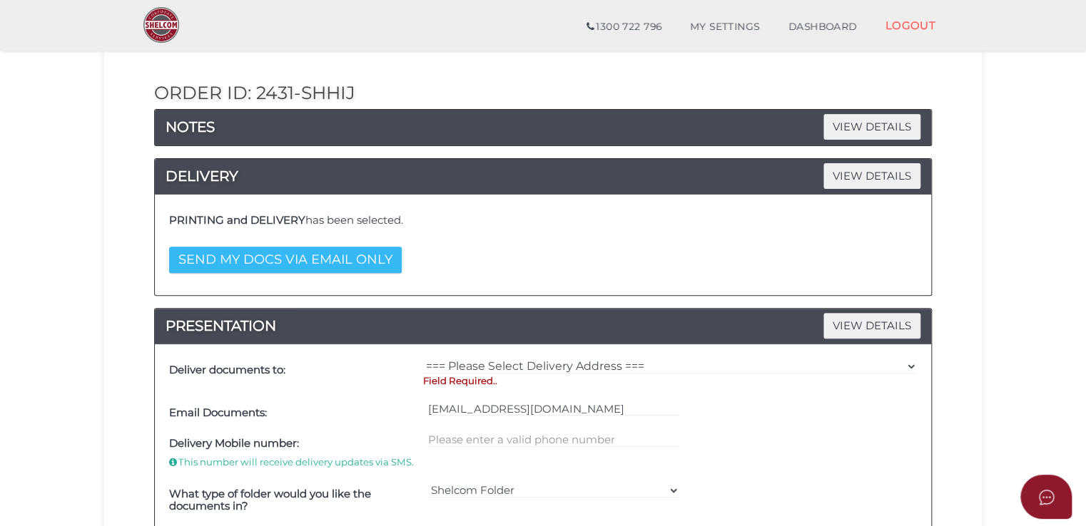
click at [318, 255] on button "SEND MY DOCS VIA EMAIL ONLY" at bounding box center [285, 260] width 233 height 26
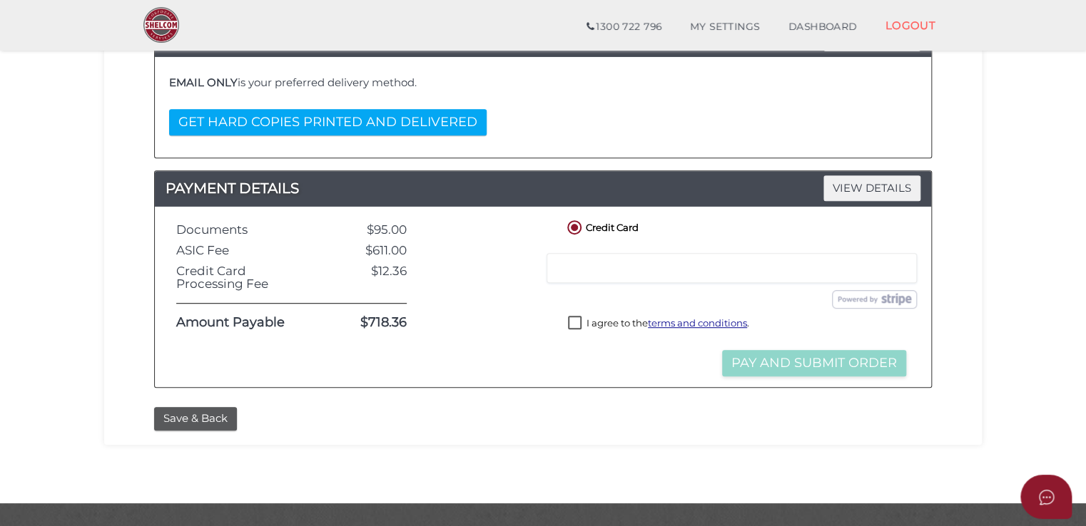
scroll to position [285, 0]
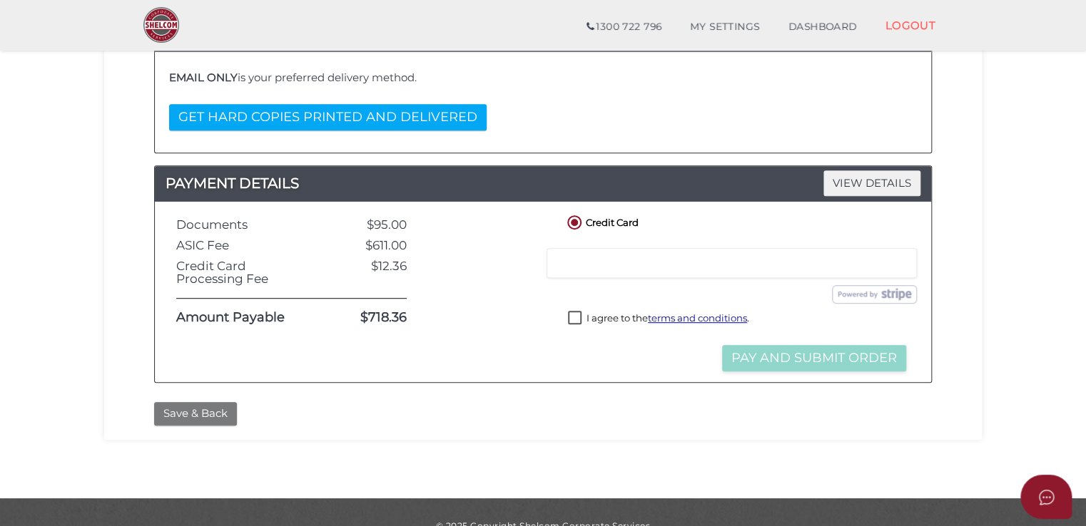
click at [210, 408] on button "Save & Back" at bounding box center [195, 414] width 83 height 24
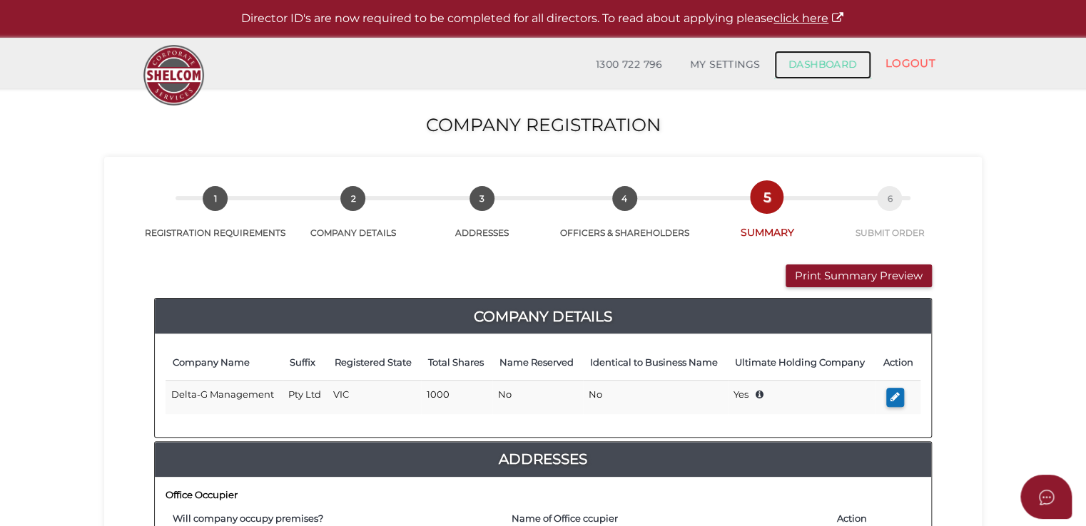
click at [830, 58] on link "DASHBOARD" at bounding box center [822, 65] width 97 height 29
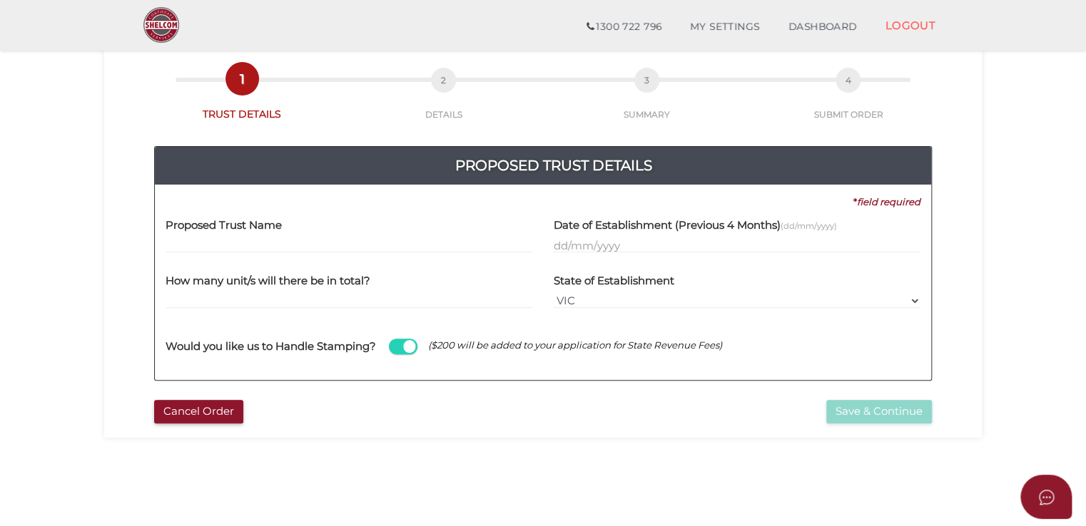
scroll to position [71, 0]
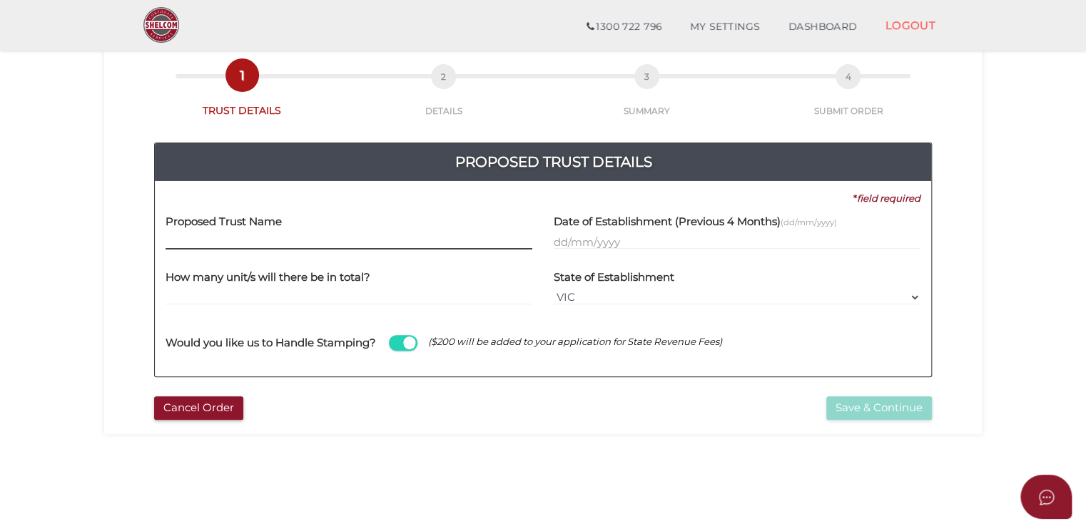
paste input "Delta-G AI Investments No.1"
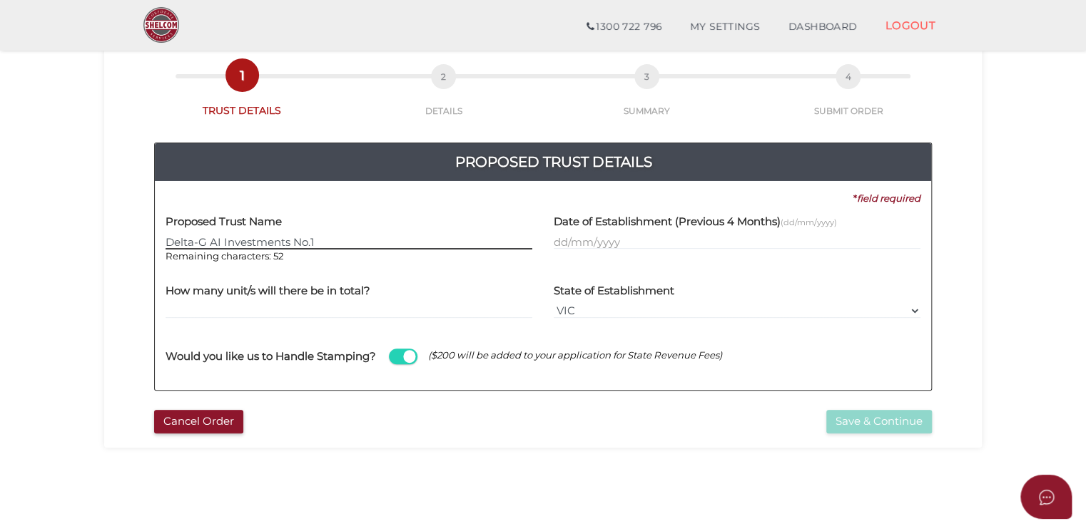
type input "Delta-G AI Investments No.1"
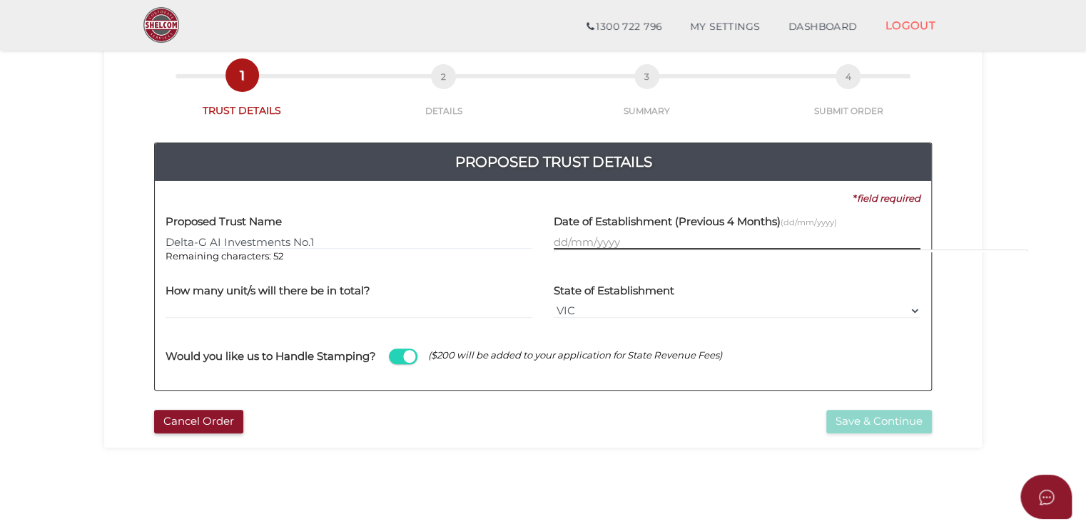
click at [585, 244] on input "text" at bounding box center [737, 242] width 367 height 16
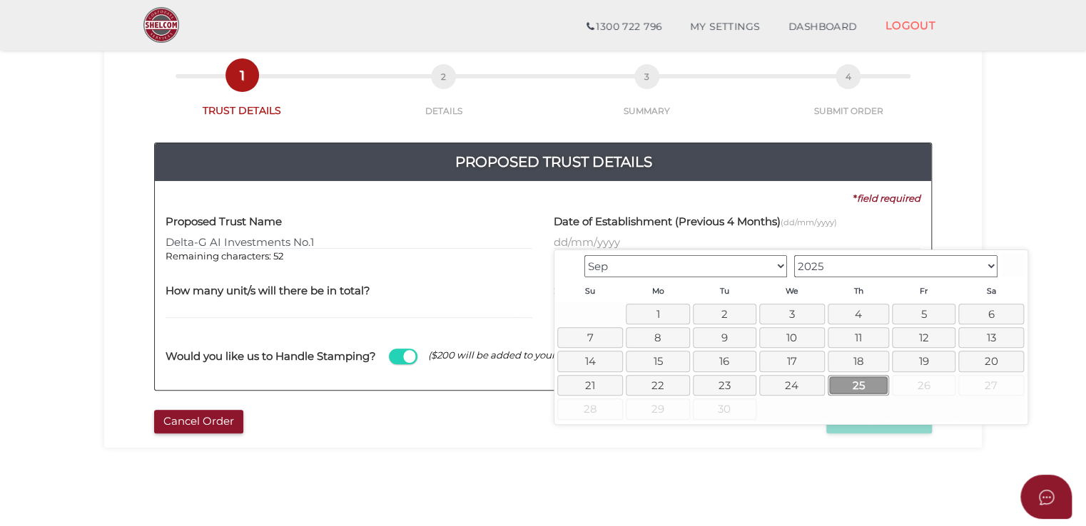
click at [877, 387] on link "25" at bounding box center [857, 385] width 61 height 21
type input "[DATE]"
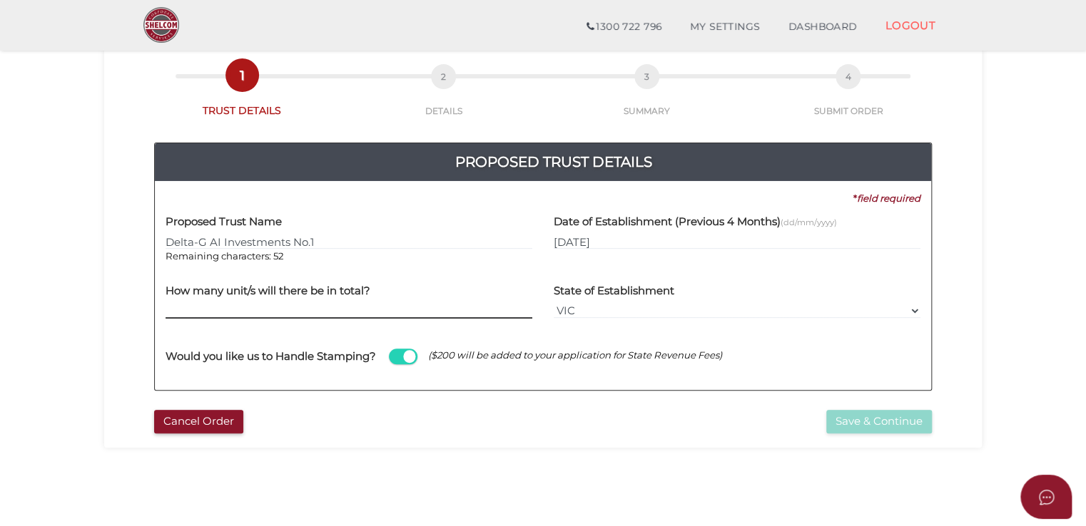
click at [307, 308] on input "text" at bounding box center [348, 311] width 367 height 16
type input "1000"
click at [542, 410] on div "Cancel Order" at bounding box center [342, 422] width 399 height 24
click at [855, 427] on button "Save & Continue" at bounding box center [879, 422] width 106 height 24
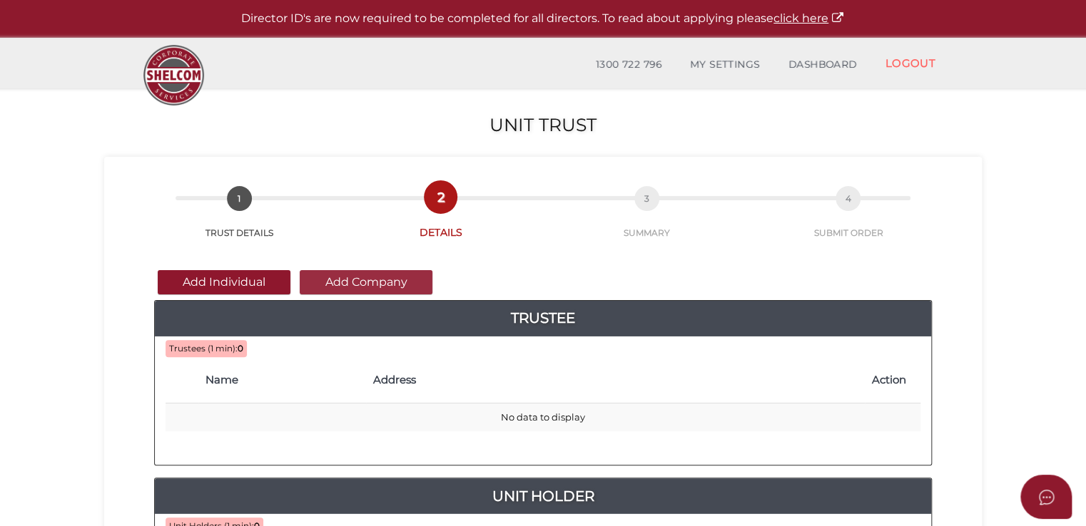
click at [392, 282] on button "Add Company" at bounding box center [366, 282] width 133 height 24
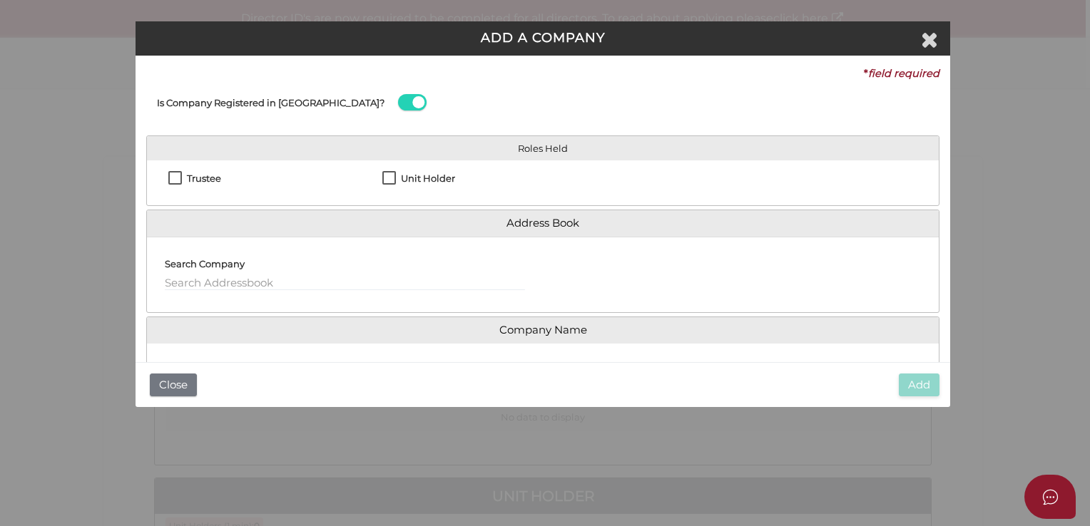
click at [173, 179] on label "Trustee" at bounding box center [194, 182] width 53 height 18
checkbox input "true"
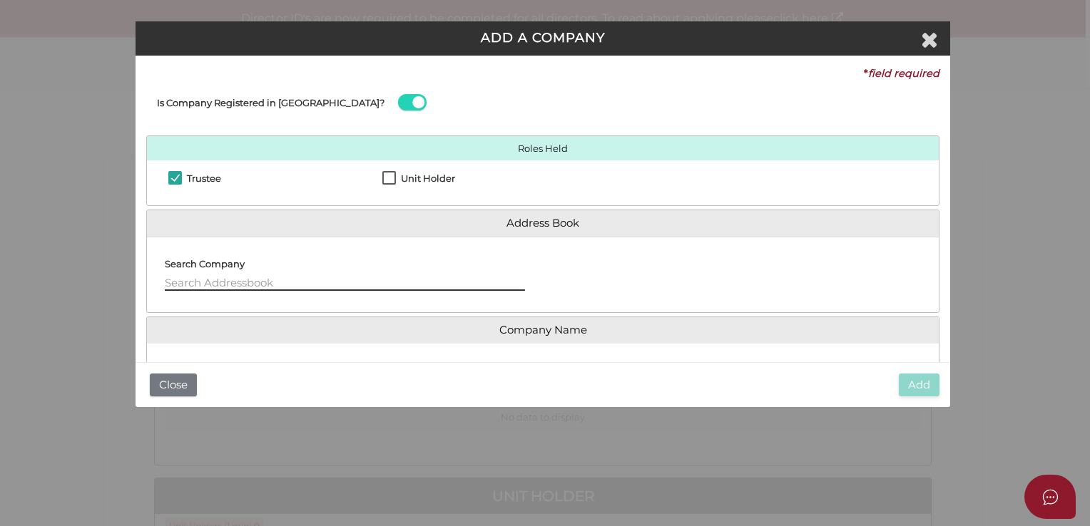
click at [252, 287] on input "text" at bounding box center [345, 283] width 360 height 16
paste input "Delta-G Holdings Pty Ltd"
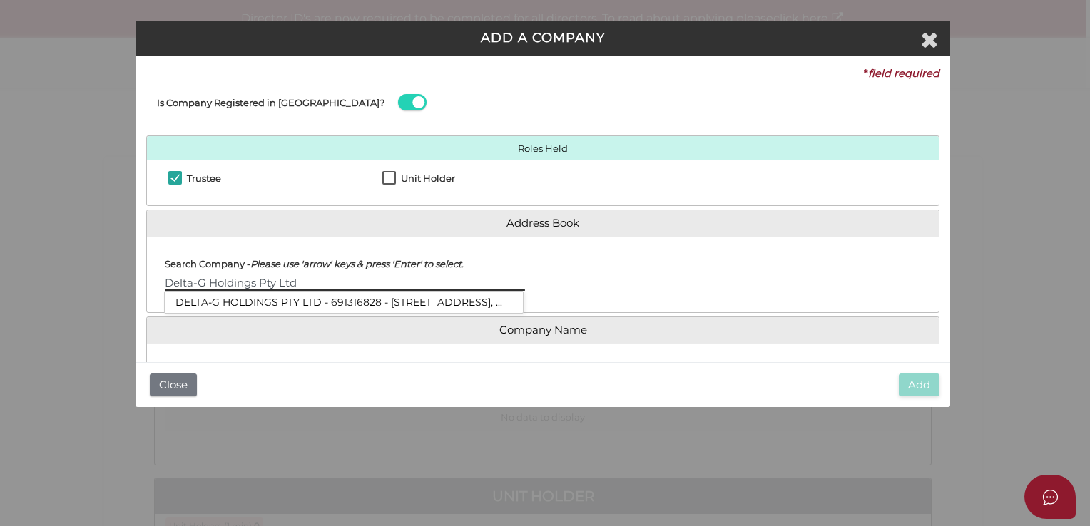
type input "Delta-G Holdings Pty Ltd"
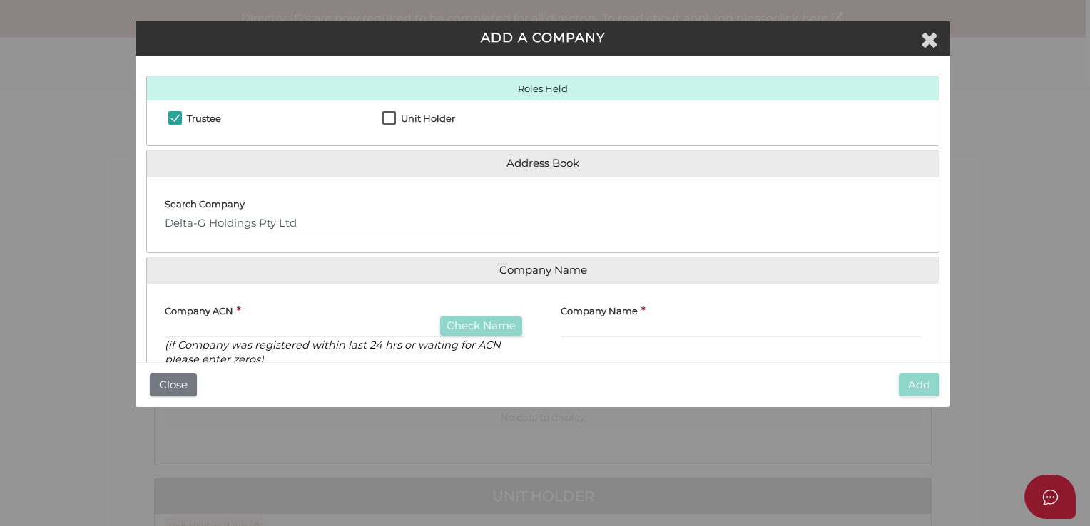
scroll to position [143, 0]
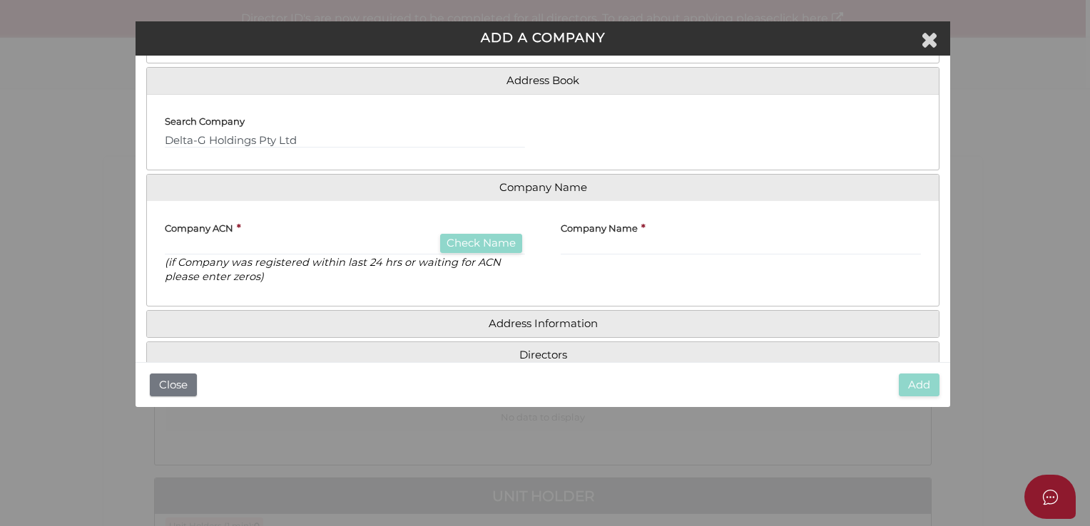
click at [324, 131] on div "Search Company Delta-G Holdings Pty Ltd" at bounding box center [345, 127] width 360 height 43
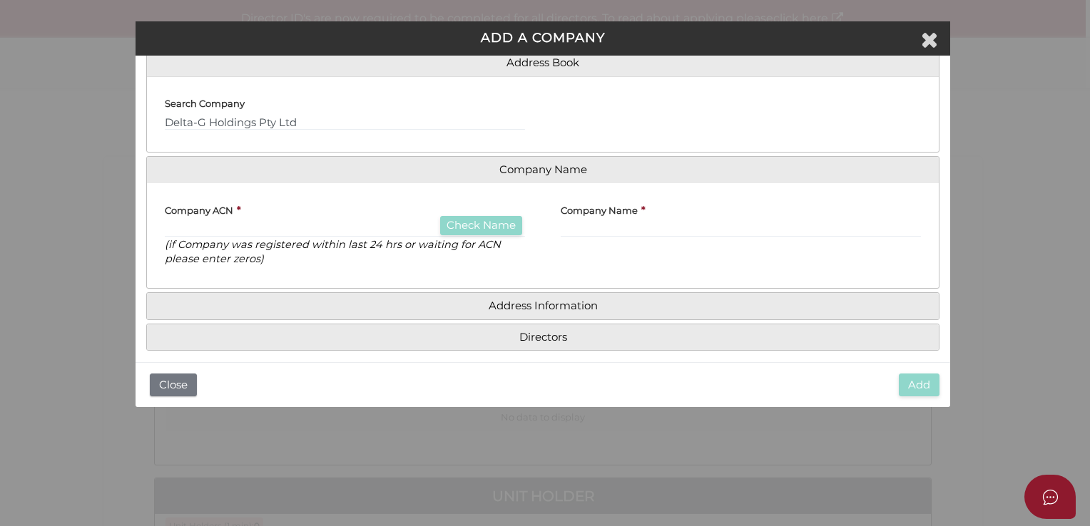
scroll to position [171, 0]
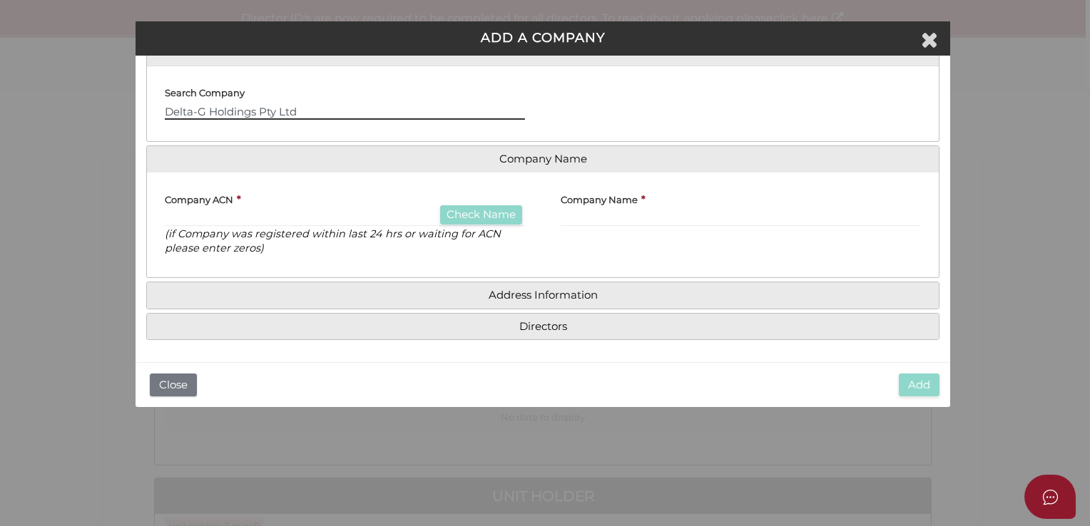
click at [317, 110] on input "Delta-G Holdings Pty Ltd" at bounding box center [345, 112] width 360 height 16
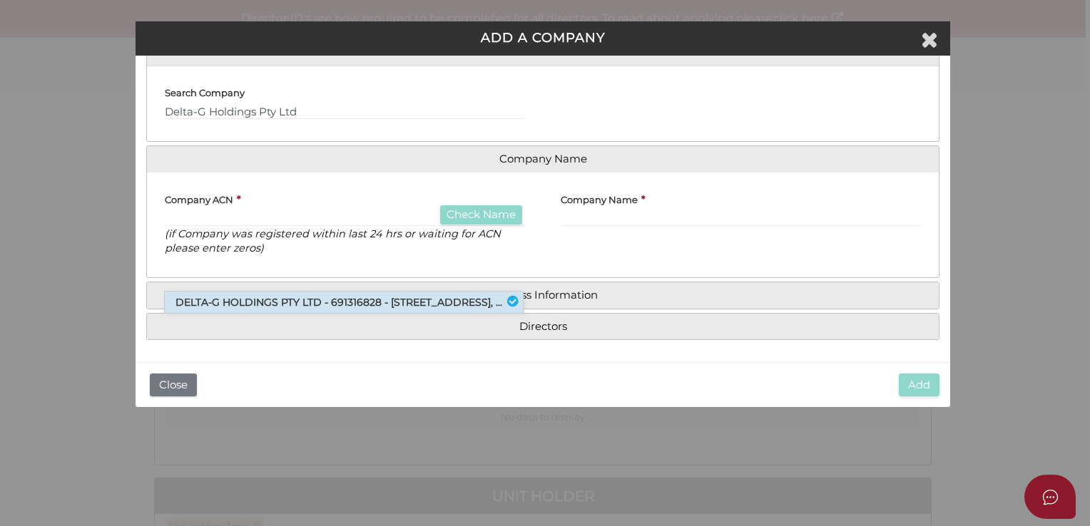
click at [308, 301] on li "DELTA-G HOLDINGS PTY LTD - 691316828 - [STREET_ADDRESS], ..." at bounding box center [344, 302] width 358 height 21
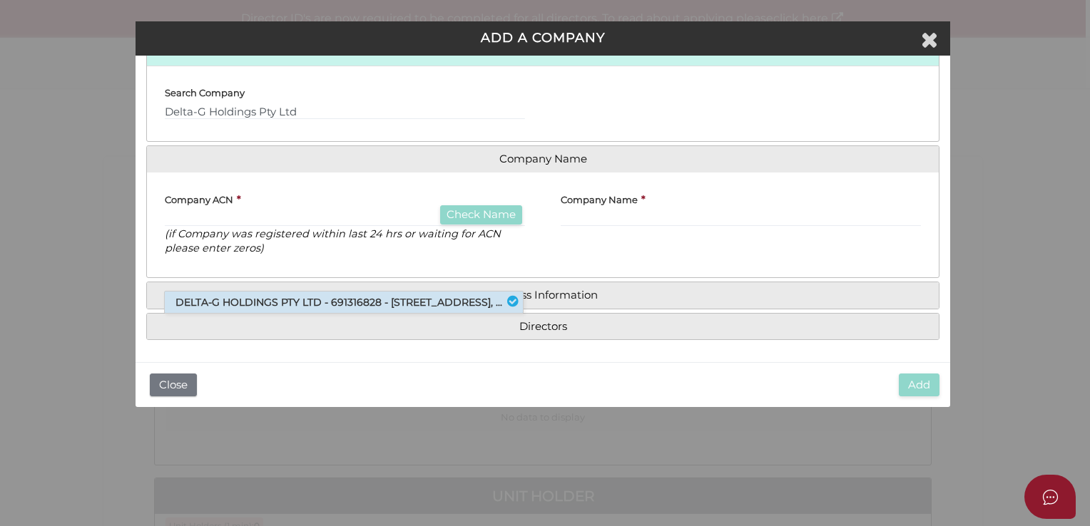
type input "691316828"
type input "DELTA-G HOLDINGS PTY LTD"
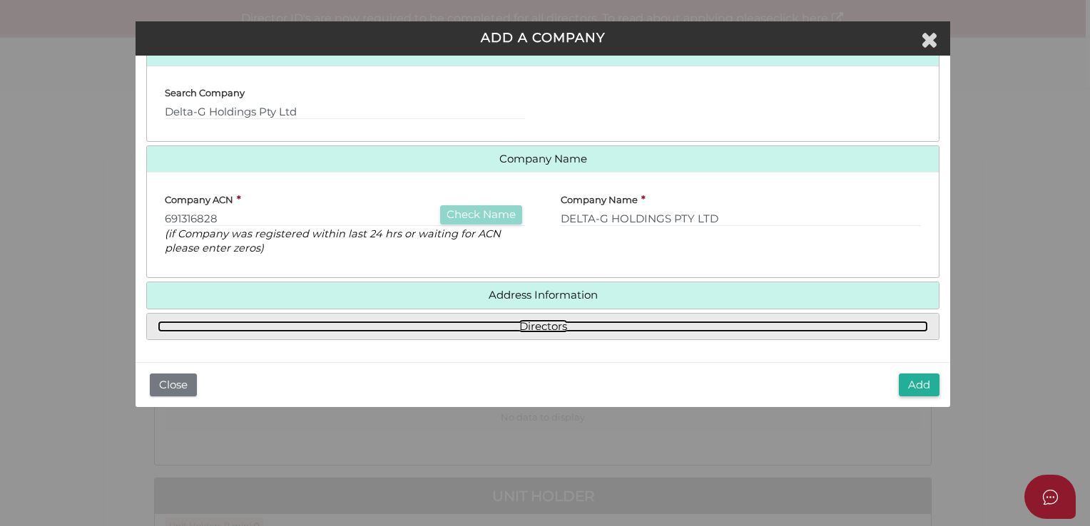
click at [527, 322] on link "Directors" at bounding box center [543, 327] width 770 height 12
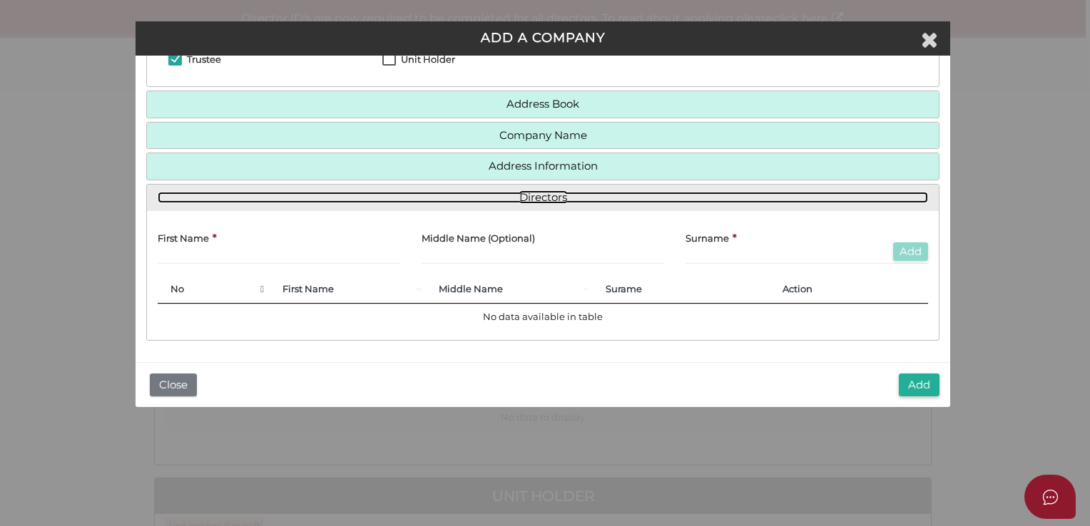
scroll to position [118, 0]
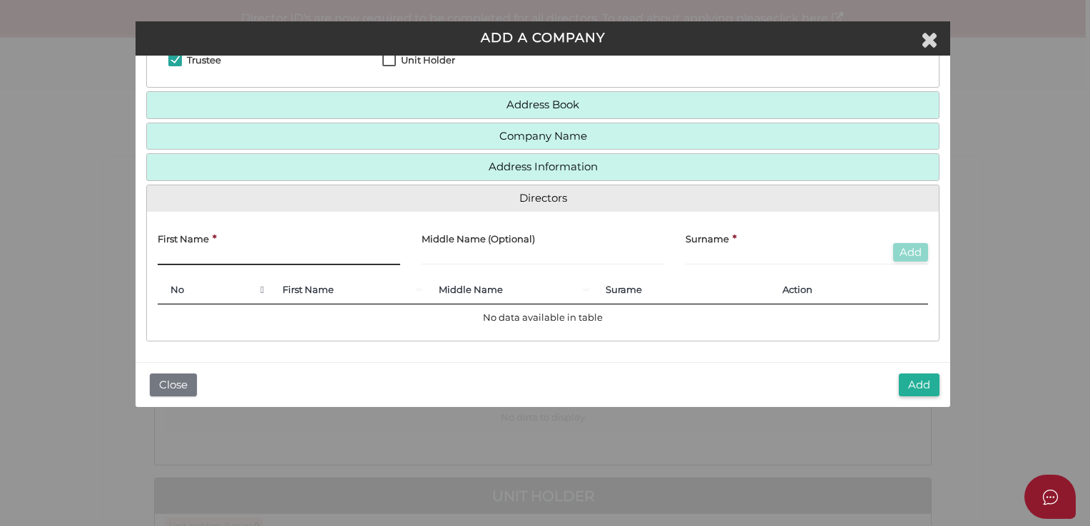
click at [230, 261] on input "text" at bounding box center [279, 258] width 243 height 16
drag, startPoint x: 268, startPoint y: 255, endPoint x: 240, endPoint y: 256, distance: 28.5
click at [240, 256] on input "[PERSON_NAME]" at bounding box center [279, 258] width 243 height 16
paste input "zewach"
drag, startPoint x: 238, startPoint y: 258, endPoint x: 195, endPoint y: 260, distance: 43.6
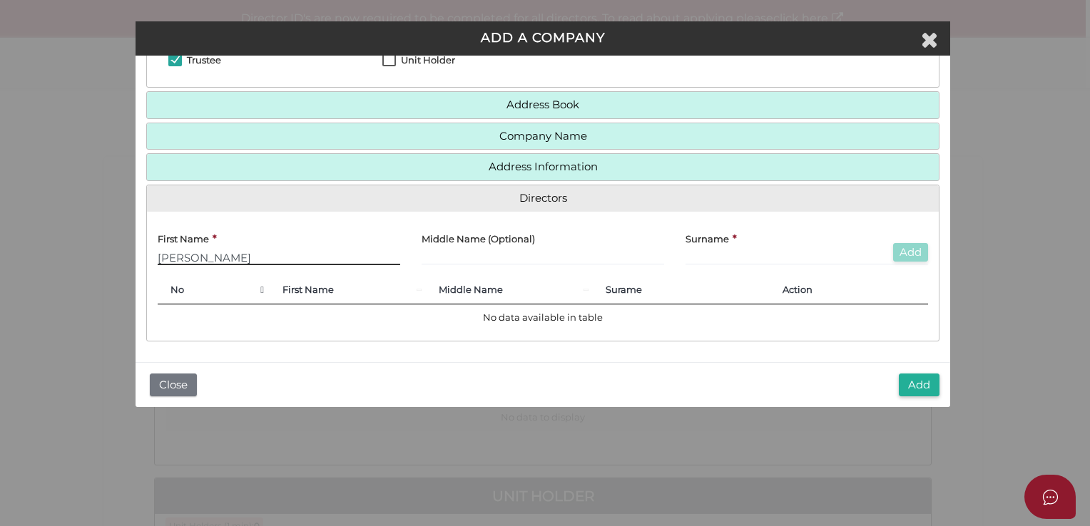
click at [195, 260] on input "[PERSON_NAME]" at bounding box center [279, 258] width 243 height 16
type input "[PERSON_NAME]"
click at [447, 258] on input "text" at bounding box center [543, 258] width 243 height 16
paste input "[PERSON_NAME]"
type input "[PERSON_NAME]"
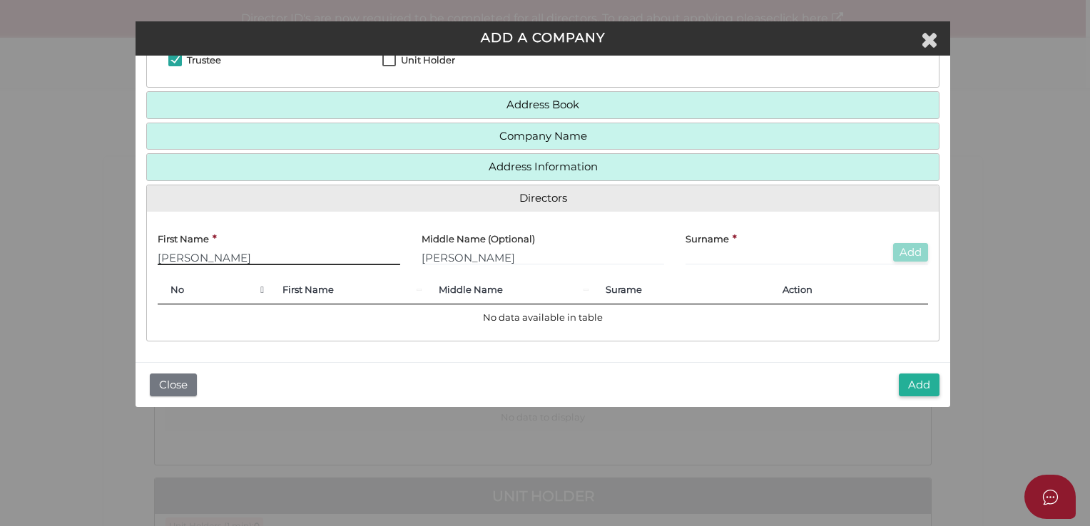
drag, startPoint x: 287, startPoint y: 258, endPoint x: 240, endPoint y: 264, distance: 48.2
click at [240, 264] on input "[PERSON_NAME]" at bounding box center [279, 258] width 243 height 16
click at [703, 252] on input "text" at bounding box center [807, 258] width 243 height 16
paste input "Szewach"
type input "Szewach"
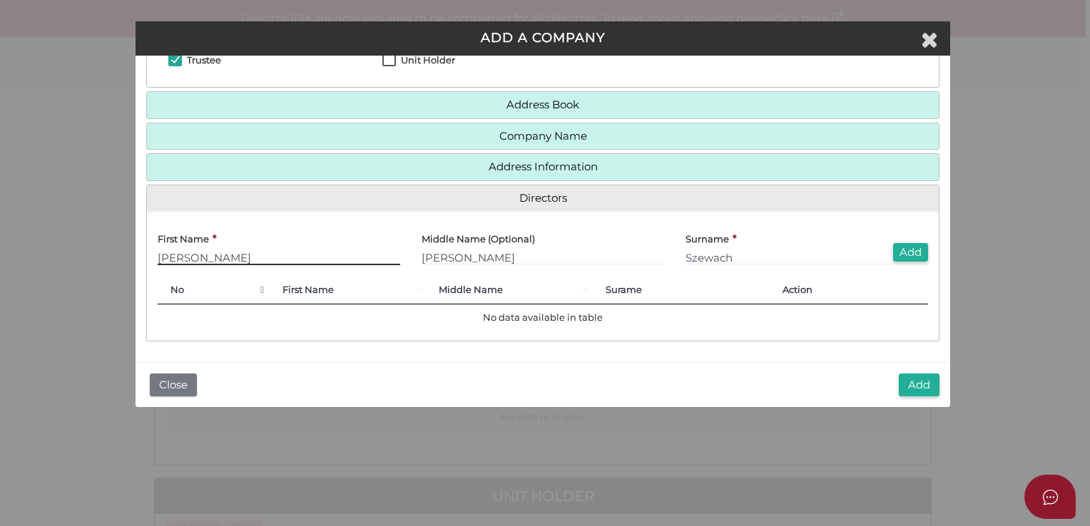
drag, startPoint x: 296, startPoint y: 253, endPoint x: 195, endPoint y: 255, distance: 101.3
click at [195, 255] on input "Simon Hayden Szewach" at bounding box center [279, 258] width 243 height 16
type input "Simon"
click at [902, 245] on button "Add" at bounding box center [910, 252] width 35 height 19
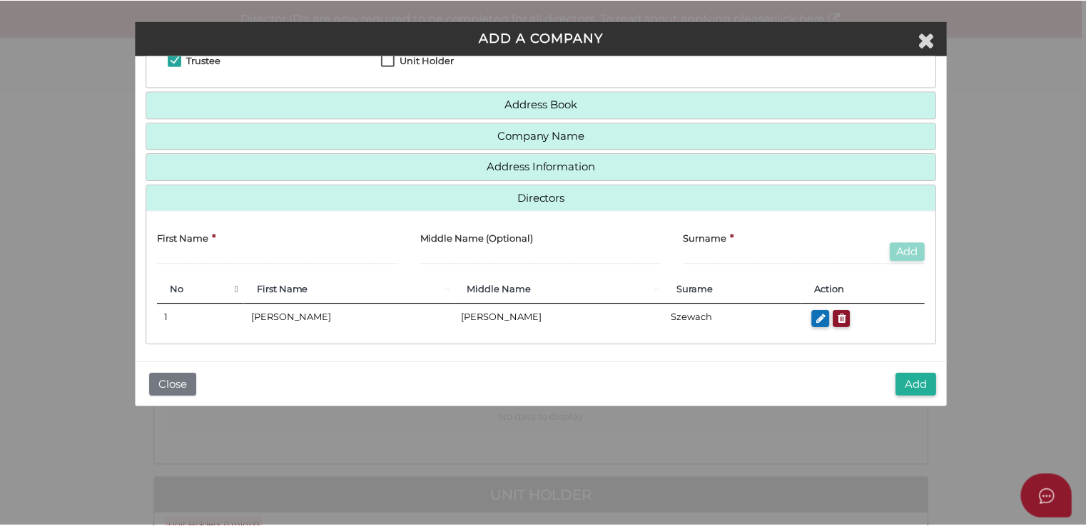
scroll to position [123, 0]
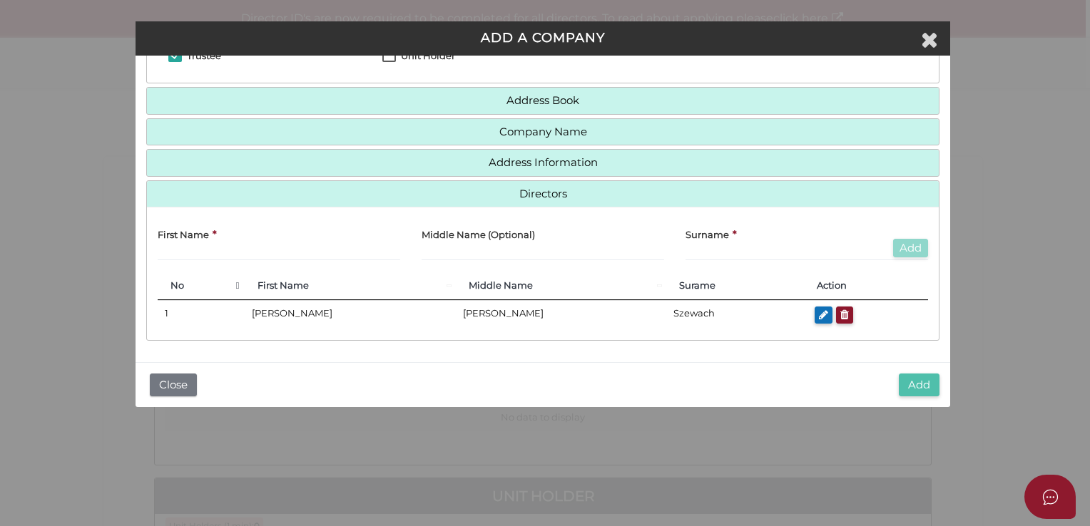
click at [928, 389] on button "Add" at bounding box center [919, 386] width 41 height 24
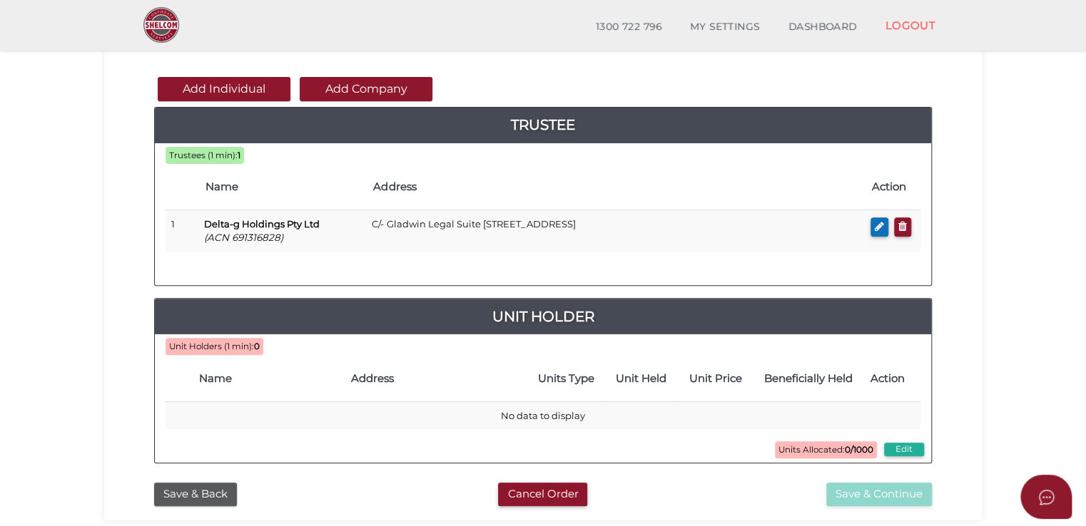
scroll to position [214, 0]
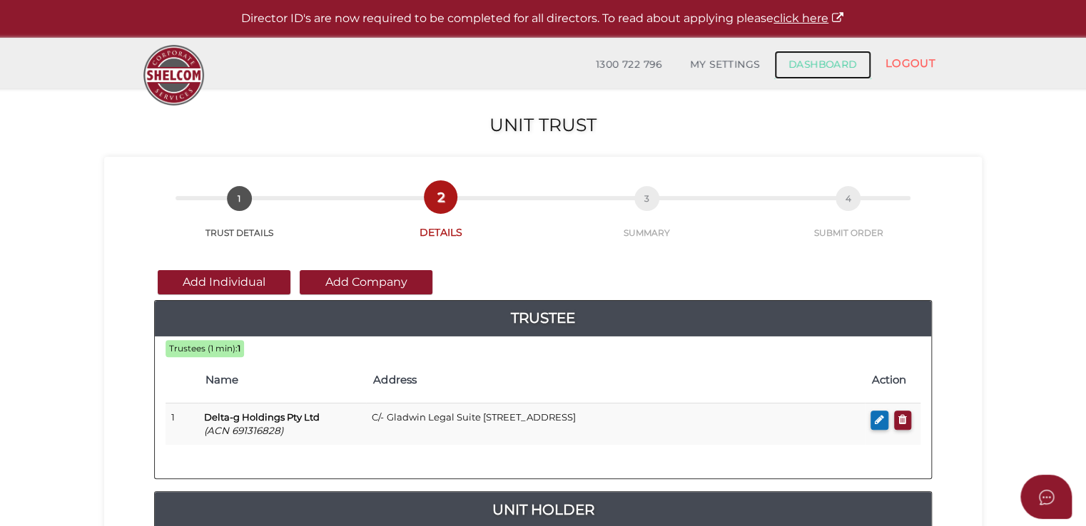
click at [842, 68] on link "DASHBOARD" at bounding box center [822, 65] width 97 height 29
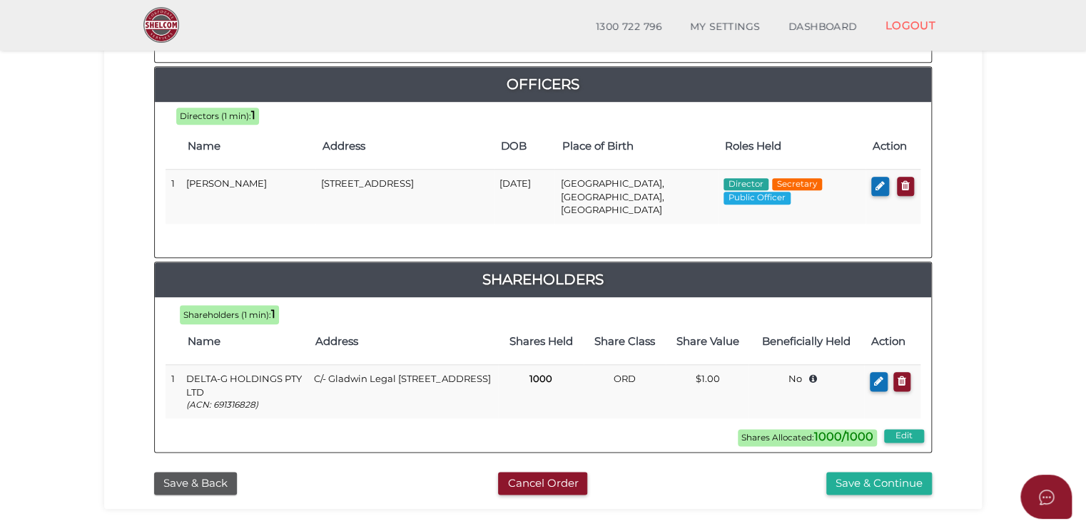
scroll to position [713, 0]
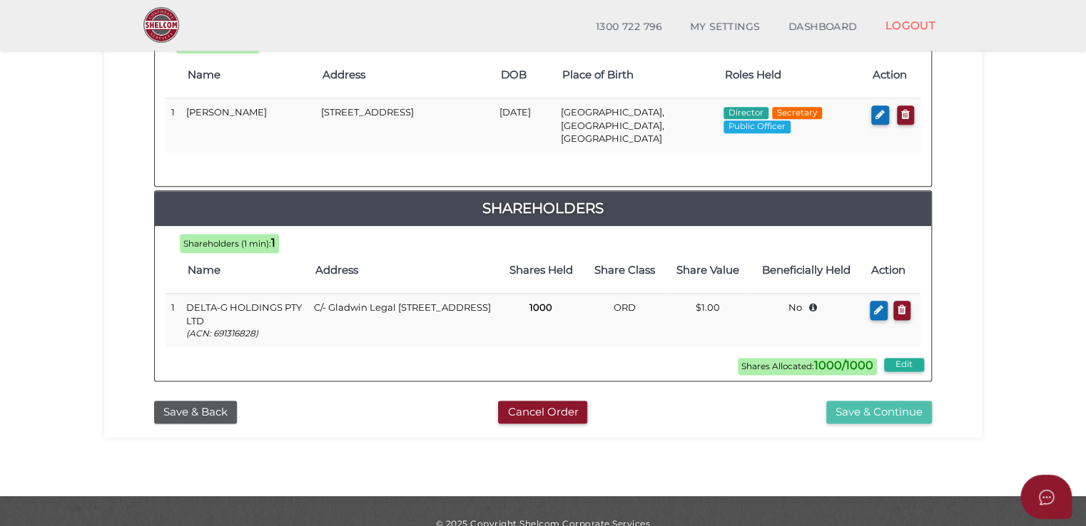
click at [862, 401] on button "Save & Continue" at bounding box center [879, 413] width 106 height 24
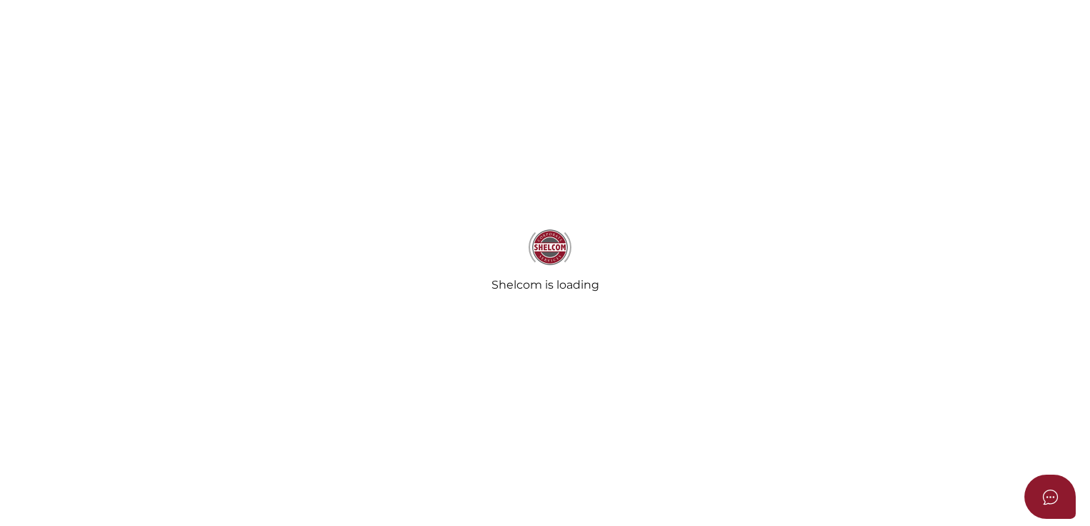
select select "Comb Binding"
select select "No"
radio input "true"
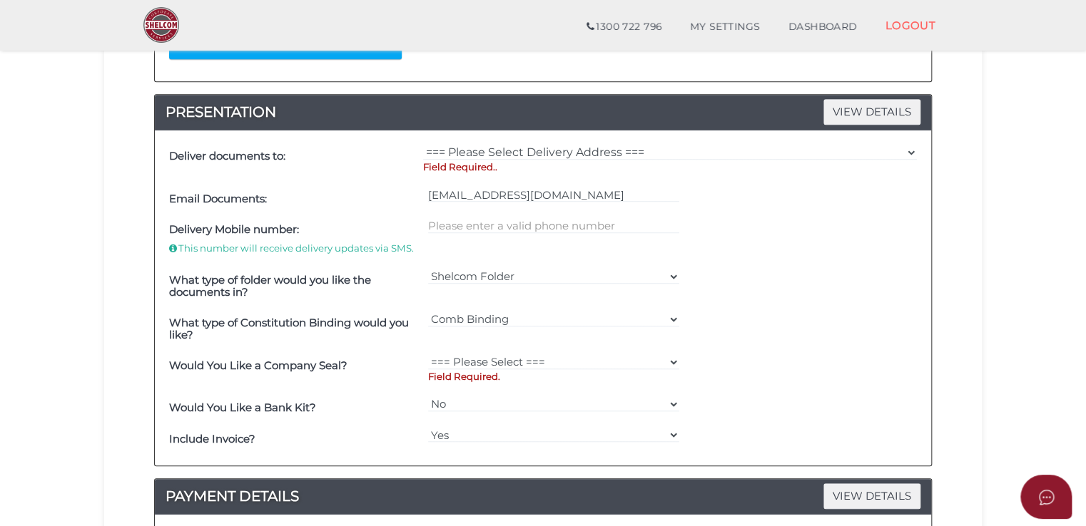
scroll to position [428, 0]
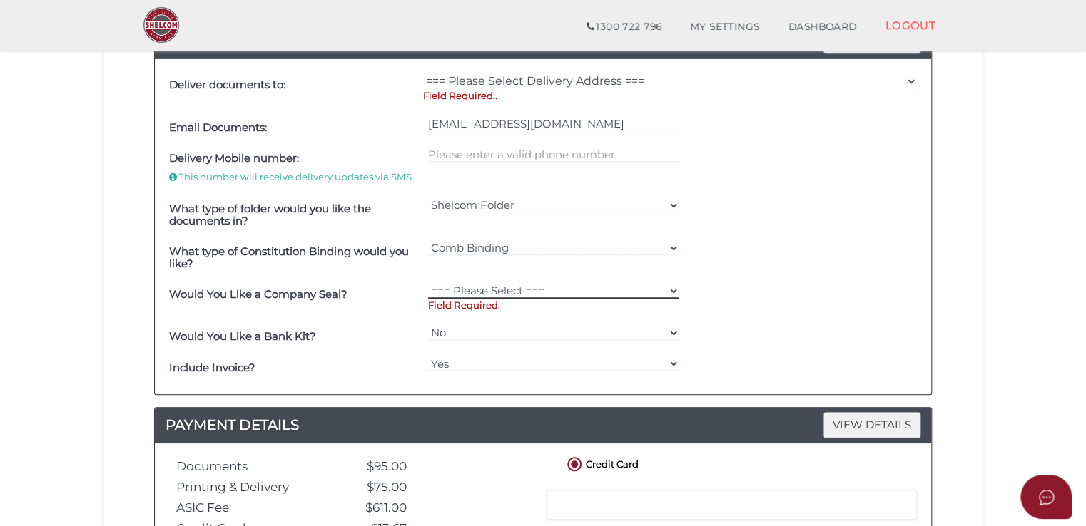
click at [549, 286] on select "=== Please Select === Fold Seal $50 No Seal" at bounding box center [554, 291] width 252 height 16
select select "0"
click at [428, 283] on select "=== Please Select === Fold Seal $50 No Seal" at bounding box center [554, 291] width 252 height 16
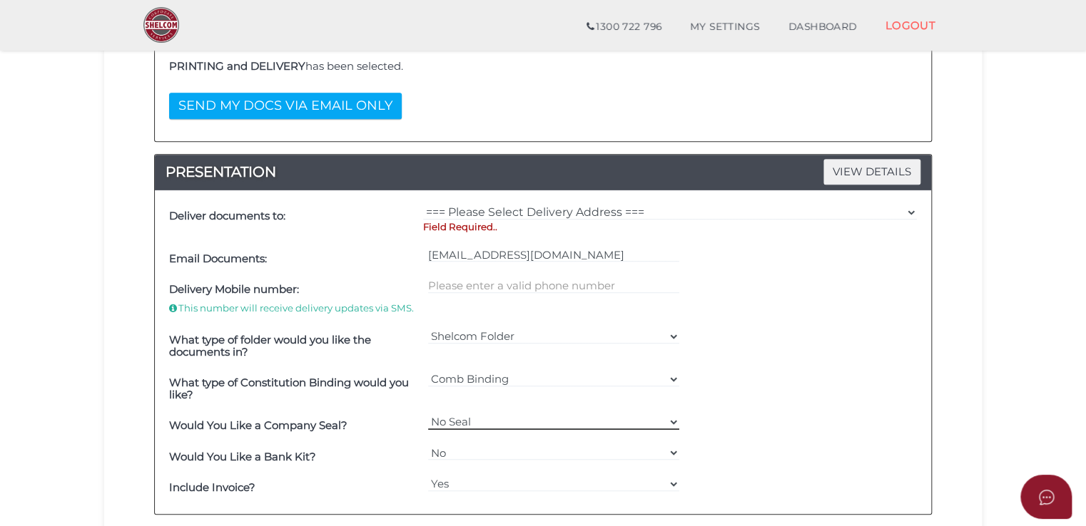
scroll to position [214, 0]
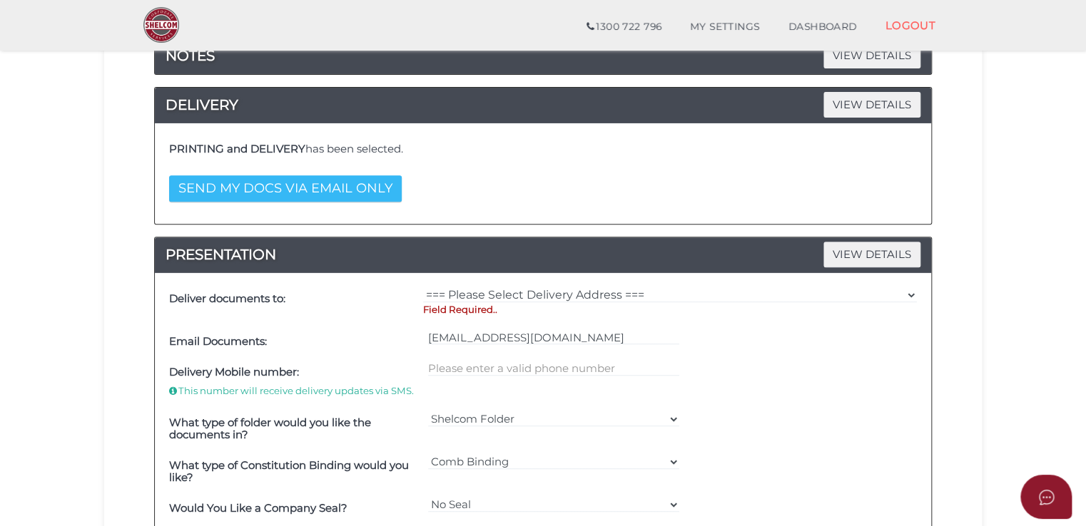
click at [294, 187] on button "SEND MY DOCS VIA EMAIL ONLY" at bounding box center [285, 188] width 233 height 26
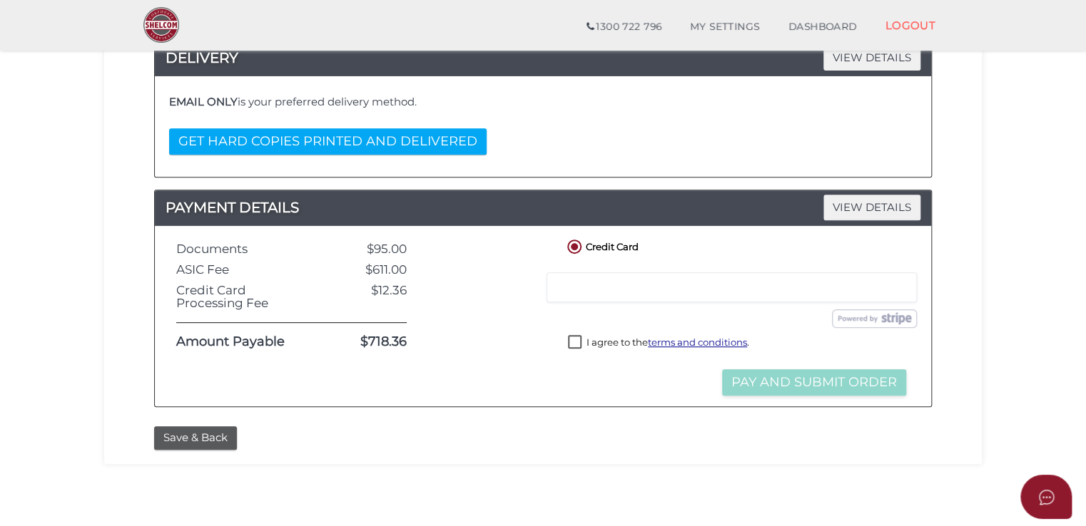
scroll to position [285, 0]
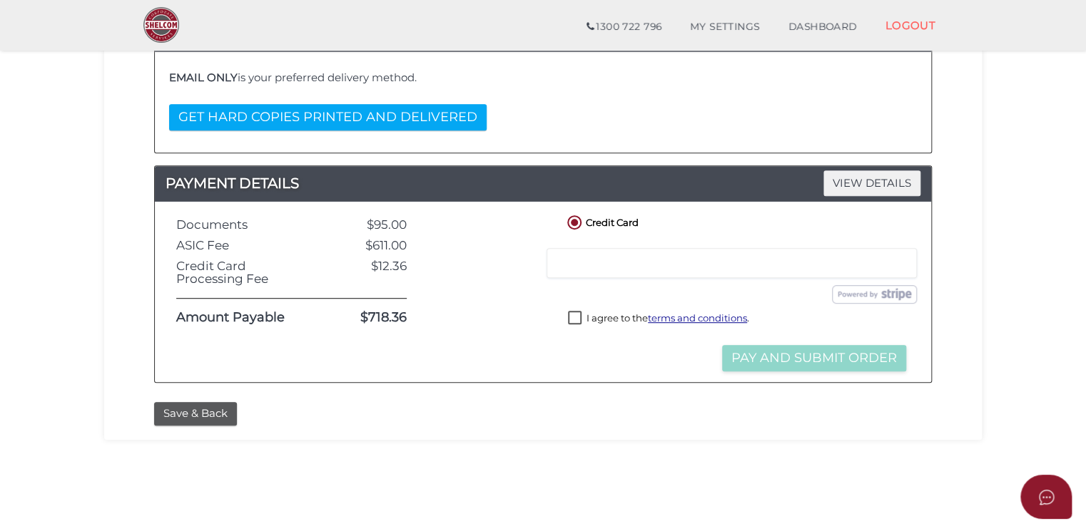
click at [579, 315] on label "I agree to the terms and conditions ." at bounding box center [658, 320] width 181 height 18
checkbox input "true"
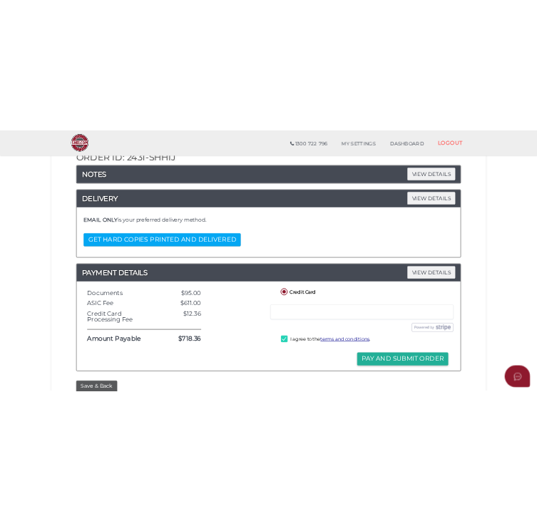
scroll to position [214, 0]
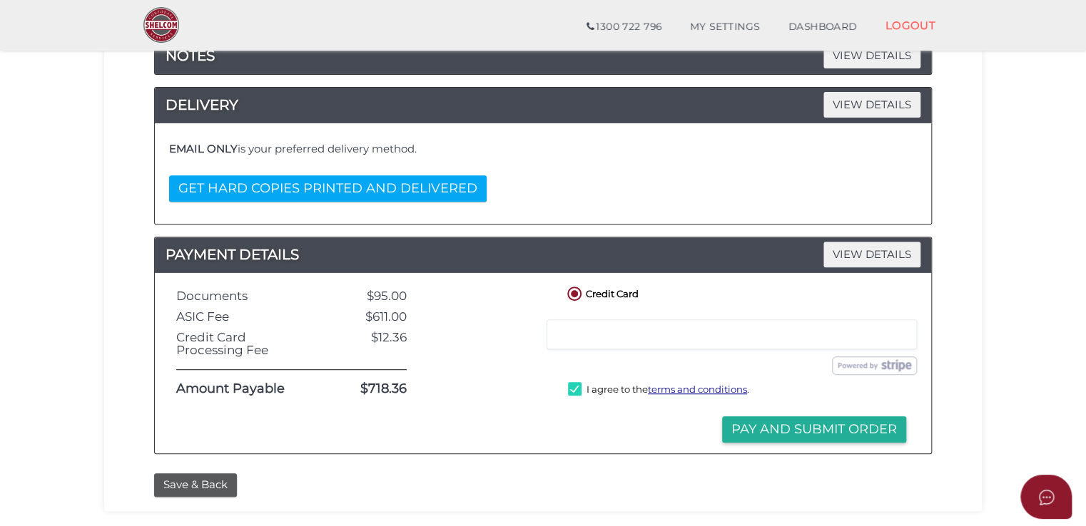
click at [491, 410] on div at bounding box center [485, 364] width 136 height 160
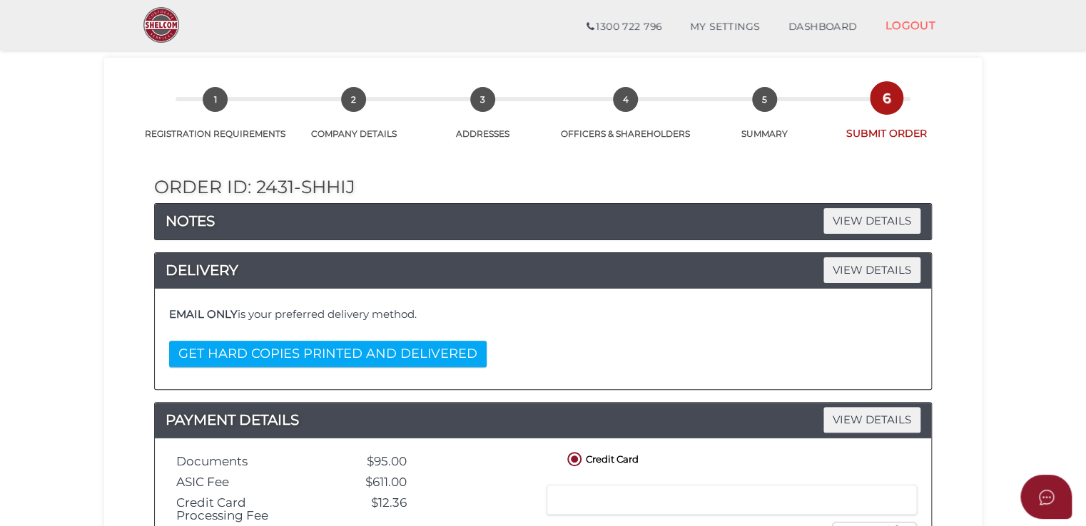
scroll to position [24, 0]
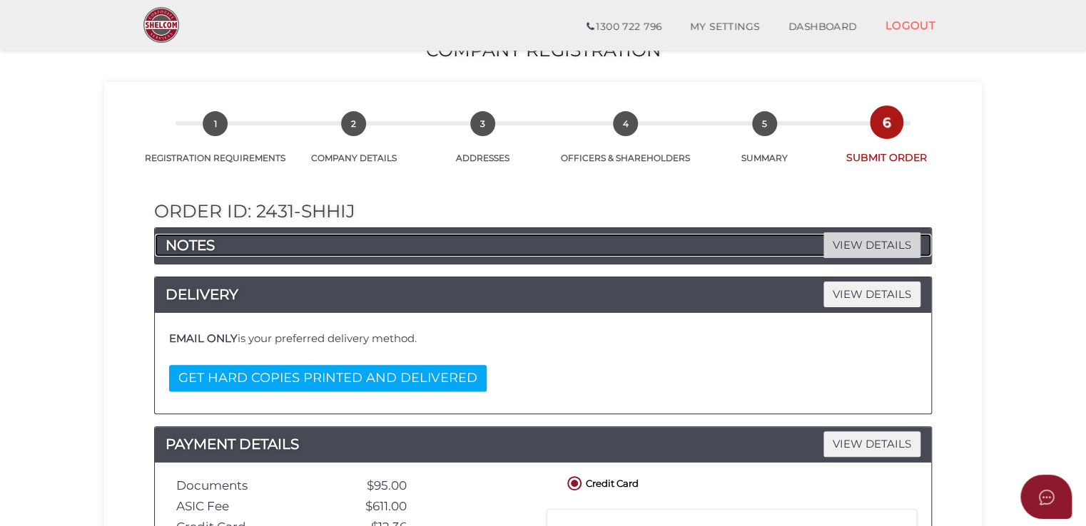
click at [858, 238] on span "VIEW DETAILS" at bounding box center [871, 245] width 97 height 25
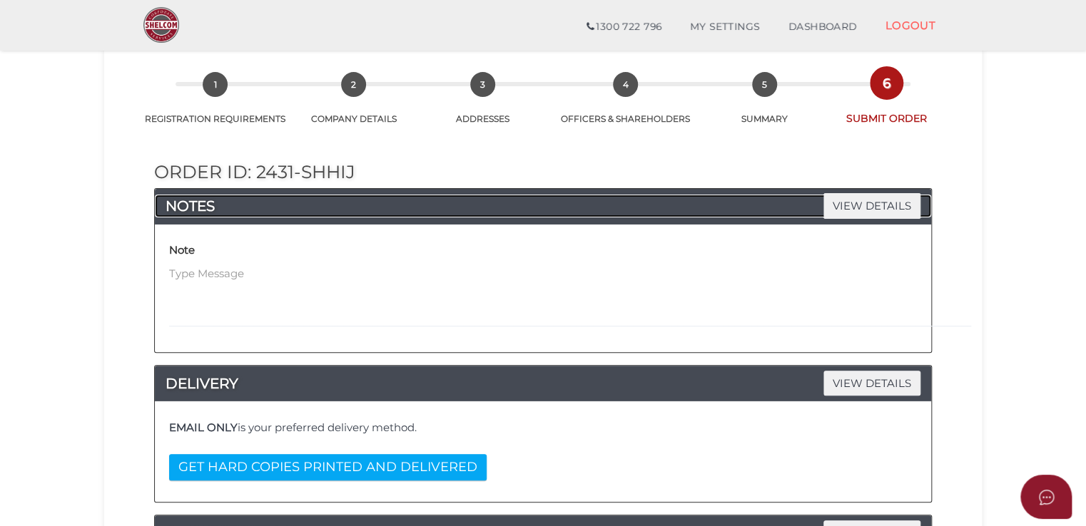
scroll to position [96, 0]
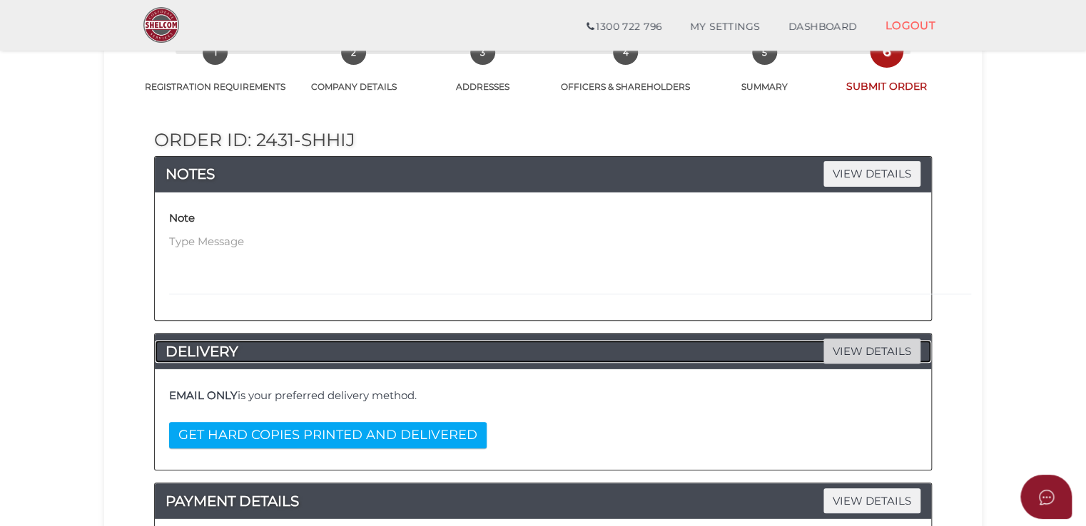
click at [859, 356] on span "VIEW DETAILS" at bounding box center [871, 351] width 97 height 25
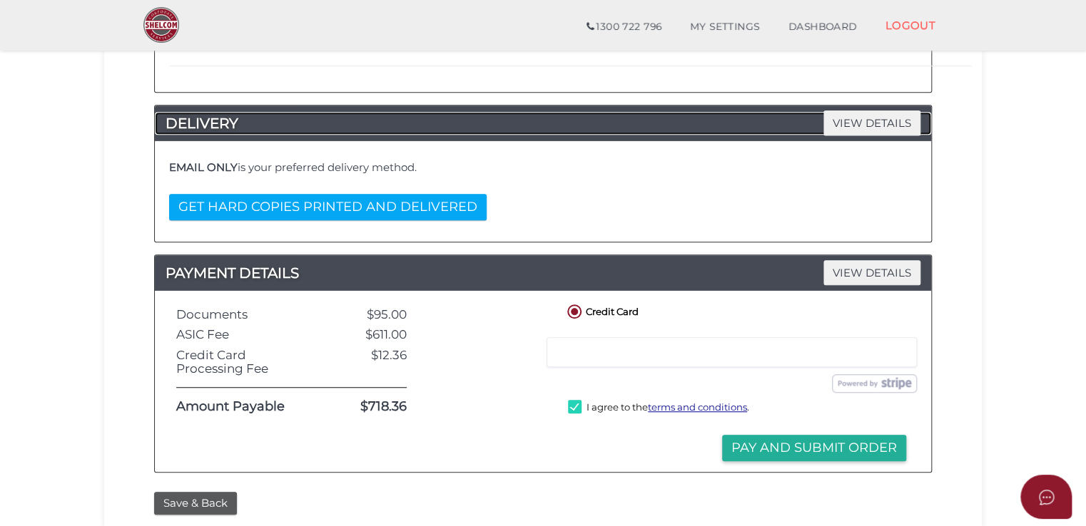
scroll to position [357, 0]
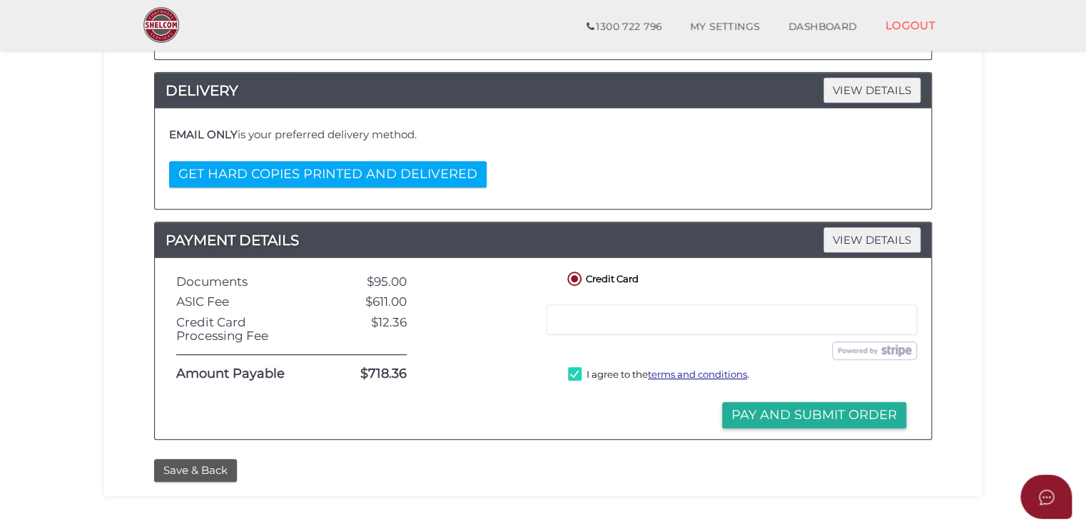
click at [745, 411] on button "Pay and Submit Order" at bounding box center [814, 415] width 184 height 26
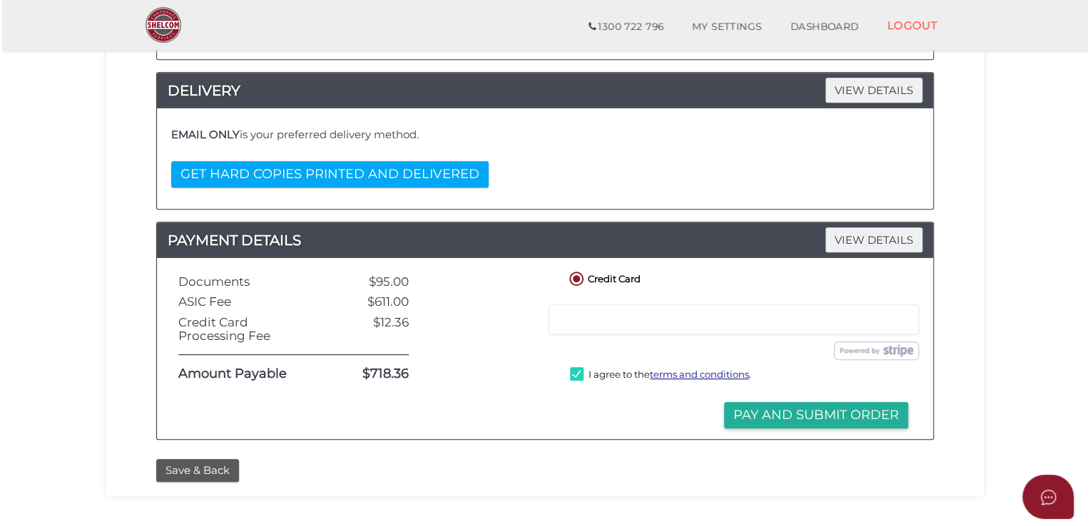
scroll to position [0, 0]
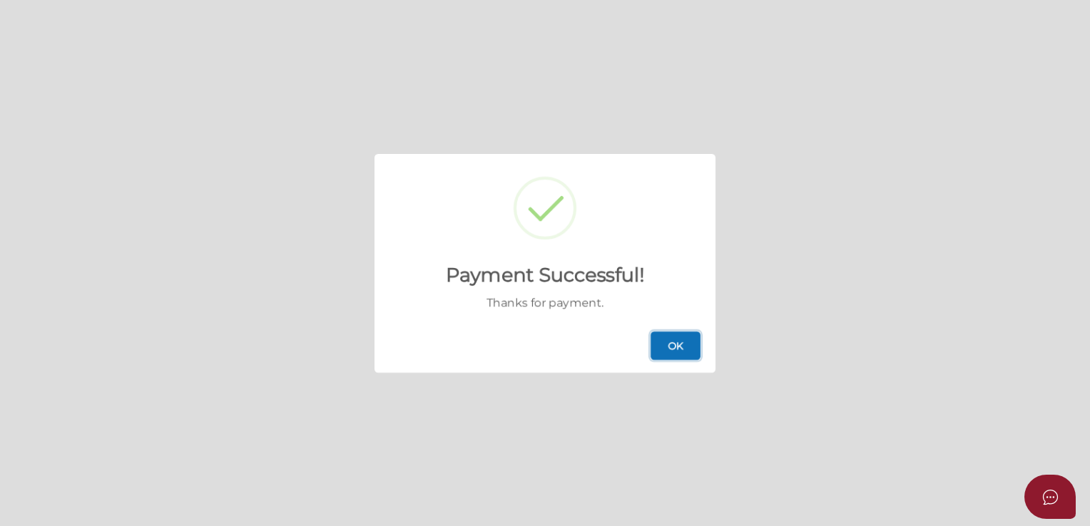
click at [668, 340] on button "OK" at bounding box center [676, 346] width 50 height 29
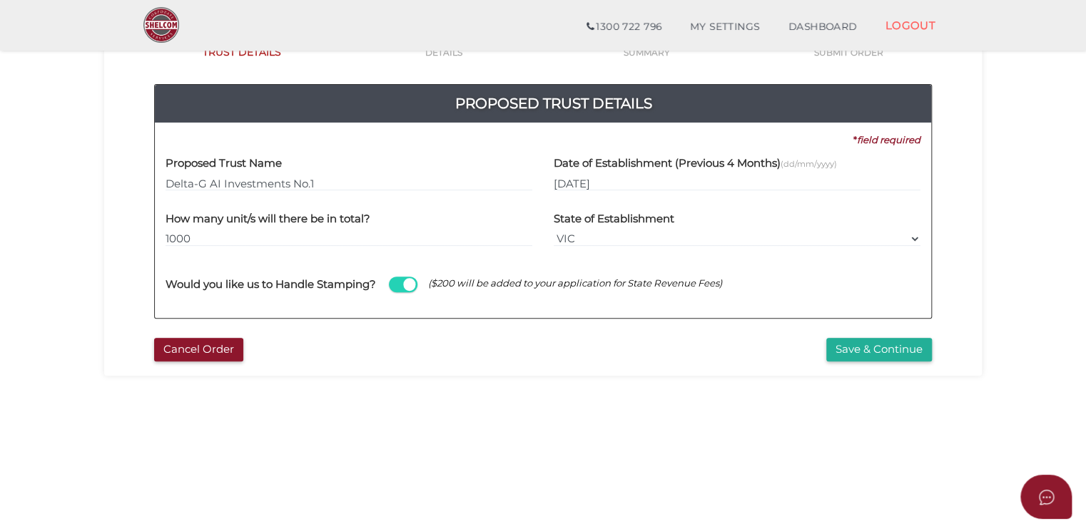
scroll to position [143, 0]
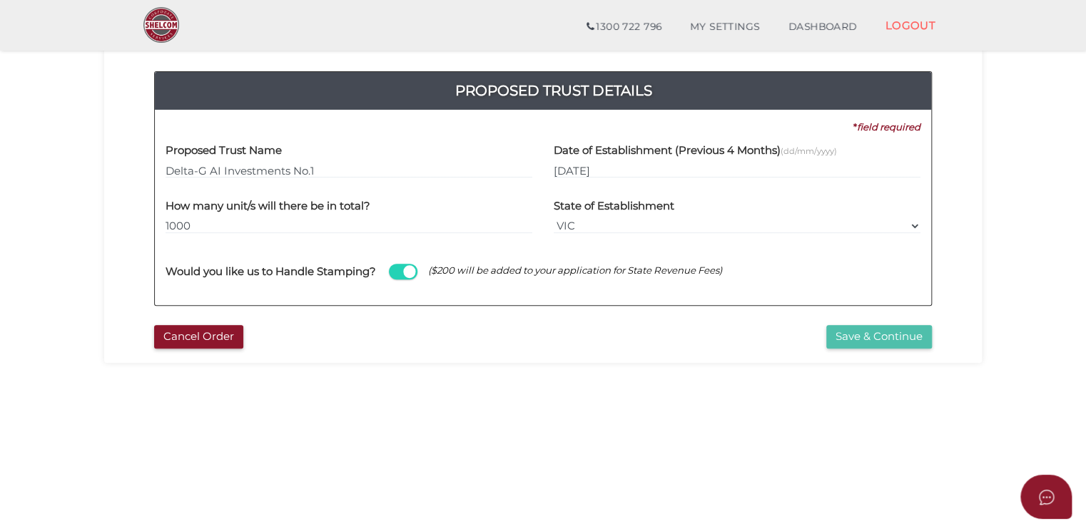
click at [885, 335] on button "Save & Continue" at bounding box center [879, 337] width 106 height 24
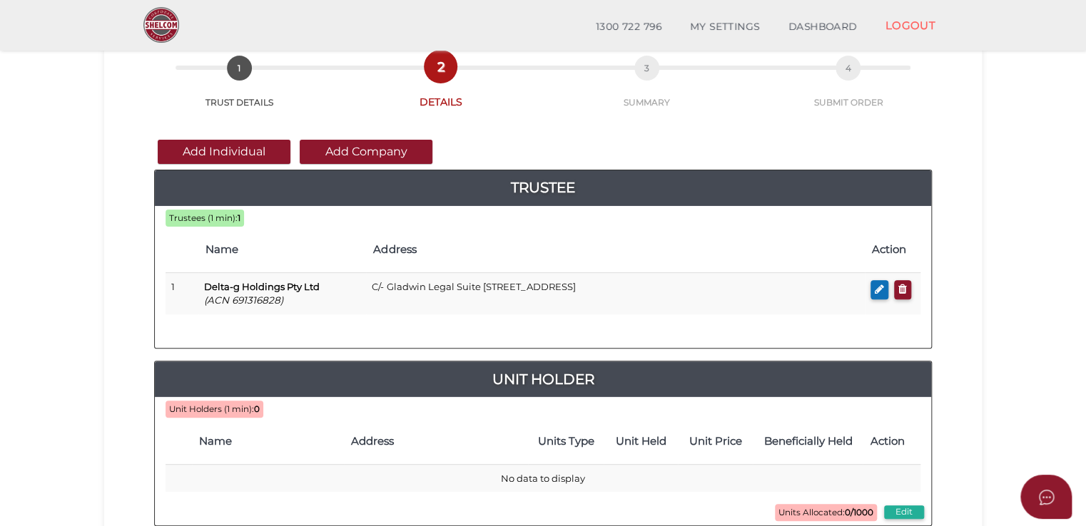
scroll to position [71, 0]
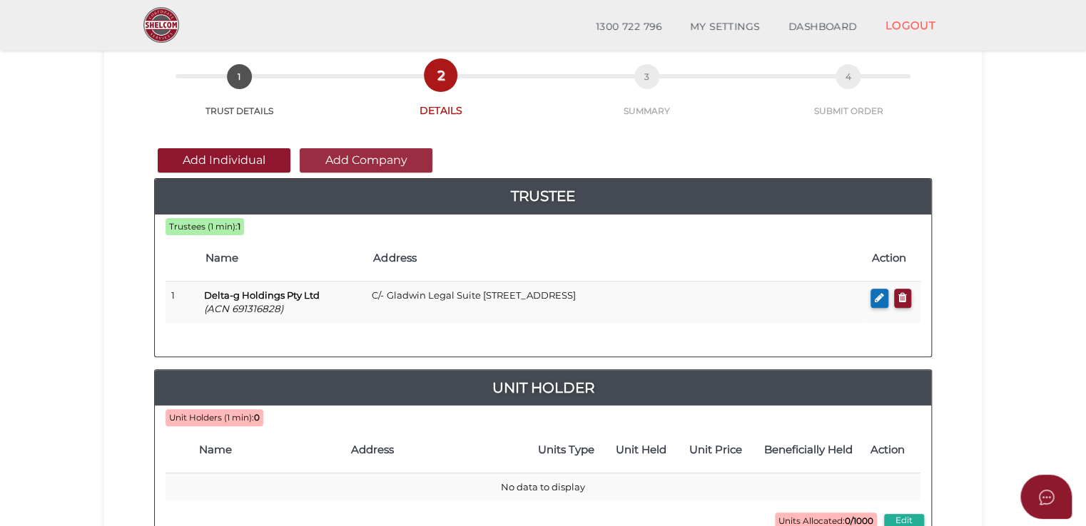
click at [367, 153] on button "Add Company" at bounding box center [366, 160] width 133 height 24
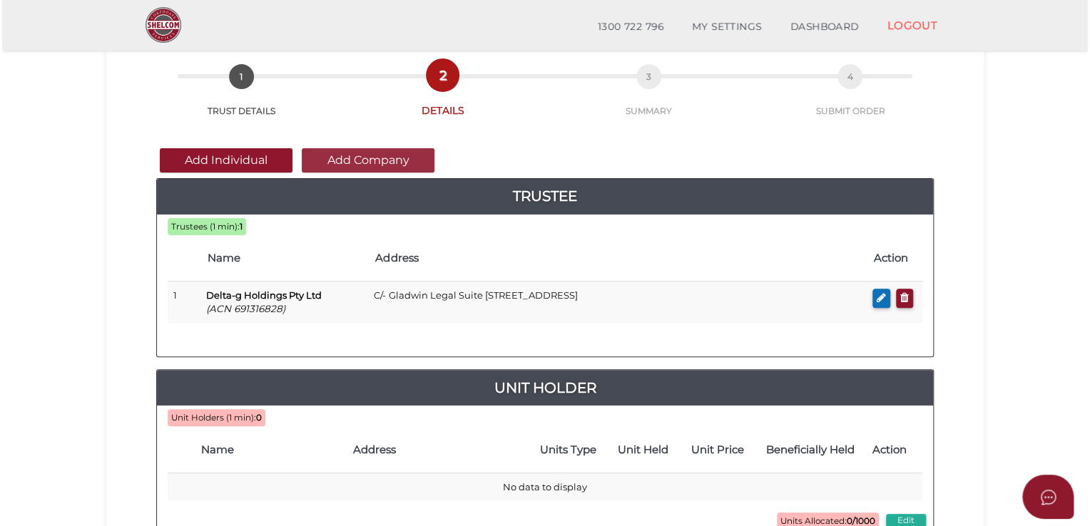
scroll to position [0, 0]
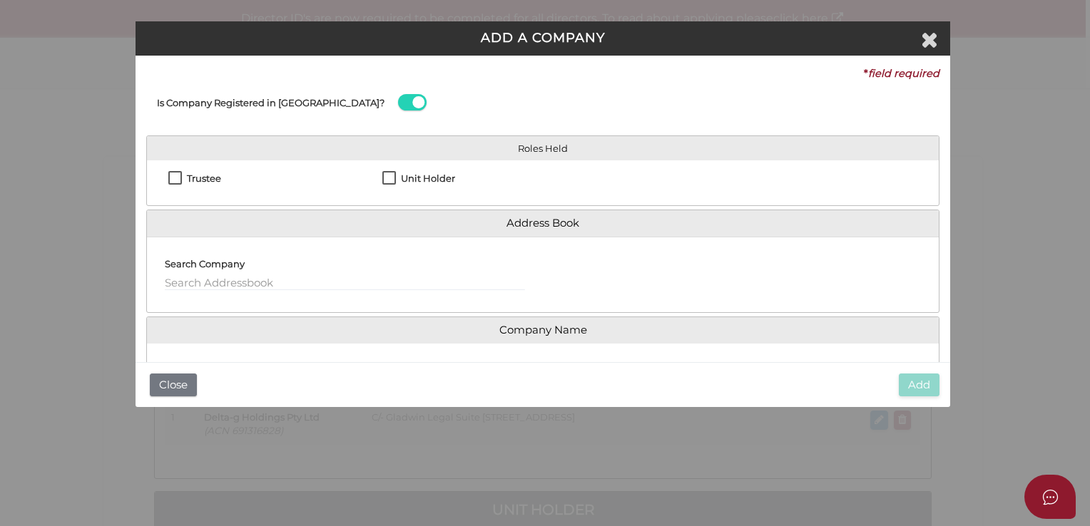
click at [384, 178] on label "Unit Holder" at bounding box center [418, 182] width 73 height 18
checkbox input "true"
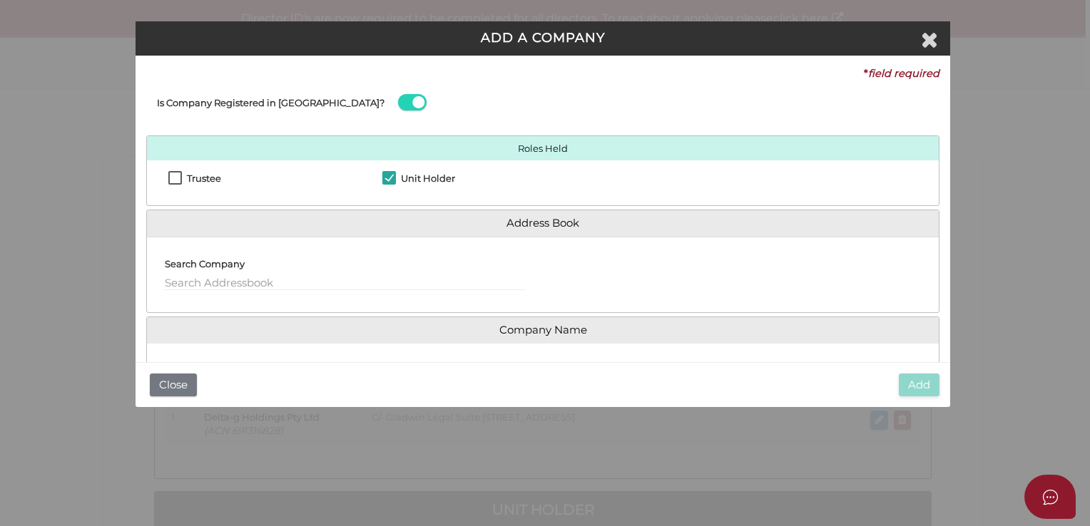
click at [245, 272] on div "Search Company" at bounding box center [345, 269] width 360 height 43
click at [244, 279] on input "text" at bounding box center [345, 283] width 360 height 16
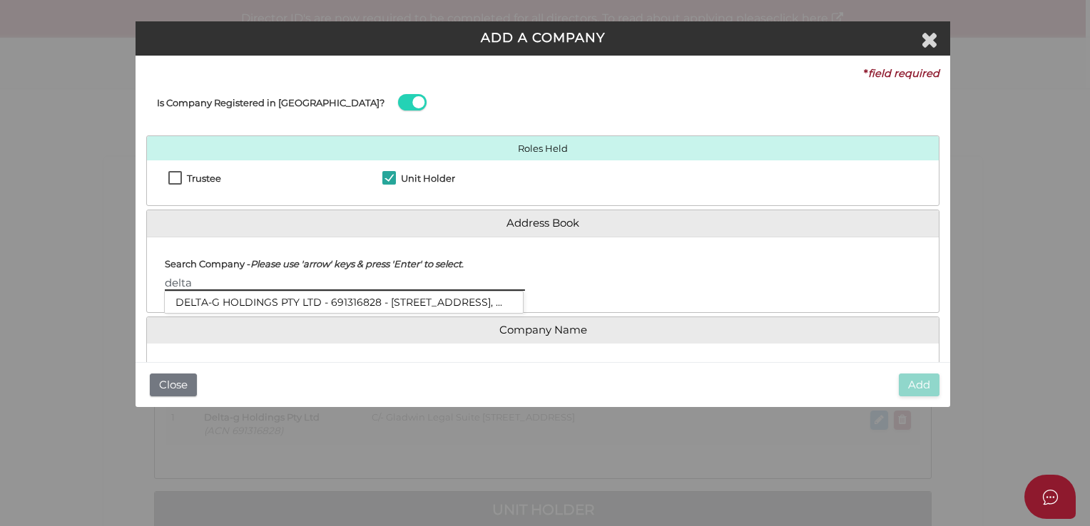
type input "delta"
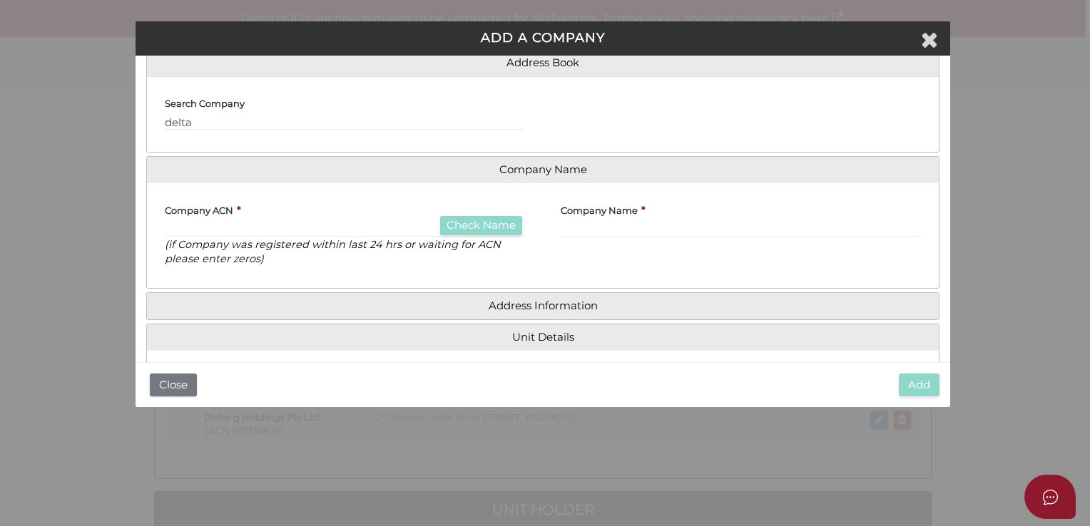
scroll to position [71, 0]
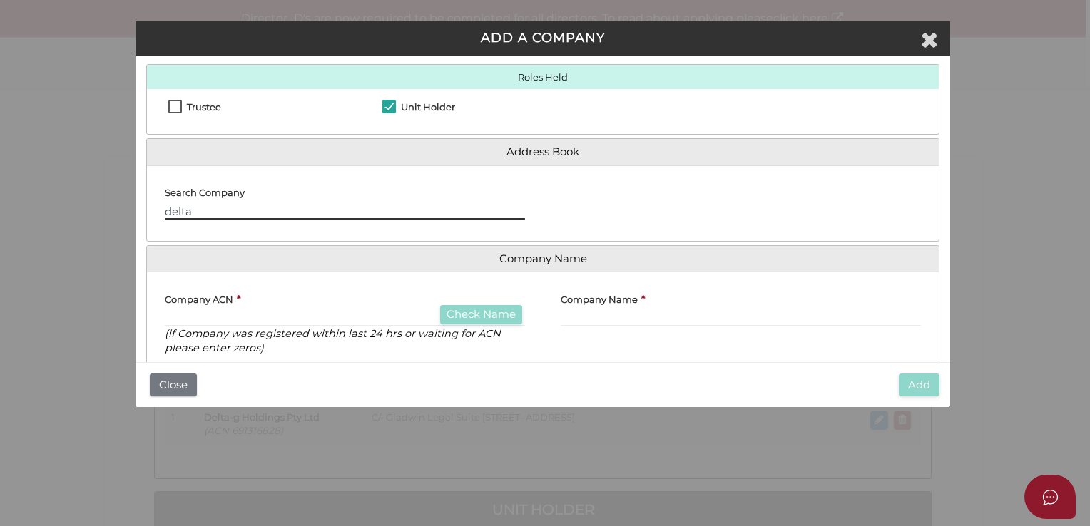
click at [195, 212] on input "delta" at bounding box center [345, 212] width 360 height 16
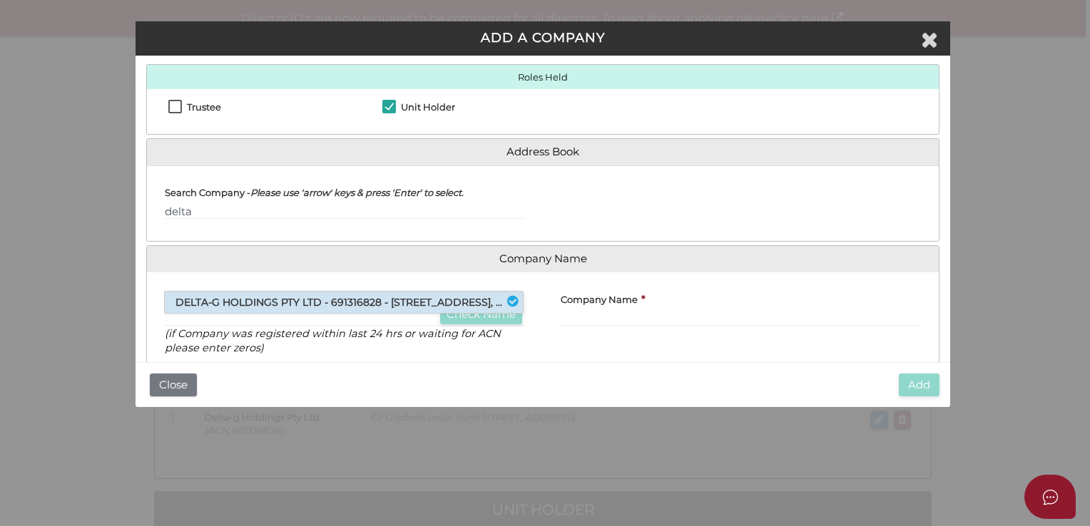
click at [224, 307] on li "DELTA-G HOLDINGS PTY LTD - 691316828 - [STREET_ADDRESS], ..." at bounding box center [344, 302] width 358 height 21
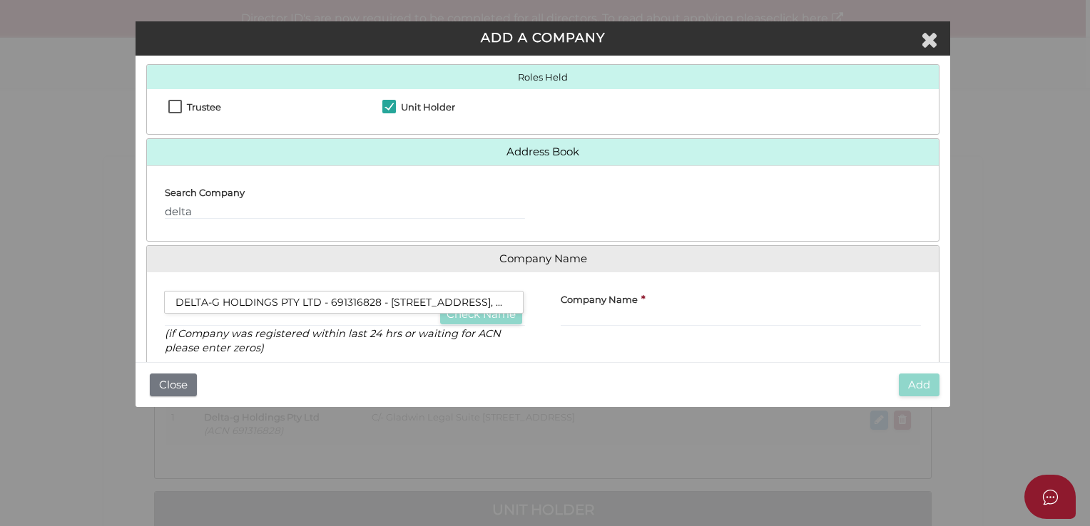
type input "691316828"
type input "DELTA-G HOLDINGS PTY LTD"
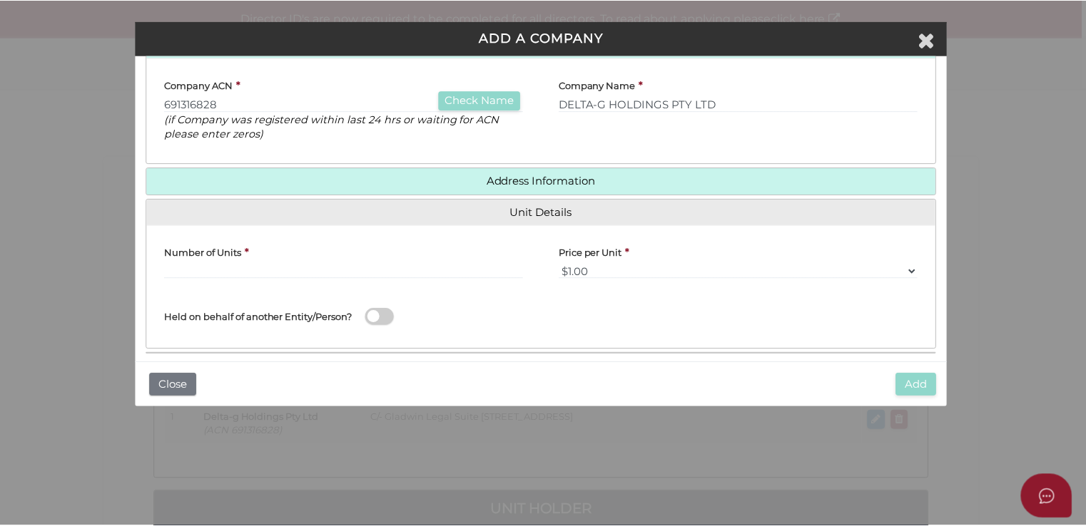
scroll to position [299, 0]
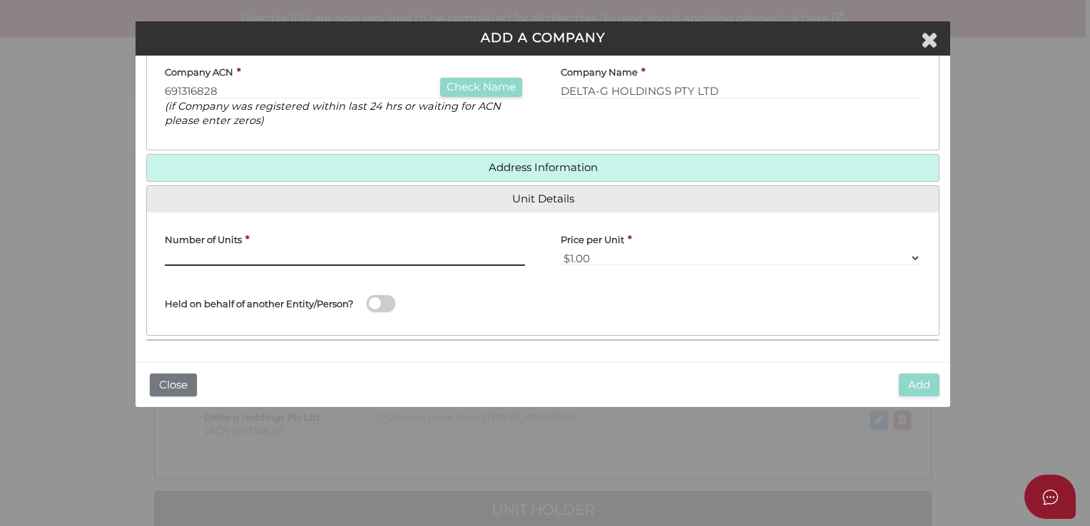
click at [299, 260] on input "text" at bounding box center [345, 258] width 360 height 16
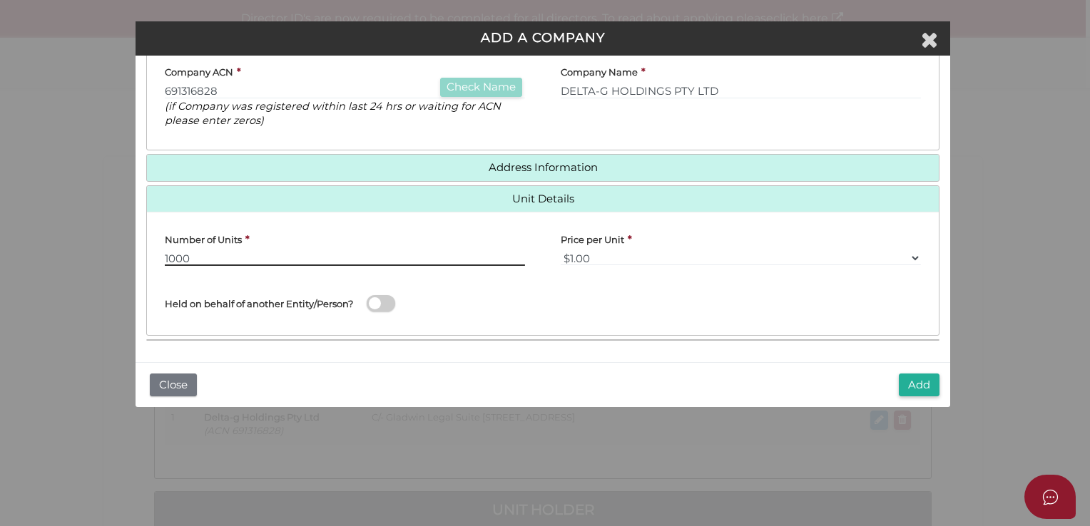
type input "1000"
click at [561, 304] on div "Held on behalf of another Entity/Person?" at bounding box center [363, 301] width 432 height 48
click at [385, 304] on span at bounding box center [381, 303] width 29 height 16
click at [0, 0] on input "checkbox" at bounding box center [0, 0] width 0 height 0
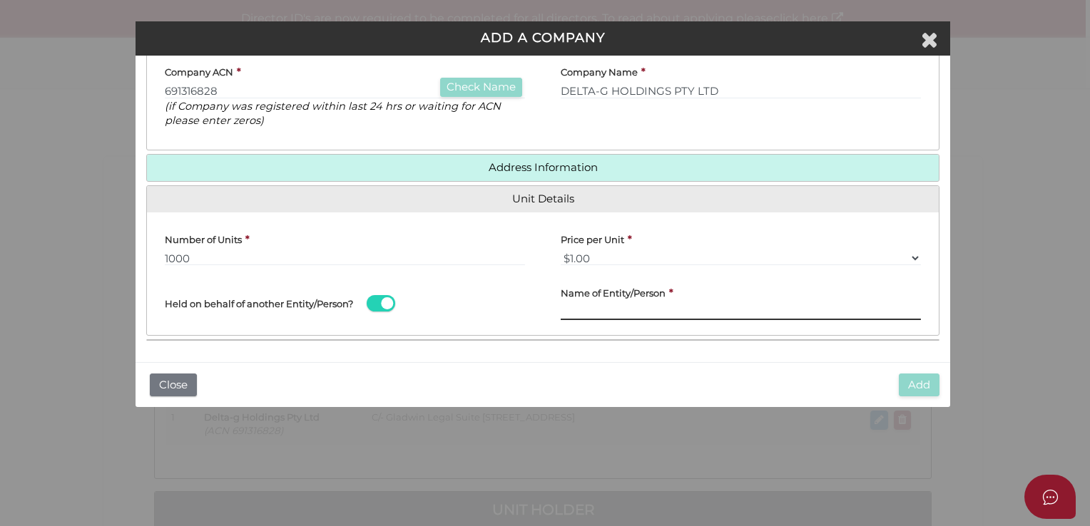
paste input "Delta-GHoldings Trust"
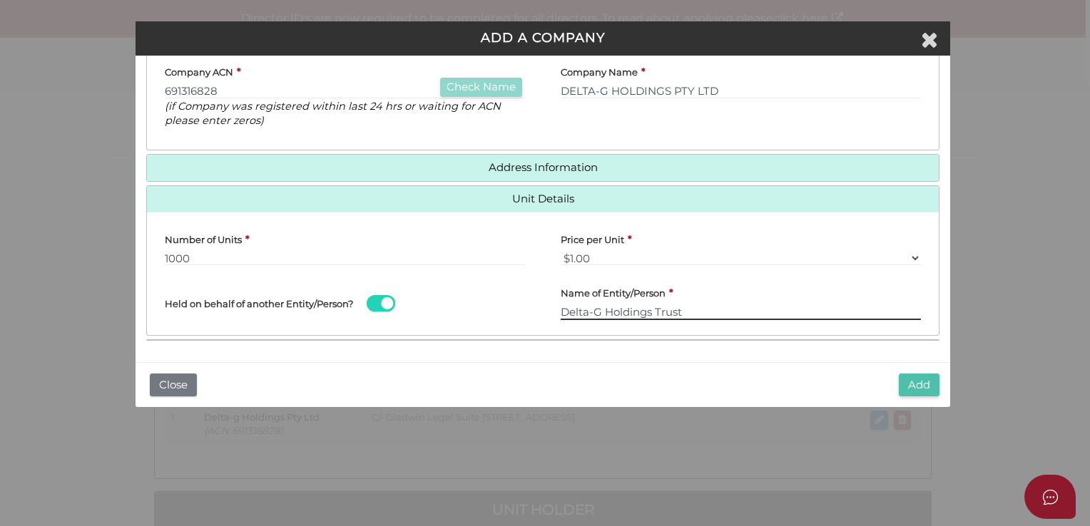
type input "Delta-G Holdings Trust"
click at [913, 380] on button "Add" at bounding box center [919, 386] width 41 height 24
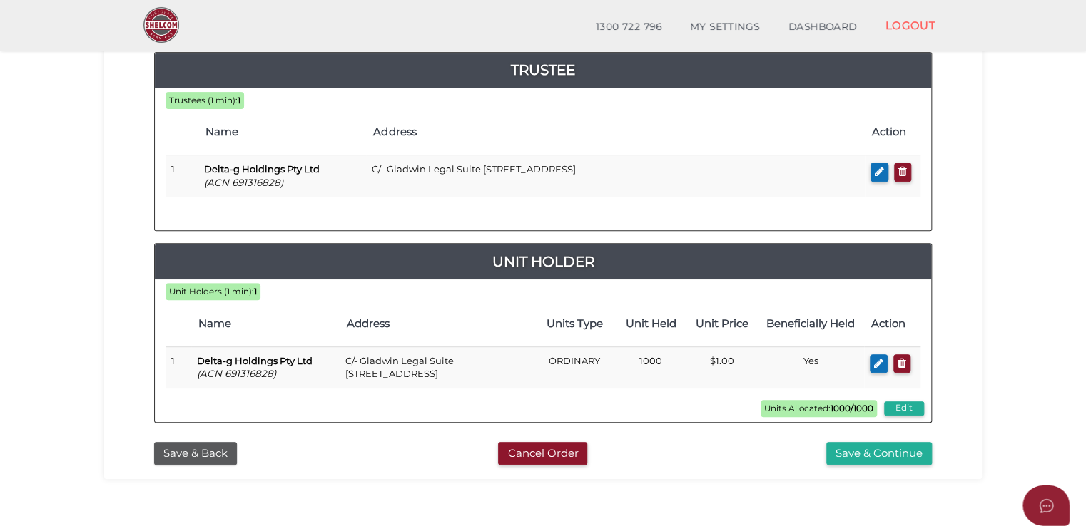
scroll to position [214, 0]
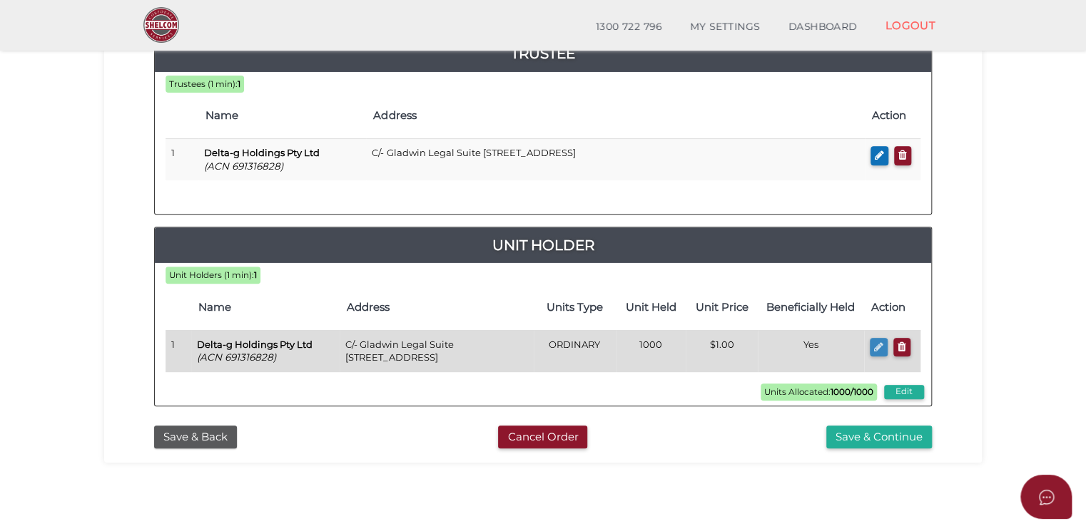
click at [879, 342] on icon "button" at bounding box center [878, 347] width 9 height 11
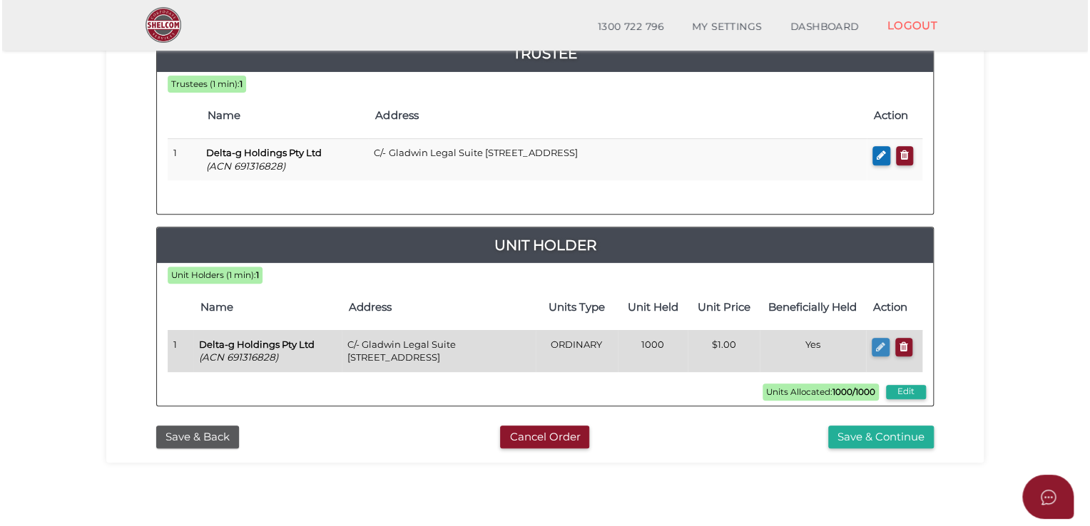
scroll to position [0, 0]
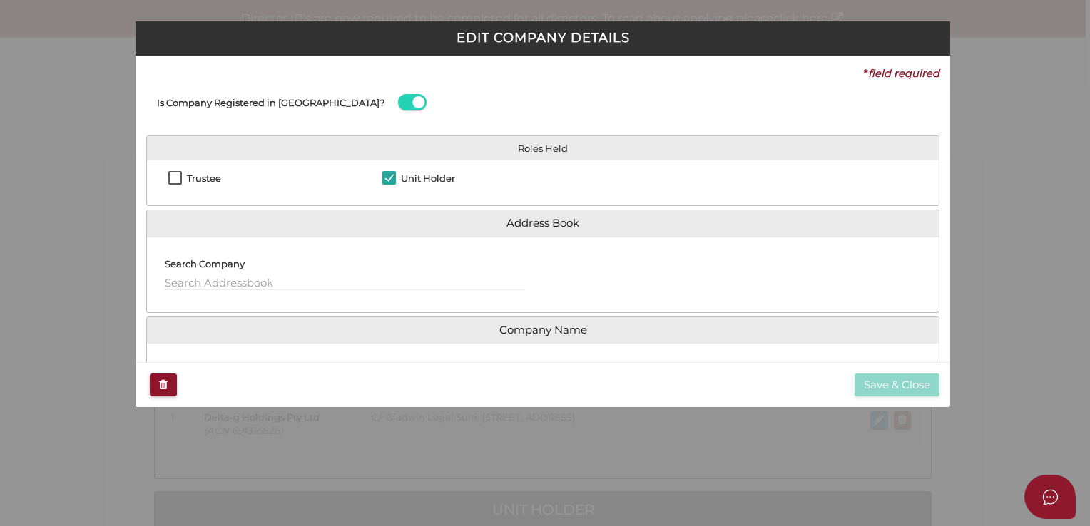
checkbox input "true"
type input "691316828"
type input "Delta-g Holdings Pty Ltd"
type input "1000"
select select "$1.00"
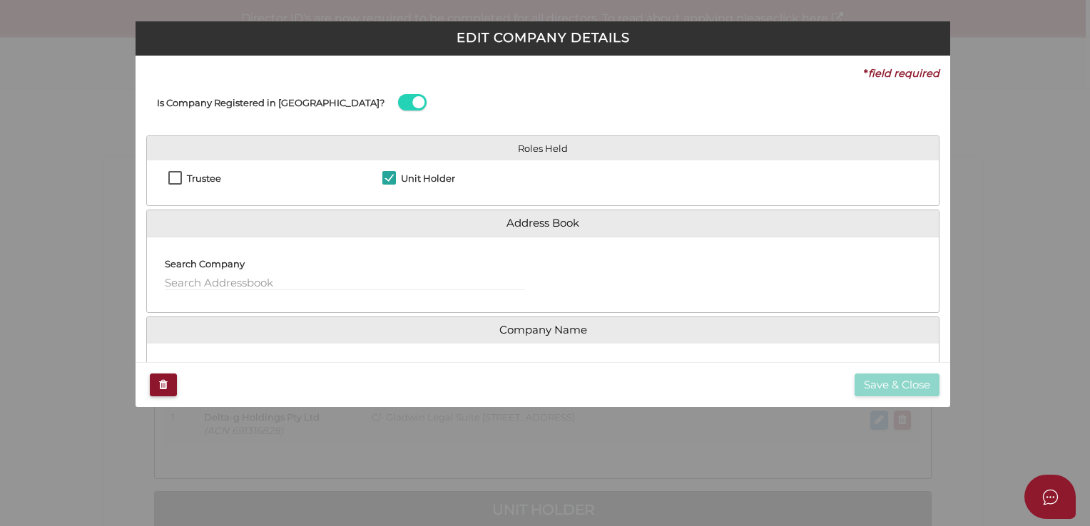
type input "Delta-g Holdings Trust"
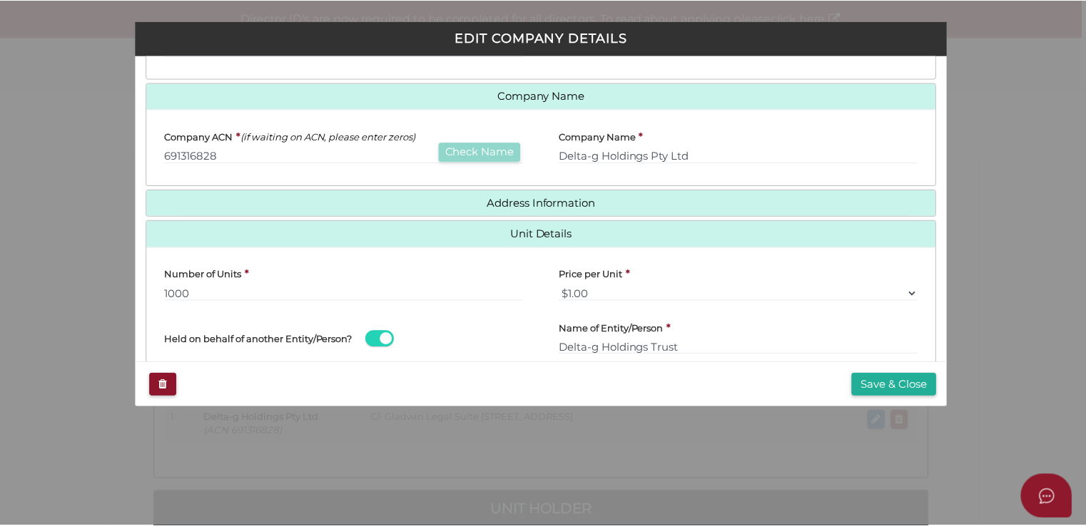
scroll to position [269, 0]
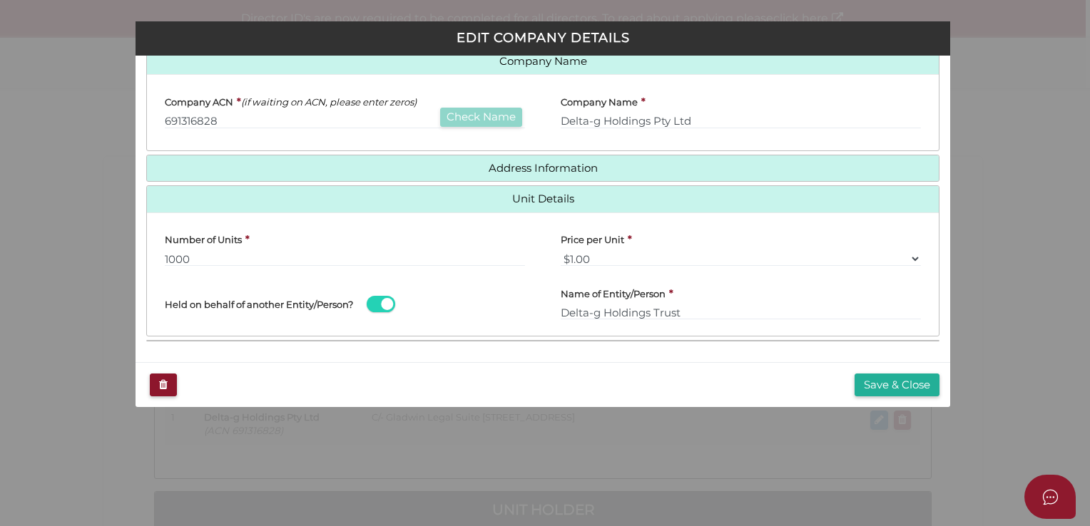
click at [371, 305] on span at bounding box center [381, 304] width 29 height 16
click at [0, 0] on input "checkbox" at bounding box center [0, 0] width 0 height 0
click at [389, 303] on span at bounding box center [381, 304] width 29 height 16
click at [0, 0] on input "checkbox" at bounding box center [0, 0] width 0 height 0
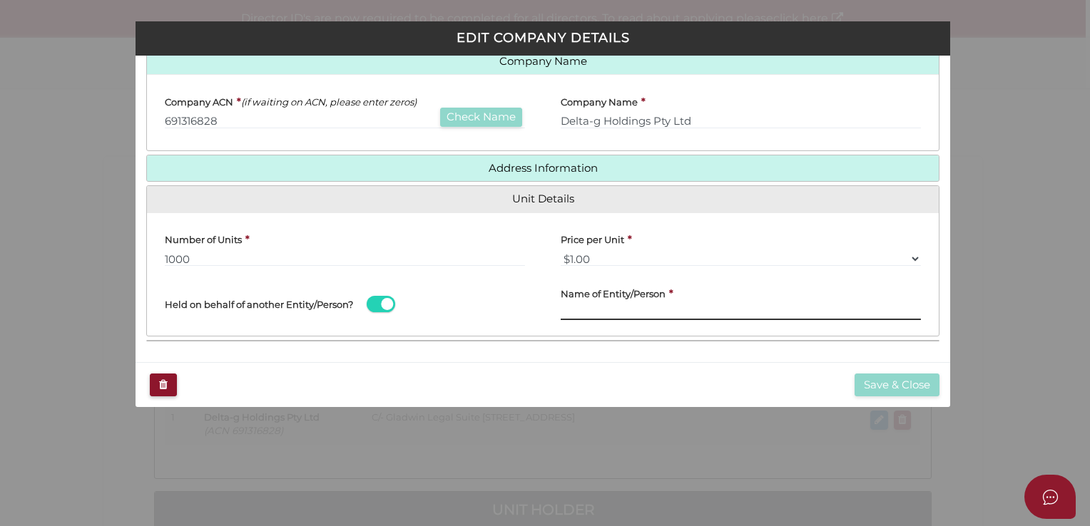
paste input "Delta-GHoldings Trust"
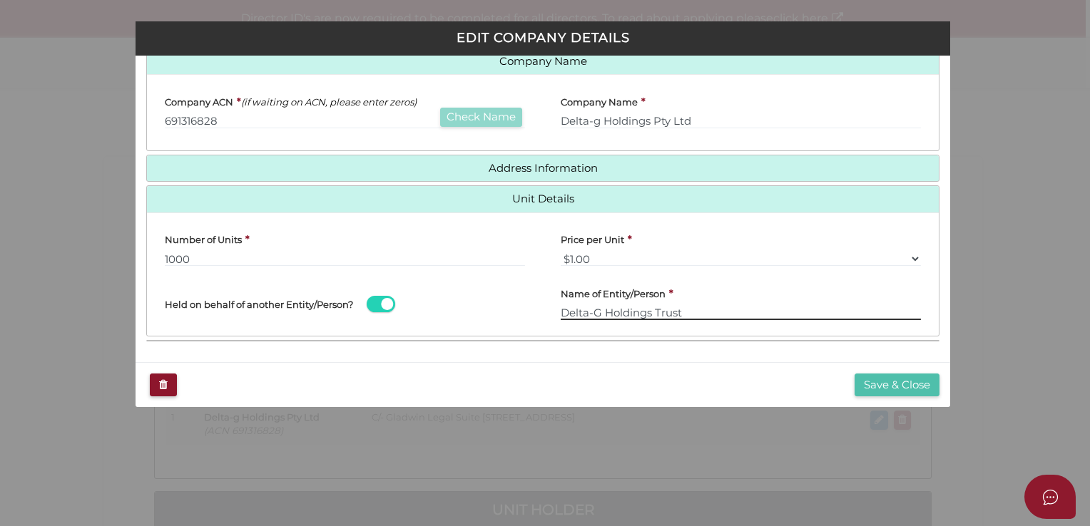
type input "Delta-G Holdings Trust"
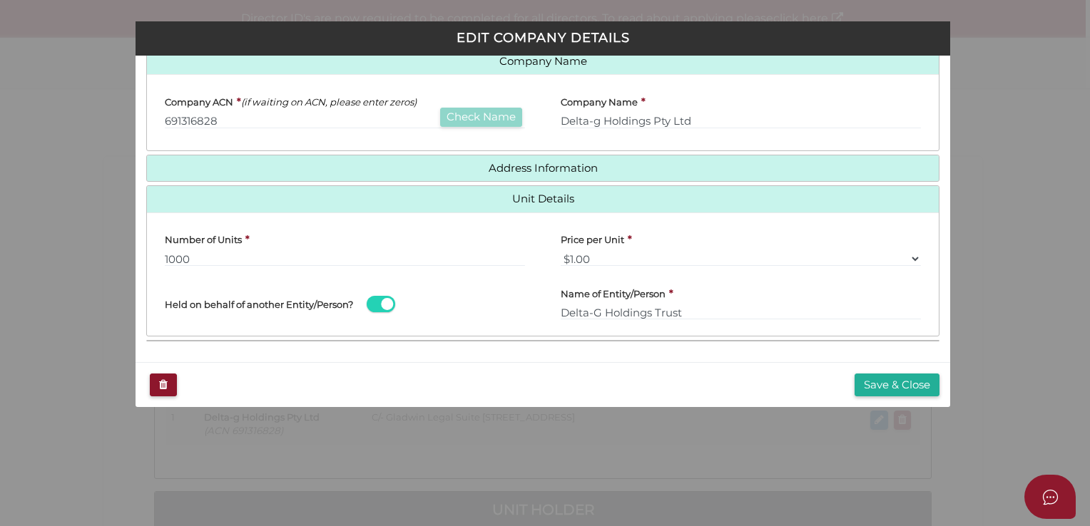
drag, startPoint x: 915, startPoint y: 385, endPoint x: 880, endPoint y: 386, distance: 34.2
click at [914, 385] on button "Save & Close" at bounding box center [897, 386] width 85 height 24
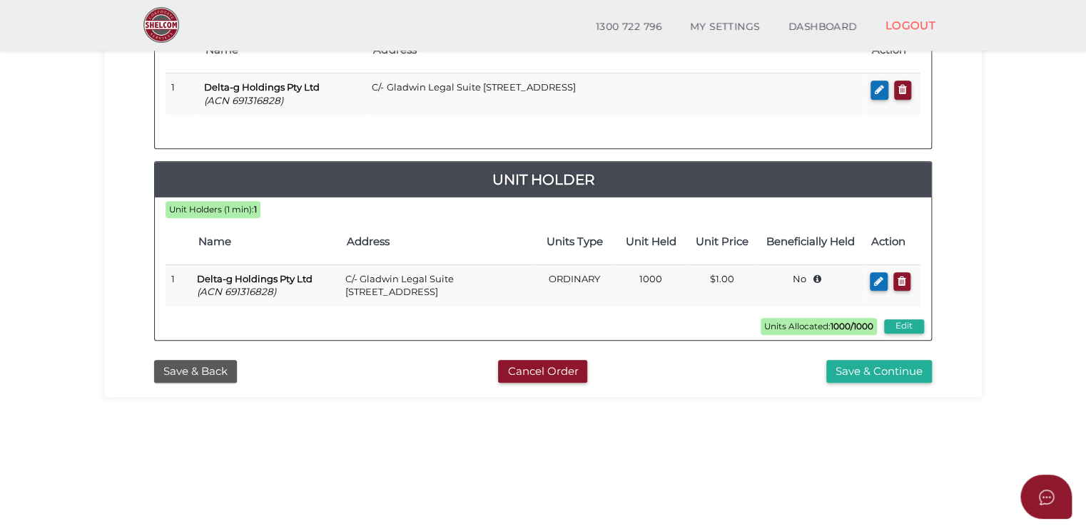
scroll to position [285, 0]
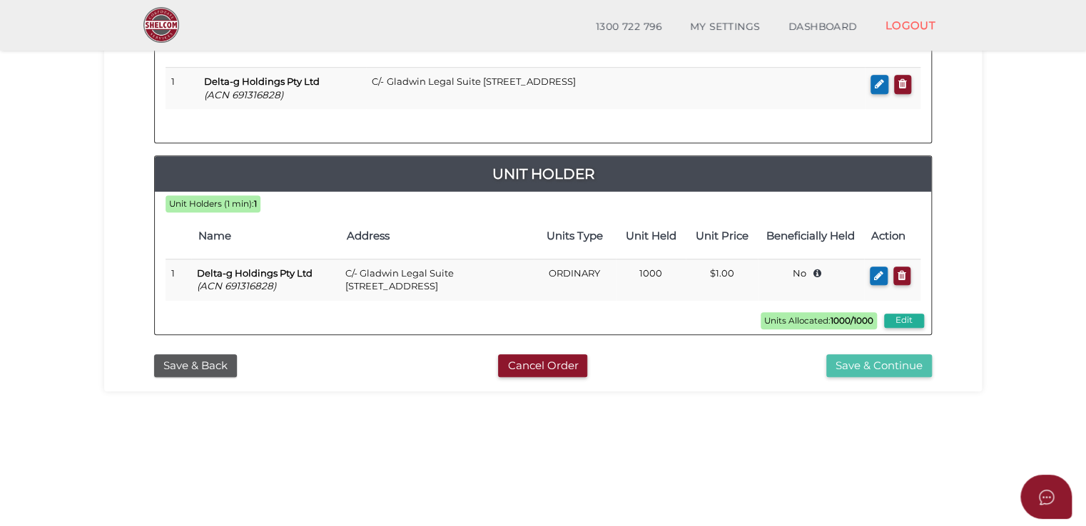
click at [845, 378] on button "Save & Continue" at bounding box center [879, 367] width 106 height 24
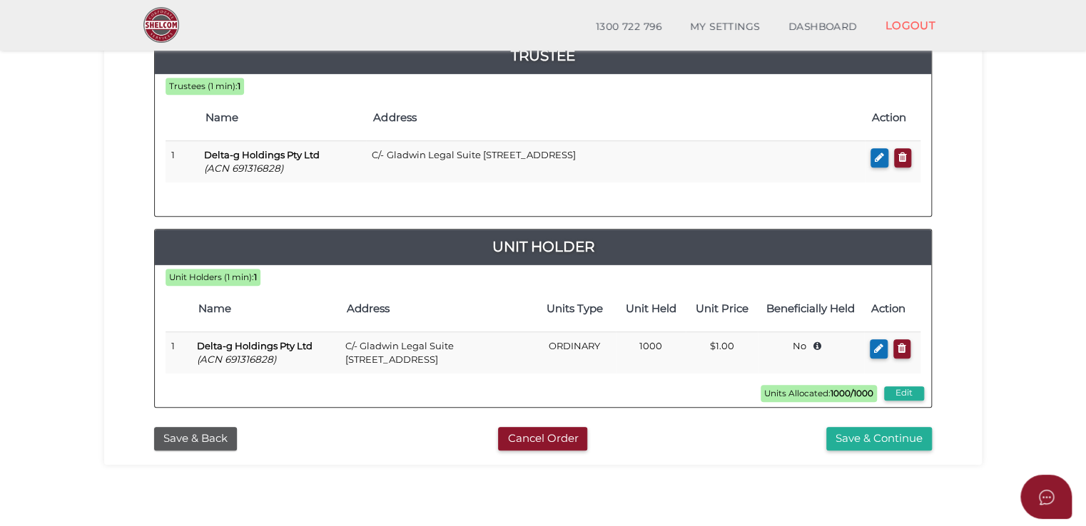
scroll to position [357, 0]
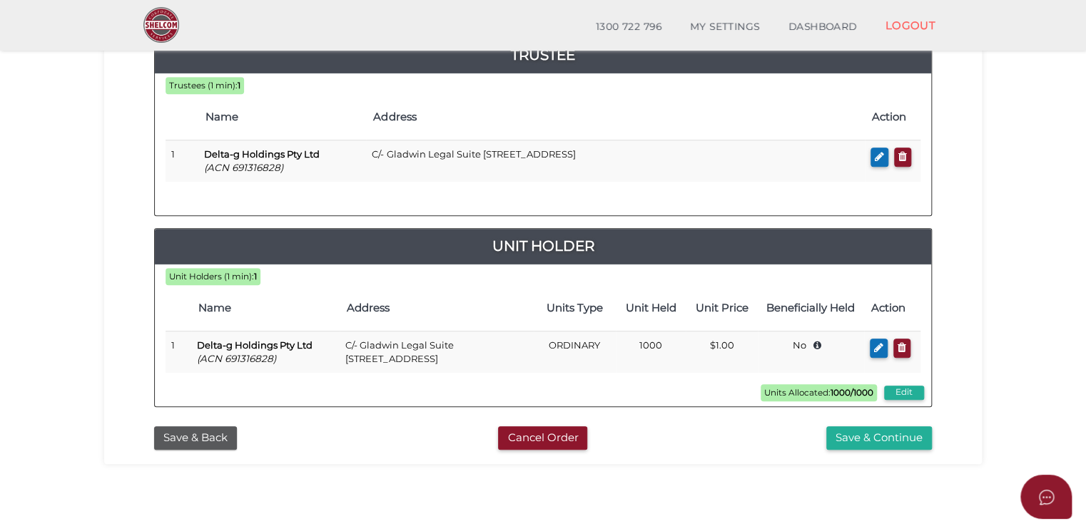
click at [95, 417] on section "Unit Trust 43e06a2c85b6613e1c61de951fdd03c3 1 TRUST DETAILS 2 DETAILS 3 SUMMARY…" at bounding box center [543, 124] width 1086 height 887
click at [884, 448] on button "Save & Continue" at bounding box center [879, 439] width 106 height 24
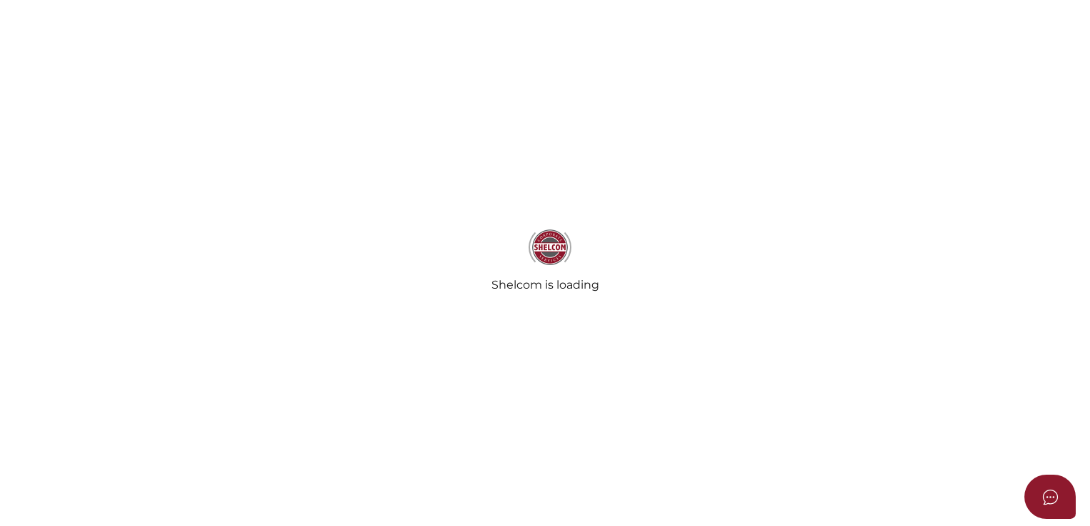
select select "Comb Binding"
radio input "true"
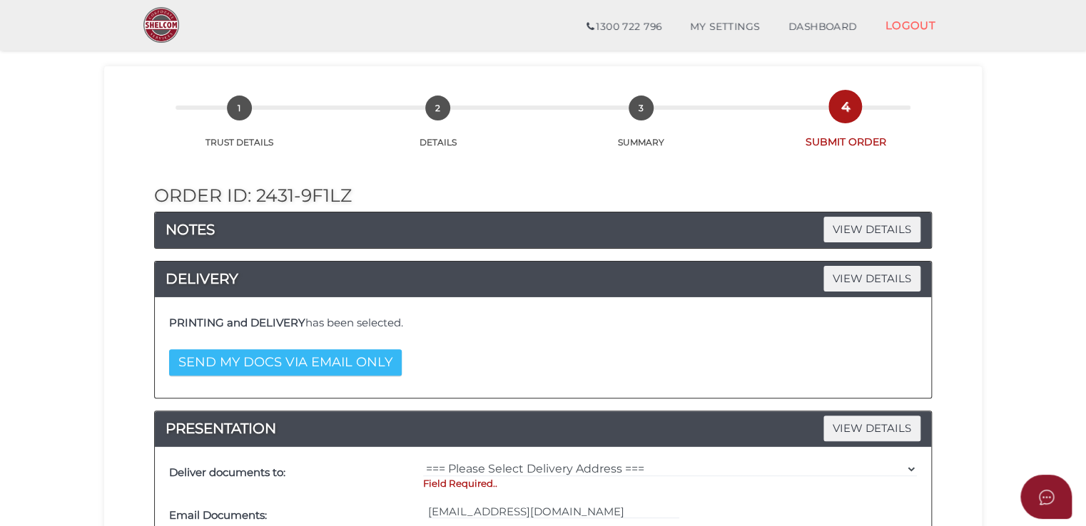
scroll to position [71, 0]
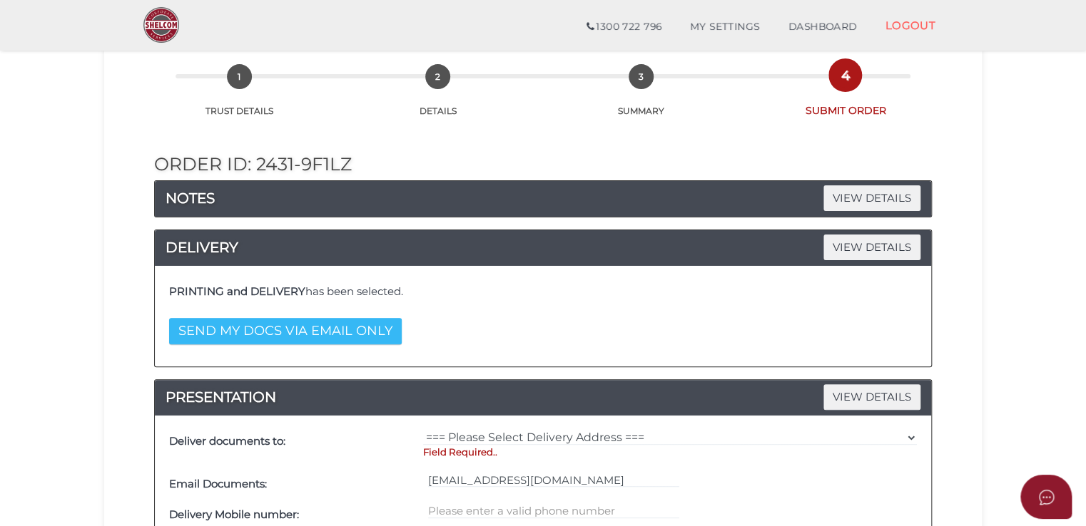
click at [272, 335] on button "SEND MY DOCS VIA EMAIL ONLY" at bounding box center [285, 331] width 233 height 26
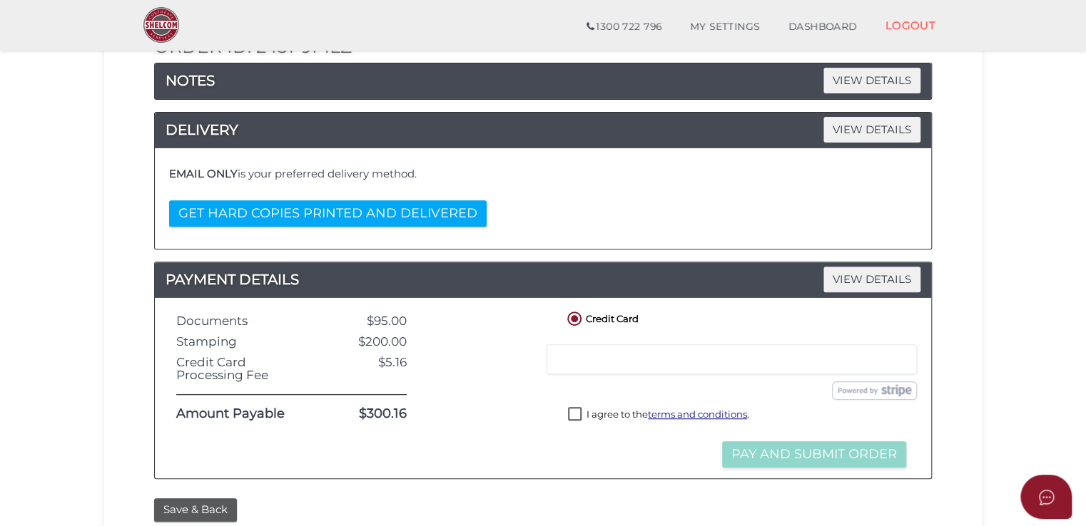
scroll to position [285, 0]
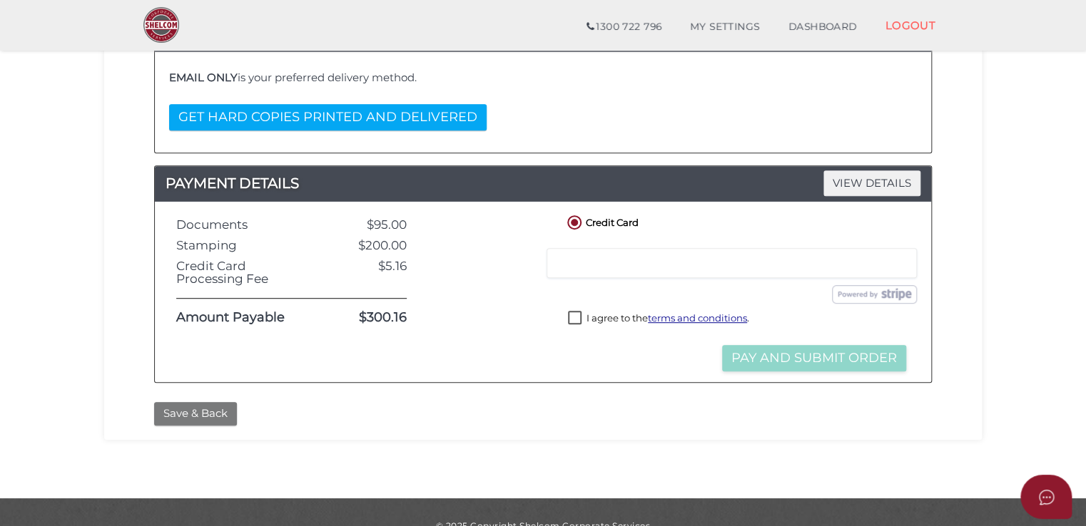
click at [217, 413] on button "Save & Back" at bounding box center [195, 414] width 83 height 24
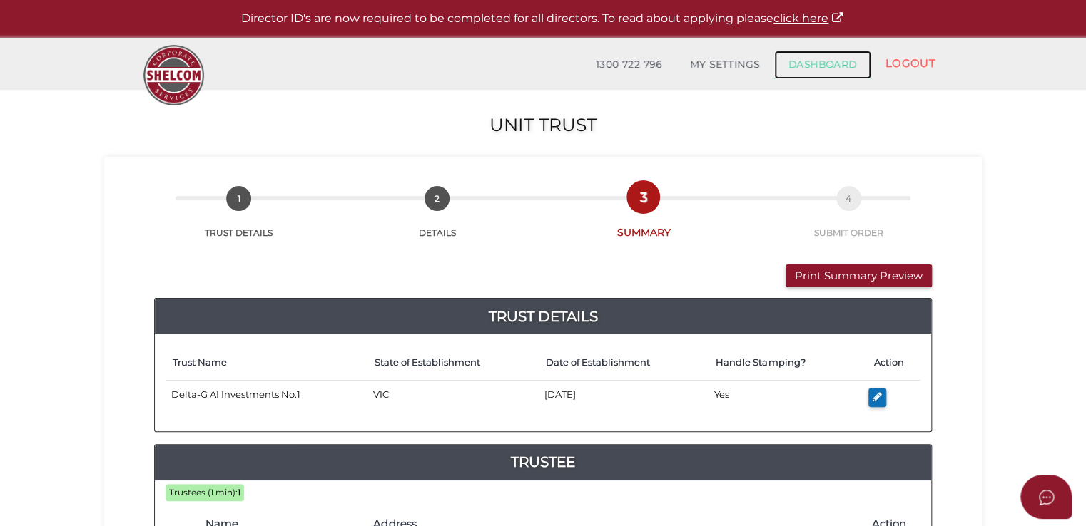
click at [814, 58] on link "DASHBOARD" at bounding box center [822, 65] width 97 height 29
